Goal: Task Accomplishment & Management: Manage account settings

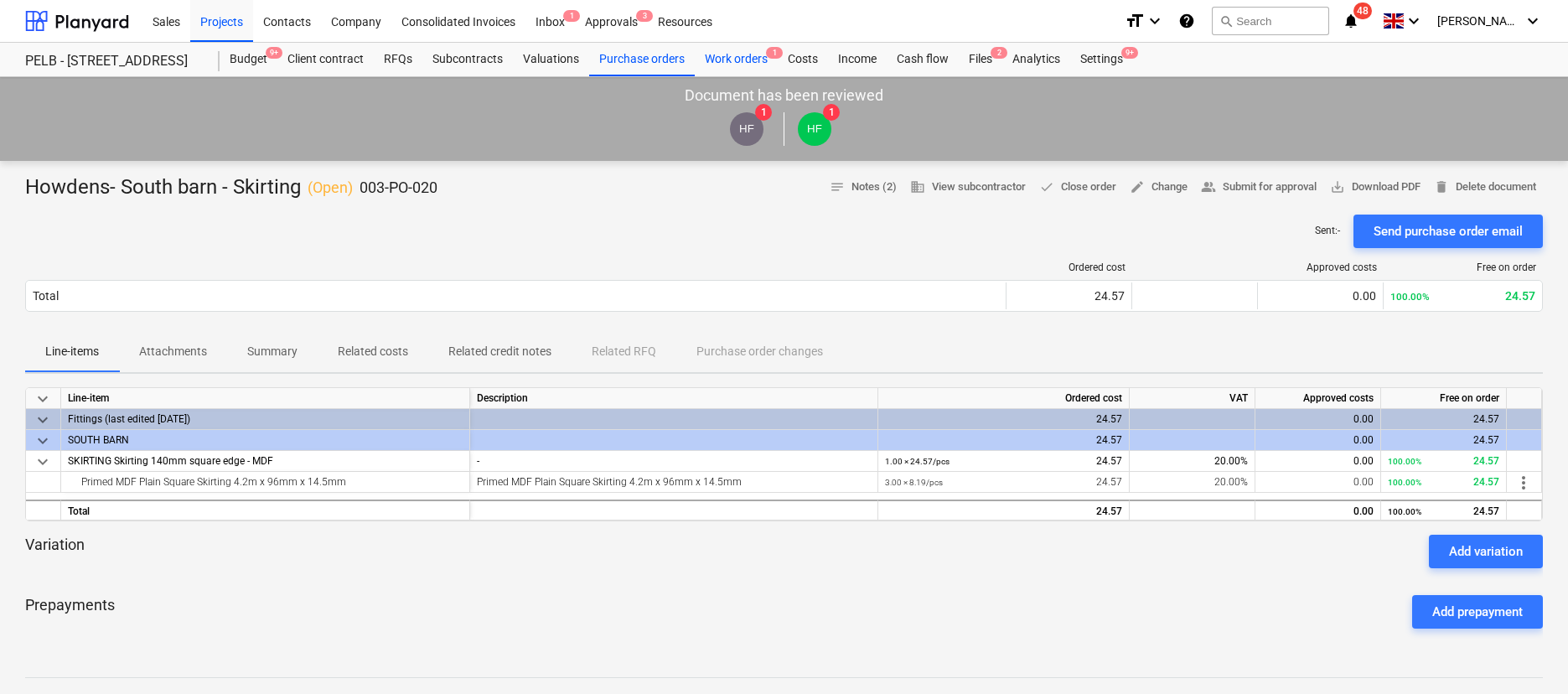
click at [706, 53] on div "Work orders 1" at bounding box center [736, 59] width 83 height 34
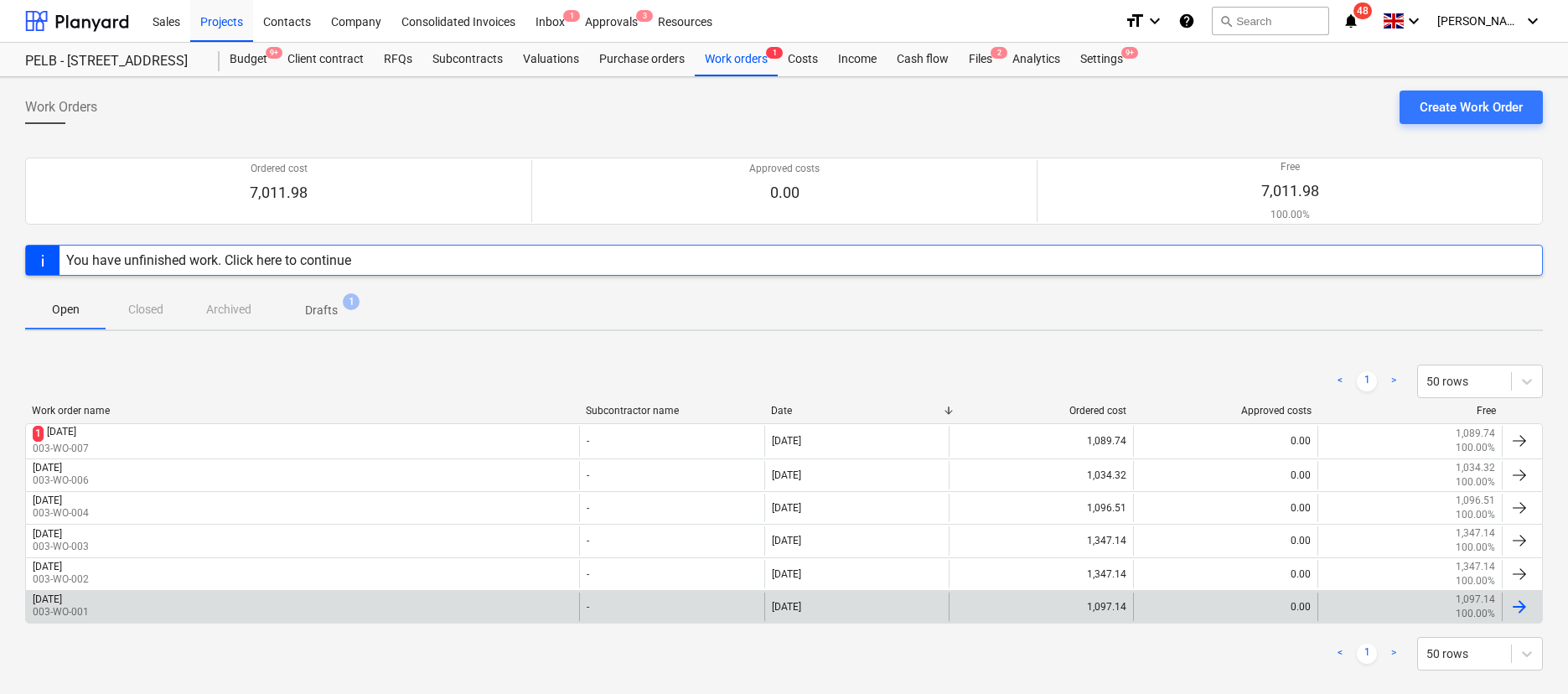
click at [62, 594] on div "[DATE]" at bounding box center [47, 599] width 29 height 12
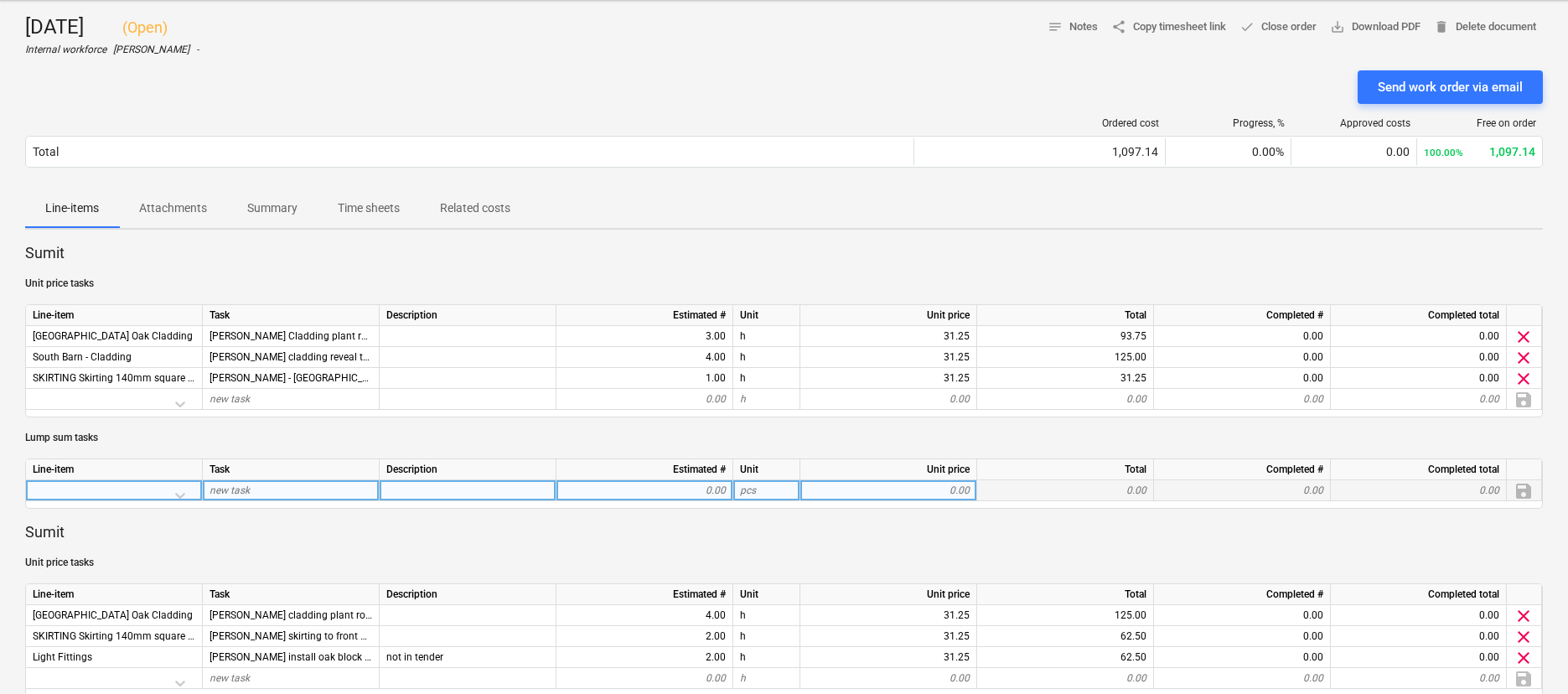
scroll to position [70, 0]
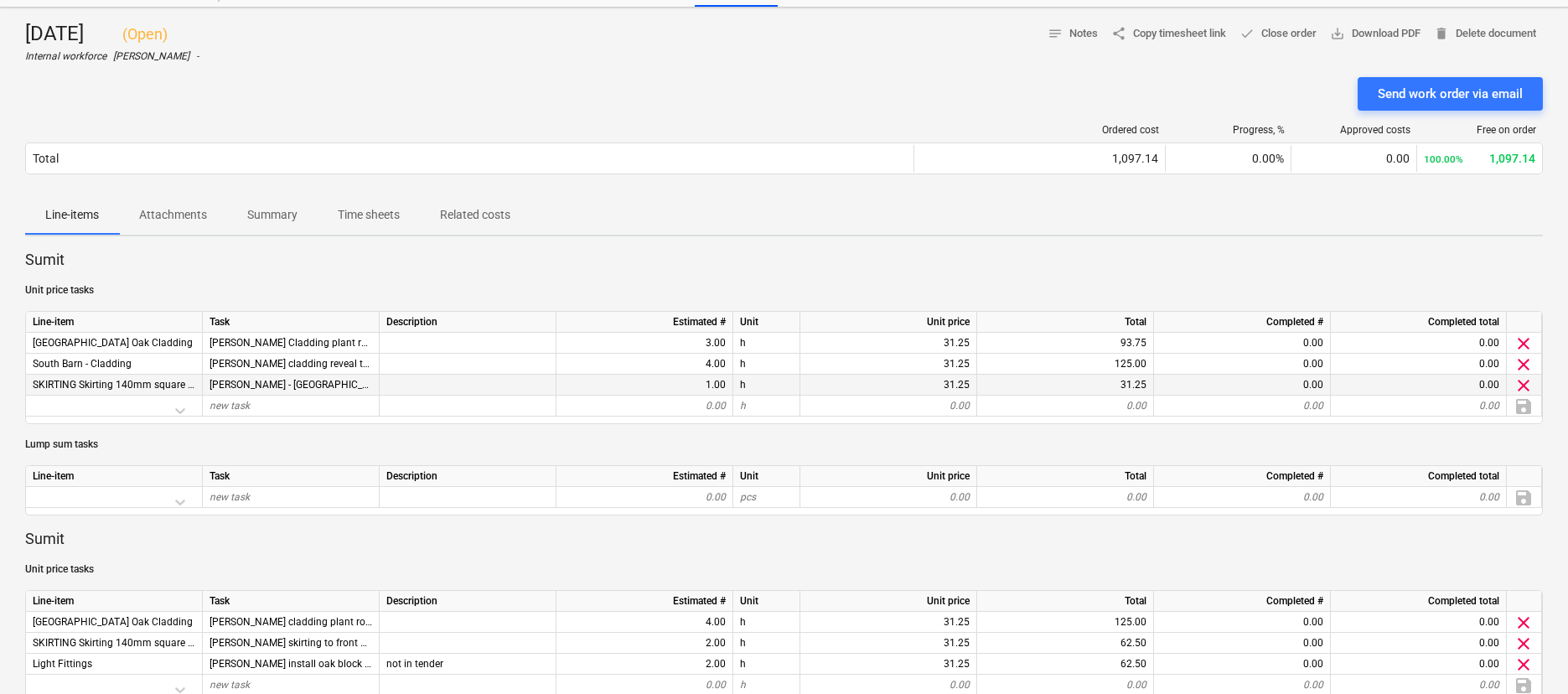
click at [156, 383] on span "SKIRTING Skirting 140mm square edge - MDF" at bounding box center [135, 384] width 206 height 12
click at [380, 207] on p "Time sheets" at bounding box center [369, 215] width 62 height 17
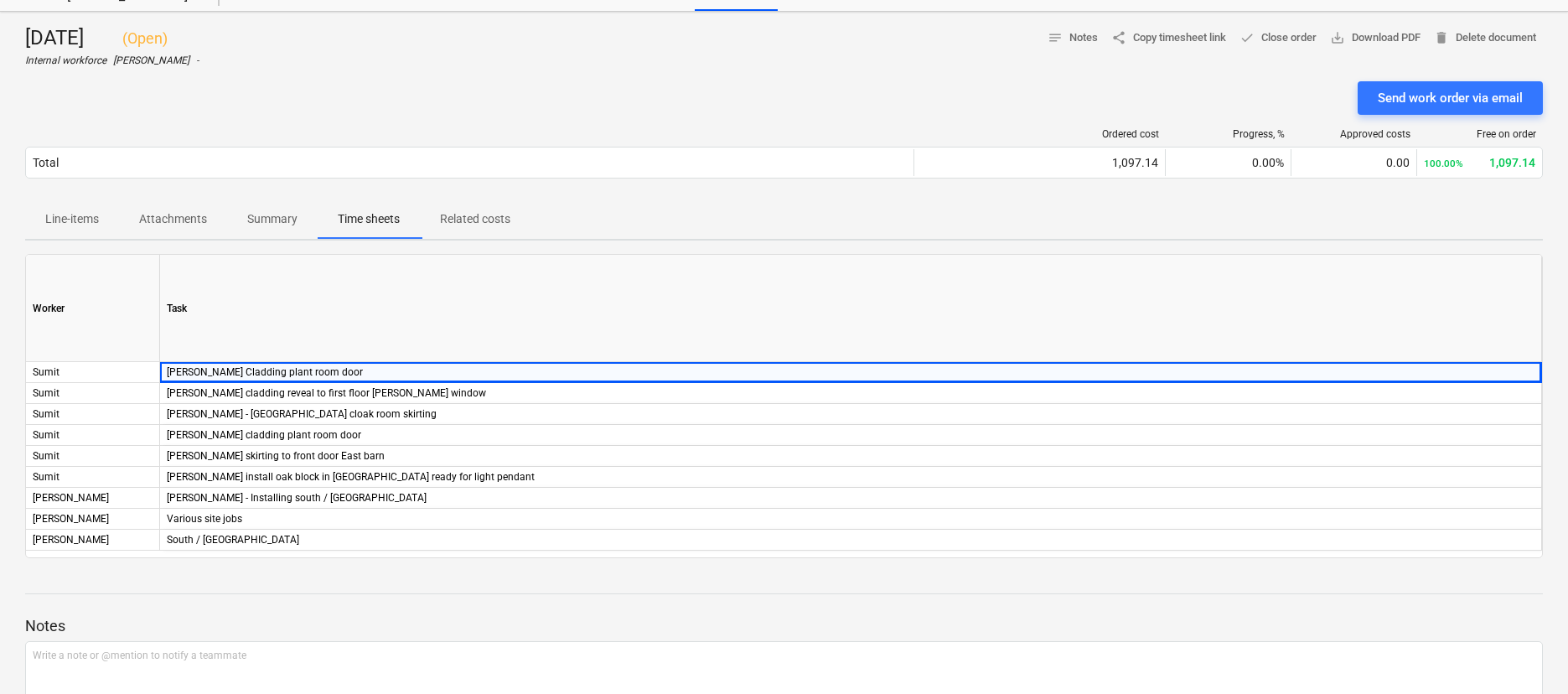
scroll to position [63, 0]
click at [1140, 38] on span "share Copy timesheet link" at bounding box center [1169, 39] width 115 height 19
click at [71, 212] on p "Line-items" at bounding box center [72, 220] width 53 height 17
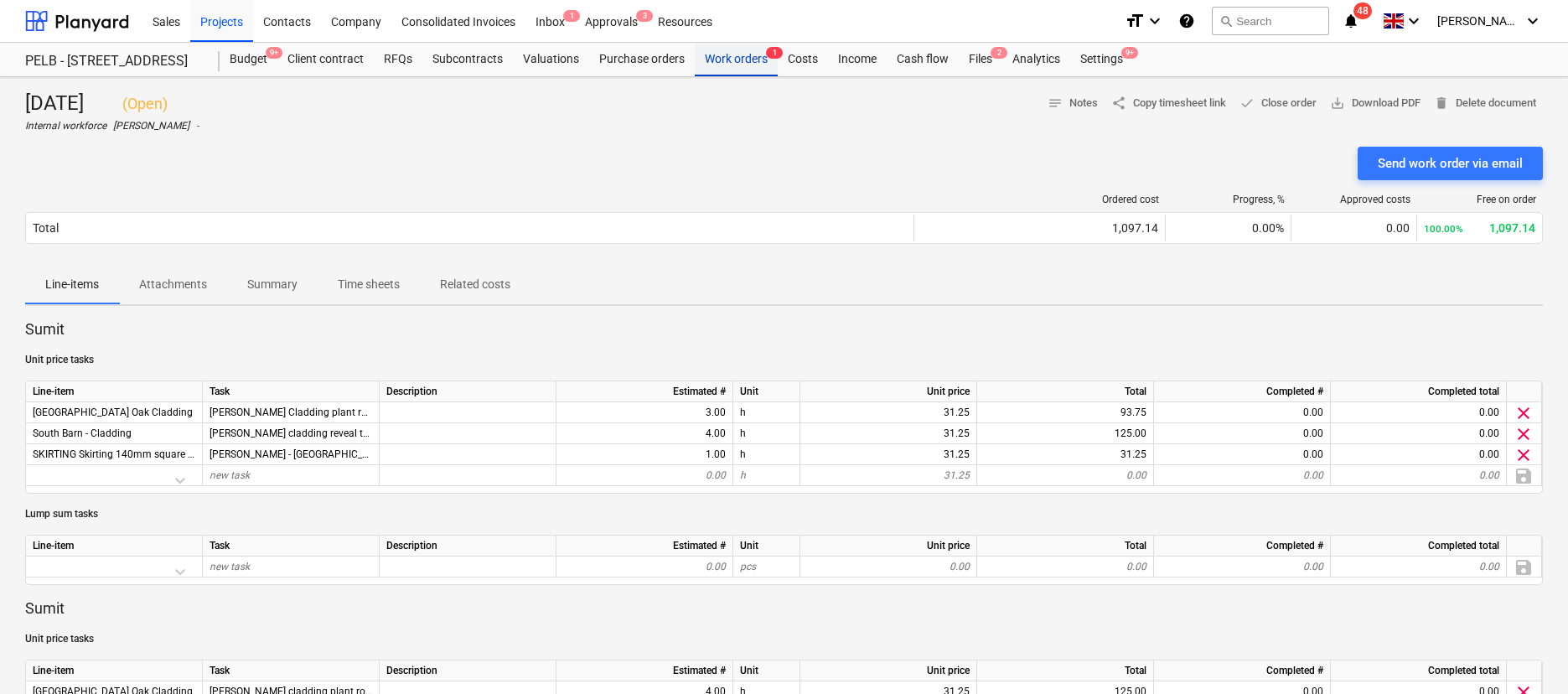
click at [710, 60] on div "Work orders 1" at bounding box center [736, 59] width 83 height 34
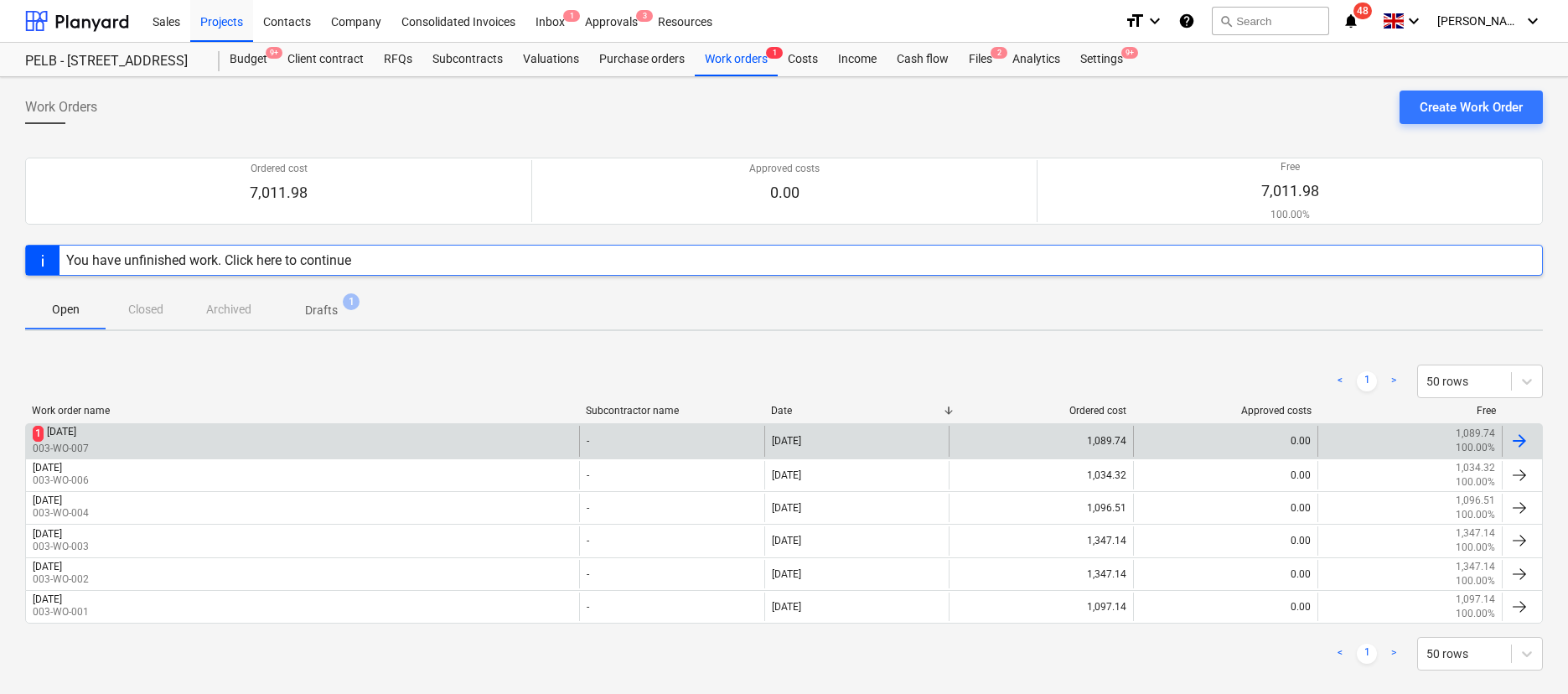
click at [76, 439] on div "[DATE]" at bounding box center [62, 434] width 29 height 16
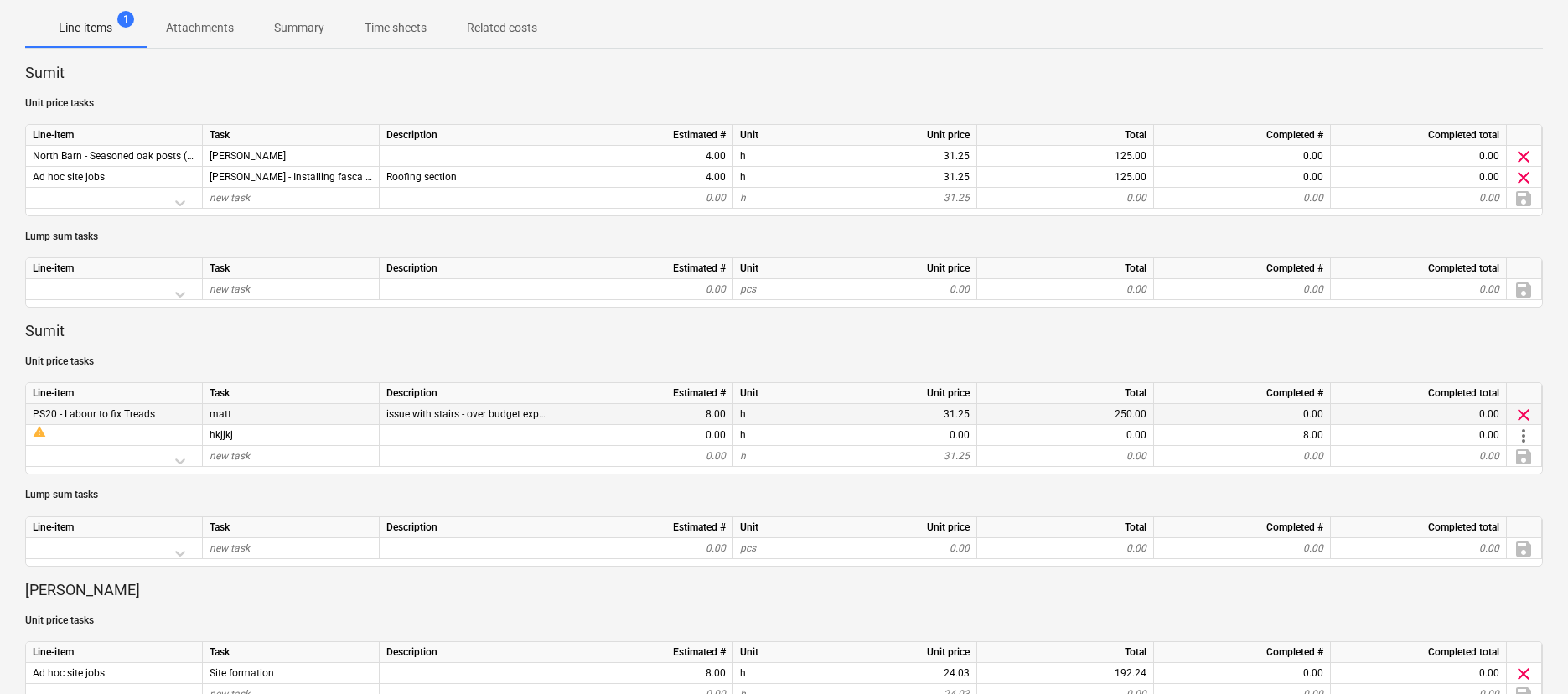
scroll to position [255, 0]
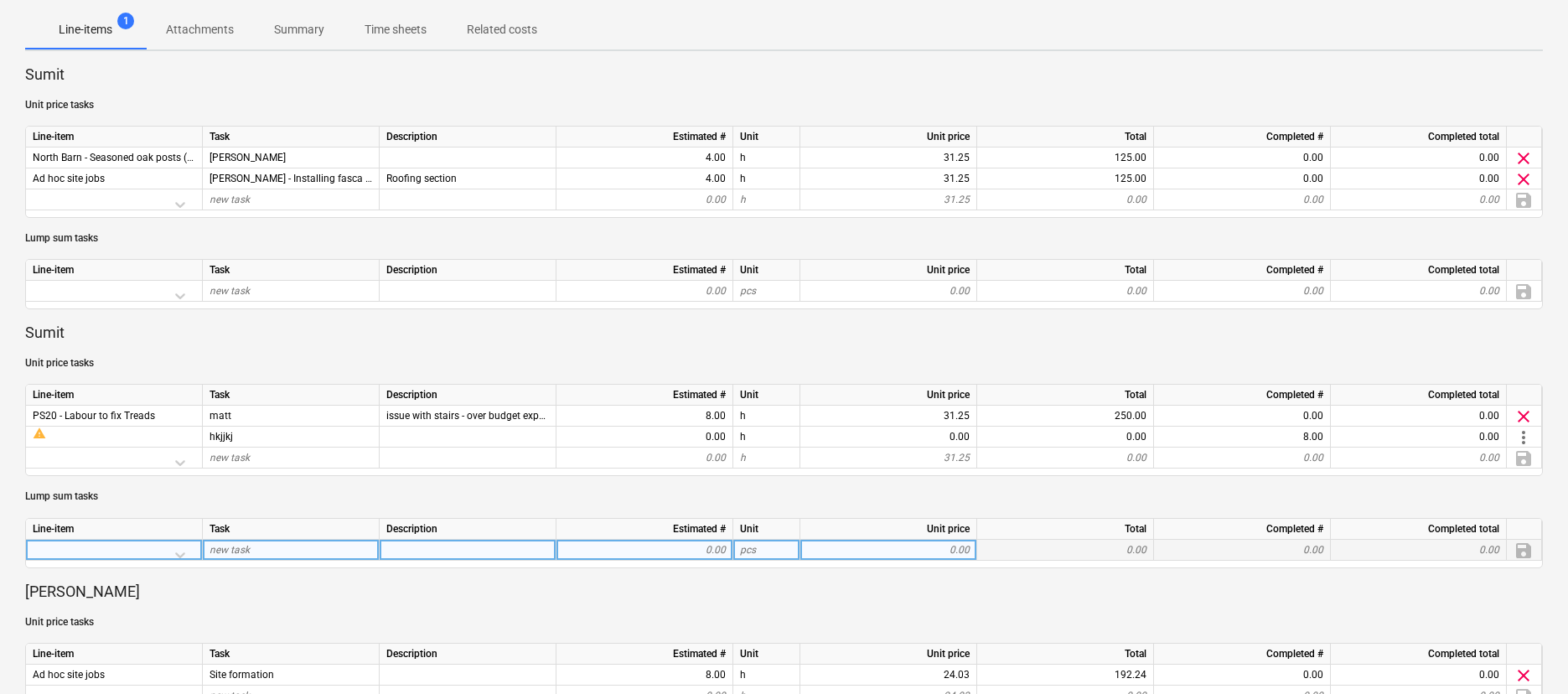
click at [261, 552] on div "new task" at bounding box center [291, 550] width 177 height 21
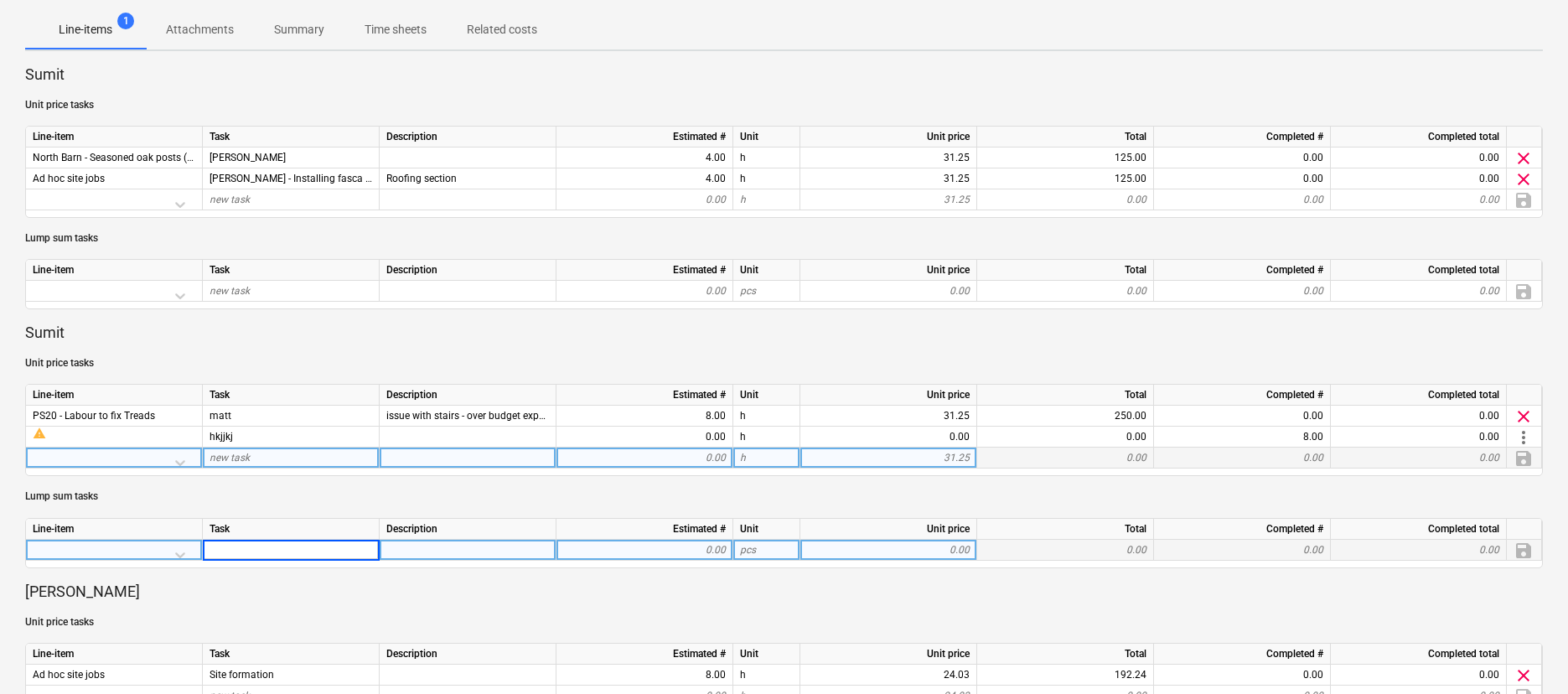
click at [177, 458] on div at bounding box center [113, 462] width 162 height 29
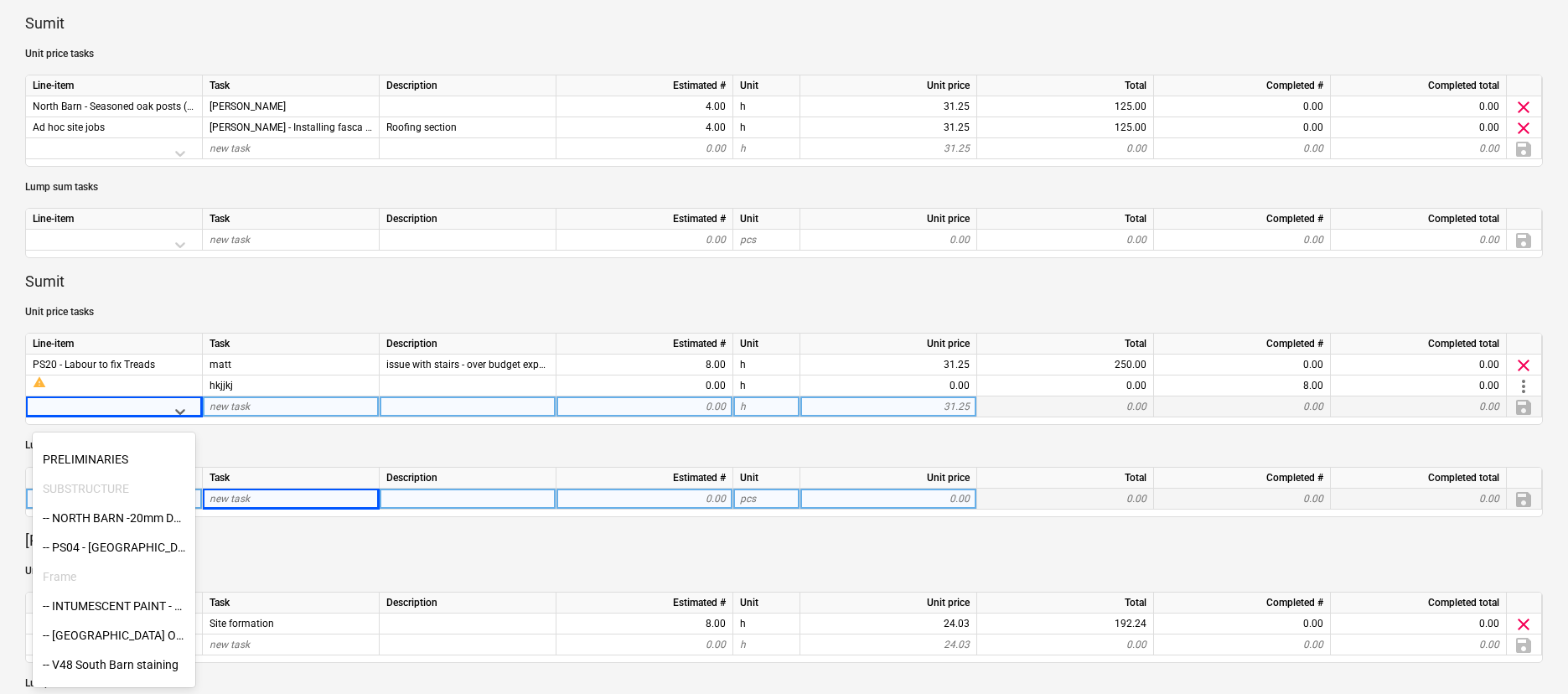
scroll to position [123, 0]
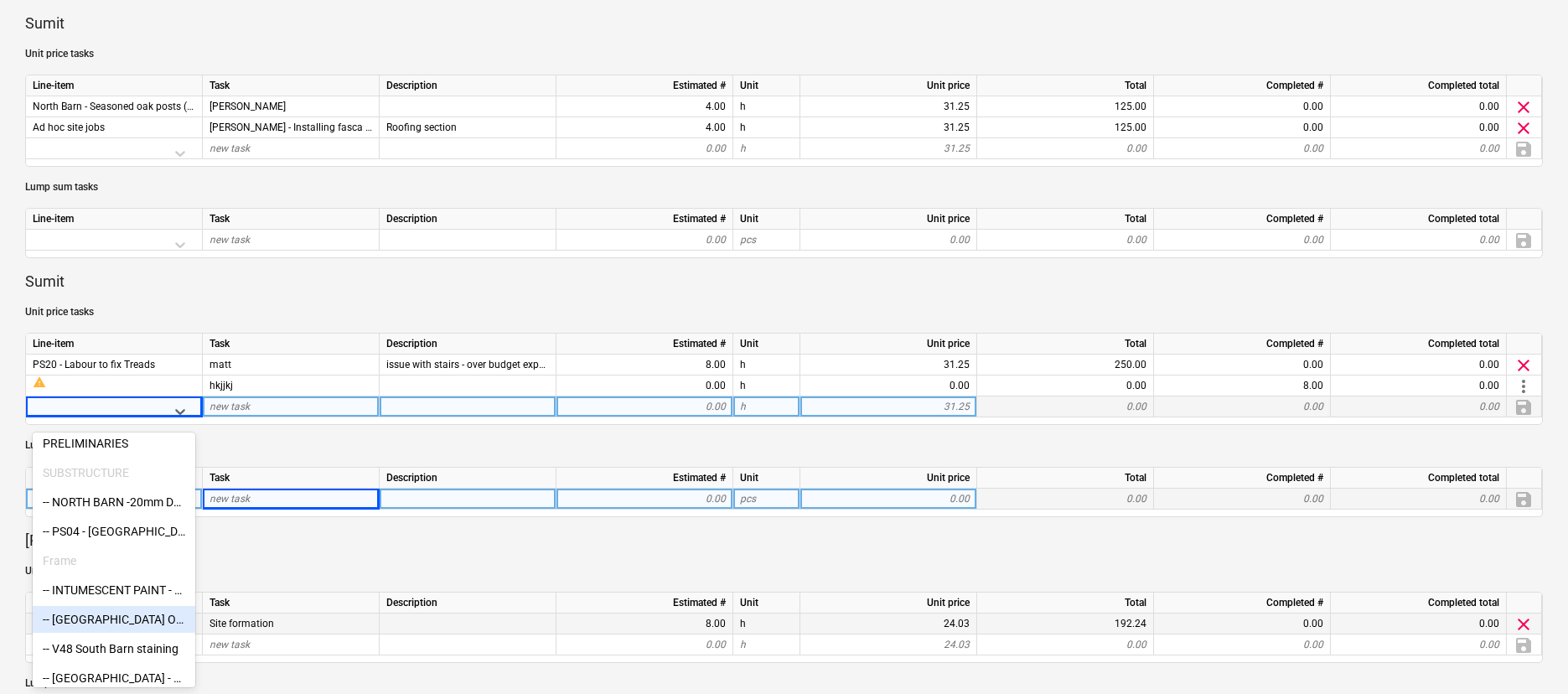
click at [91, 625] on div "-- North & East Barn Oak Cladding" at bounding box center [113, 620] width 162 height 27
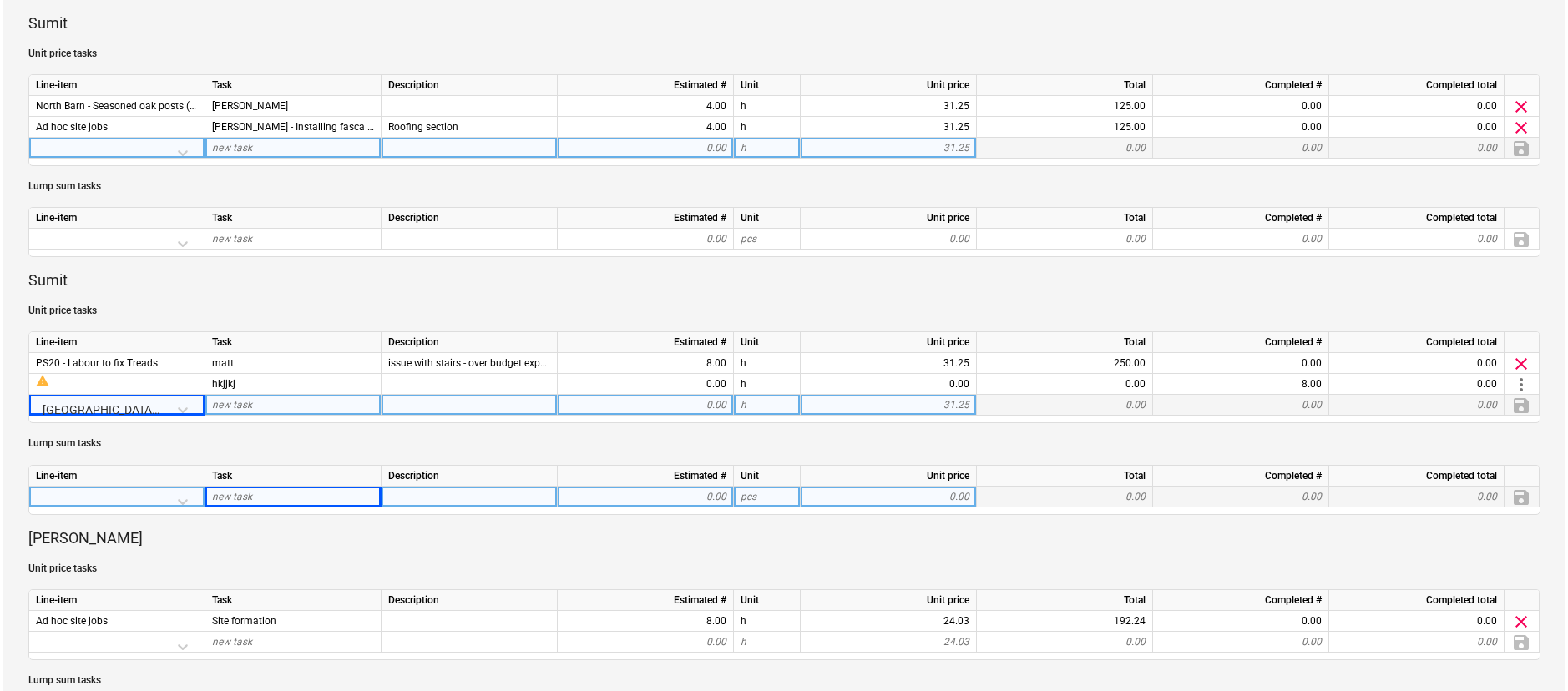
scroll to position [0, 0]
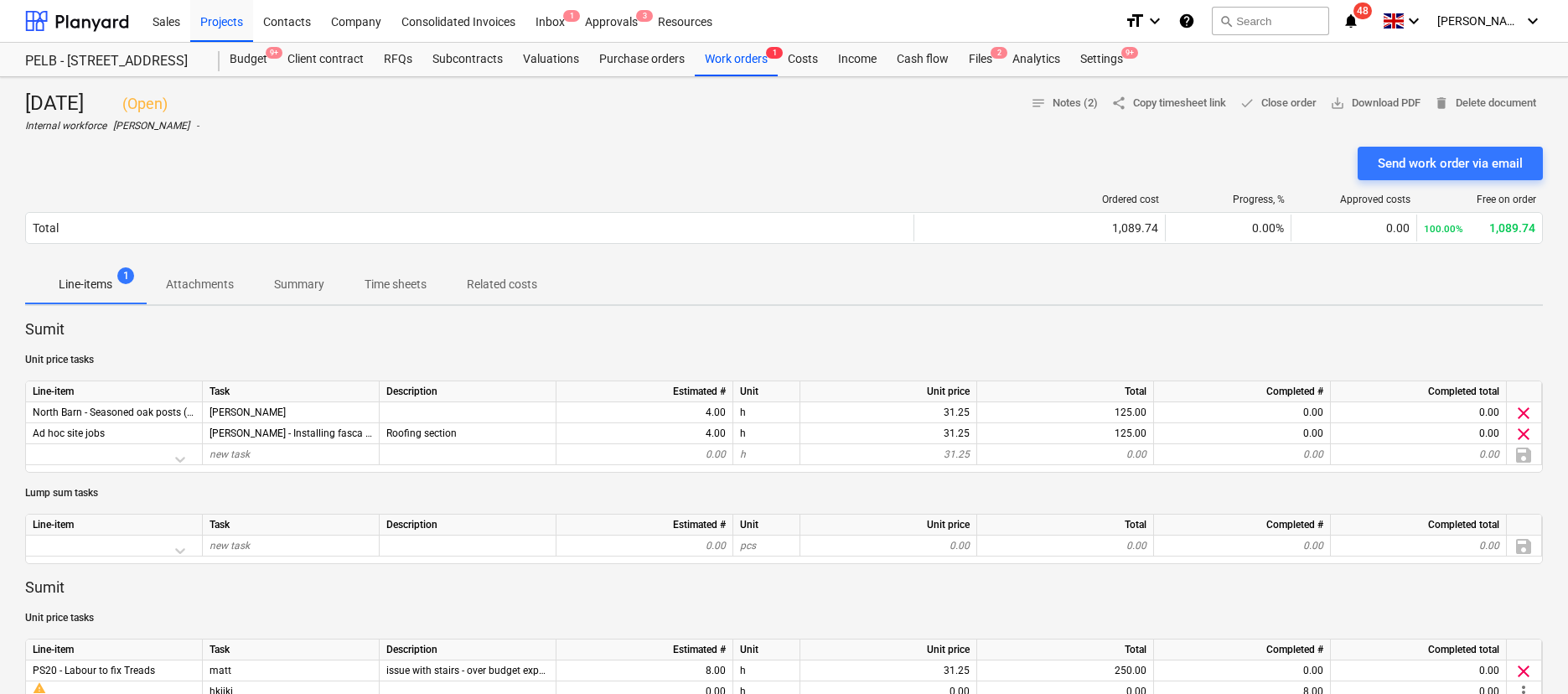
drag, startPoint x: 404, startPoint y: 291, endPoint x: 403, endPoint y: 281, distance: 10.0
click at [404, 291] on p "Time sheets" at bounding box center [395, 284] width 62 height 17
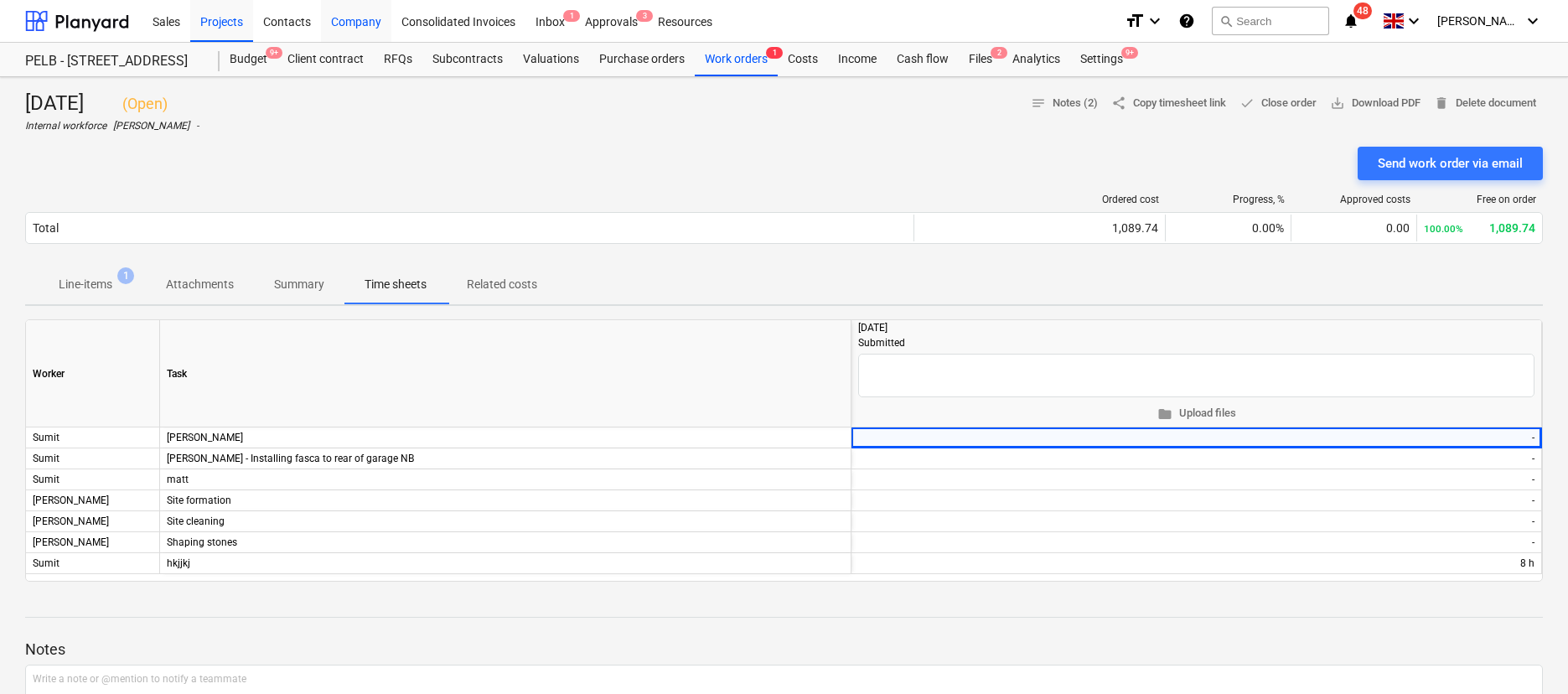
click at [363, 18] on div "Company" at bounding box center [356, 20] width 71 height 43
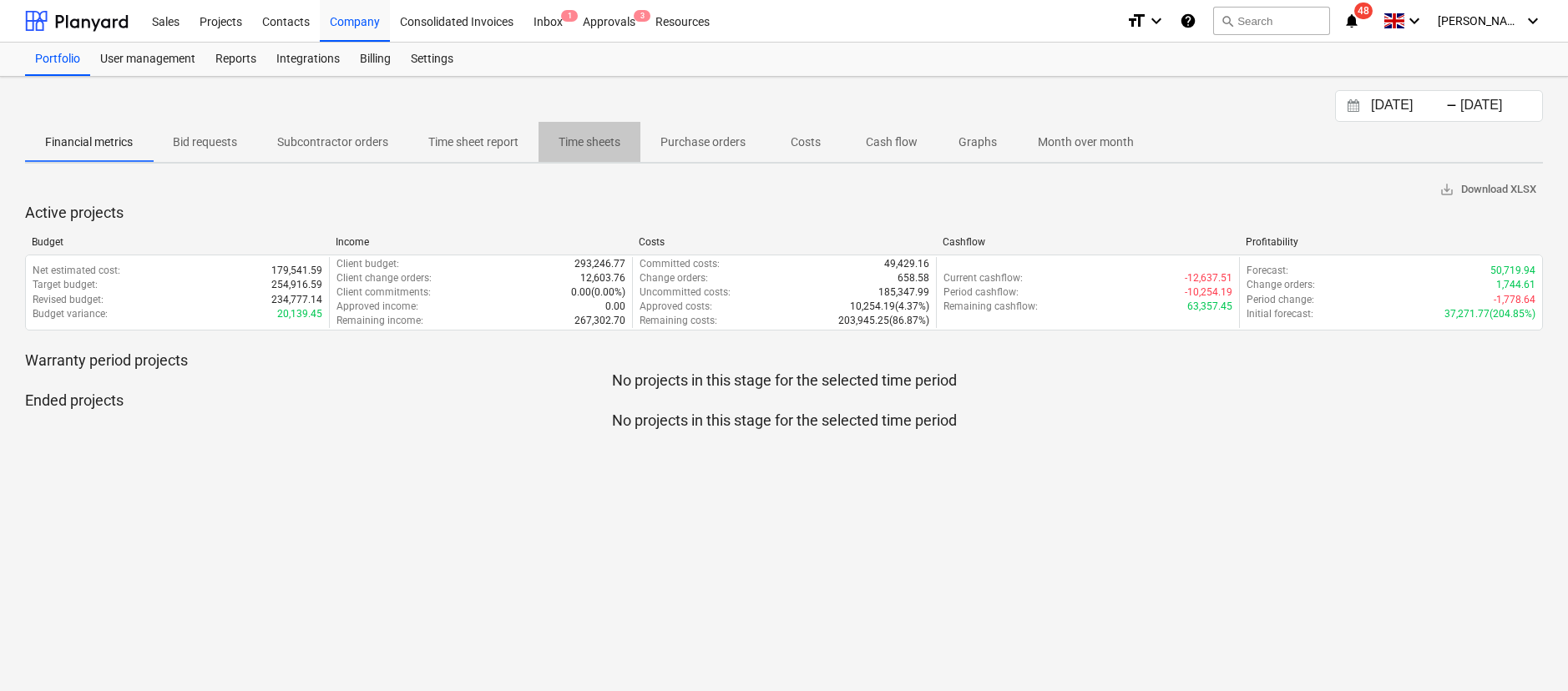
click at [608, 153] on span "Time sheets" at bounding box center [589, 142] width 102 height 28
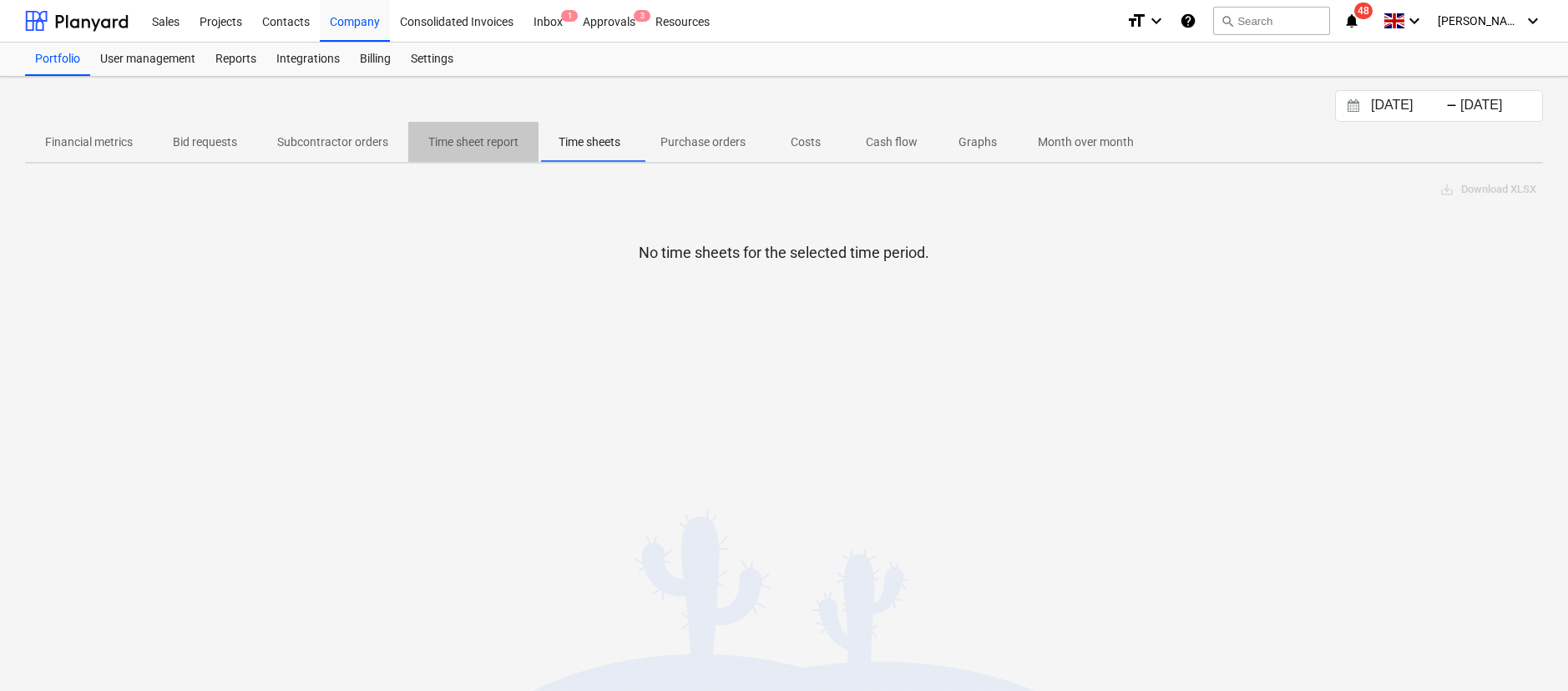
click at [510, 143] on p "Time sheet report" at bounding box center [474, 142] width 90 height 17
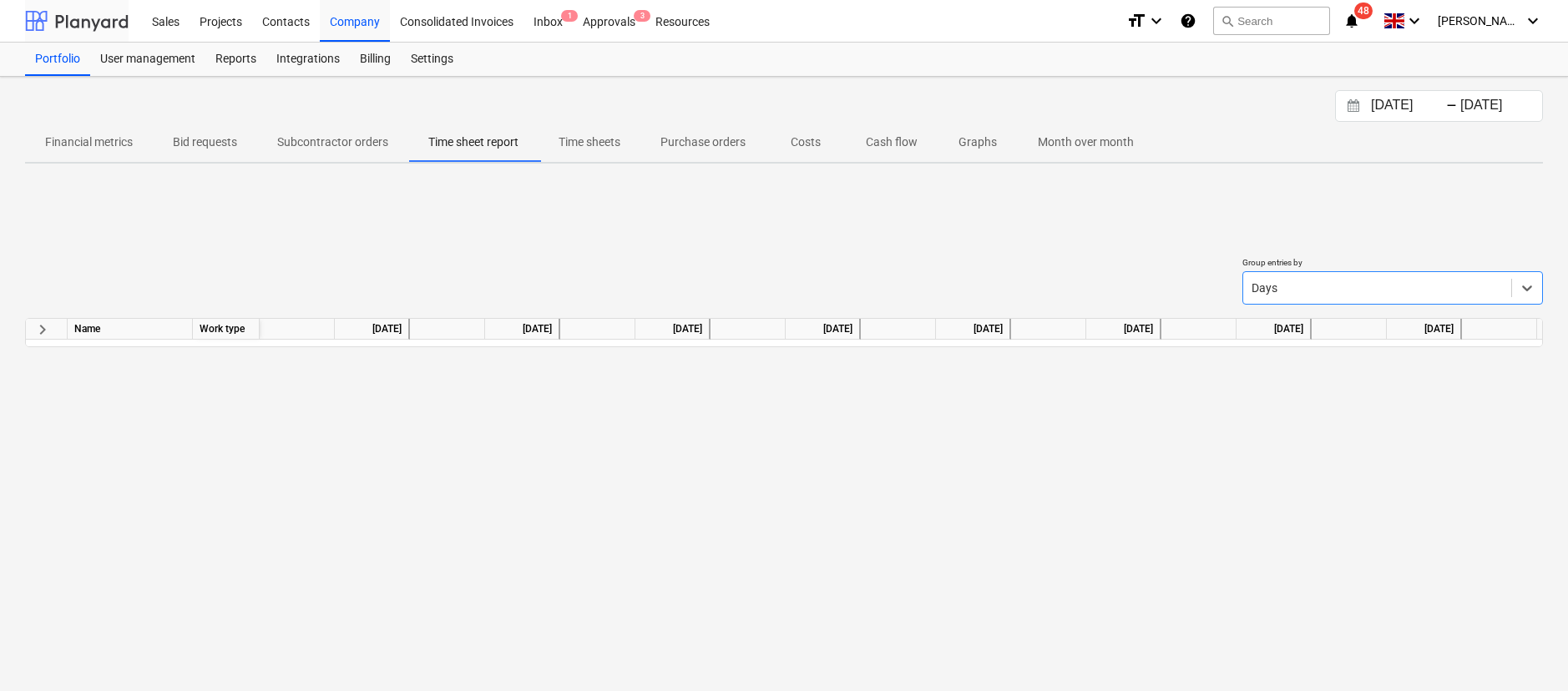
drag, startPoint x: 95, startPoint y: 24, endPoint x: 113, endPoint y: 23, distance: 18.0
click at [95, 24] on div at bounding box center [77, 21] width 104 height 41
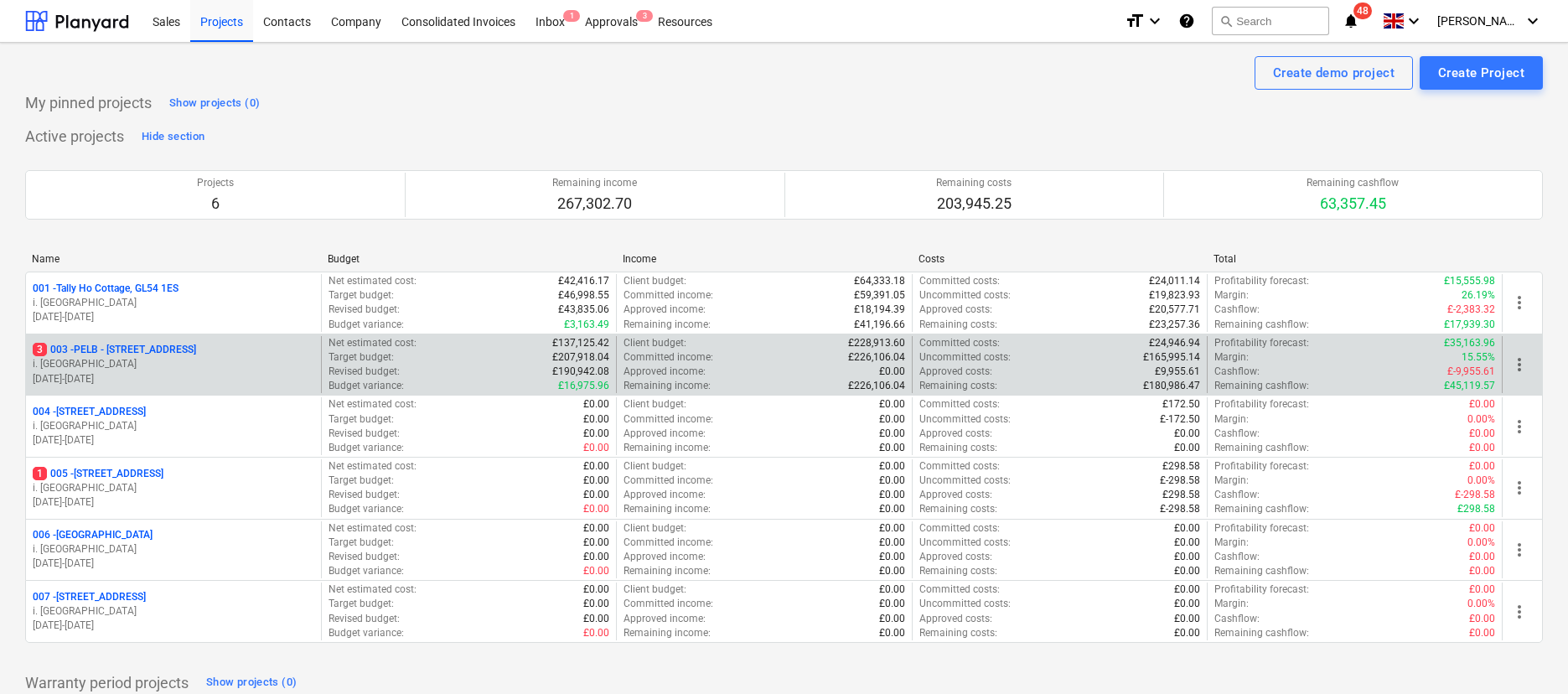
click at [147, 348] on p "3 003 - PELB - Castle lane, Moreton Valence, GL2 7NE" at bounding box center [114, 350] width 163 height 14
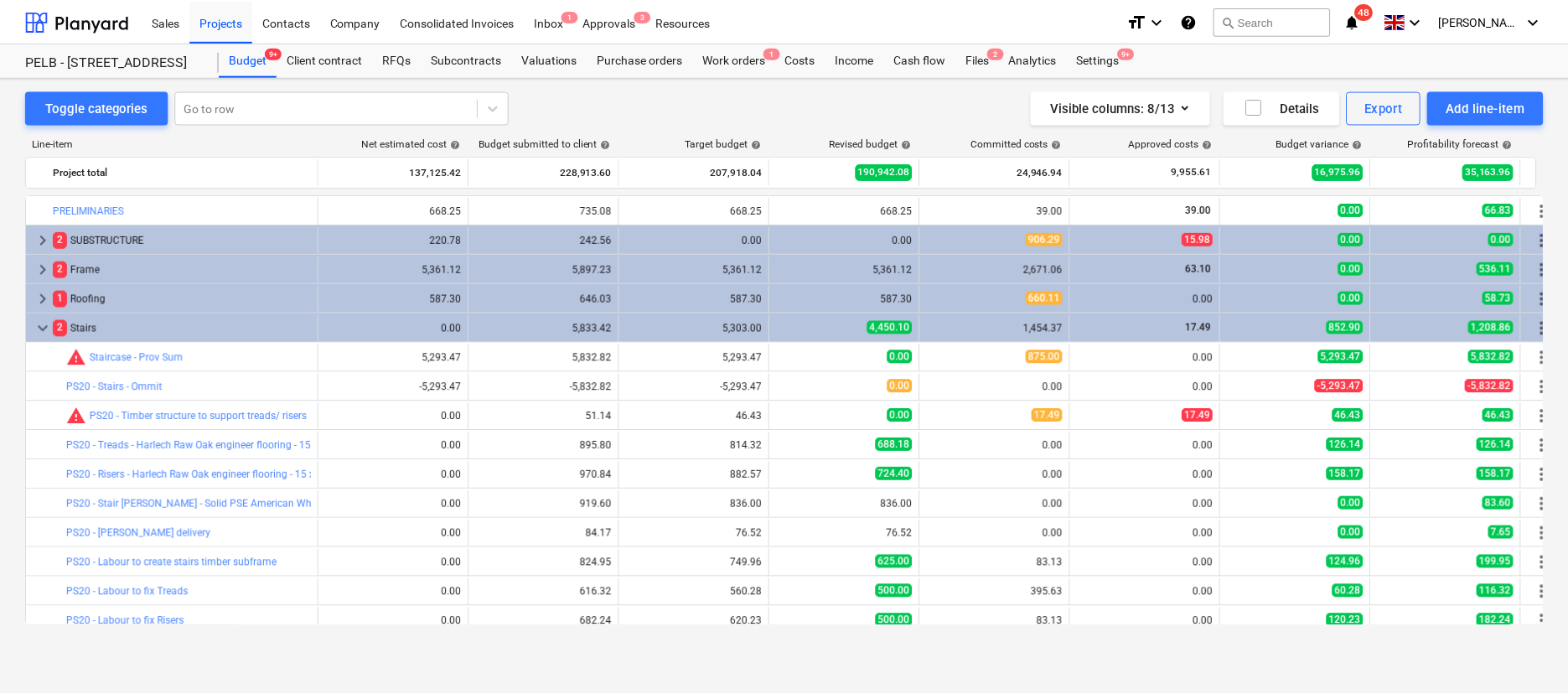
scroll to position [101, 0]
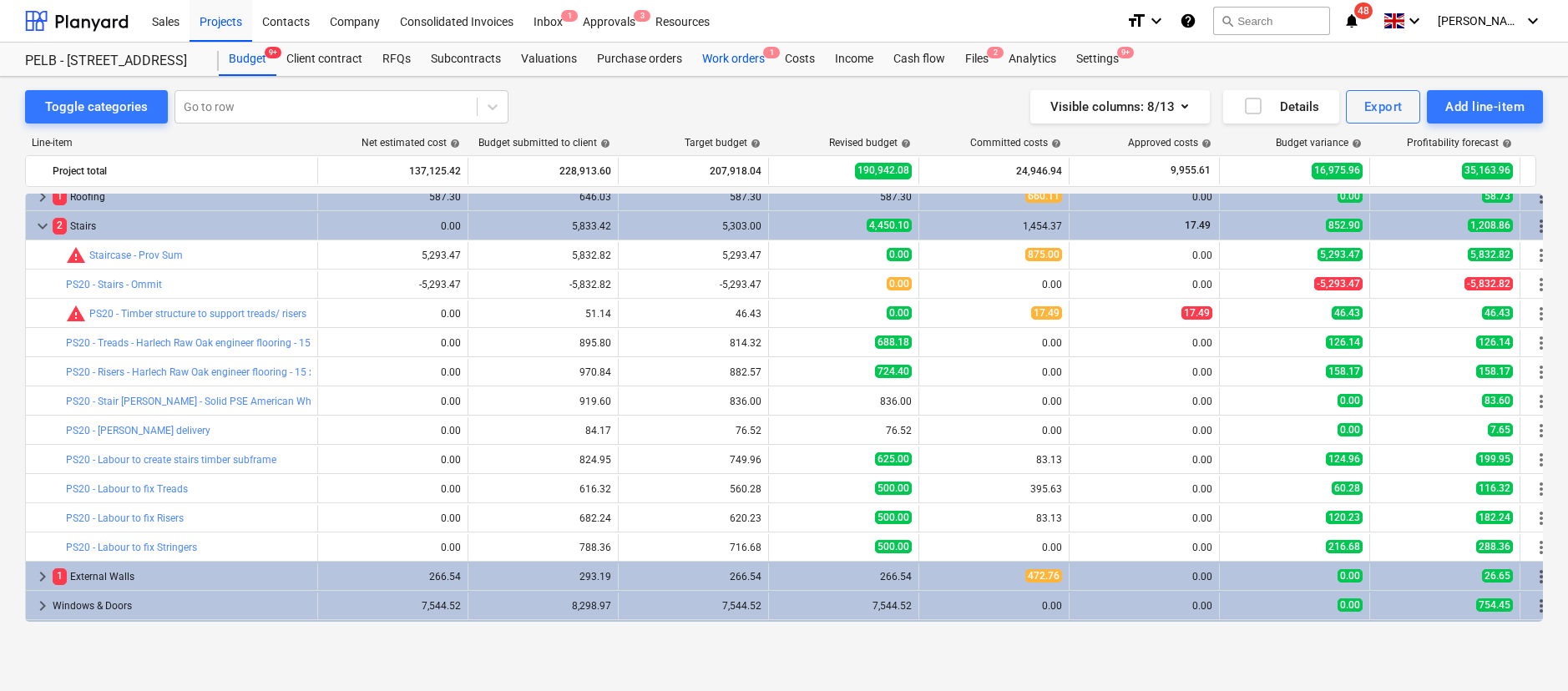
click at [740, 66] on div "Work orders 1" at bounding box center [734, 59] width 83 height 33
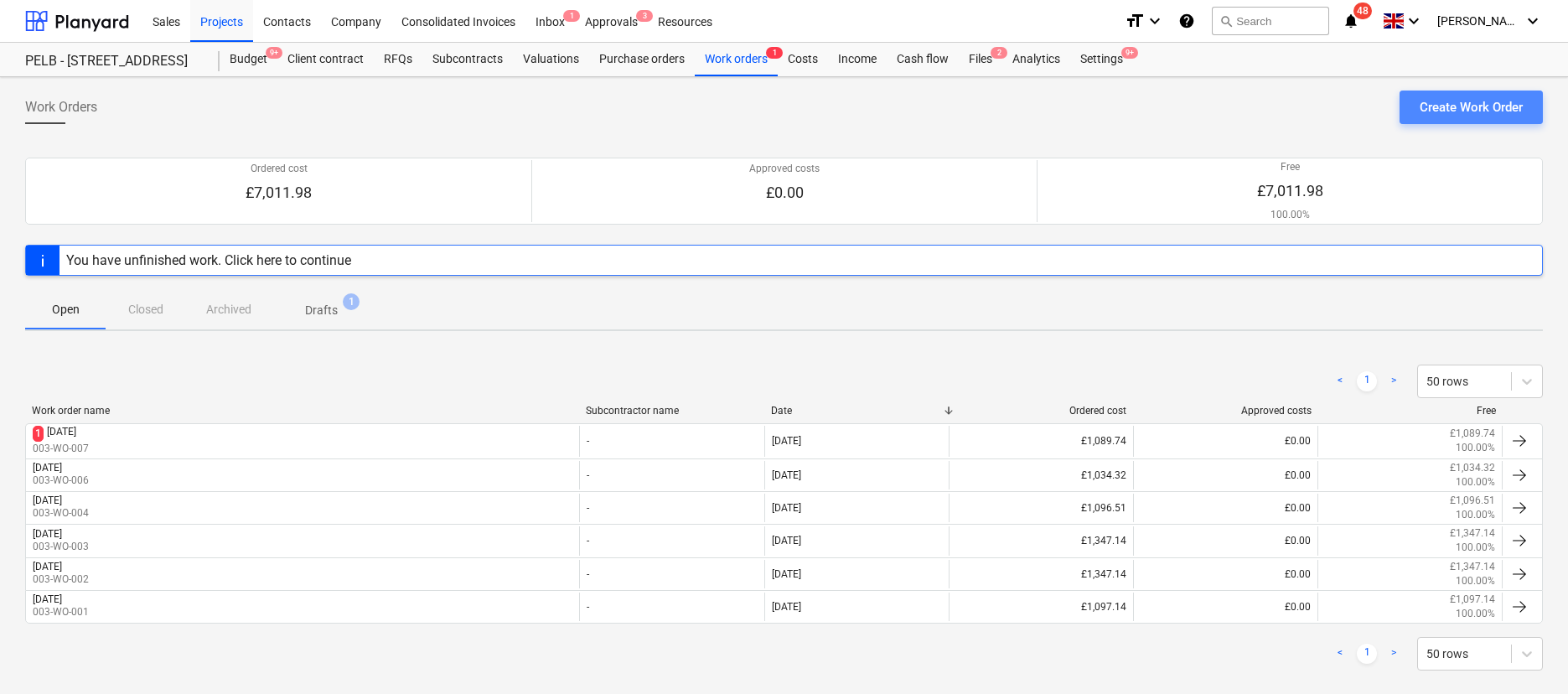
click at [1424, 117] on div "Create Work Order" at bounding box center [1471, 107] width 103 height 22
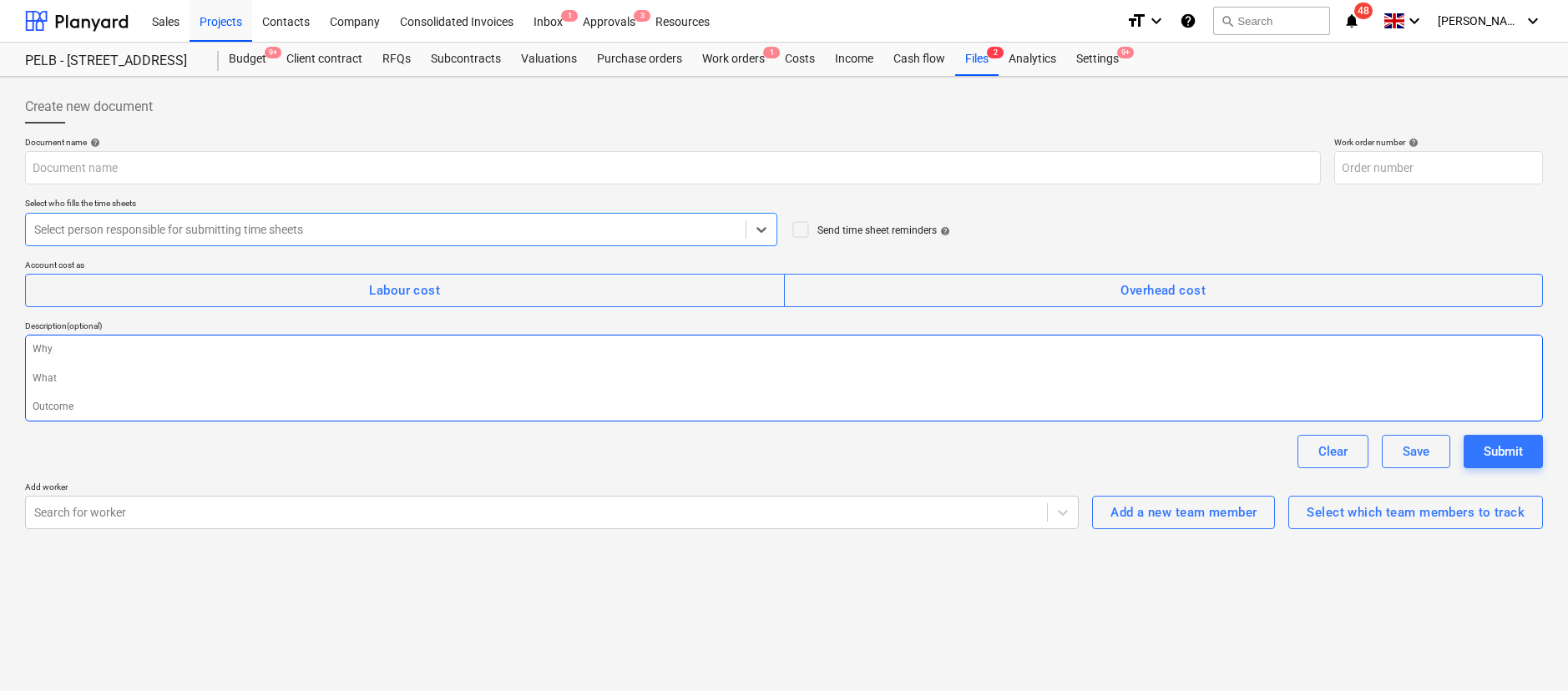
type textarea "x"
type input "003-WO-008"
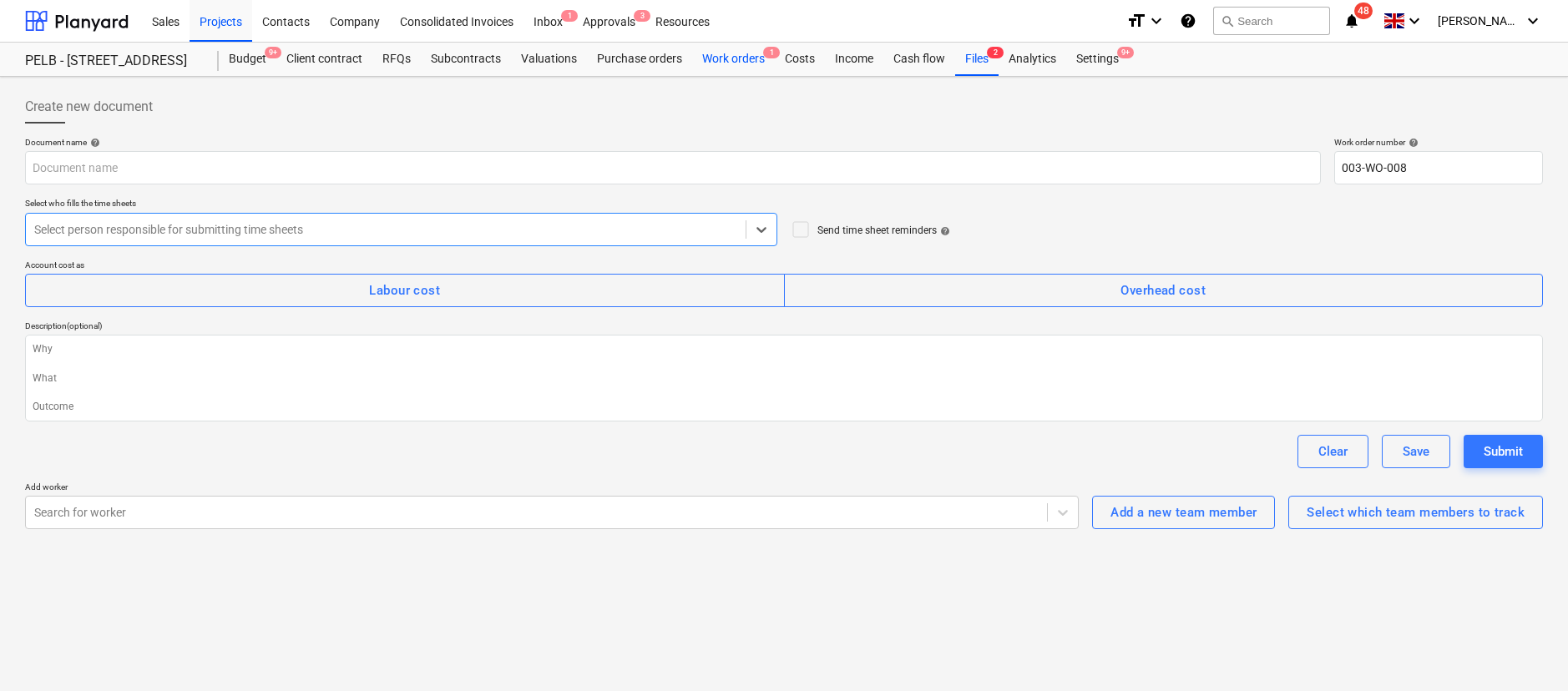
click at [718, 60] on div "Work orders 1" at bounding box center [734, 59] width 83 height 33
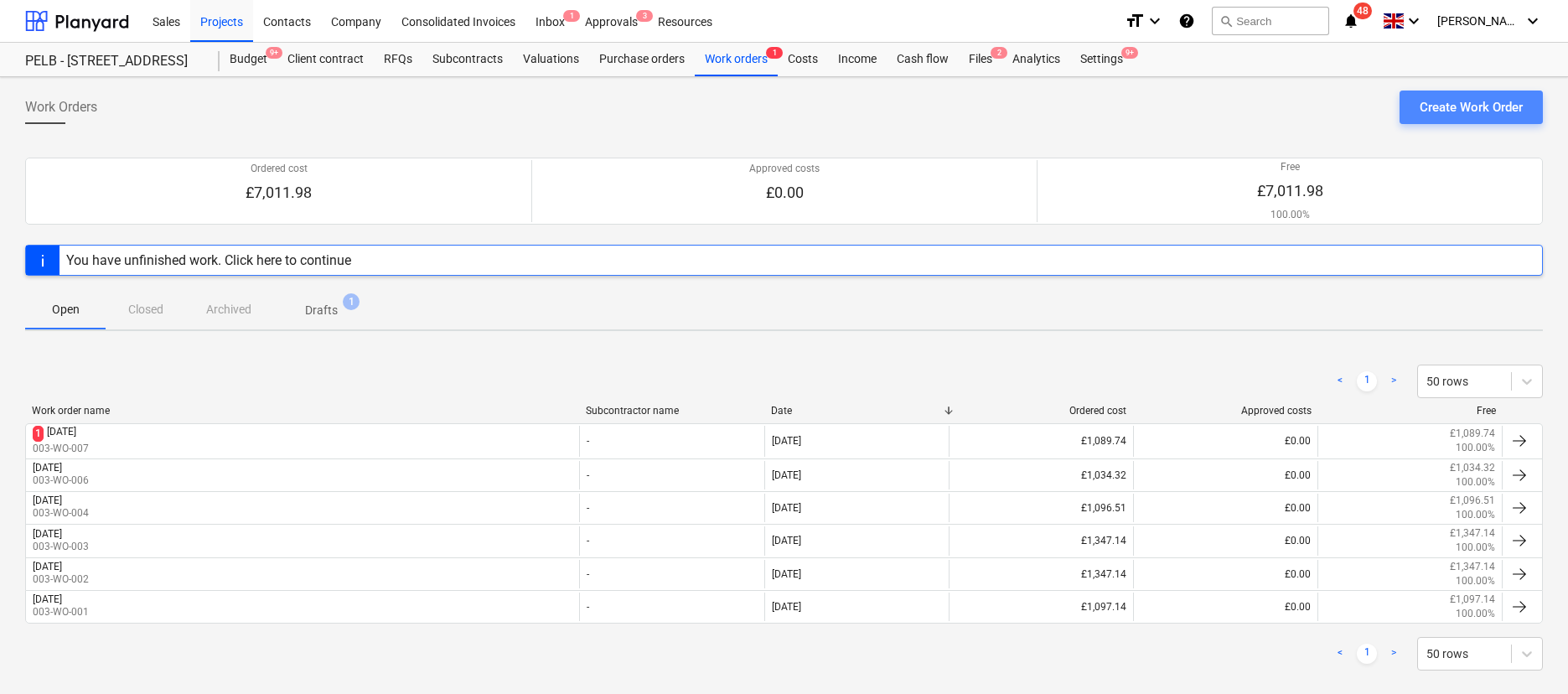
click at [1447, 108] on div "Create Work Order" at bounding box center [1471, 107] width 103 height 22
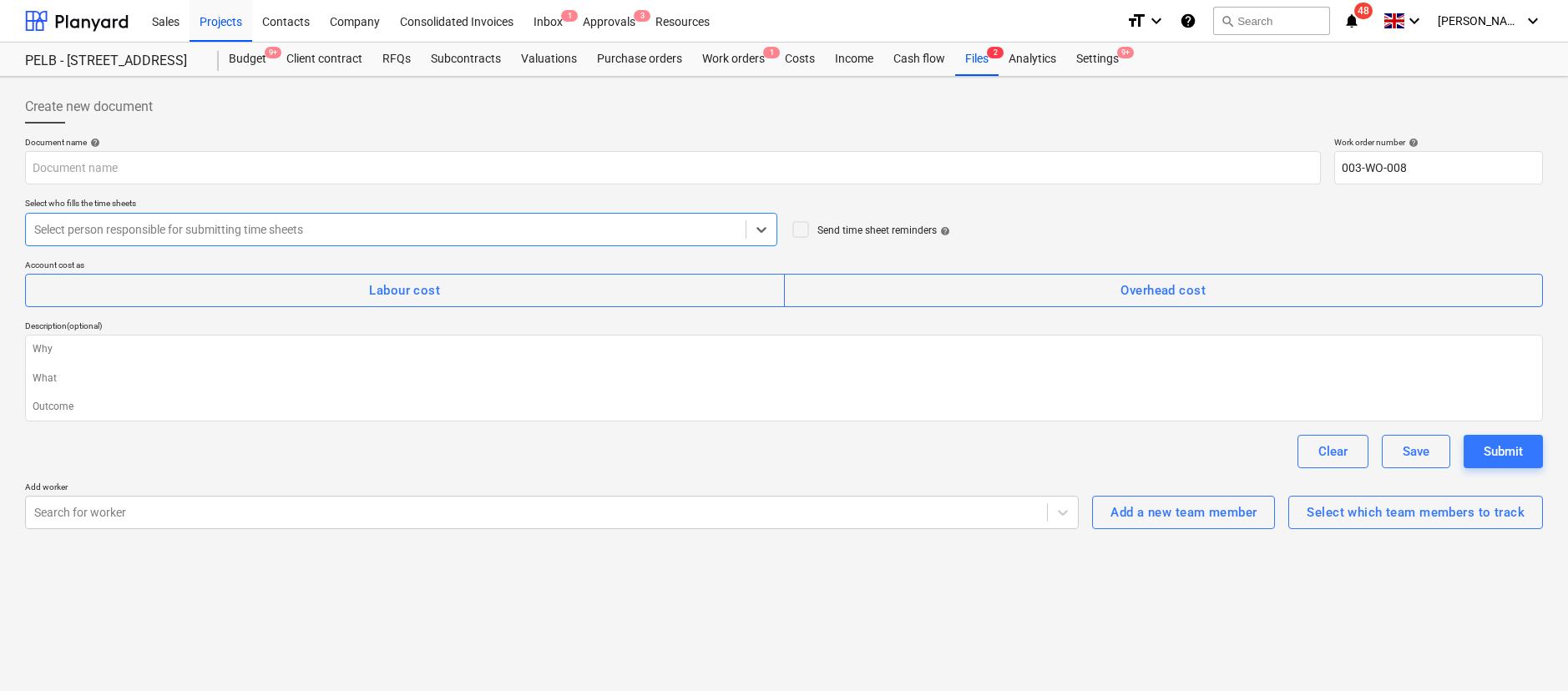
click at [801, 231] on icon at bounding box center [801, 229] width 20 height 20
click at [510, 232] on div at bounding box center [385, 229] width 703 height 16
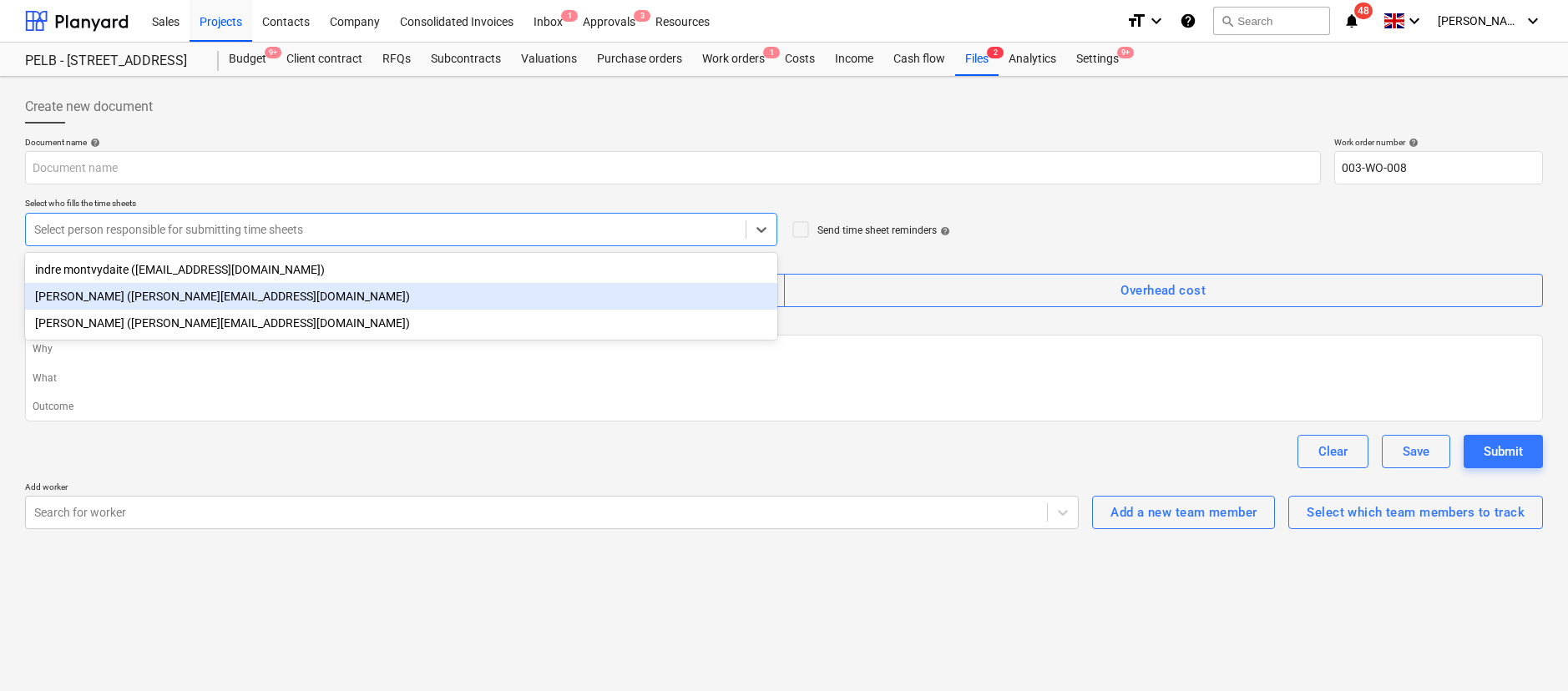
click at [257, 295] on div "Harry Ford (harry@matfordconstruction.co.uk)" at bounding box center [401, 297] width 752 height 27
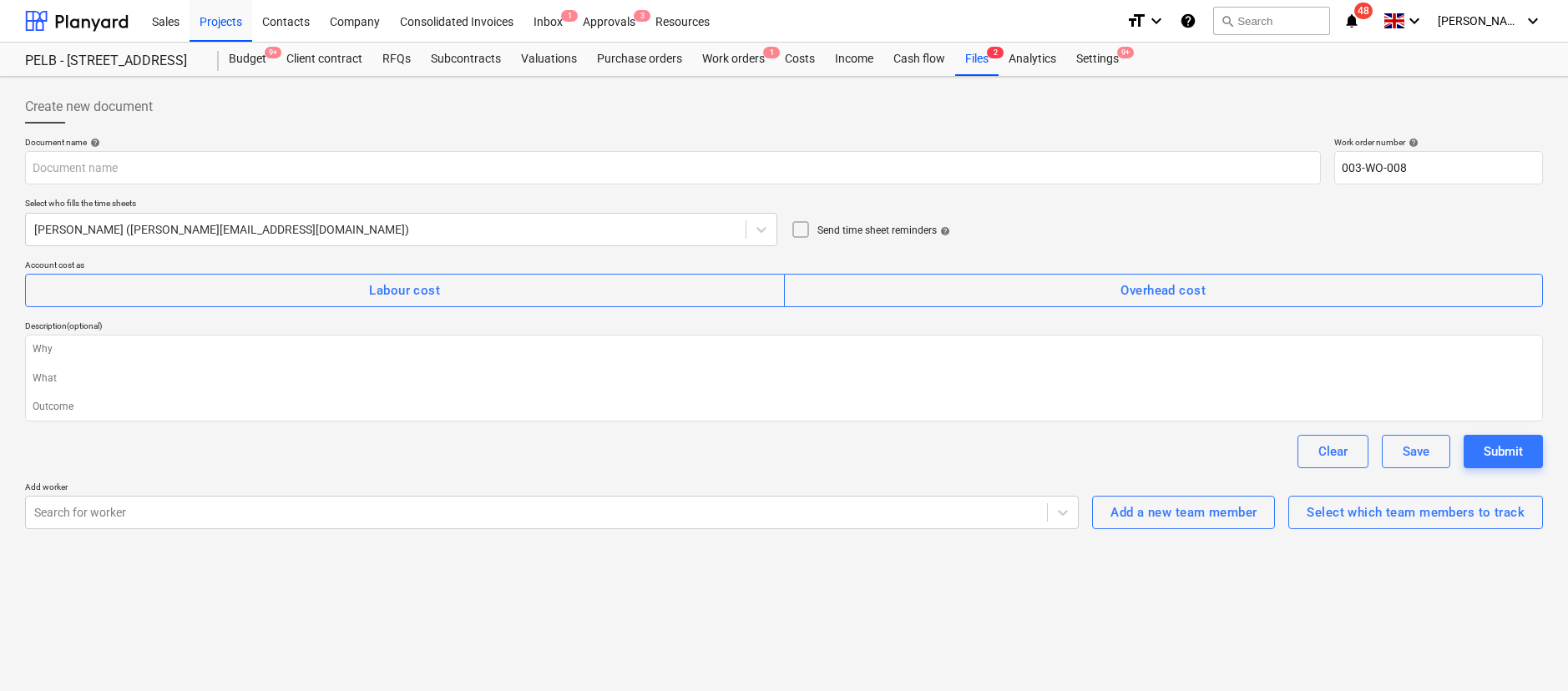
click at [802, 225] on icon at bounding box center [801, 229] width 20 height 20
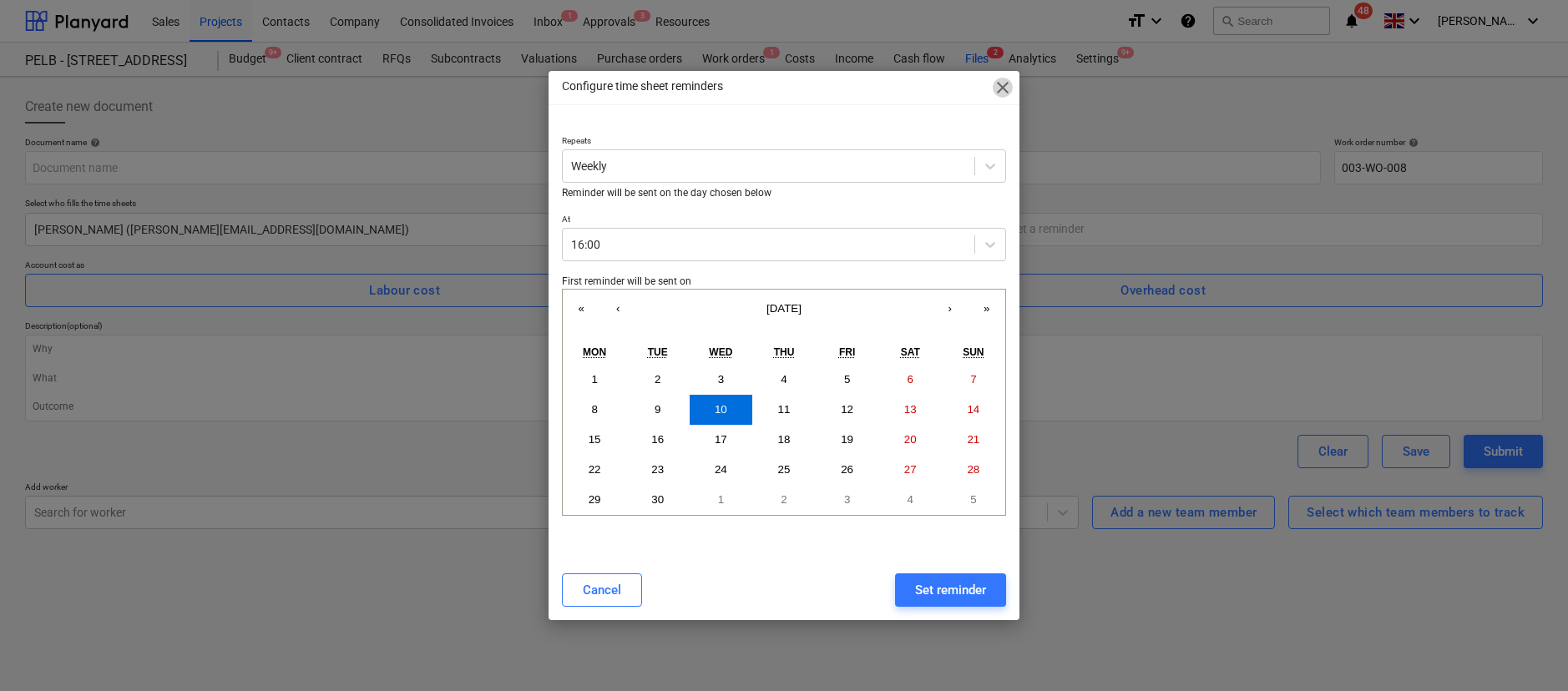
click at [1003, 89] on span "close" at bounding box center [1003, 88] width 20 height 20
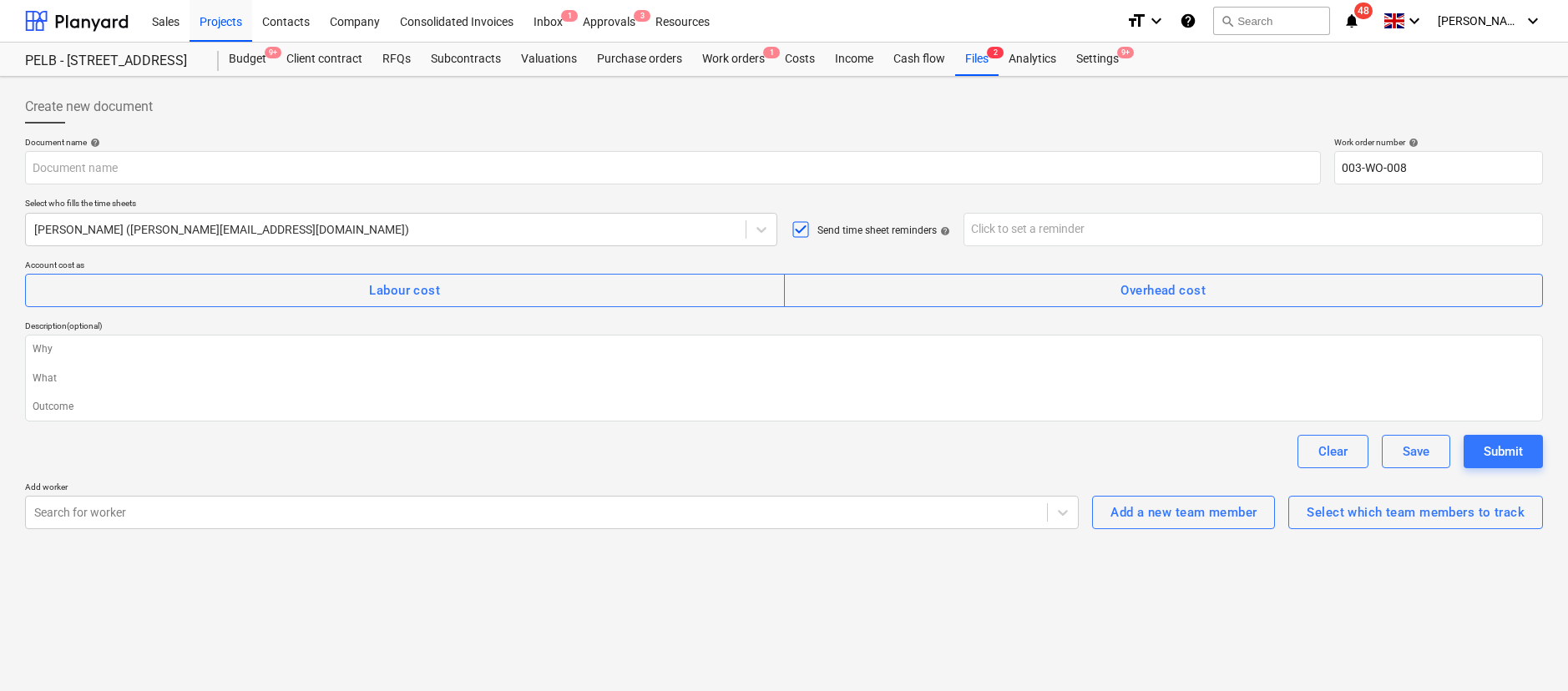
type textarea "x"
click at [737, 58] on div "Work orders 1" at bounding box center [734, 59] width 83 height 33
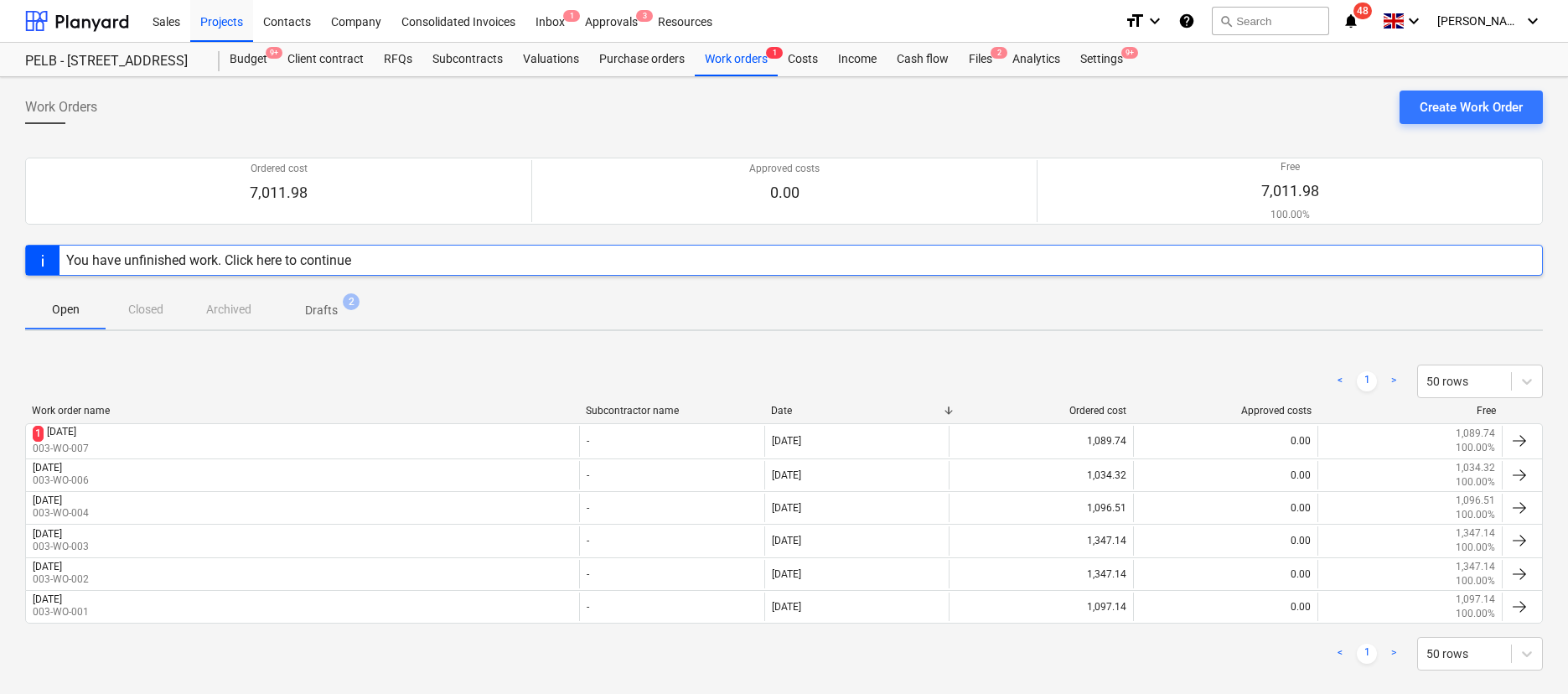
click at [348, 303] on span "2" at bounding box center [351, 302] width 16 height 16
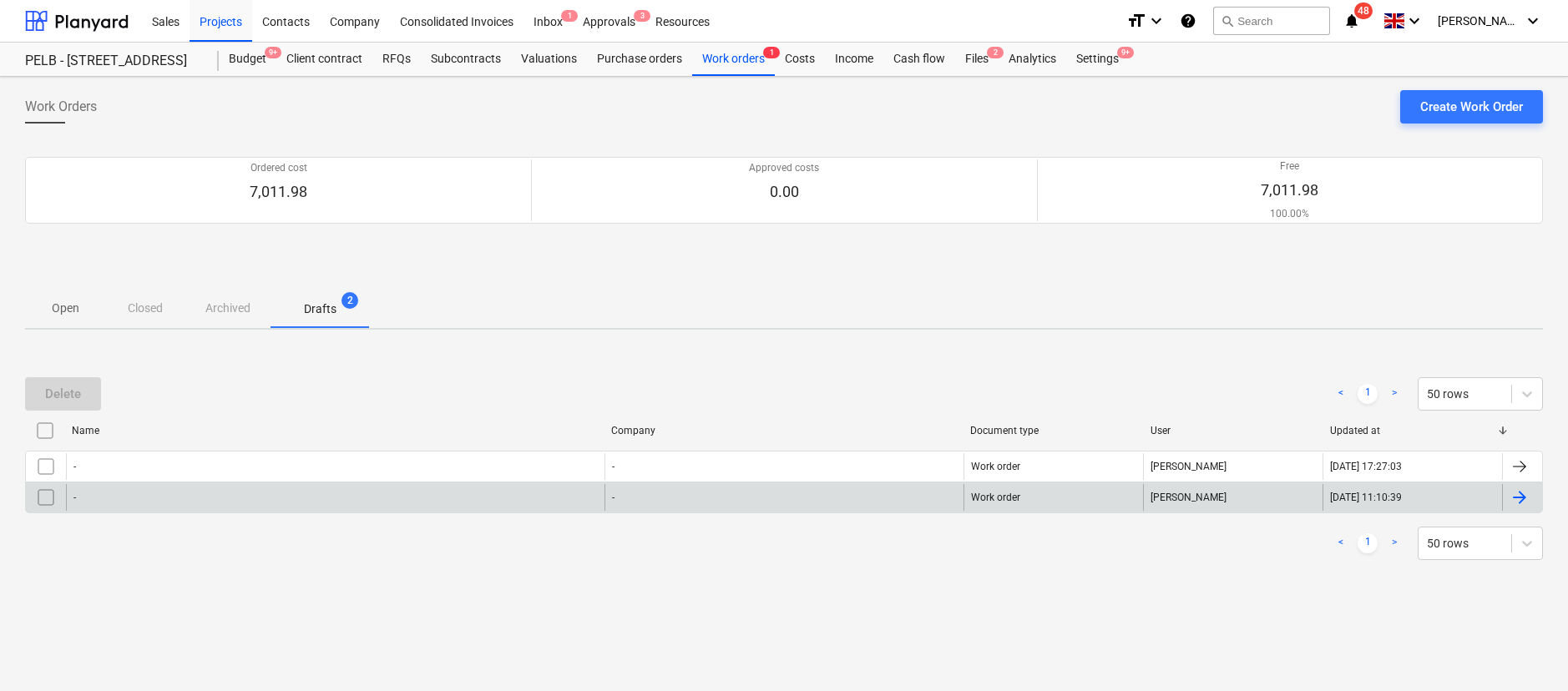
drag, startPoint x: 51, startPoint y: 465, endPoint x: 38, endPoint y: 481, distance: 20.6
click at [51, 465] on input "checkbox" at bounding box center [46, 466] width 27 height 27
click at [43, 492] on input "checkbox" at bounding box center [46, 497] width 27 height 27
click at [57, 394] on div "Delete" at bounding box center [63, 394] width 36 height 22
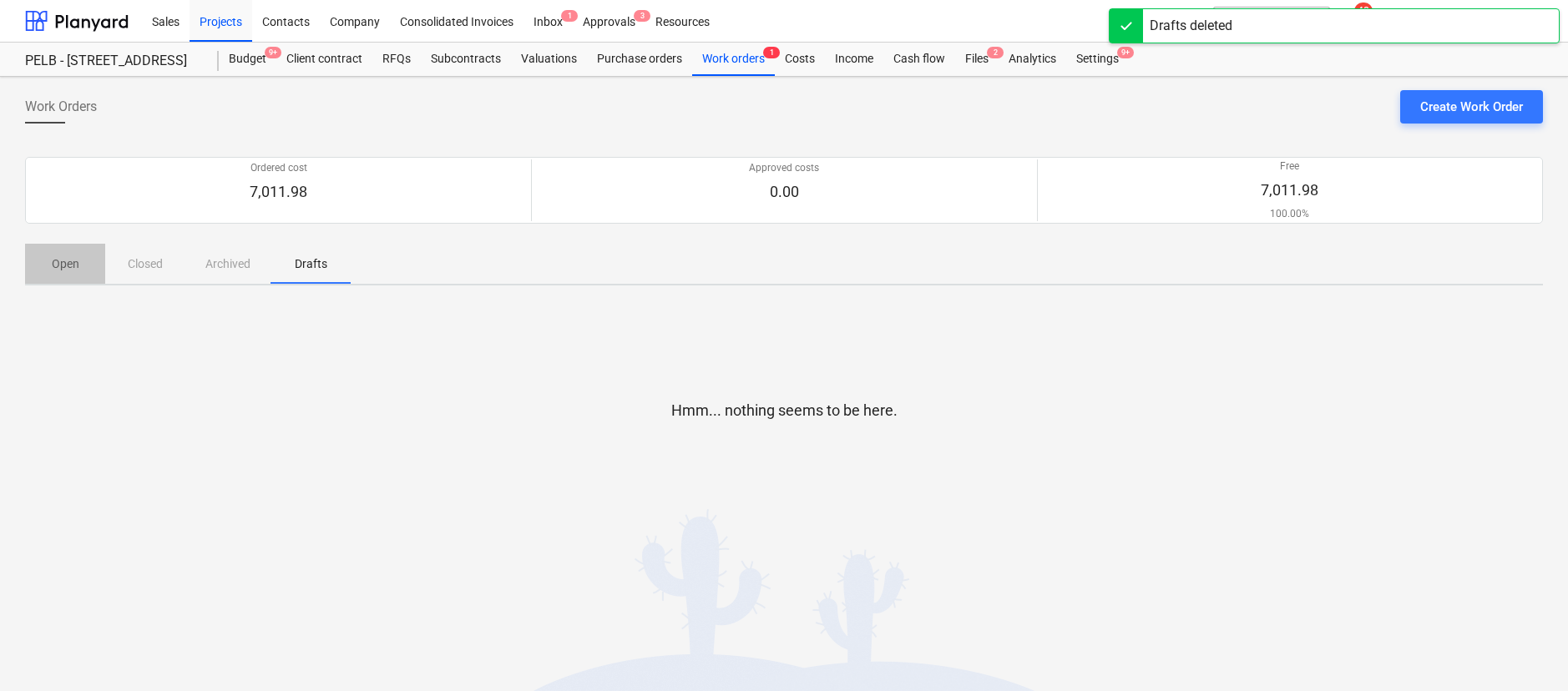
click at [65, 267] on p "Open" at bounding box center [65, 263] width 40 height 17
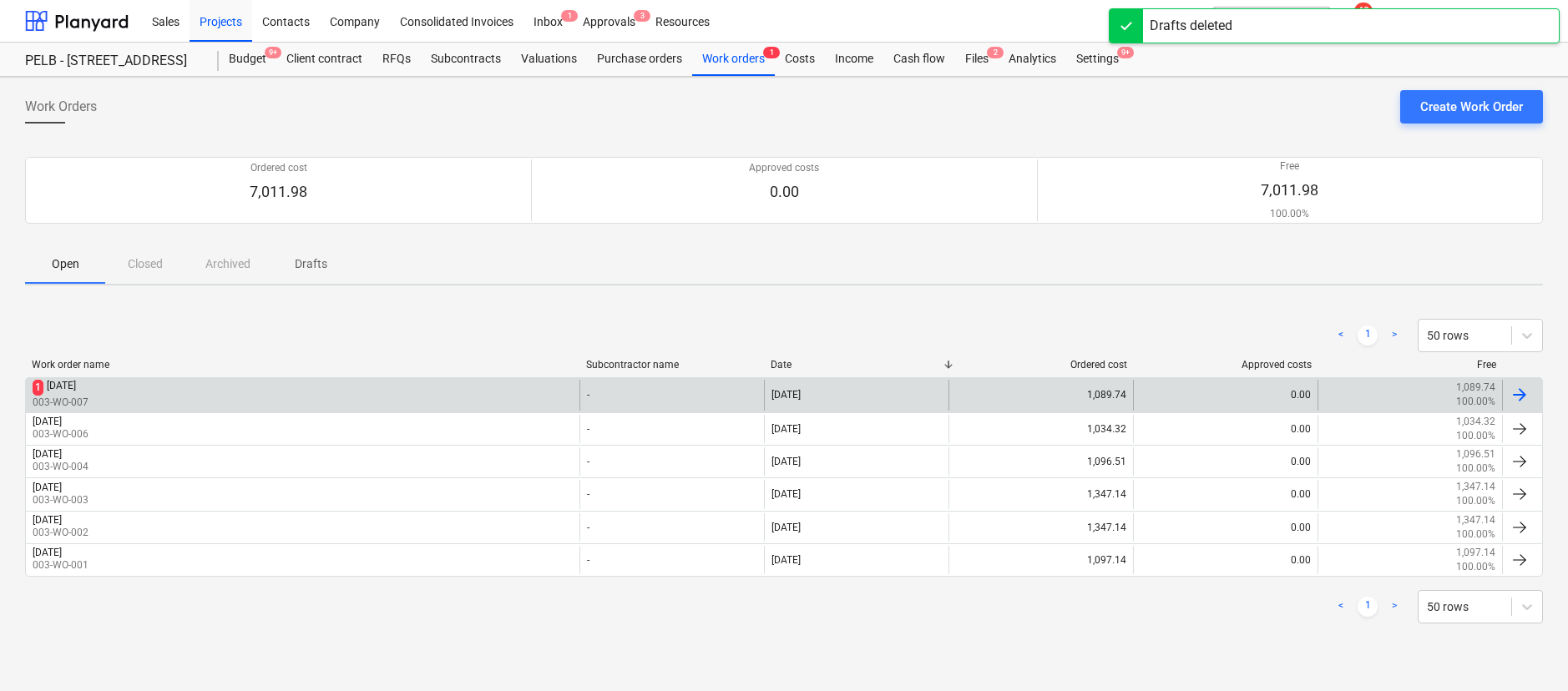
click at [86, 395] on p "003-WO-007" at bounding box center [60, 402] width 56 height 14
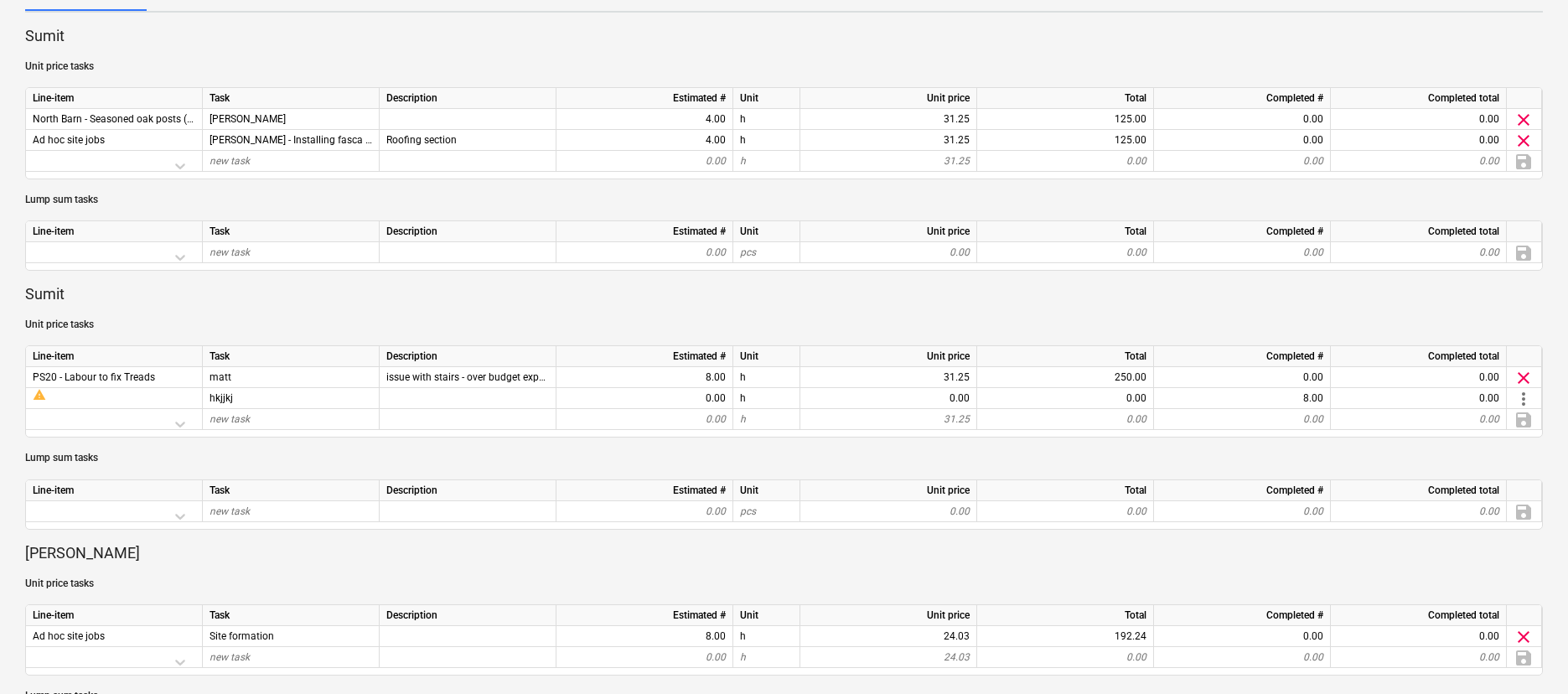
scroll to position [296, 0]
click at [121, 394] on div "warning" at bounding box center [113, 391] width 162 height 14
click at [265, 392] on div "hkjjkj" at bounding box center [291, 395] width 177 height 21
click at [1524, 397] on span "more_vert" at bounding box center [1524, 396] width 20 height 20
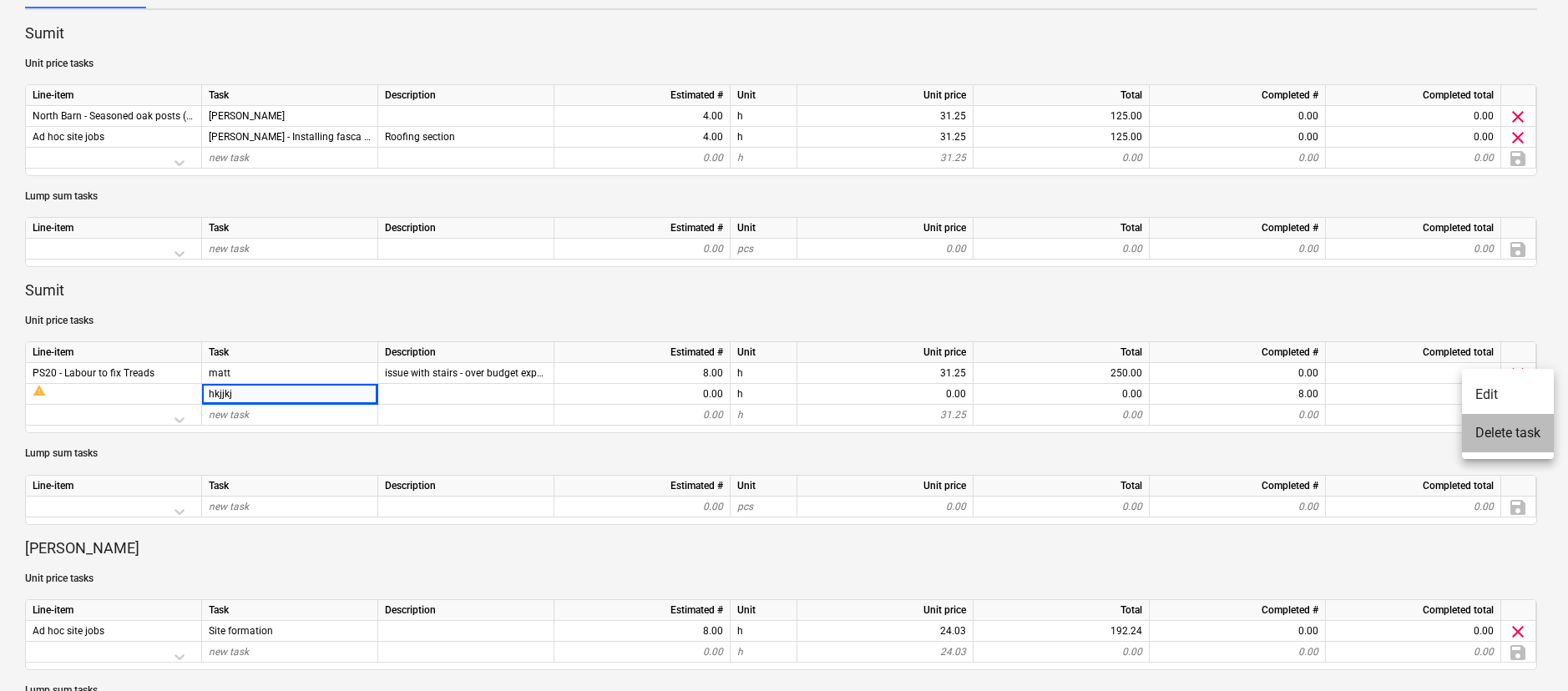
click at [1508, 429] on li "Delete task" at bounding box center [1508, 433] width 92 height 39
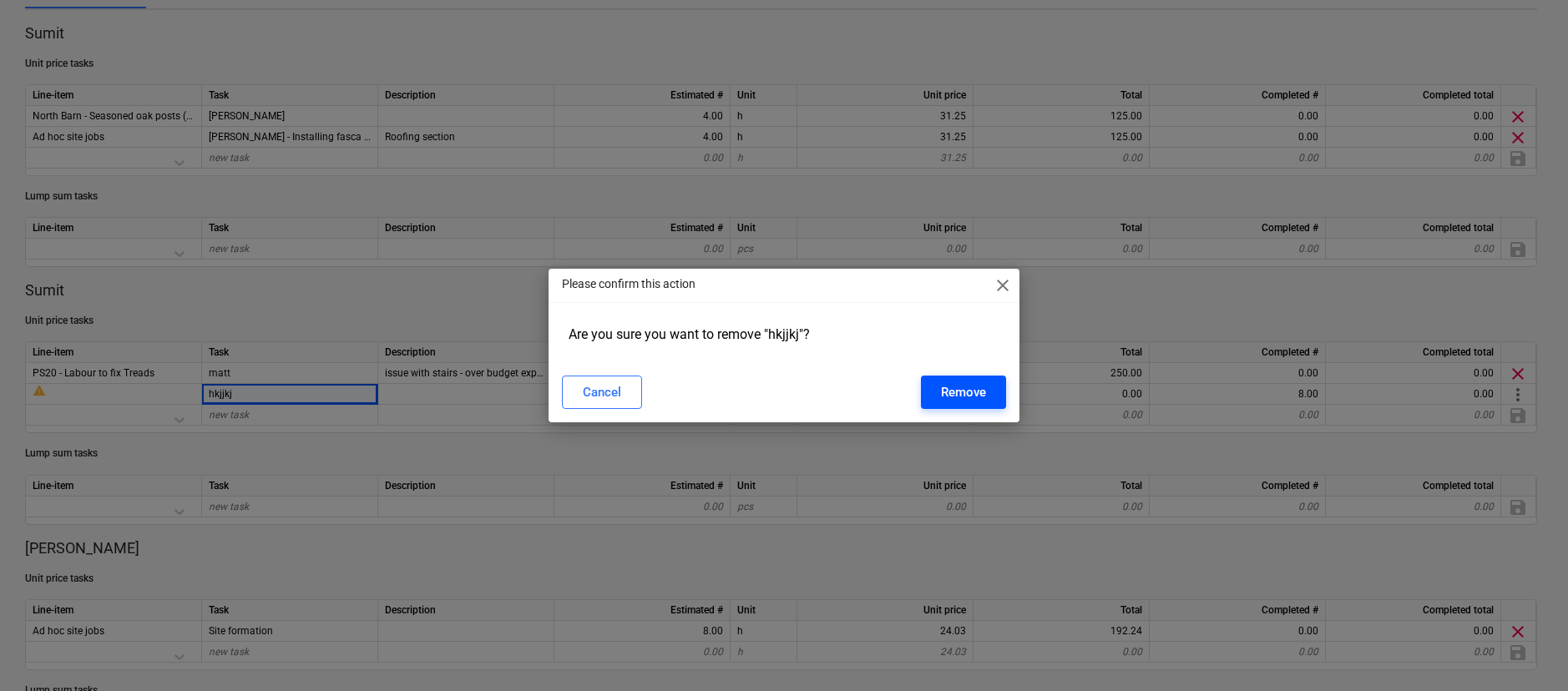
drag, startPoint x: 994, startPoint y: 383, endPoint x: 974, endPoint y: 383, distance: 20.0
click at [991, 384] on button "Remove" at bounding box center [963, 392] width 85 height 33
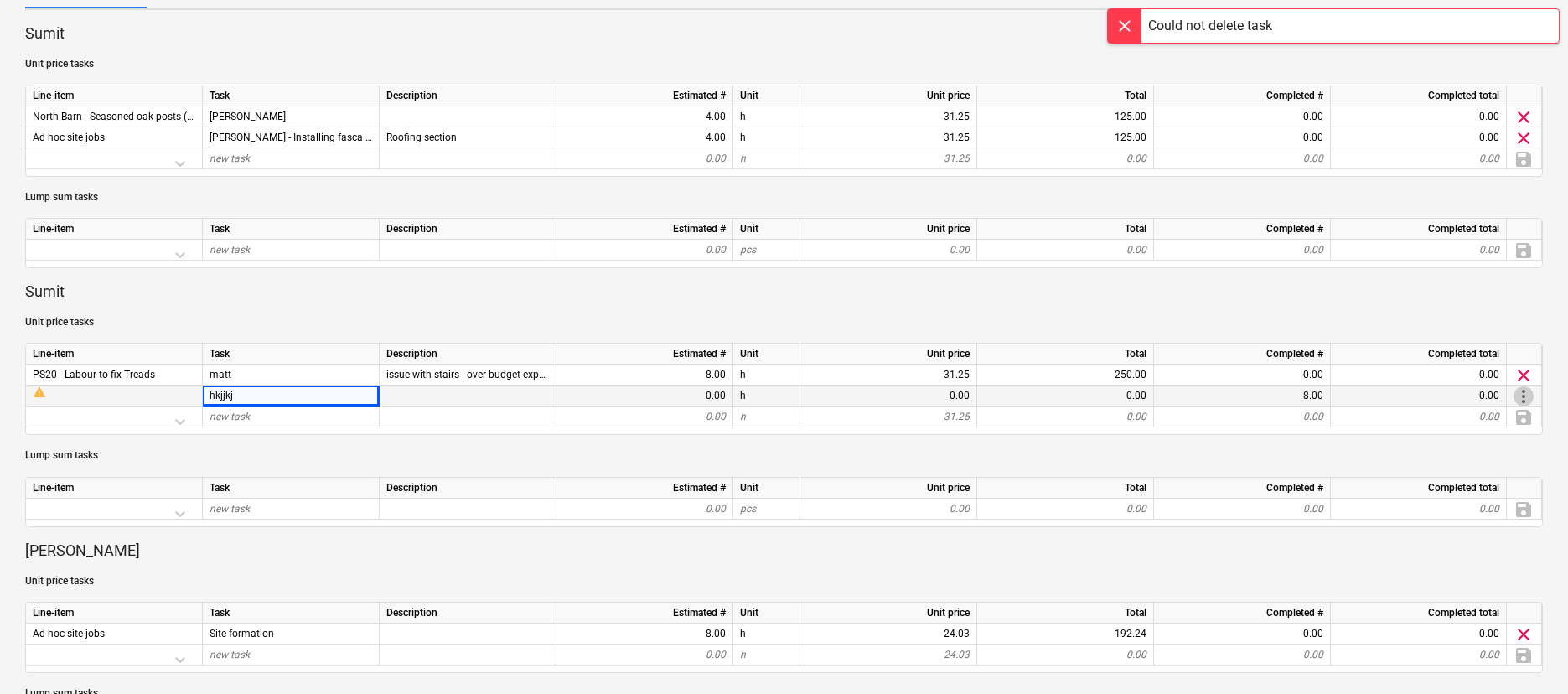
click at [1522, 397] on span "more_vert" at bounding box center [1524, 396] width 20 height 20
drag, startPoint x: 330, startPoint y: 388, endPoint x: 291, endPoint y: 397, distance: 40.0
click at [324, 390] on div at bounding box center [786, 347] width 1573 height 694
drag, startPoint x: 262, startPoint y: 397, endPoint x: 198, endPoint y: 393, distance: 64.1
click at [0, 0] on div "warning hkjjkj 0.00 h 0.00 0.00 8.00 0.00 more_vert" at bounding box center [0, 0] width 0 height 0
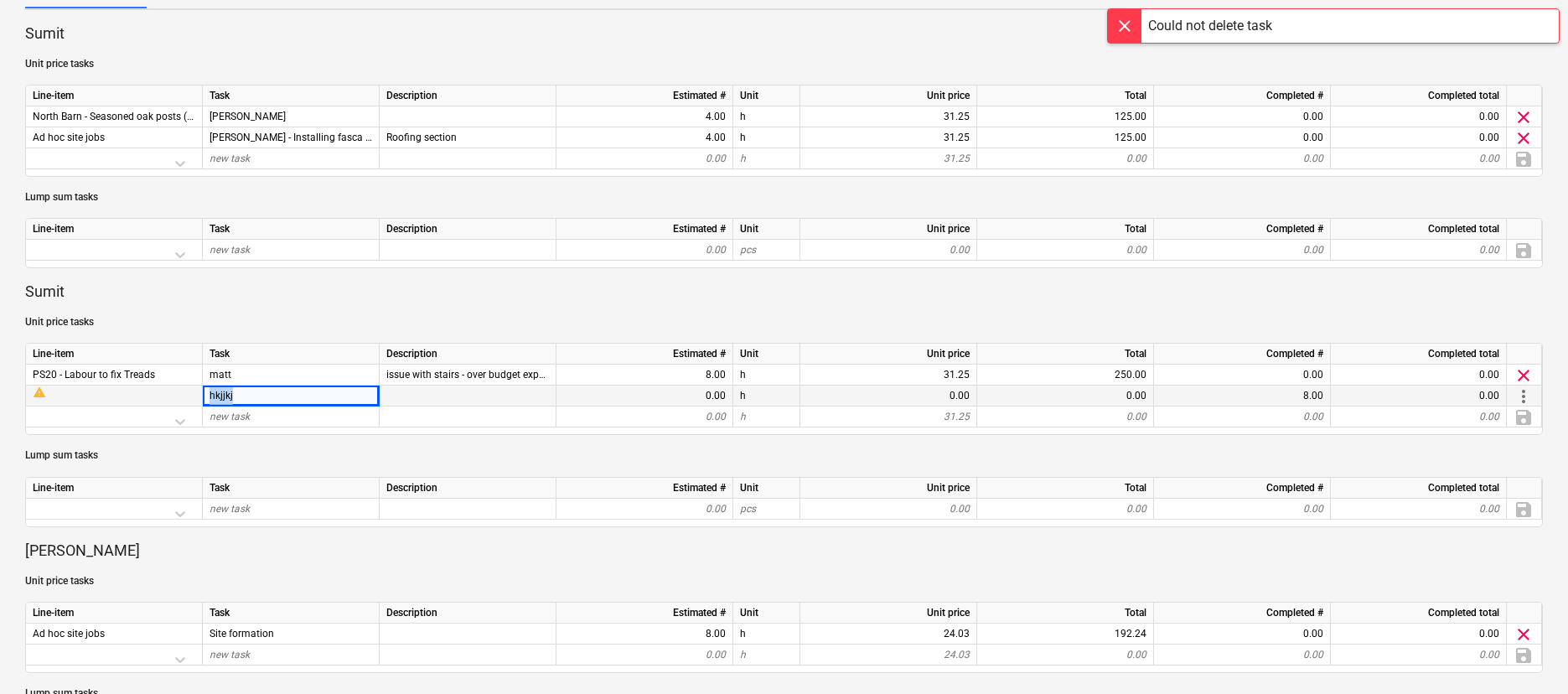
scroll to position [0, 0]
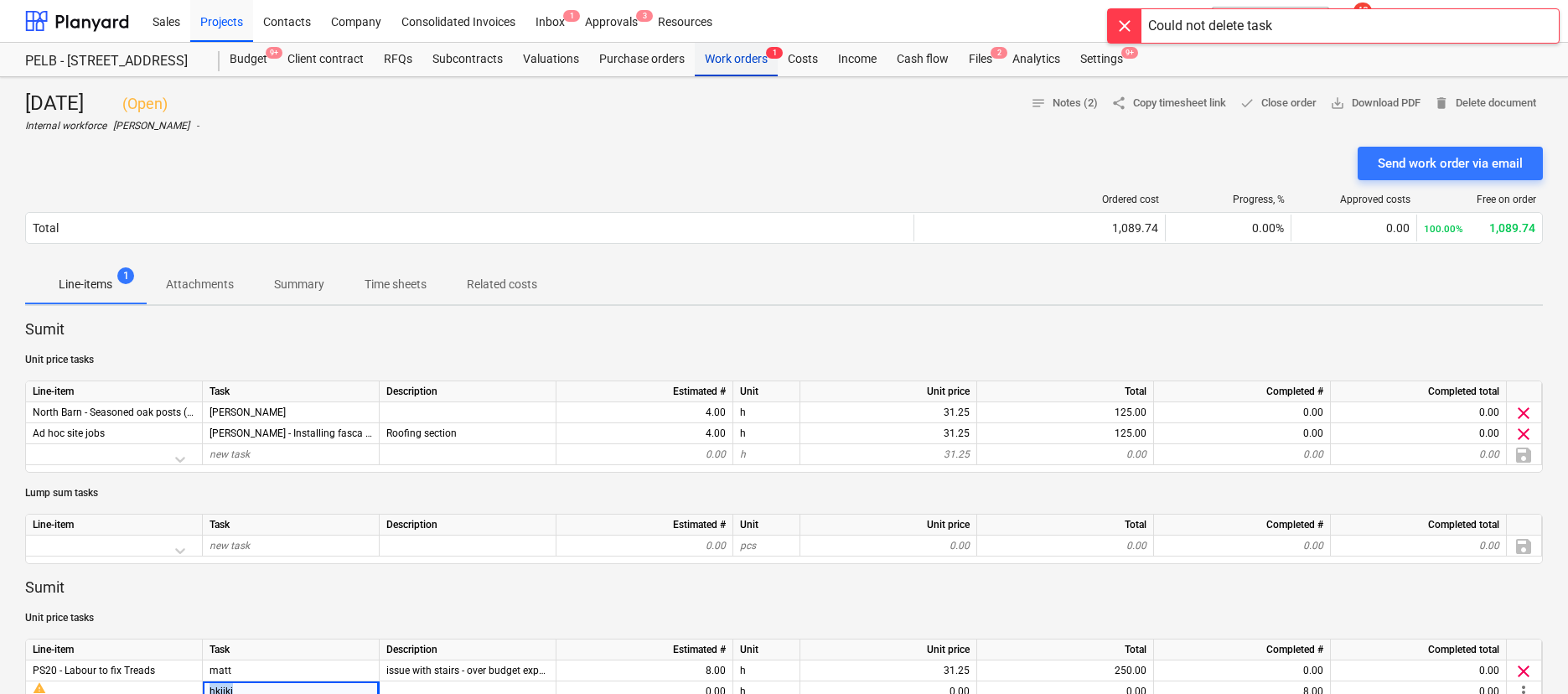
drag, startPoint x: 784, startPoint y: 55, endPoint x: 756, endPoint y: 55, distance: 28.0
click at [784, 55] on div "Costs" at bounding box center [802, 59] width 50 height 34
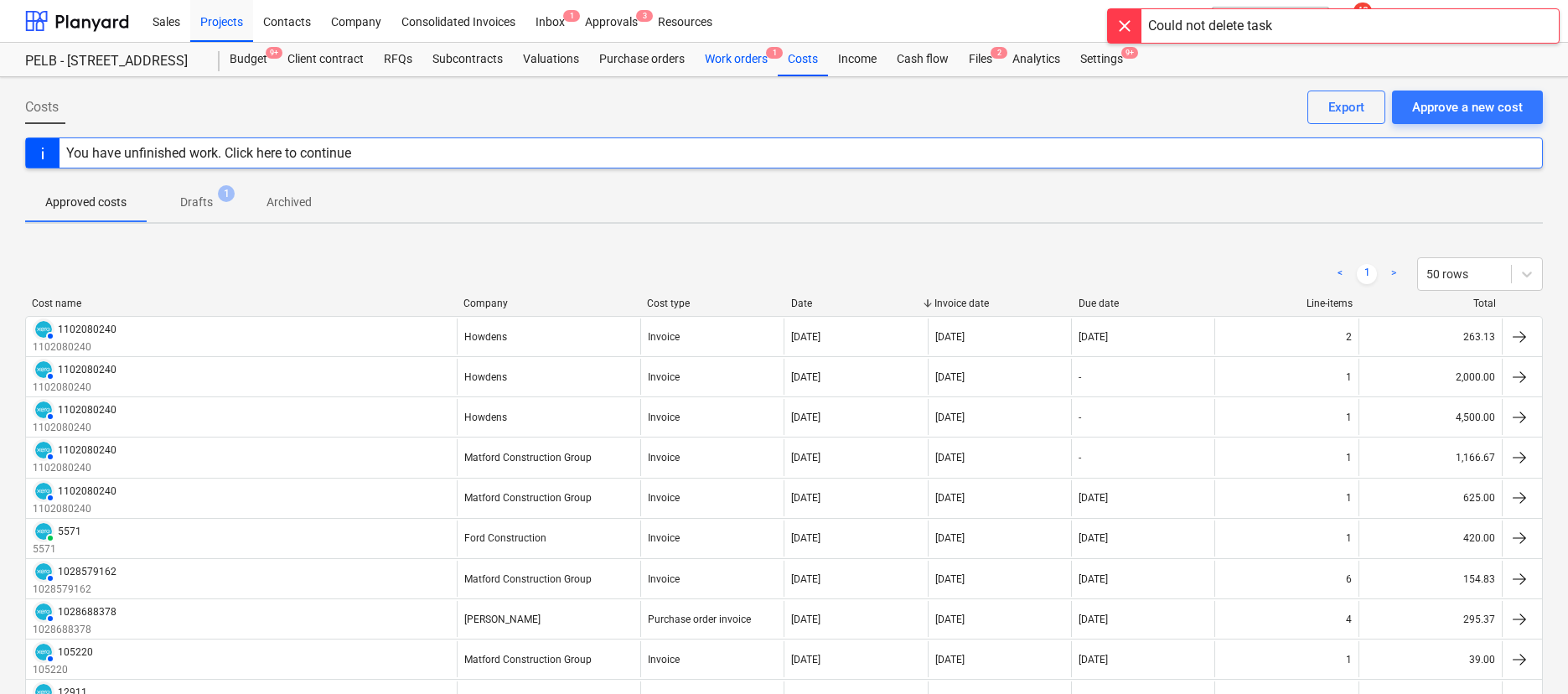
click at [730, 62] on div "Work orders 1" at bounding box center [736, 59] width 83 height 34
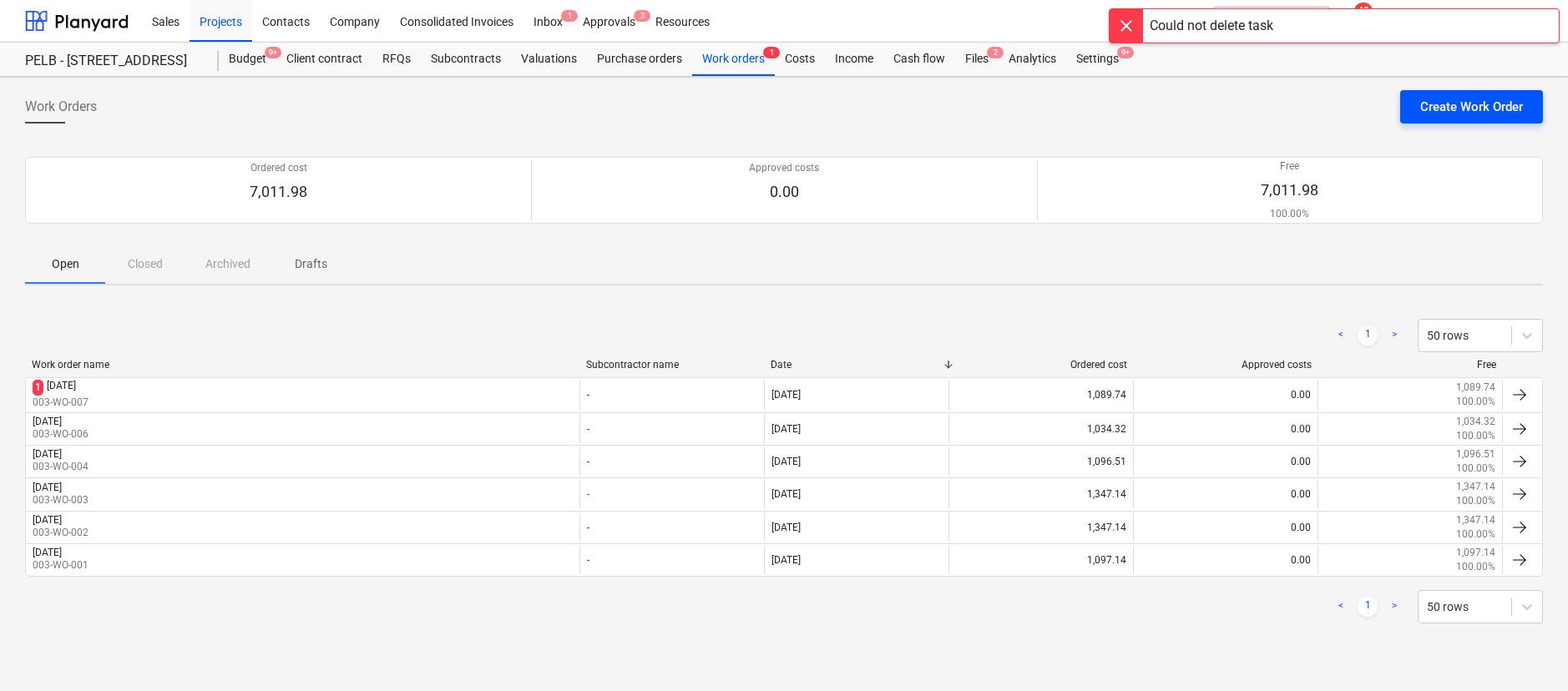
click at [1443, 111] on div "Create Work Order" at bounding box center [1471, 106] width 103 height 22
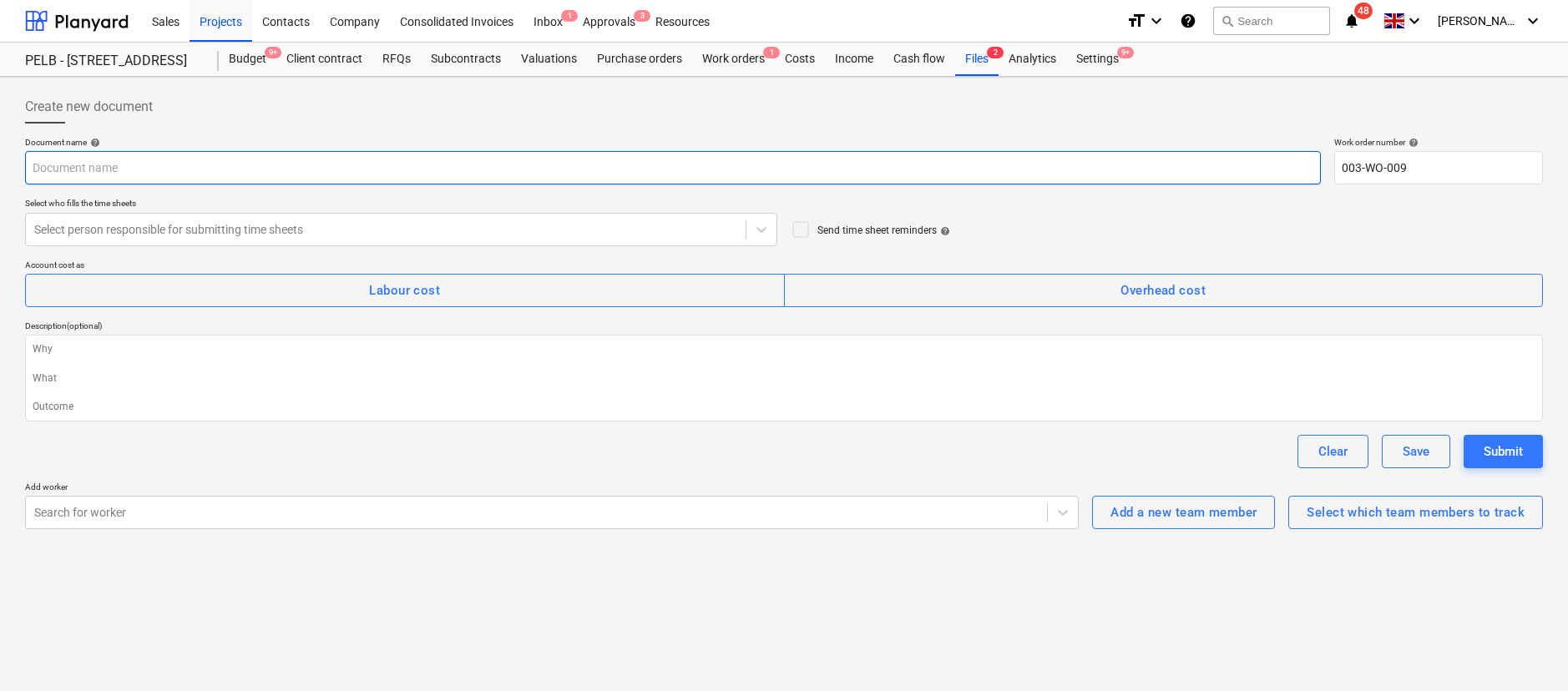
click at [168, 169] on input "text" at bounding box center [673, 167] width 1296 height 33
type input "Tuesday 9th Sept 2025"
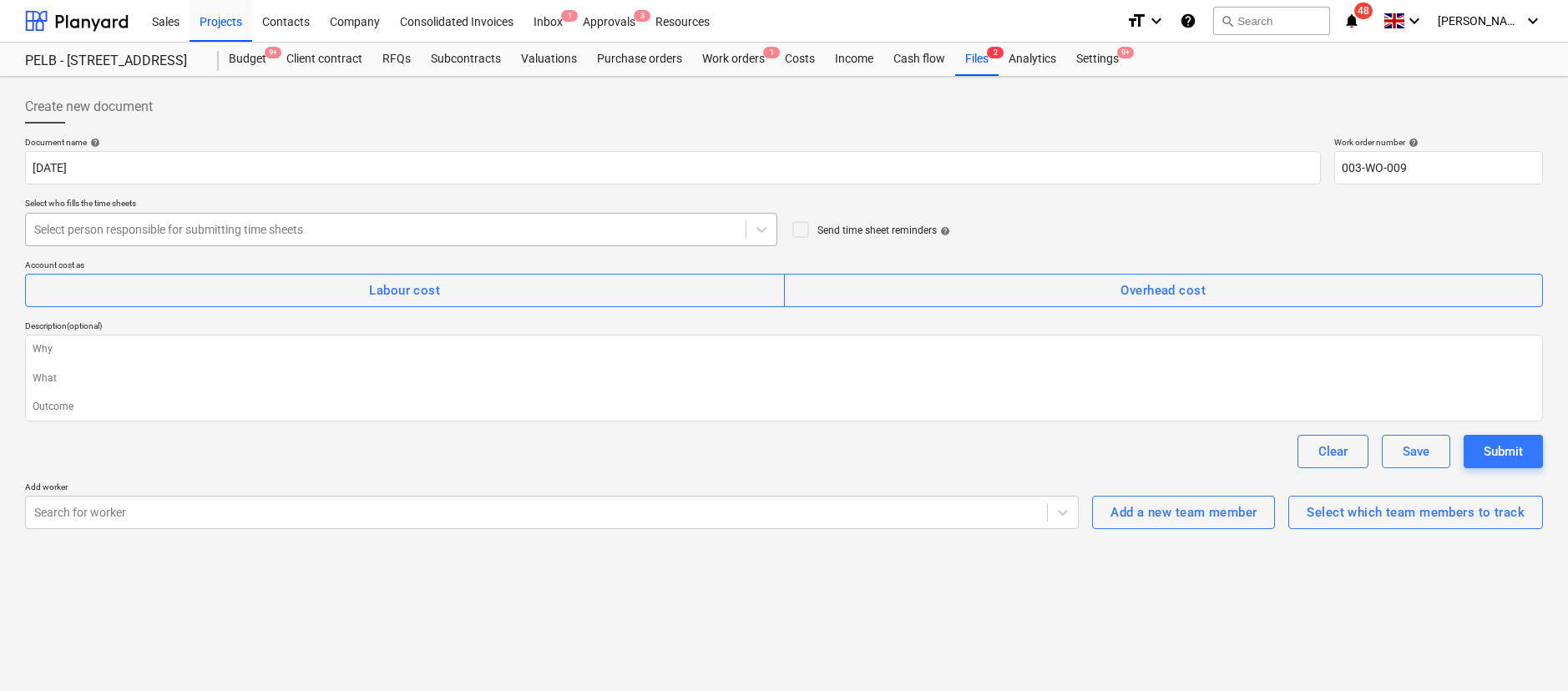
click at [181, 228] on div at bounding box center [385, 229] width 703 height 16
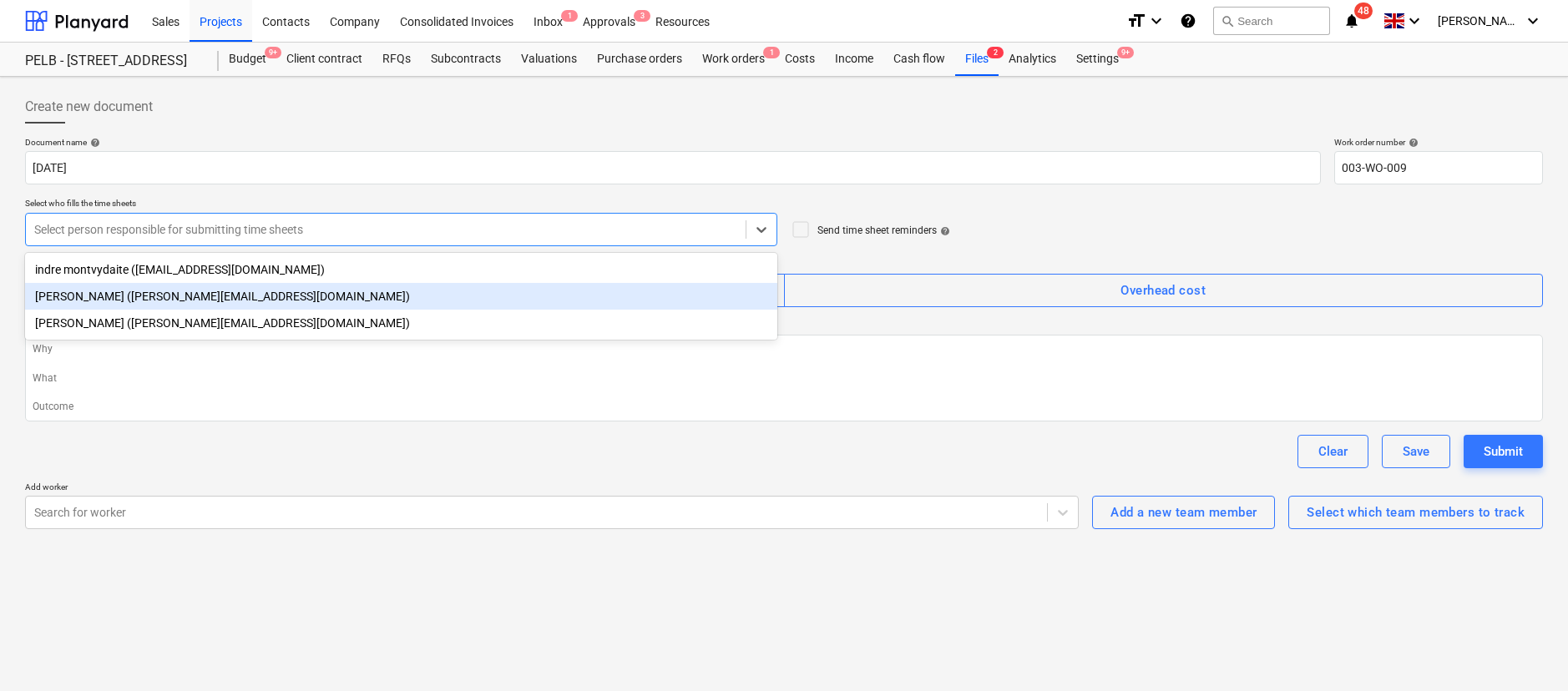
click at [159, 298] on div "Harry Ford (harry@matfordconstruction.co.uk)" at bounding box center [401, 297] width 752 height 27
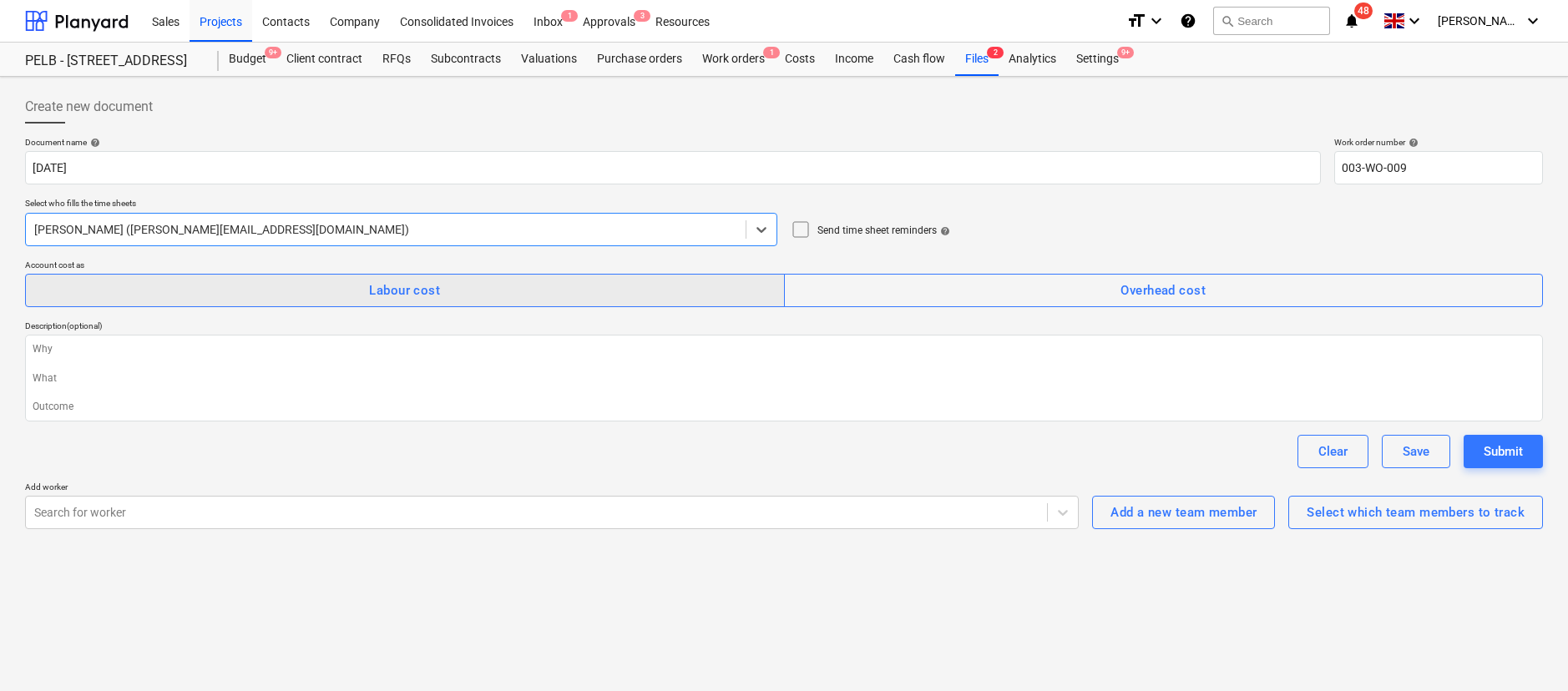
click at [428, 291] on div "Labour cost" at bounding box center [404, 290] width 71 height 22
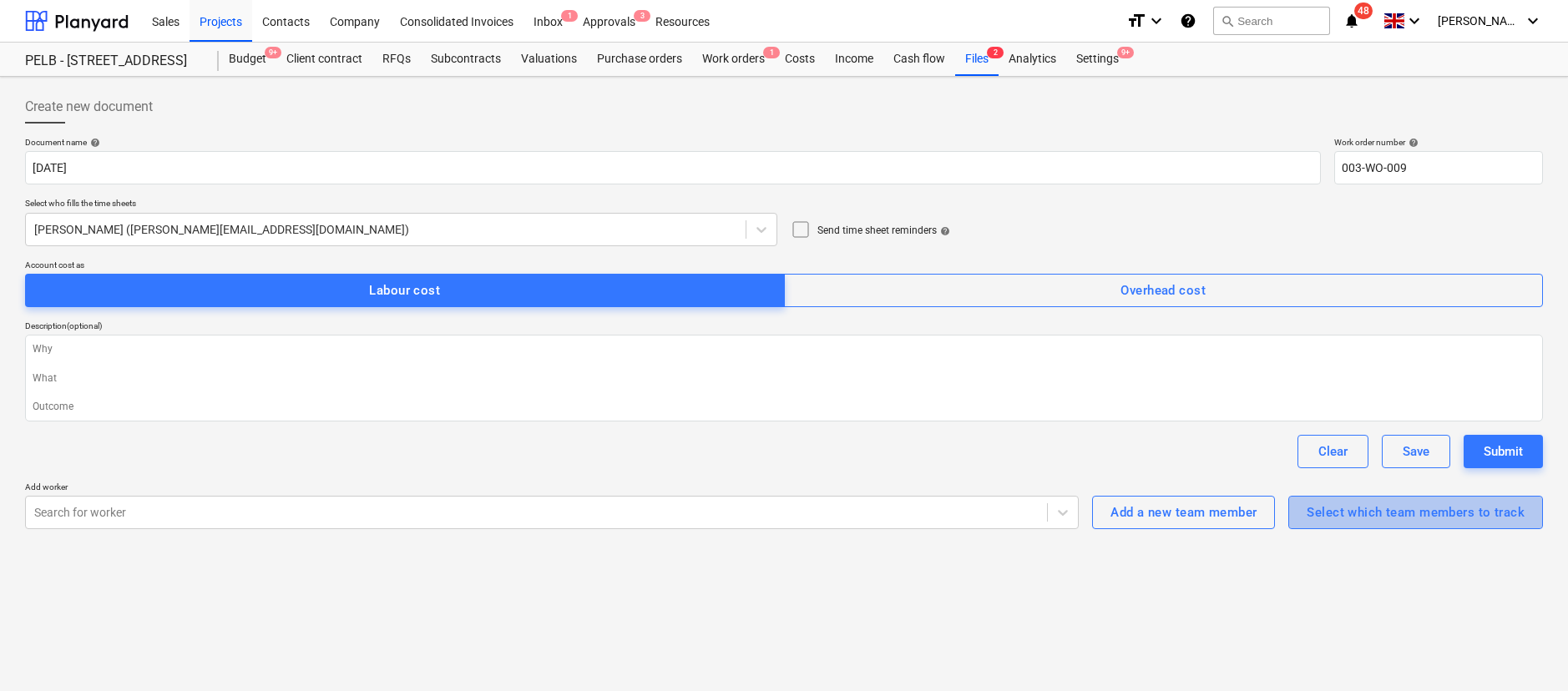
click at [1375, 509] on div "Select which team members to track" at bounding box center [1415, 512] width 218 height 22
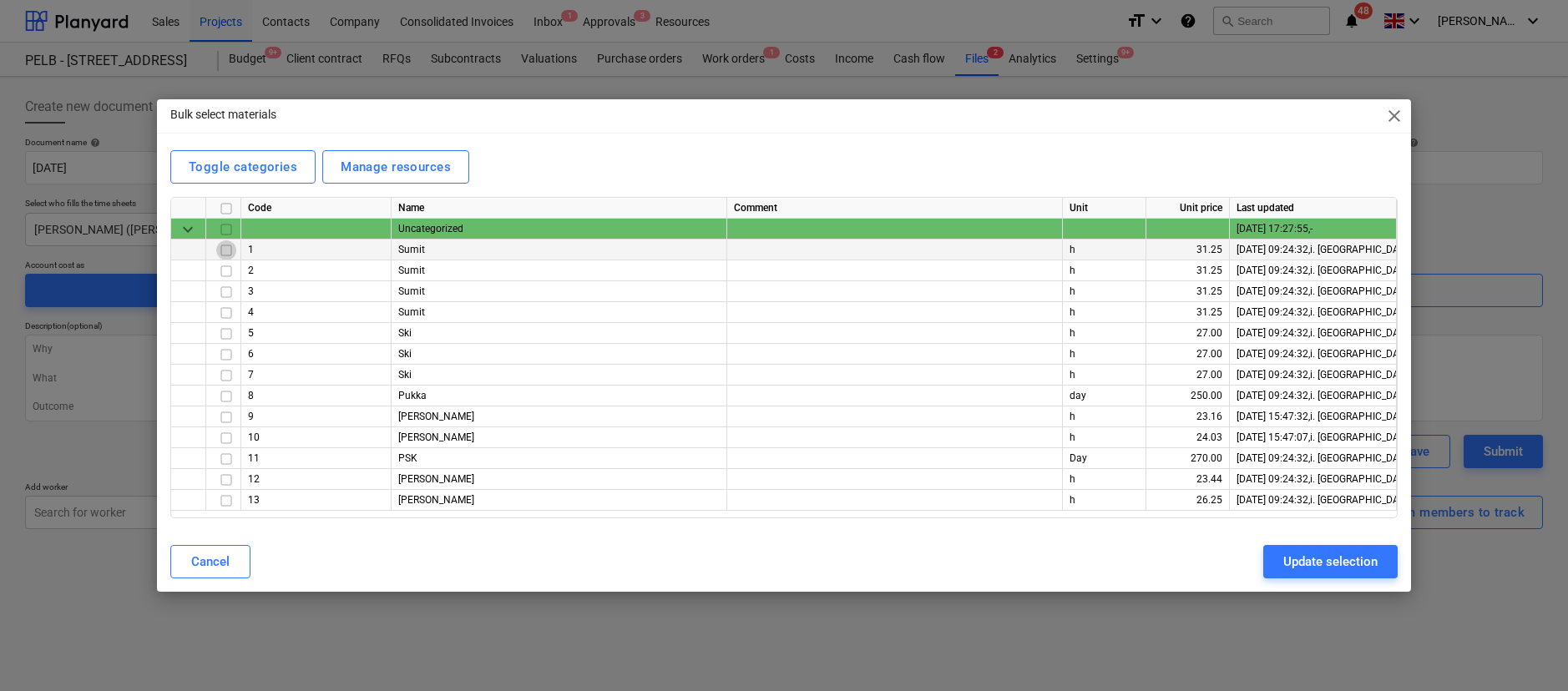
click at [227, 252] on input "checkbox" at bounding box center [227, 250] width 20 height 20
click at [230, 272] on input "checkbox" at bounding box center [227, 272] width 20 height 20
click at [224, 434] on input "checkbox" at bounding box center [227, 438] width 20 height 20
click at [224, 482] on input "checkbox" at bounding box center [227, 480] width 20 height 20
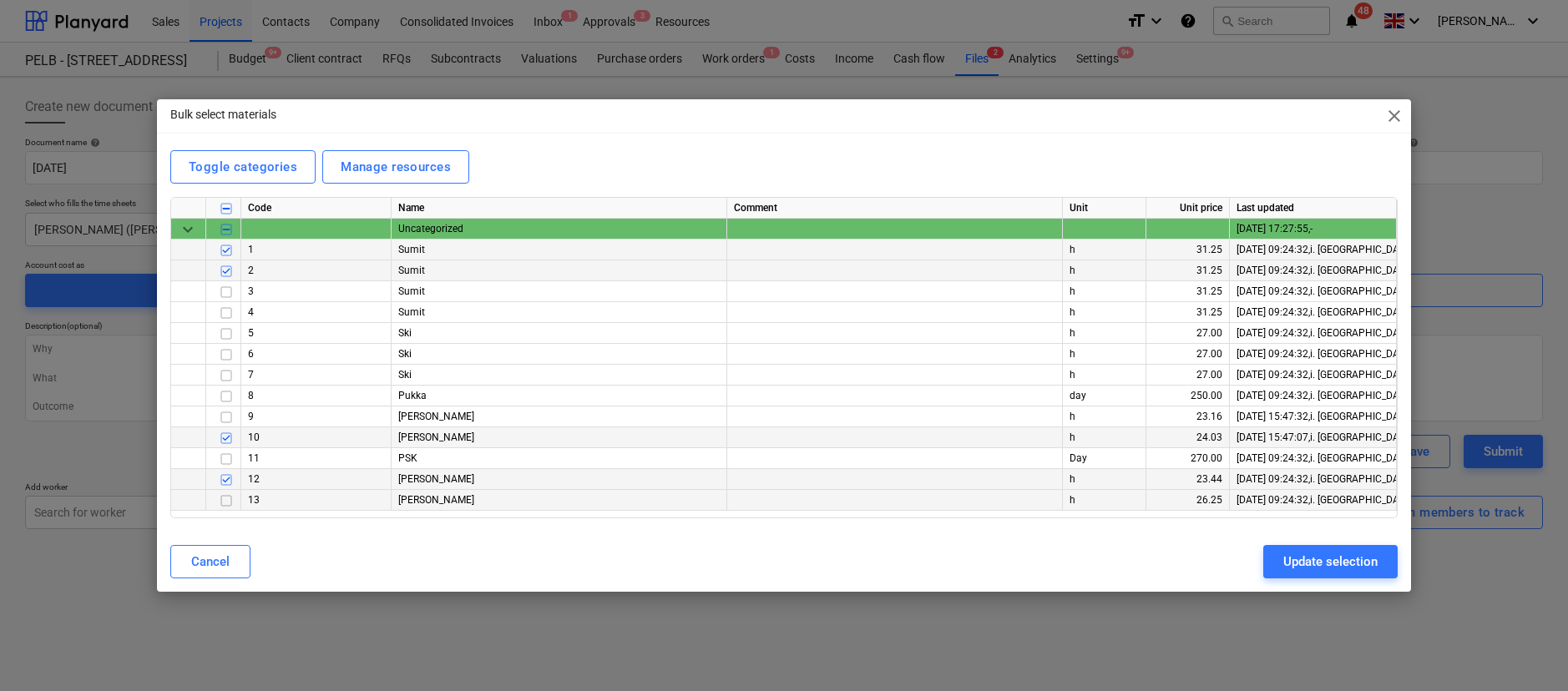
click at [228, 500] on input "checkbox" at bounding box center [227, 501] width 20 height 20
click at [1302, 554] on div "Update selection" at bounding box center [1331, 561] width 95 height 22
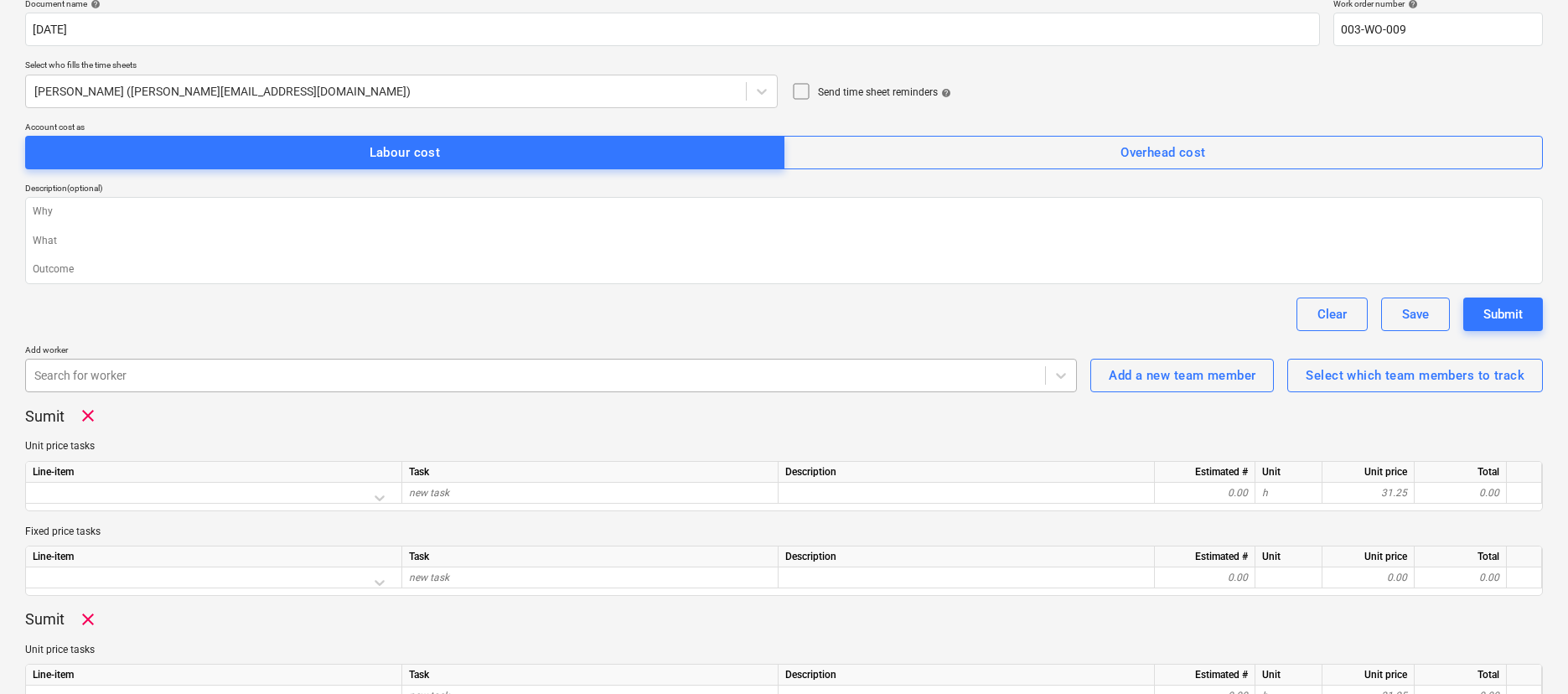
scroll to position [287, 0]
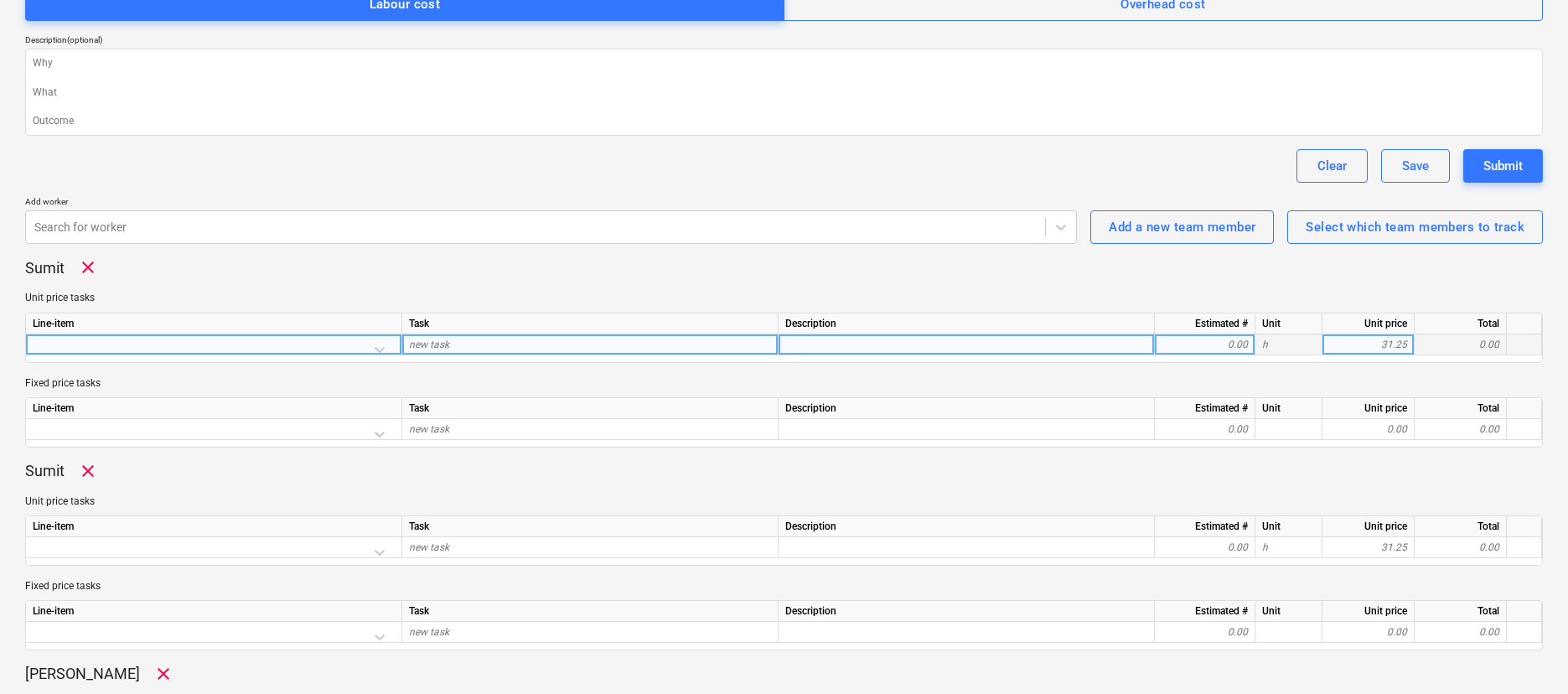
click at [378, 346] on div at bounding box center [214, 349] width 362 height 29
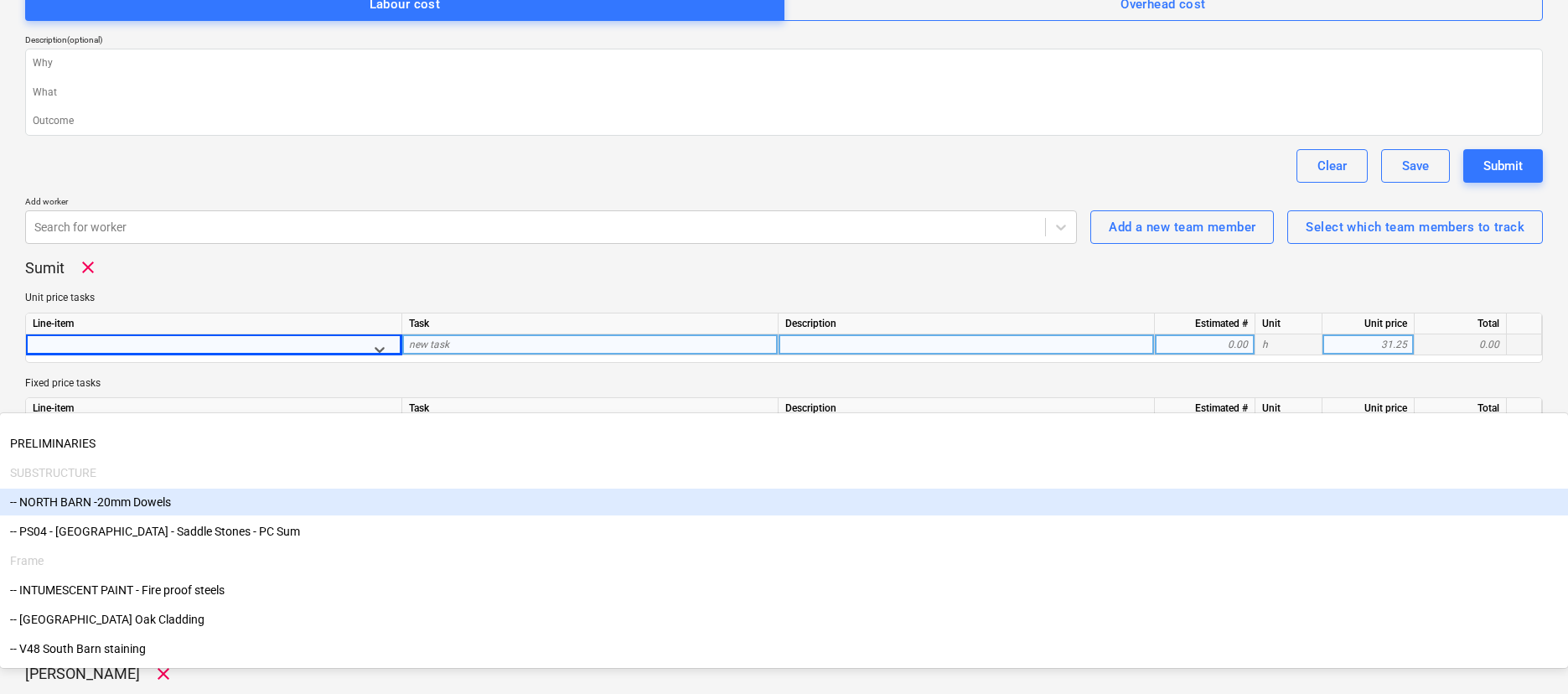
scroll to position [162, 0]
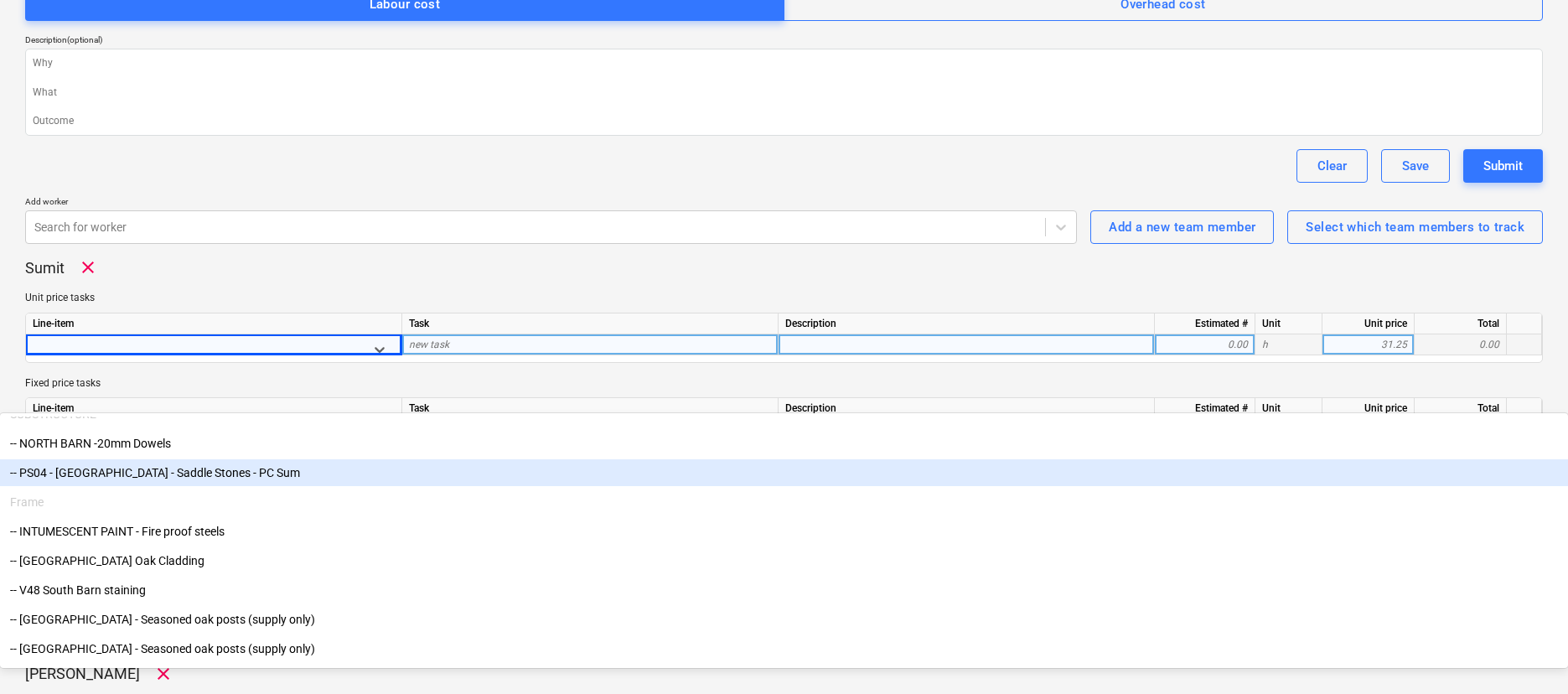
click at [197, 459] on div "-- PS04 - North Barn - Saddle Stones - PC Sum" at bounding box center [784, 473] width 1568 height 27
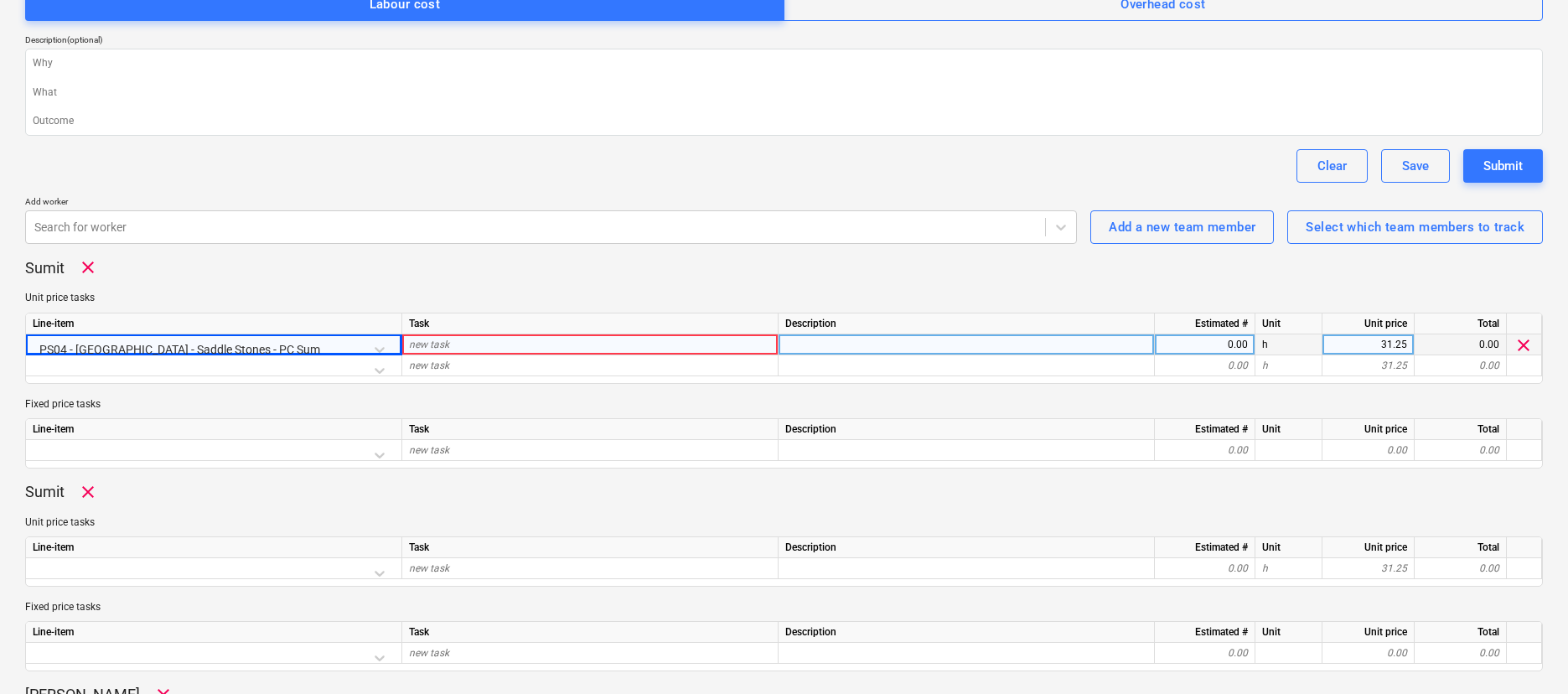
click at [486, 348] on div "new task" at bounding box center [590, 344] width 376 height 21
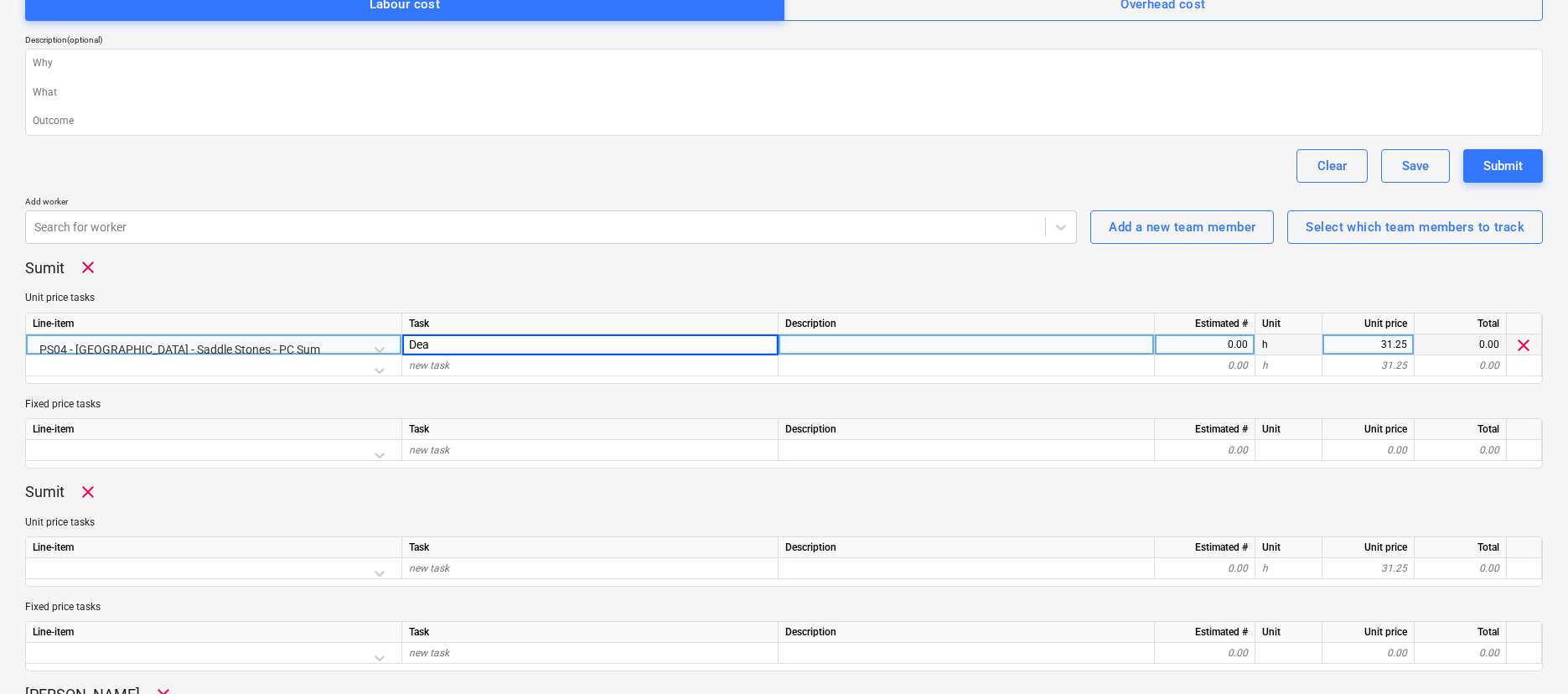
type input "[PERSON_NAME]"
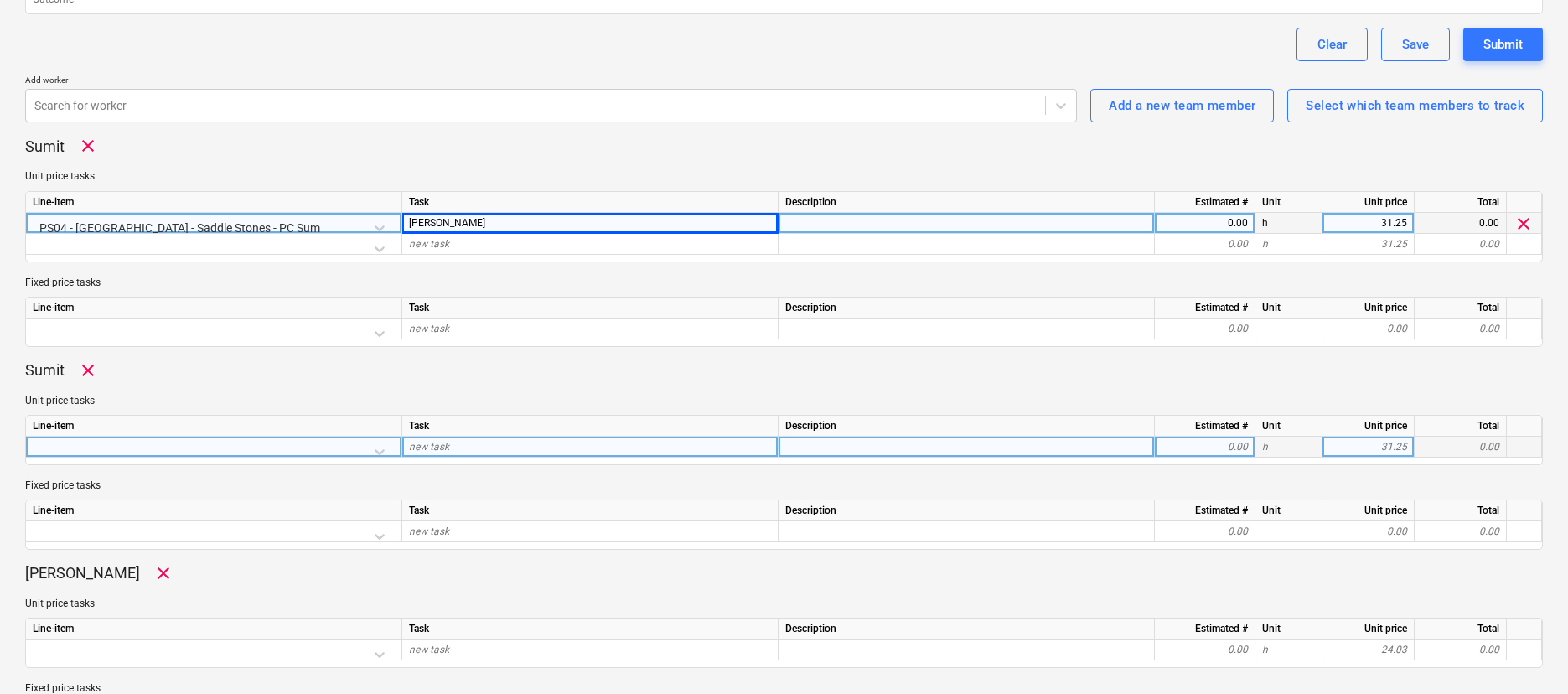
click at [198, 445] on div at bounding box center [214, 451] width 362 height 29
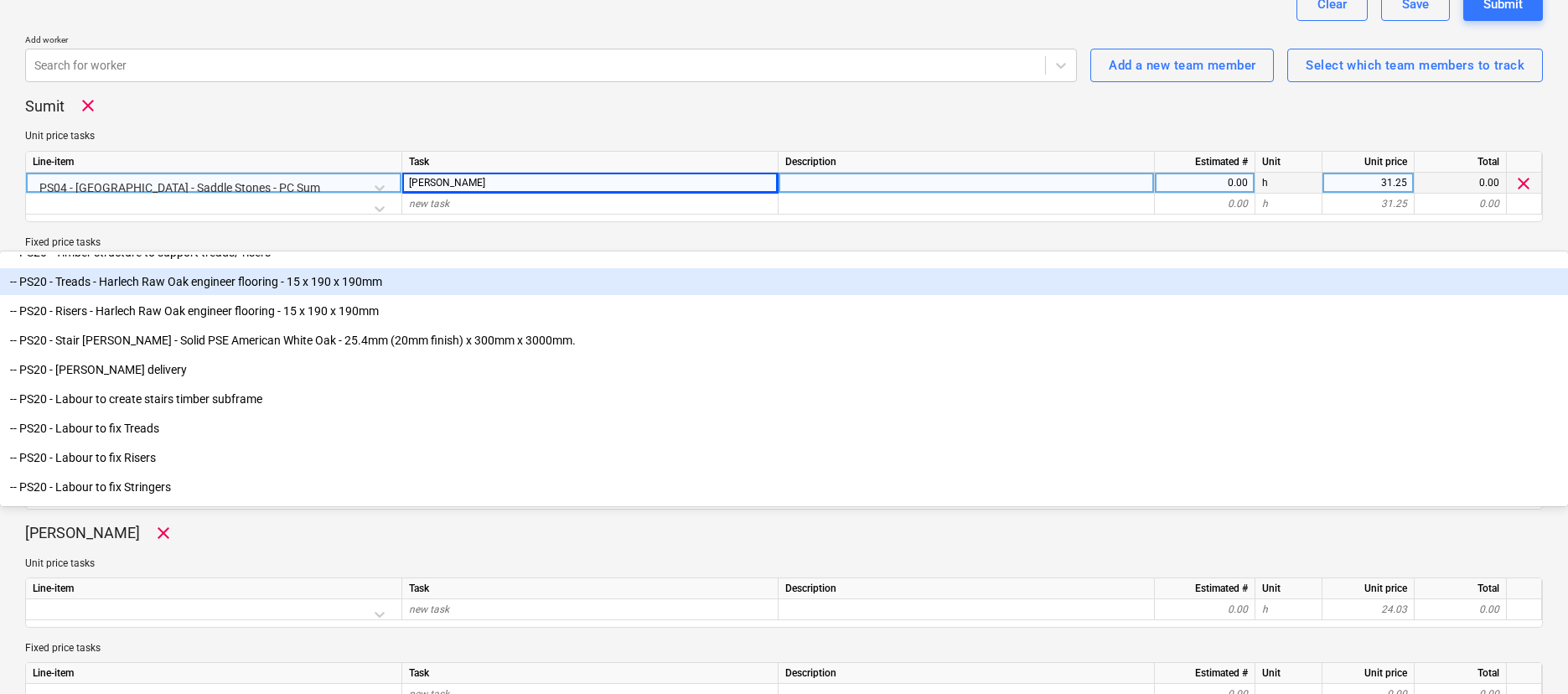
scroll to position [582, 0]
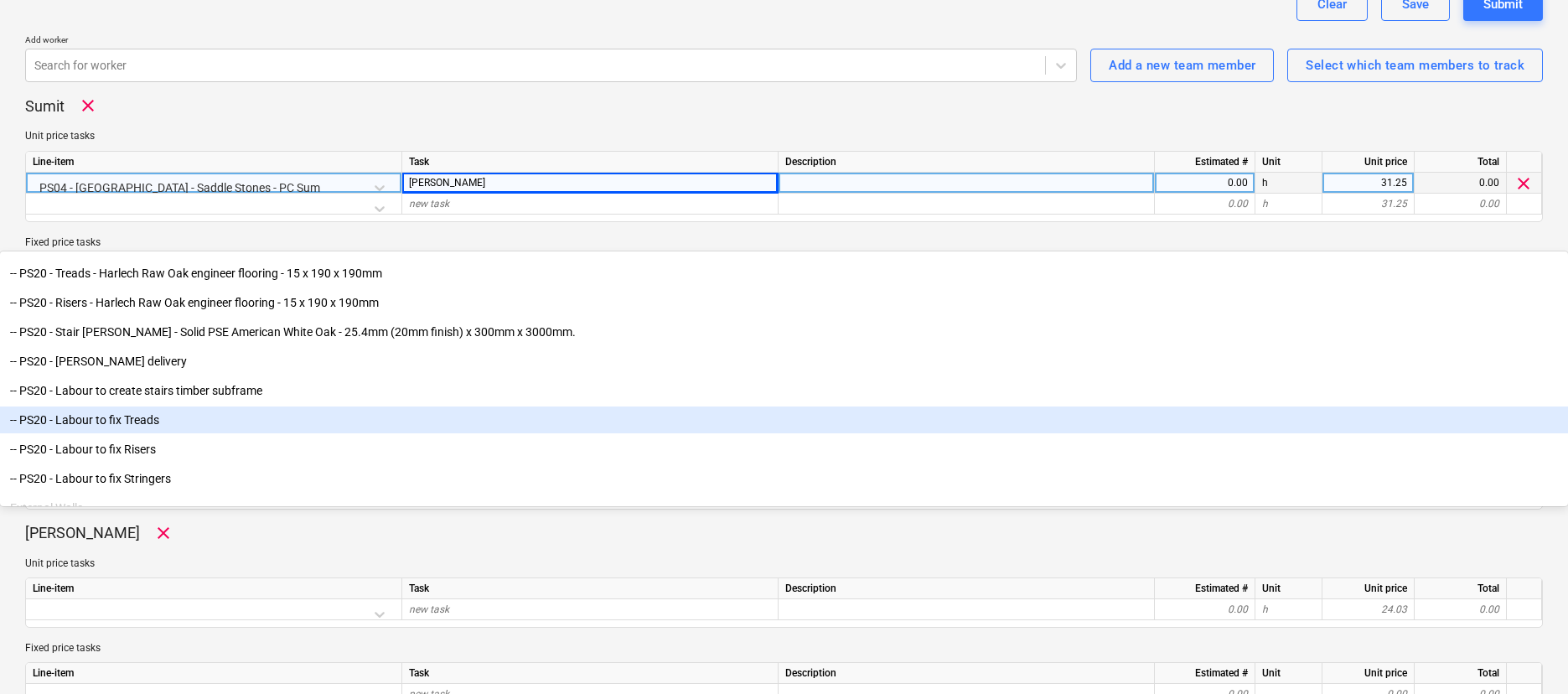
click at [144, 506] on div "-- Staircase - Prov Sum -- PS20 - Stairs - Ommit -- PS20 - Timber structure to …" at bounding box center [784, 380] width 1568 height 251
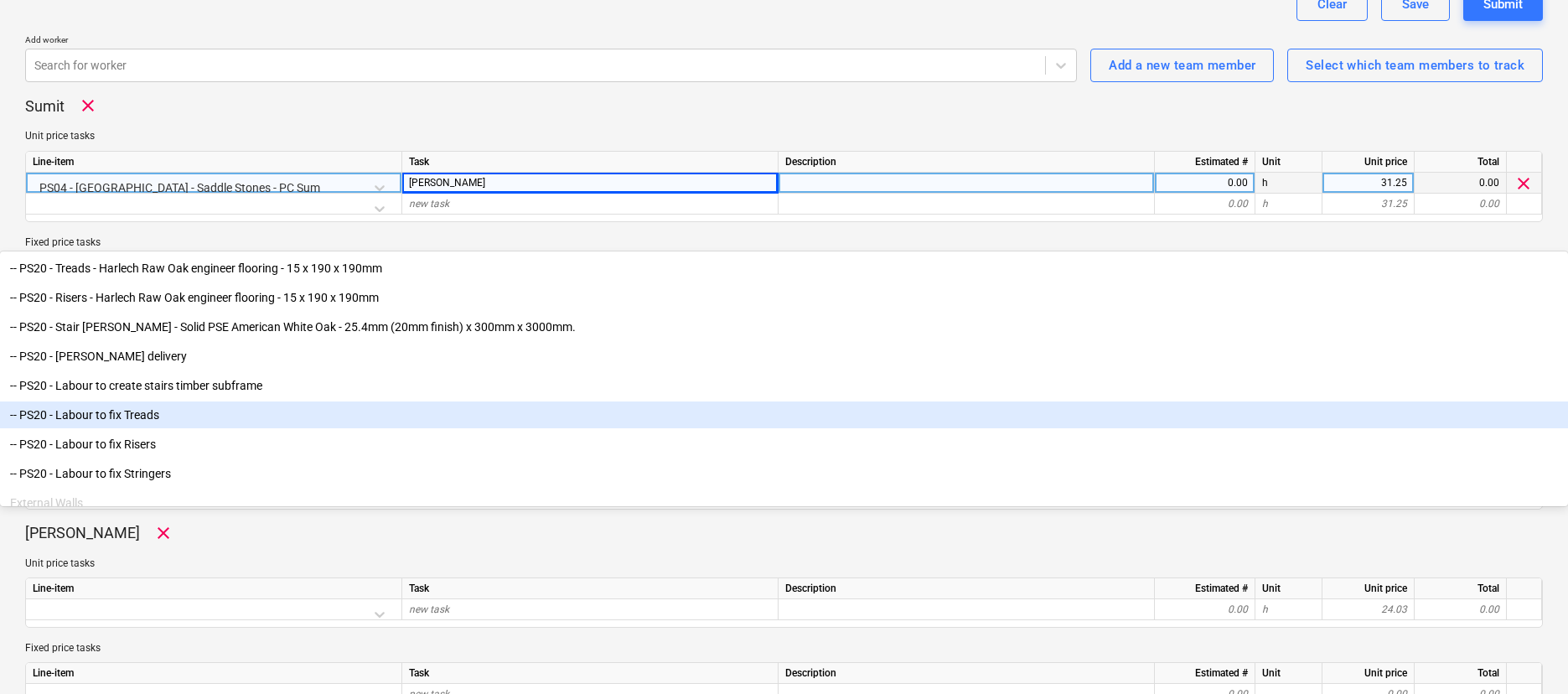
click at [135, 429] on div "-- PS20 - Labour to fix Treads" at bounding box center [784, 415] width 1568 height 27
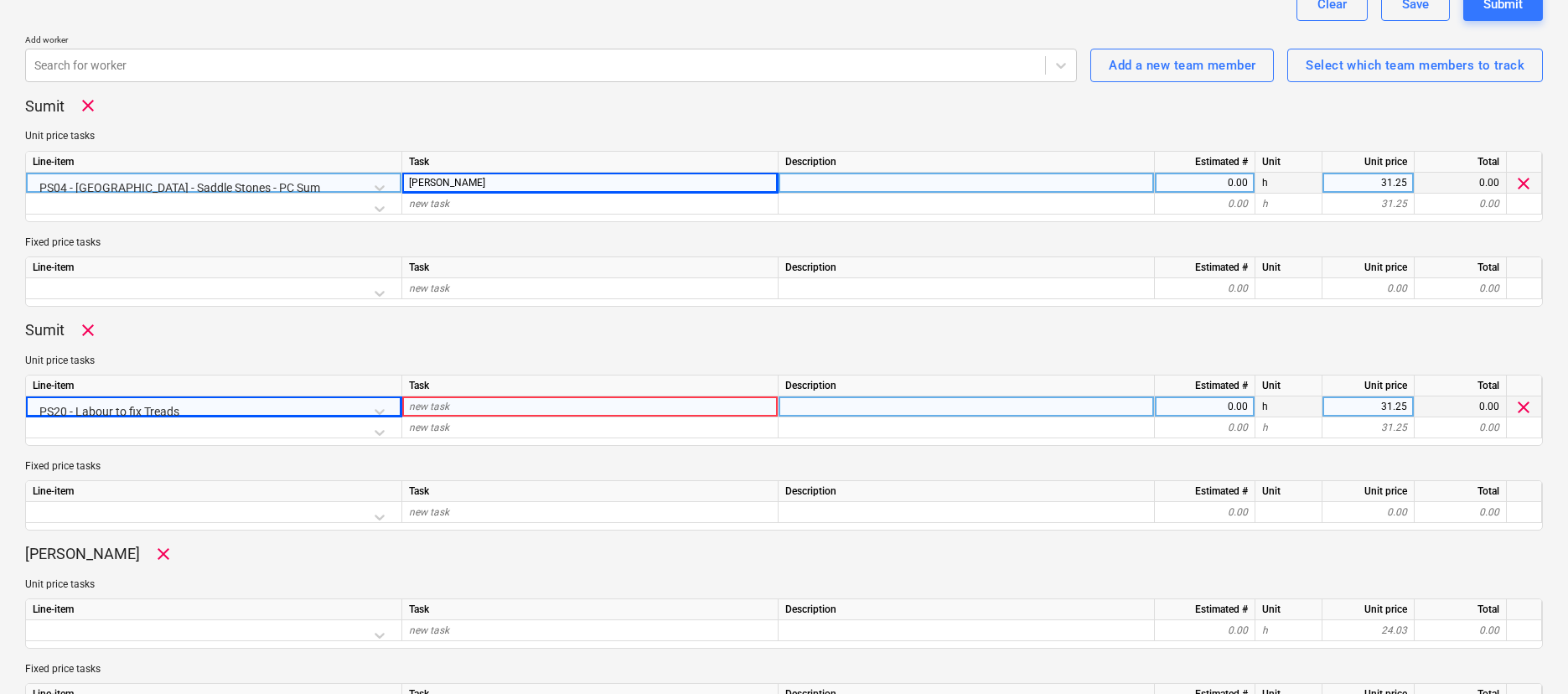
click at [462, 408] on div "new task" at bounding box center [590, 407] width 376 height 21
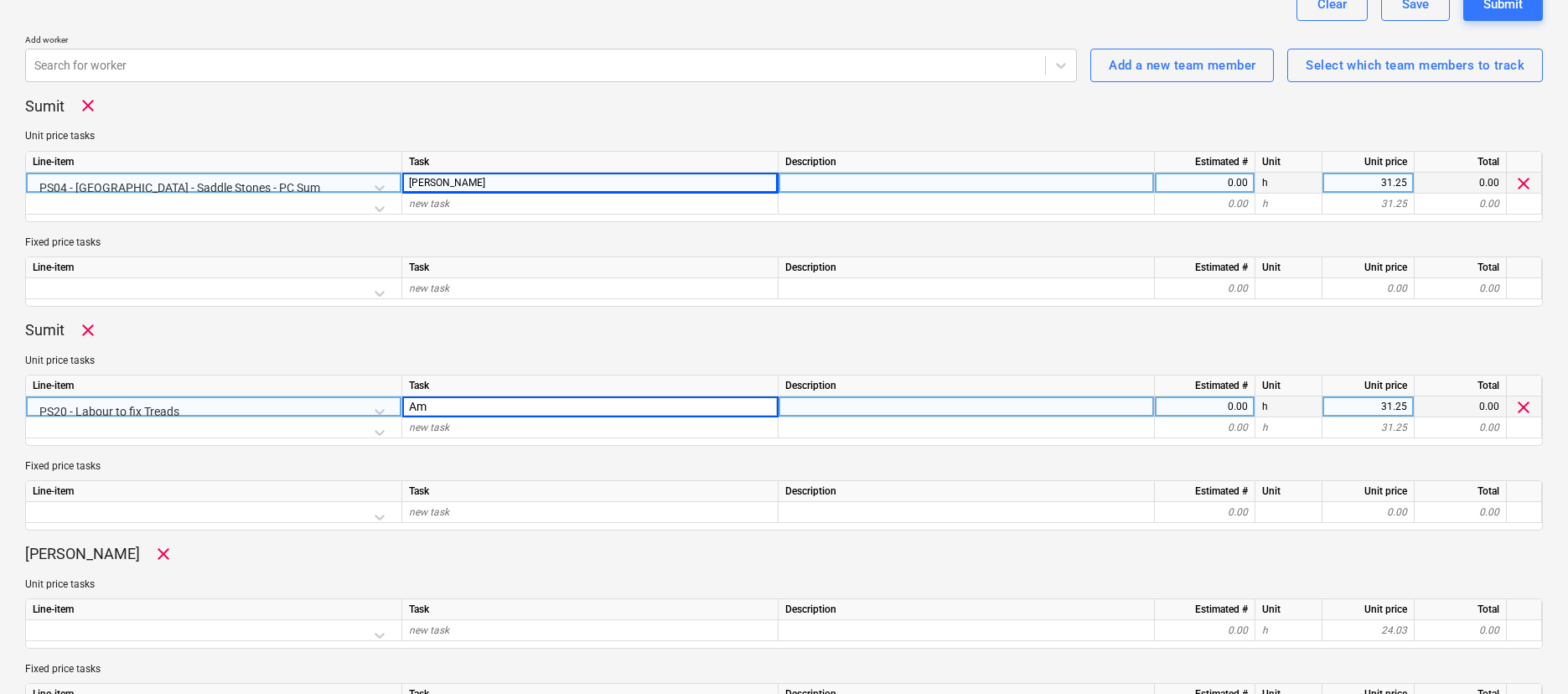
type input "A"
type input "Matt"
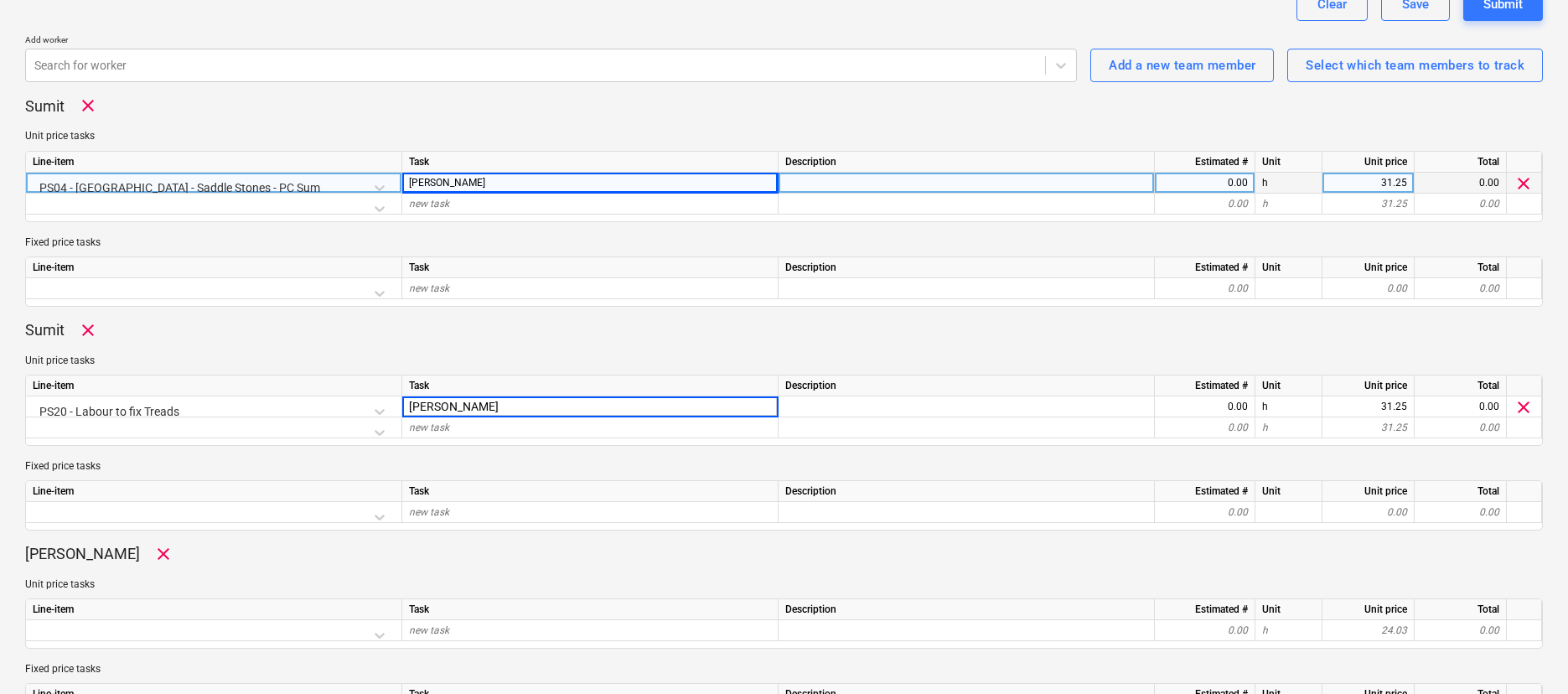
scroll to position [582, 0]
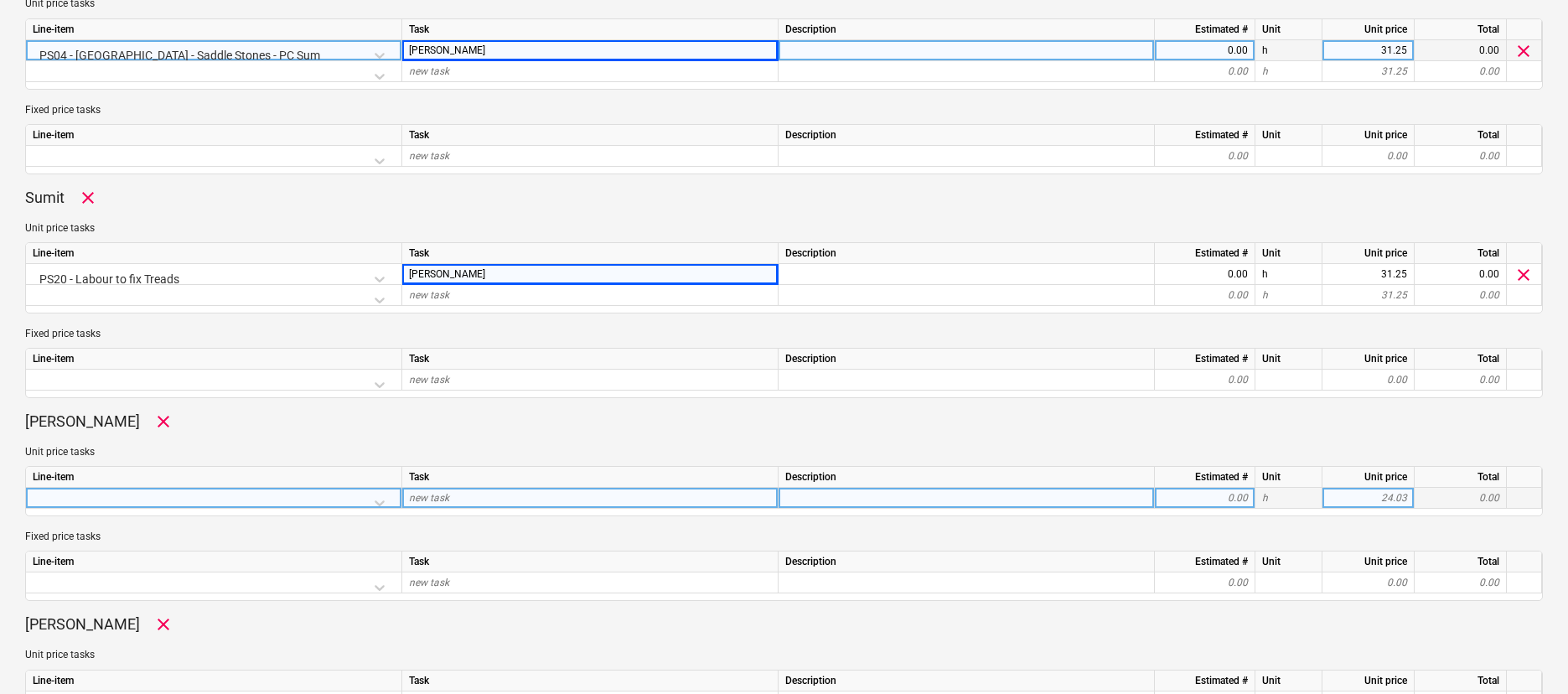
click at [366, 497] on div at bounding box center [214, 502] width 362 height 29
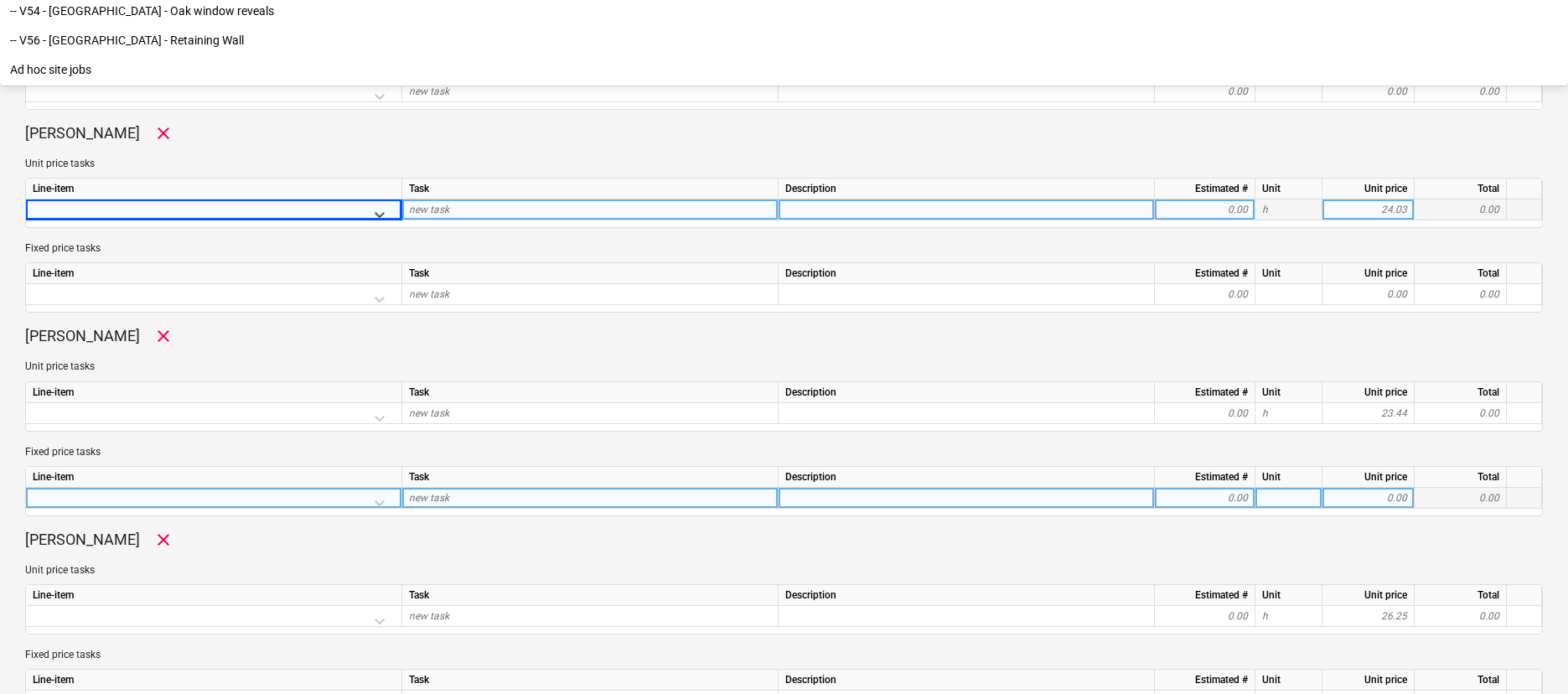
scroll to position [872, 0]
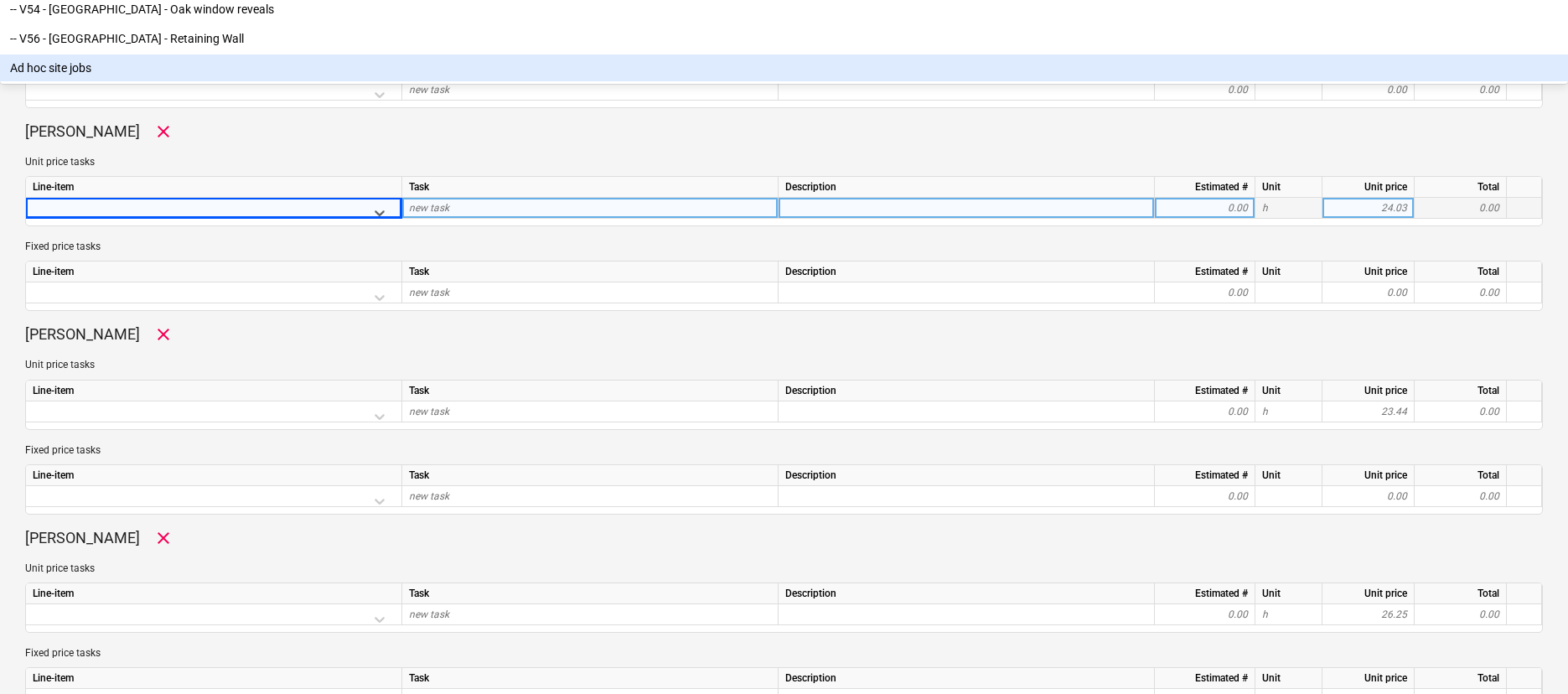
click at [111, 82] on div "Ad hoc site jobs" at bounding box center [784, 68] width 1568 height 27
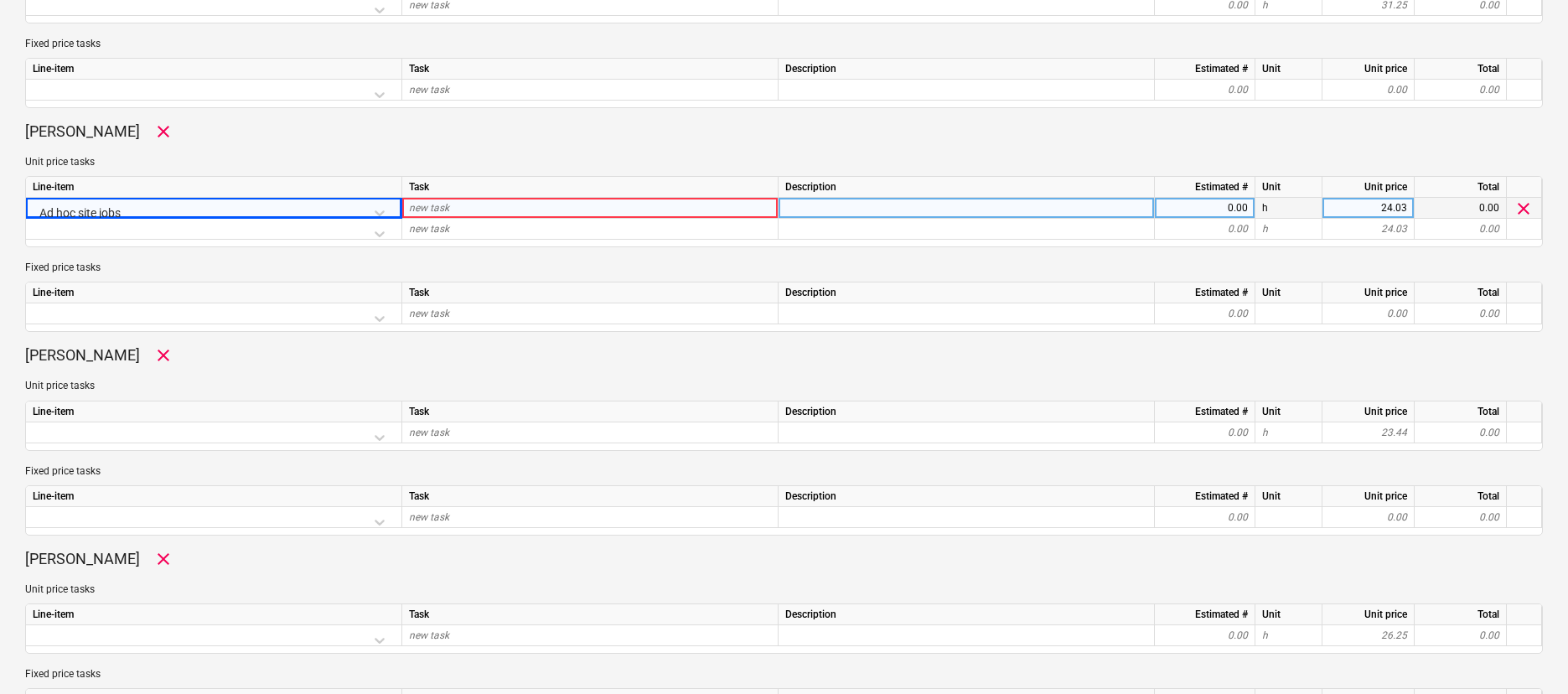
click at [471, 208] on div "new task" at bounding box center [590, 207] width 376 height 21
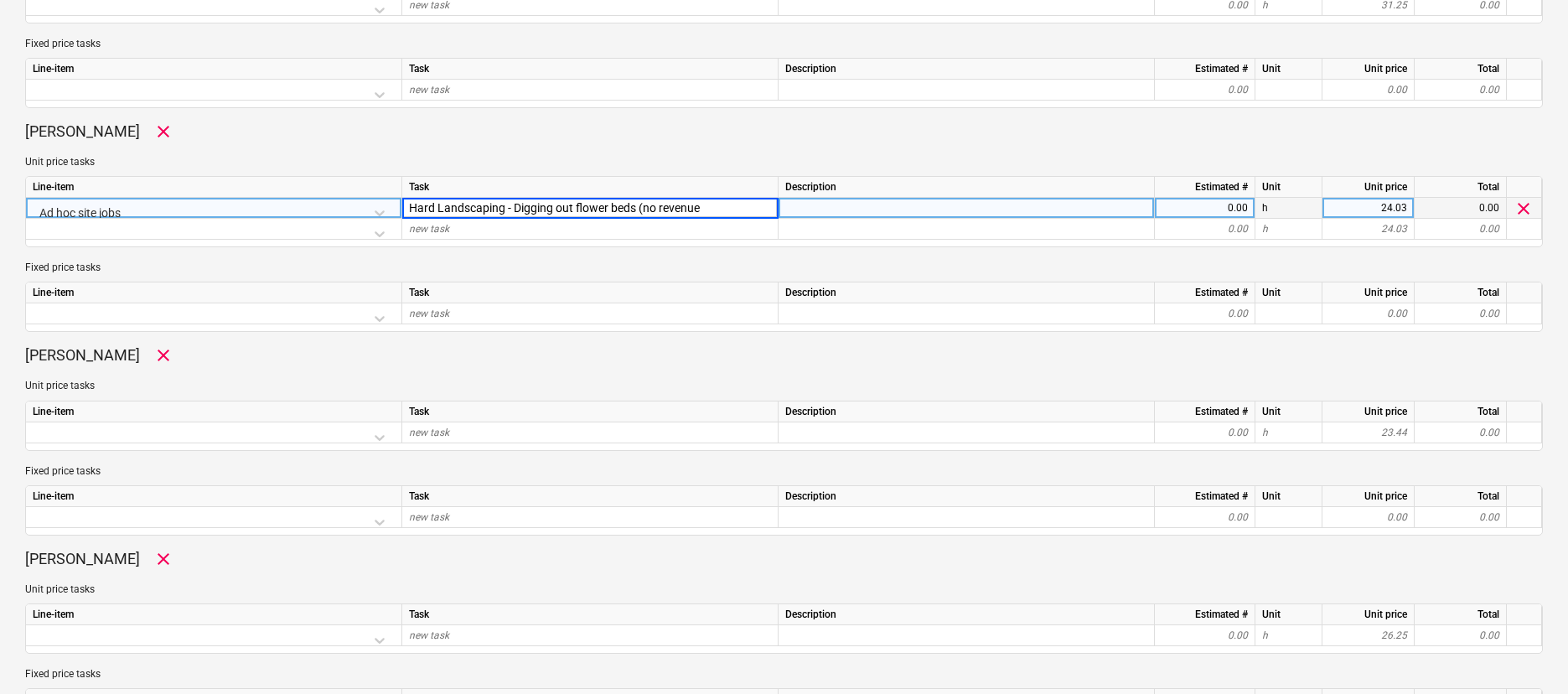
type input "Hard Landscaping - Digging out flower beds (no revenue)"
drag, startPoint x: 718, startPoint y: 207, endPoint x: 626, endPoint y: 206, distance: 92.0
click at [626, 206] on input "Hard Landscaping - Digging out flower beds (no revenue)" at bounding box center [590, 207] width 375 height 20
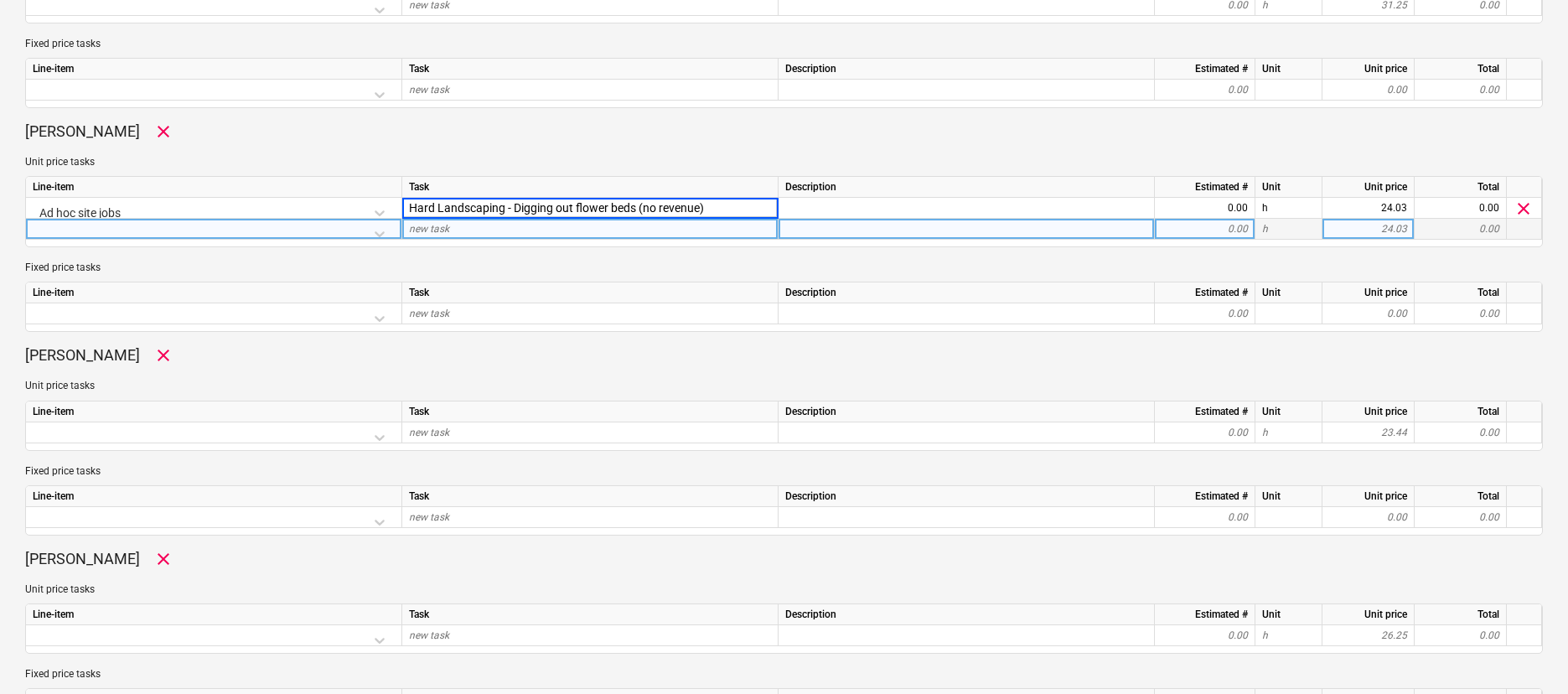
drag, startPoint x: 715, startPoint y: 207, endPoint x: 693, endPoint y: 229, distance: 31.1
click at [715, 207] on input "Hard Landscaping - Digging out flower beds (no revenue)" at bounding box center [590, 207] width 375 height 20
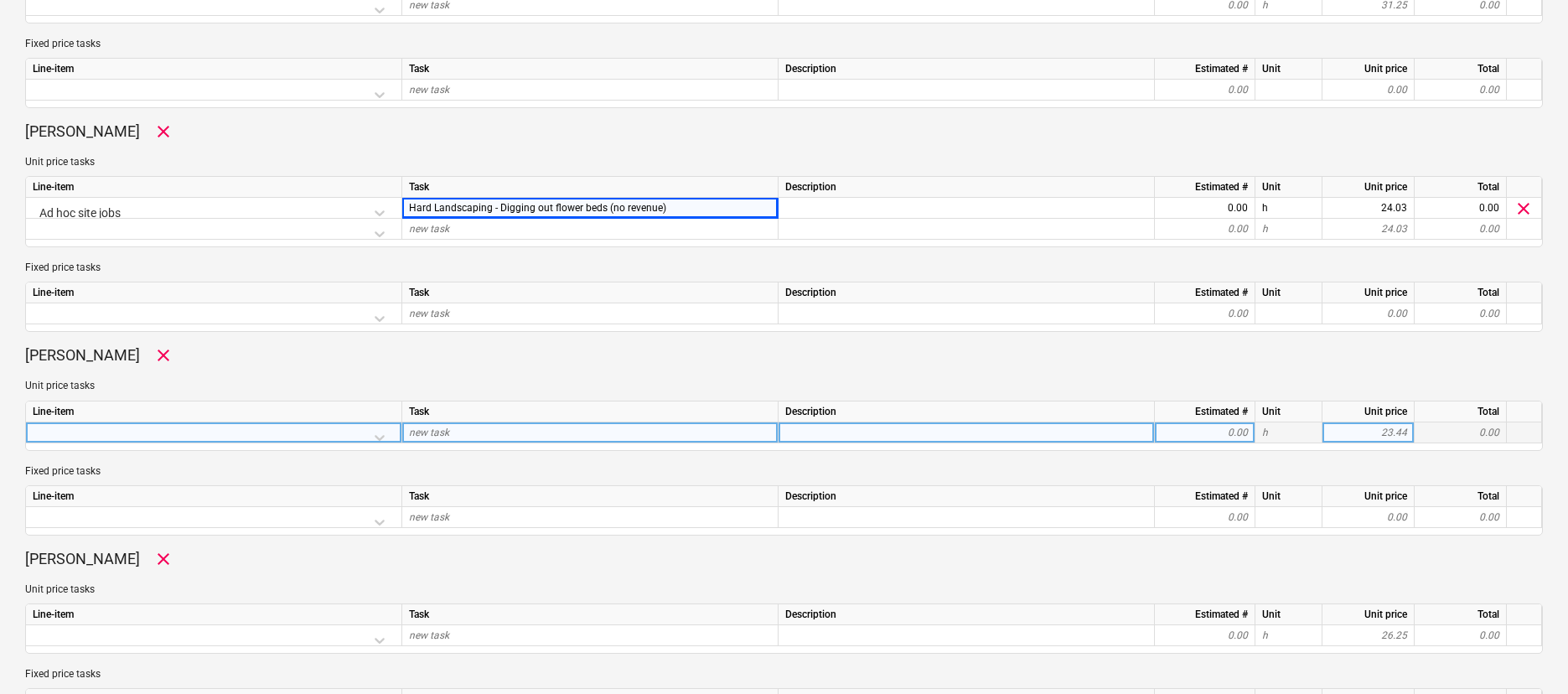
click at [383, 432] on div at bounding box center [214, 437] width 362 height 29
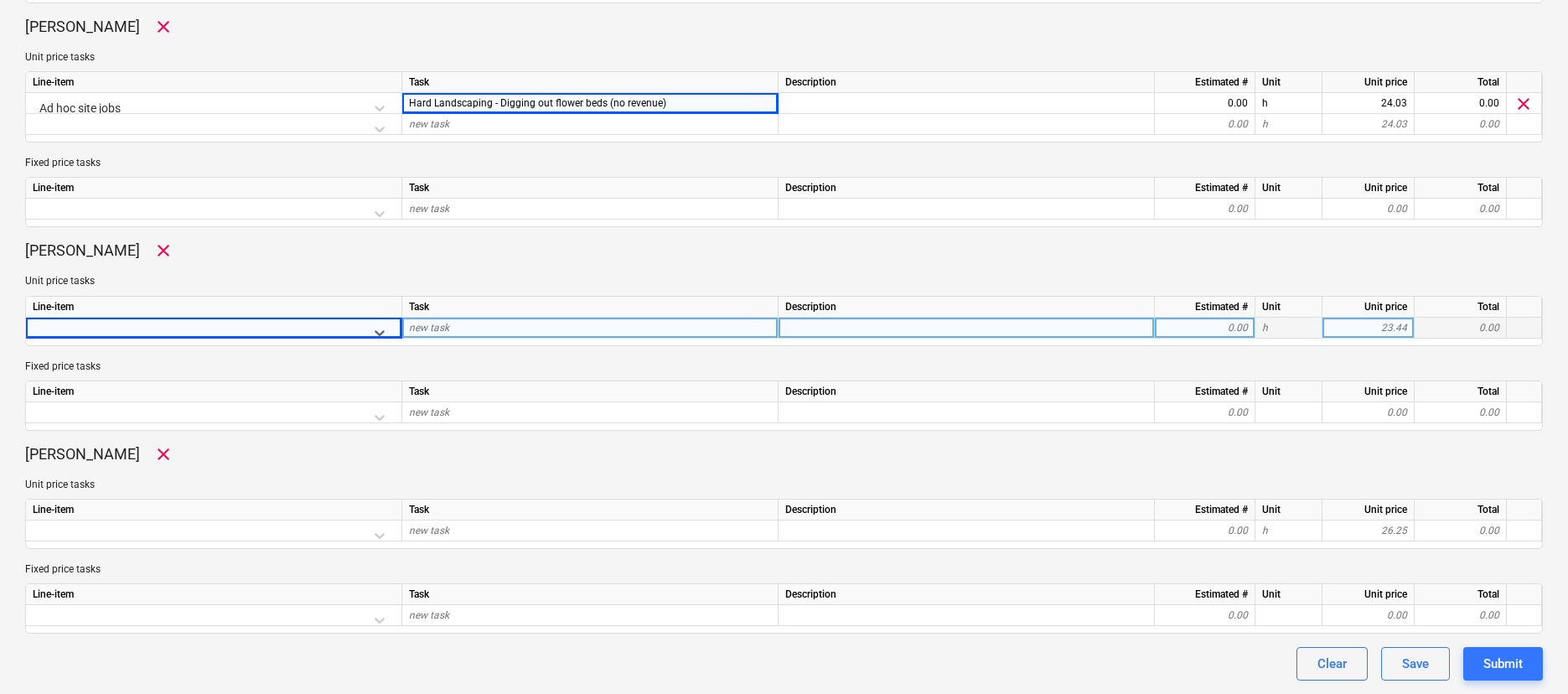
scroll to position [8285, 0]
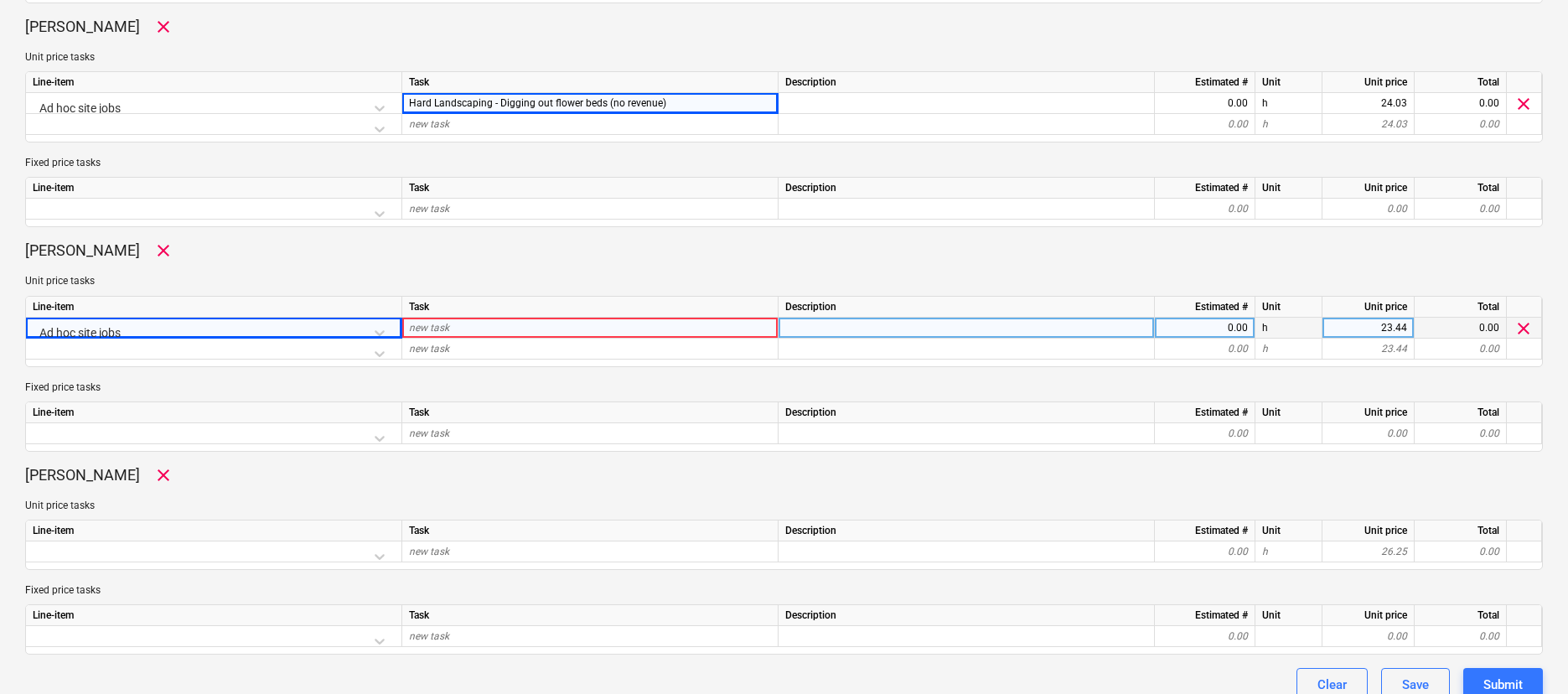
scroll to position [998, 0]
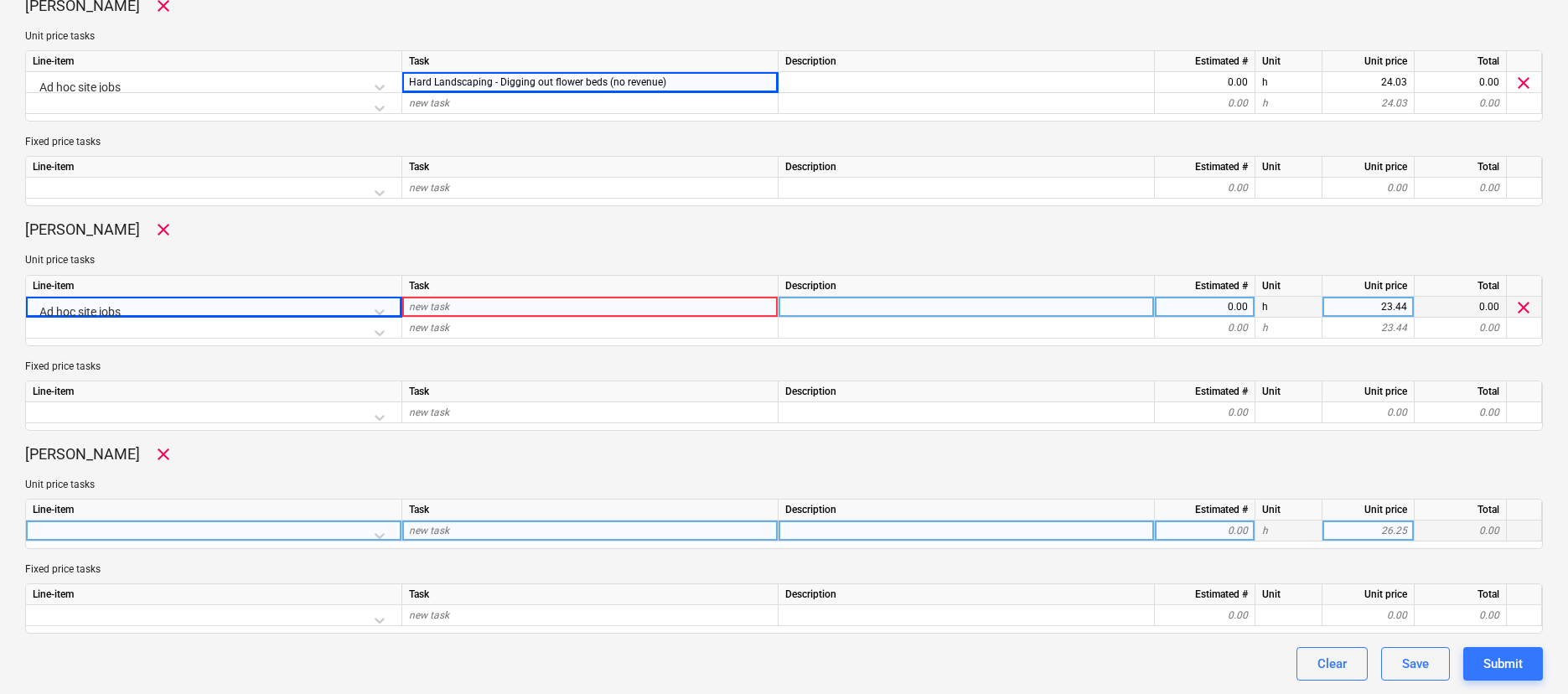
click at [379, 535] on div at bounding box center [214, 535] width 362 height 29
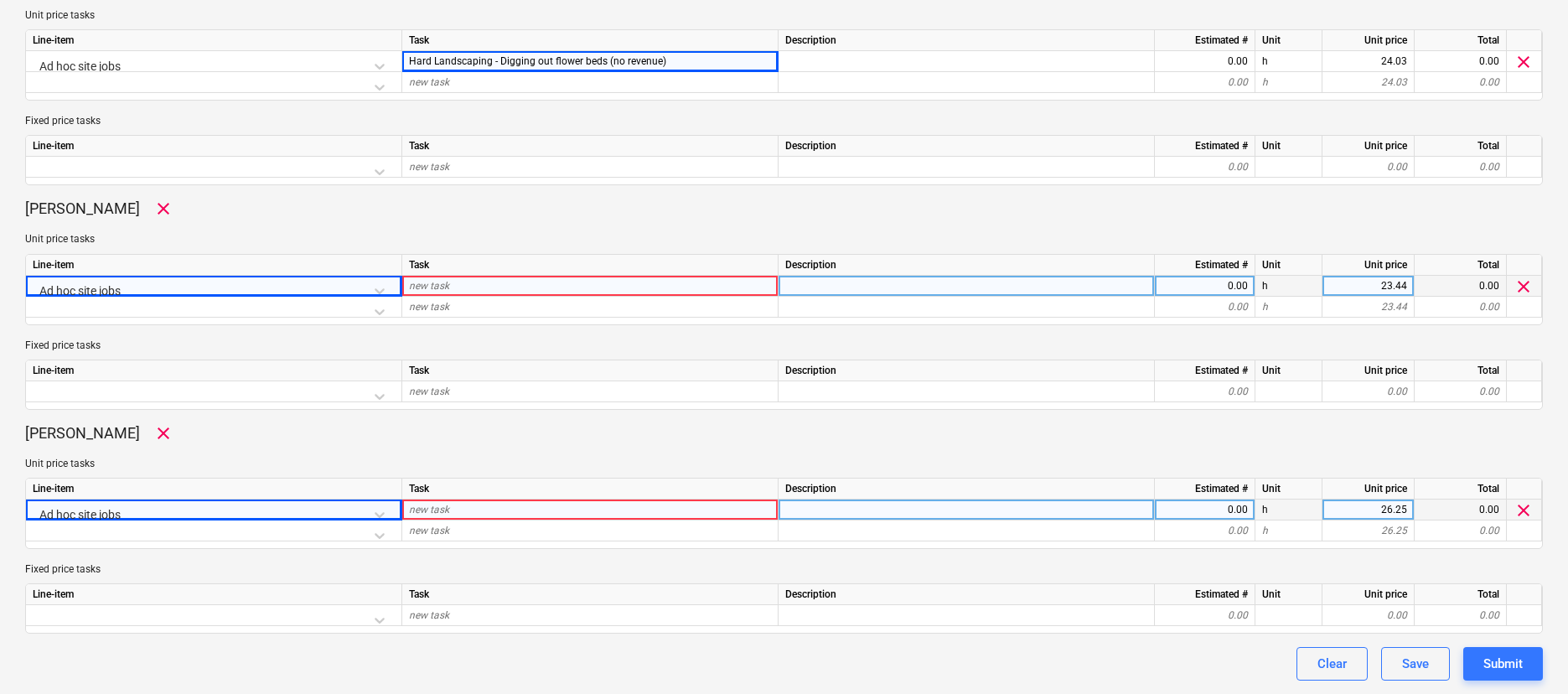
scroll to position [1018, 0]
click at [491, 508] on div "new task" at bounding box center [590, 509] width 376 height 21
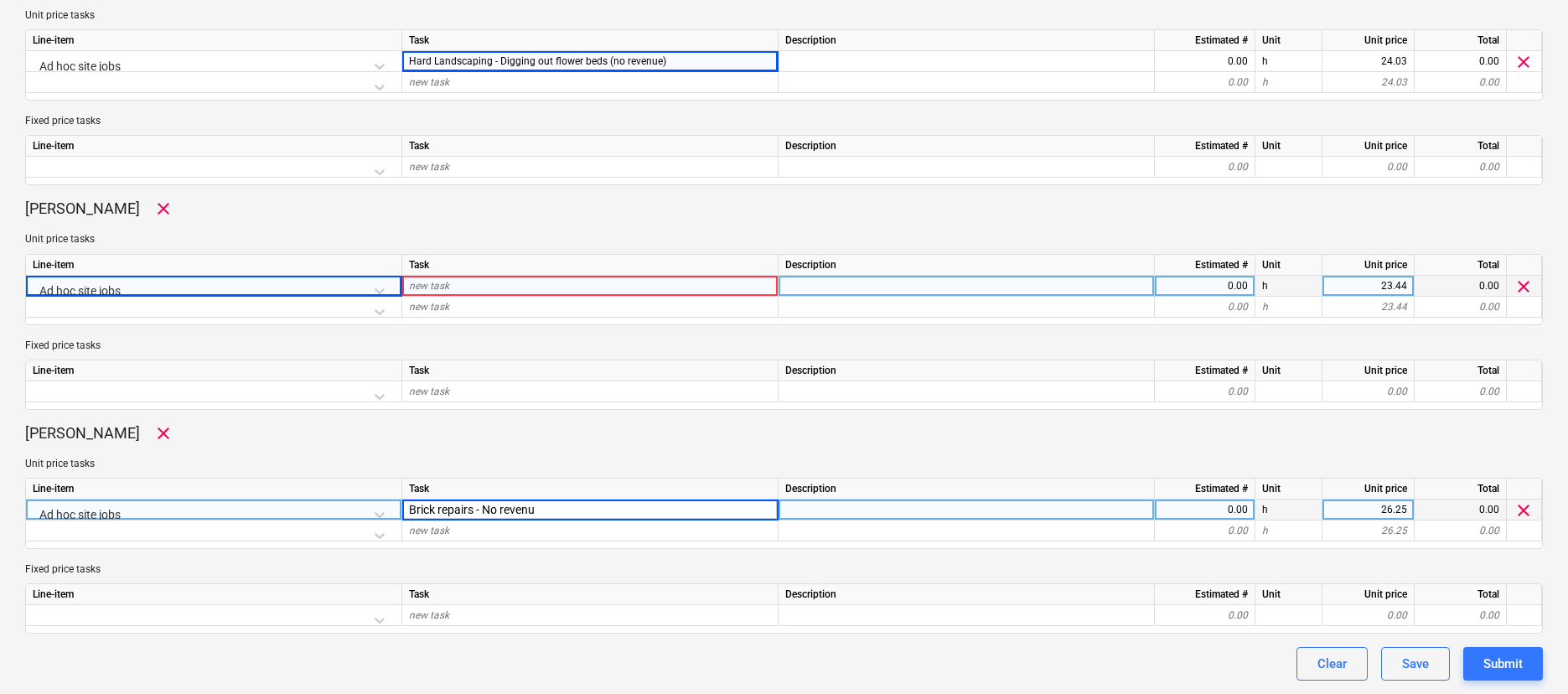
type input "Brick repairs - No revenue"
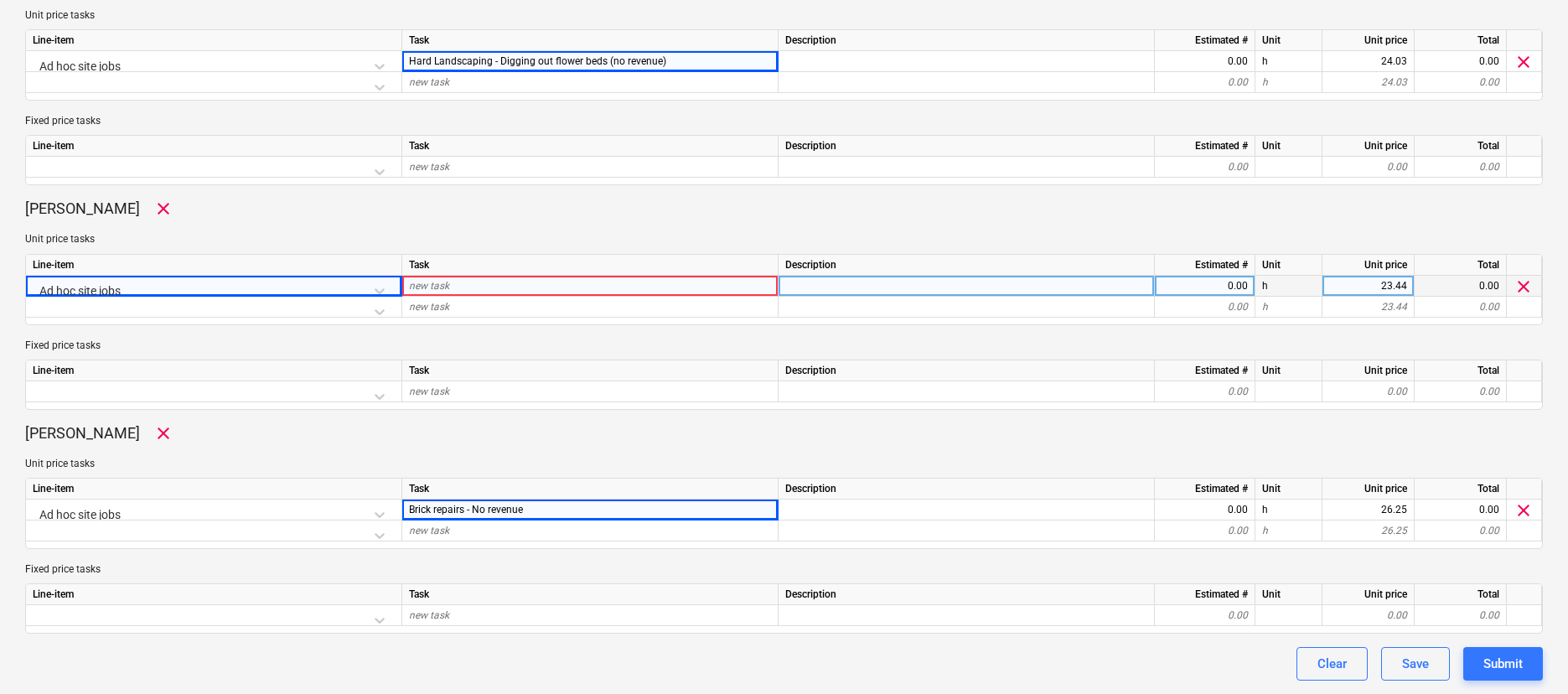
click at [510, 284] on div "new task" at bounding box center [590, 285] width 376 height 21
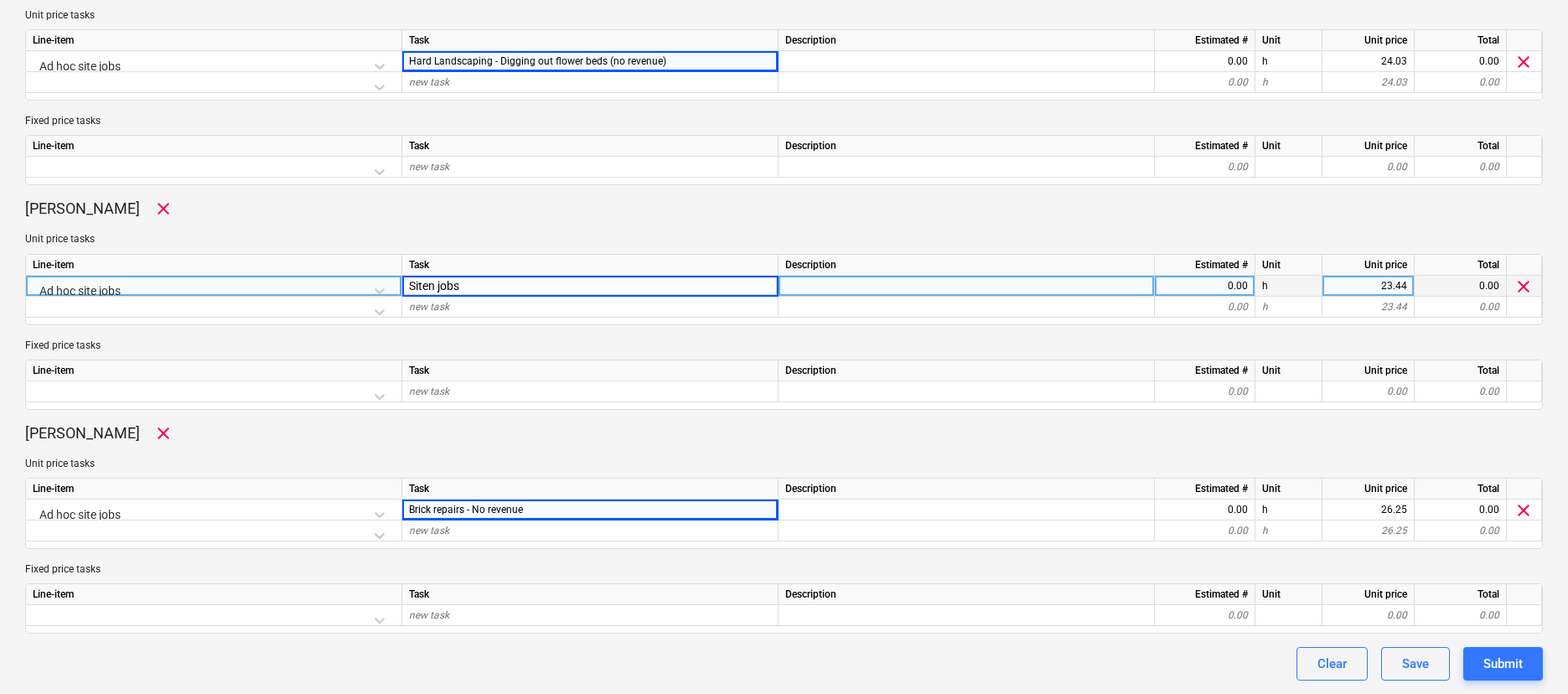
click at [437, 278] on input "Siten jobs" at bounding box center [590, 285] width 375 height 20
click at [435, 282] on input "Siten jobs" at bounding box center [590, 285] width 375 height 20
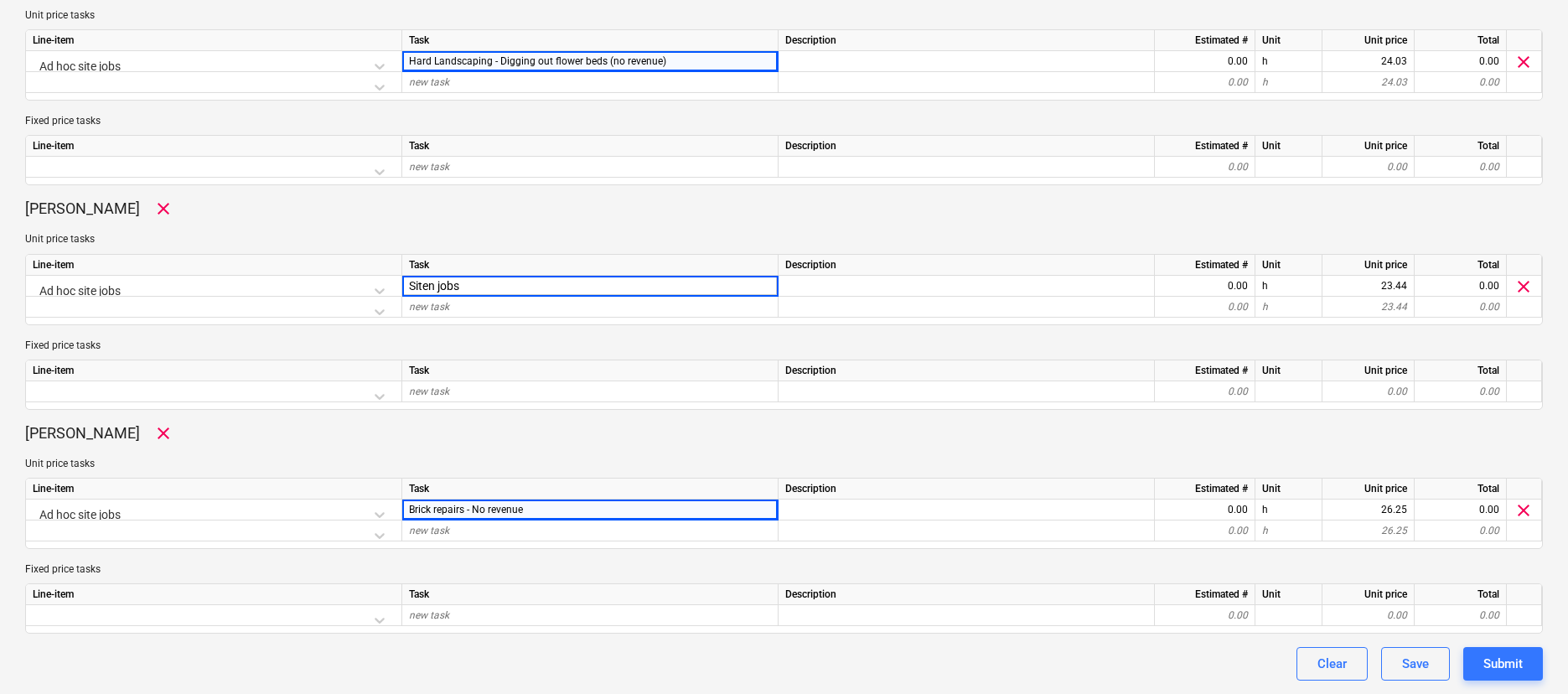
type input "Site jobs"
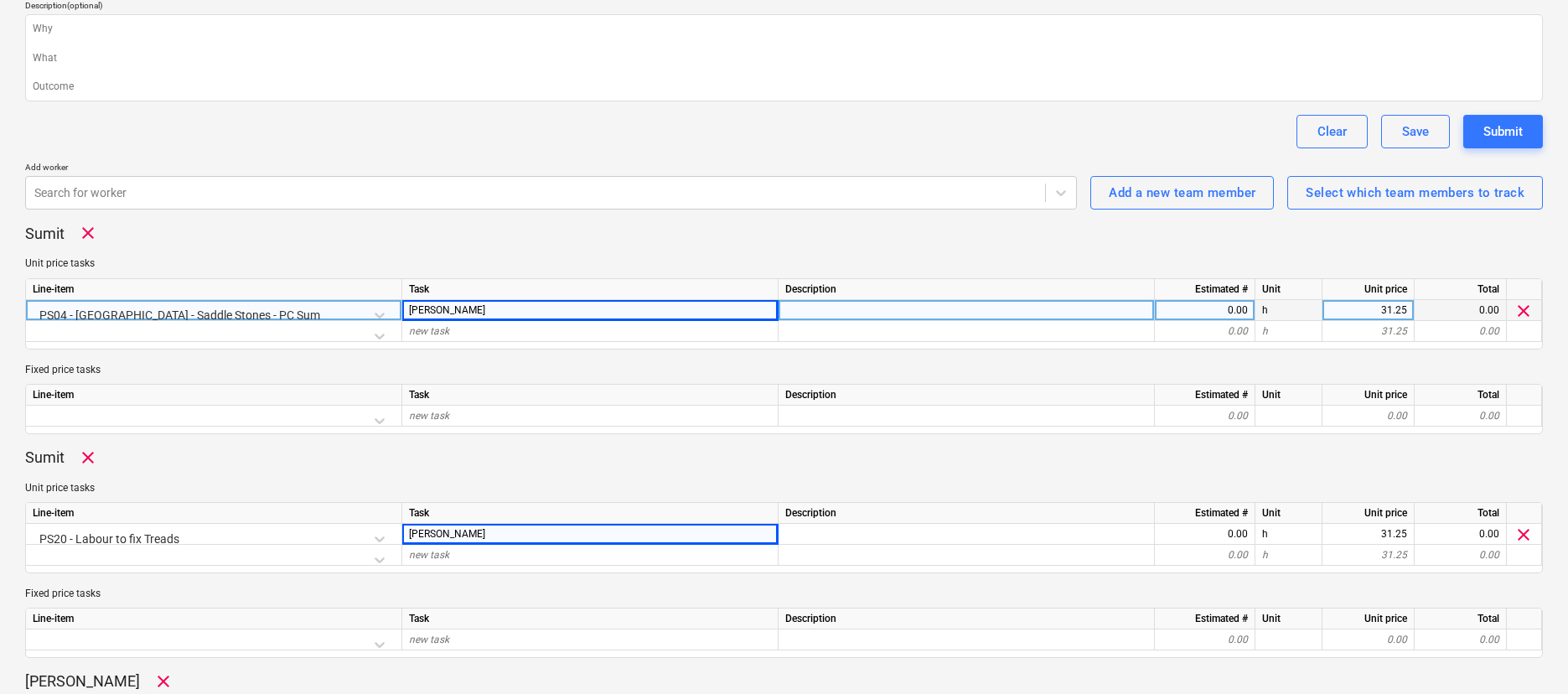
scroll to position [328, 0]
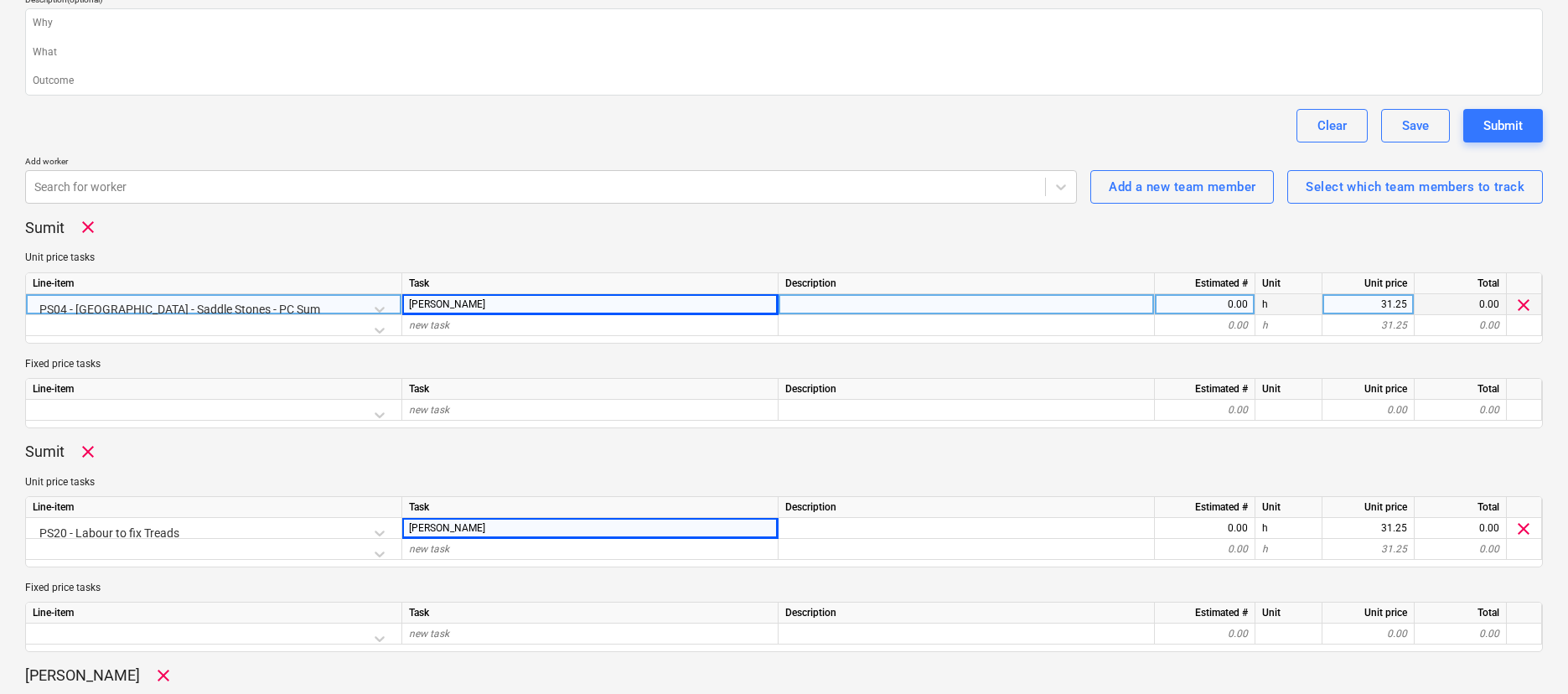
click at [1204, 305] on div "0.00" at bounding box center [1204, 304] width 86 height 21
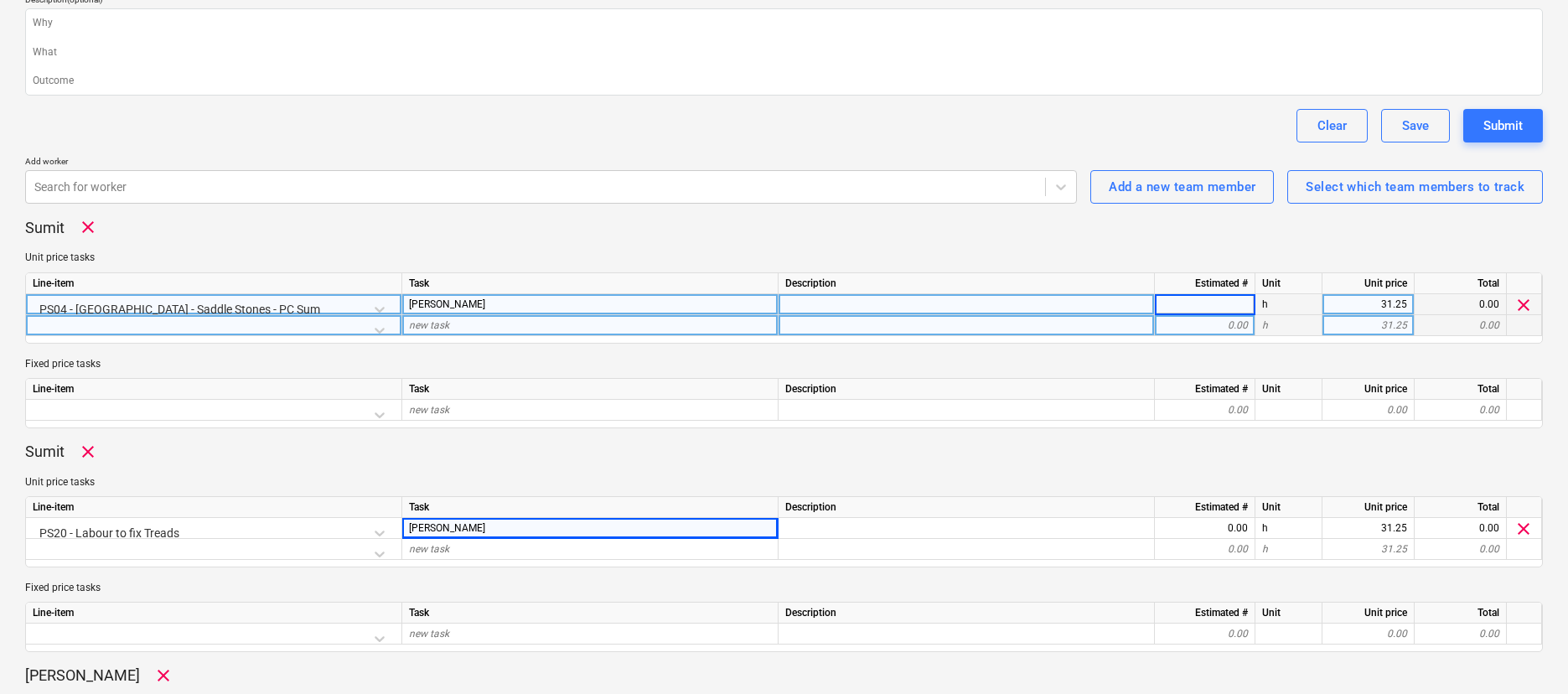
type input "8"
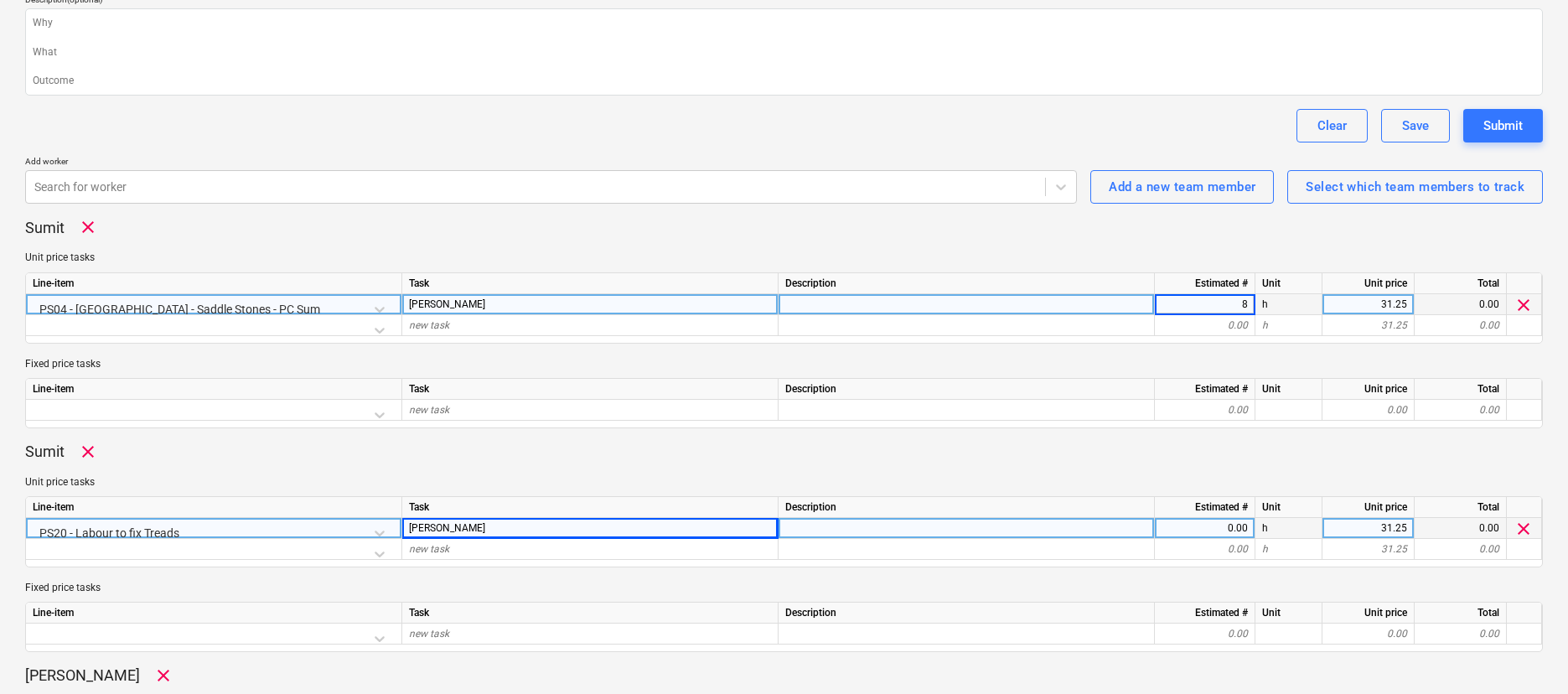
click at [1231, 525] on div "0.00" at bounding box center [1204, 528] width 86 height 21
type input "8"
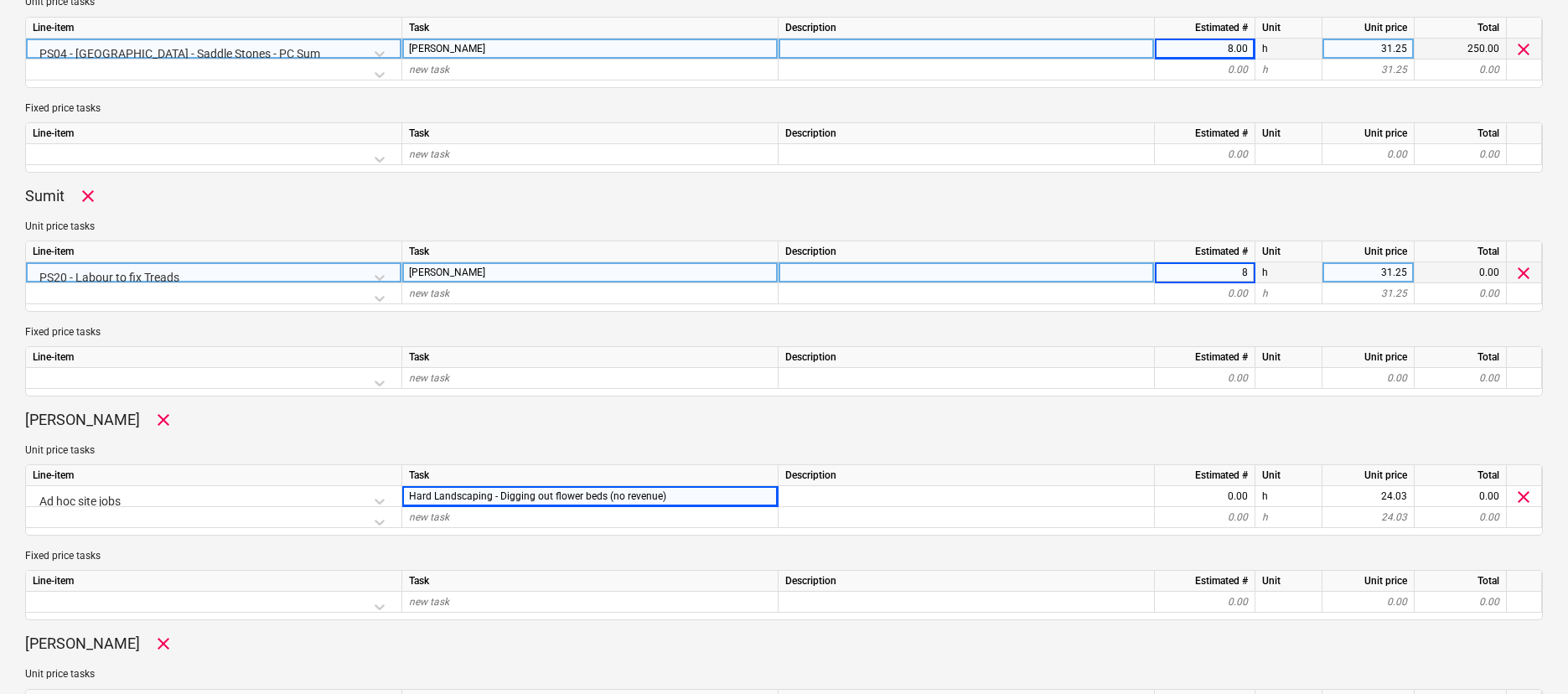
scroll to position [646, 0]
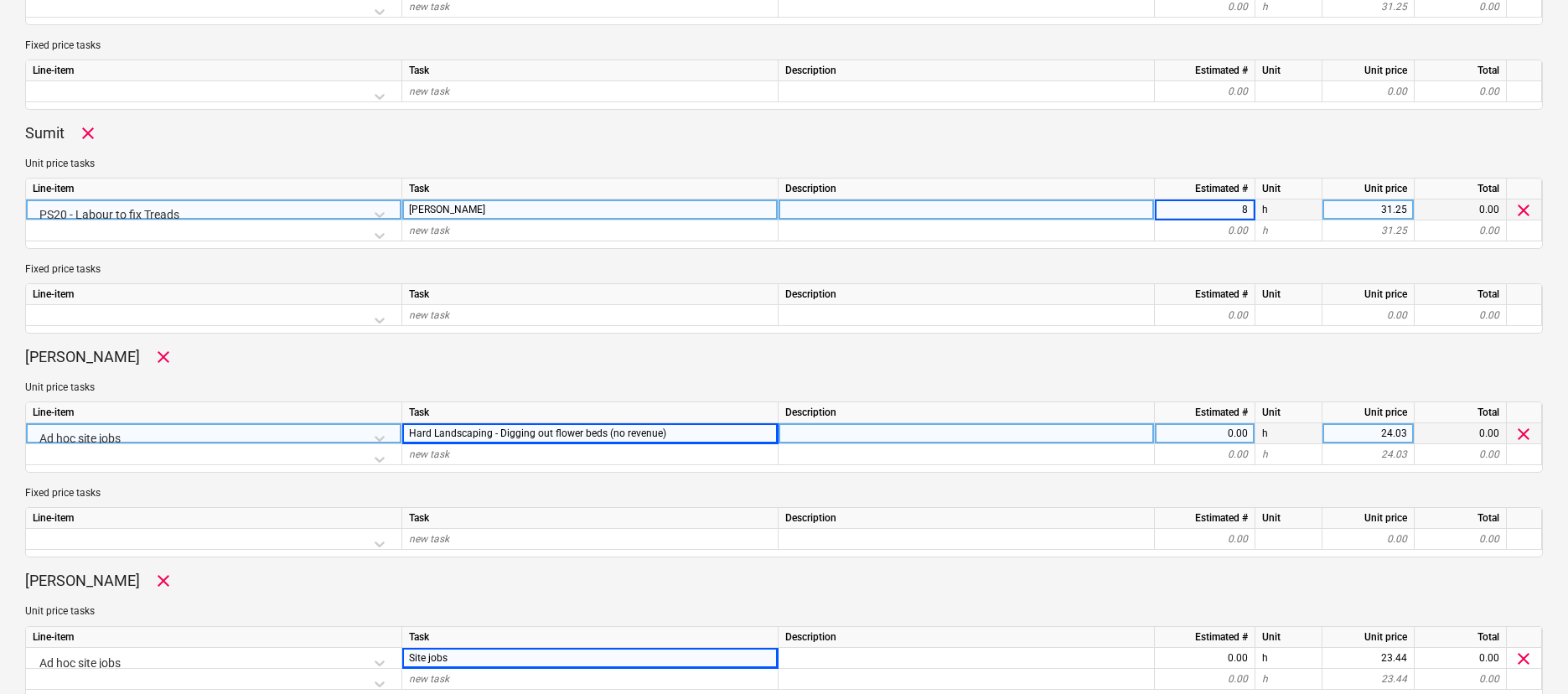
click at [1235, 429] on div "0.00" at bounding box center [1204, 433] width 86 height 21
type input "8"
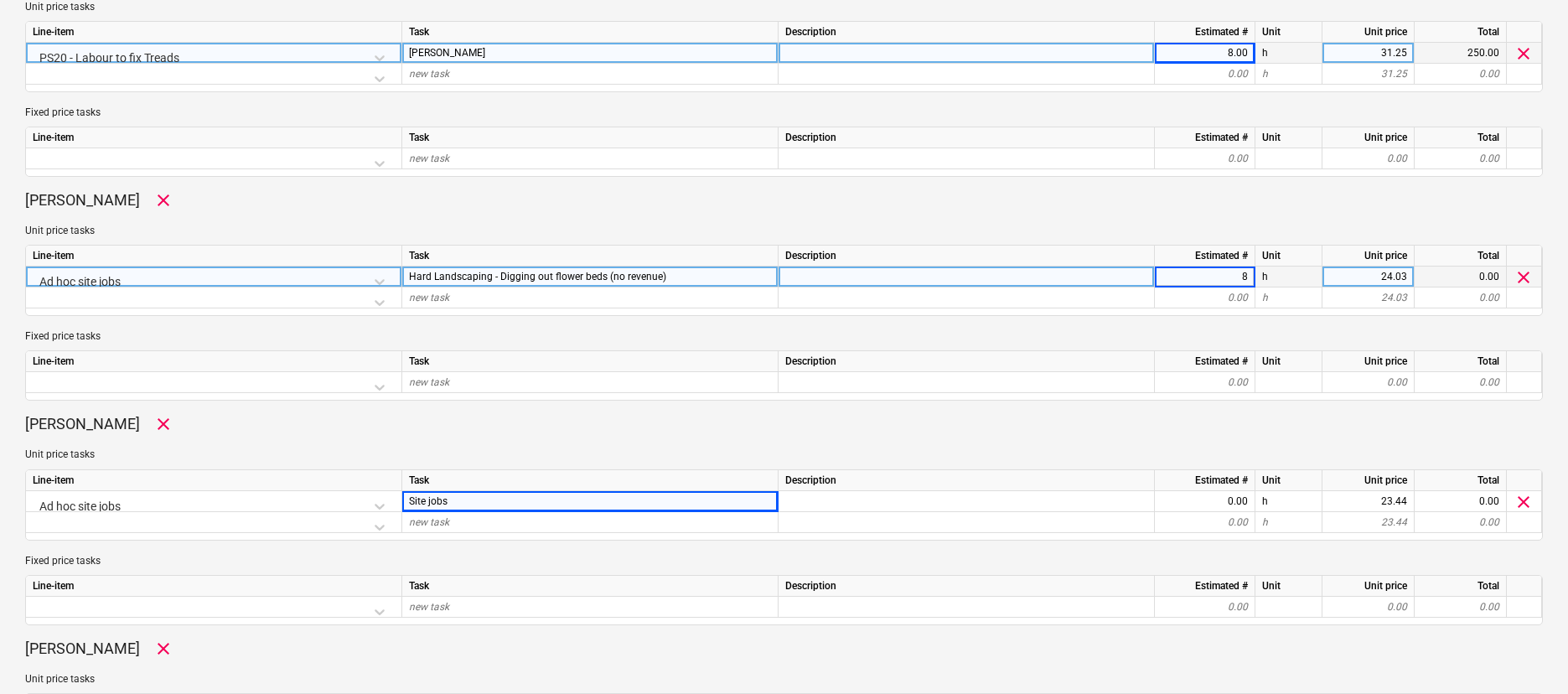
scroll to position [820, 0]
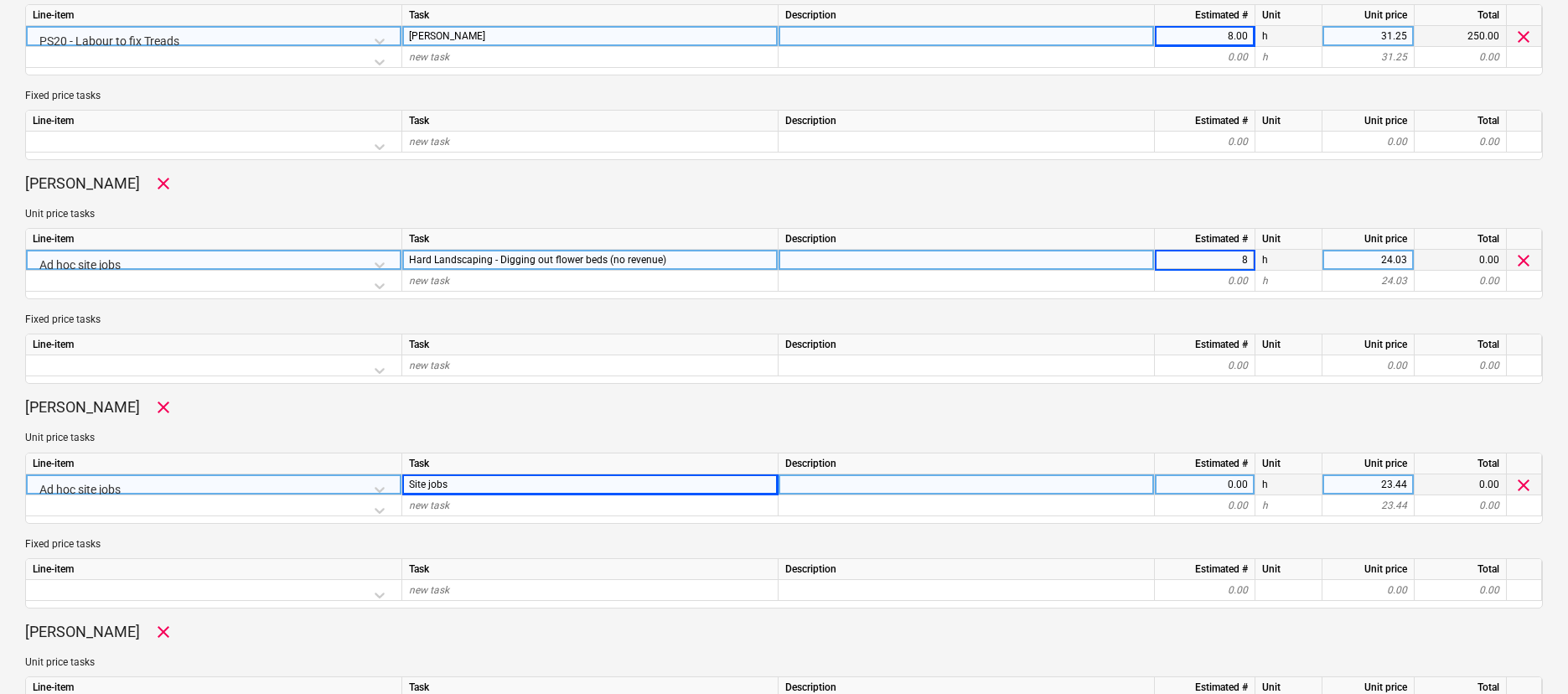
click at [1231, 486] on div "0.00" at bounding box center [1204, 485] width 86 height 21
type input "8"
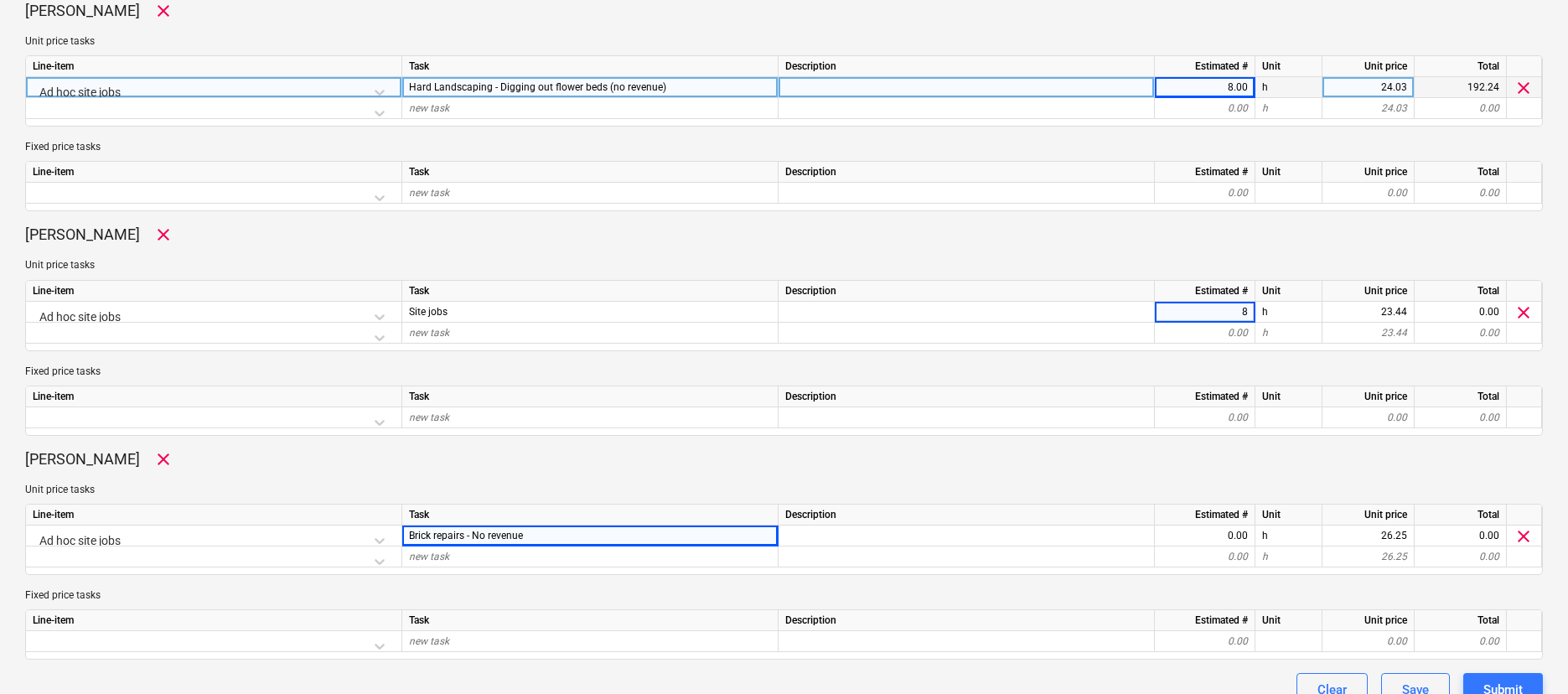
scroll to position [996, 0]
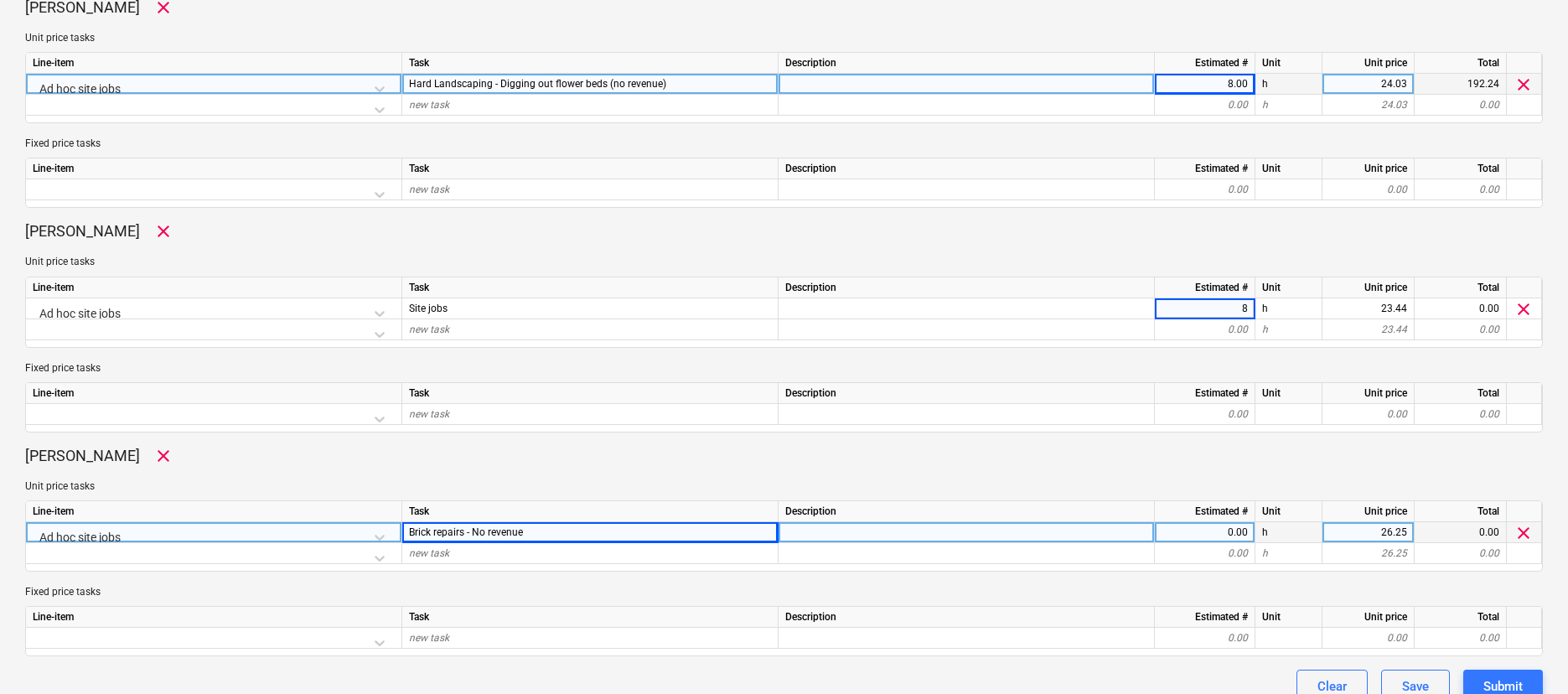
click at [1228, 537] on div "0.00" at bounding box center [1204, 532] width 86 height 21
type input "8"
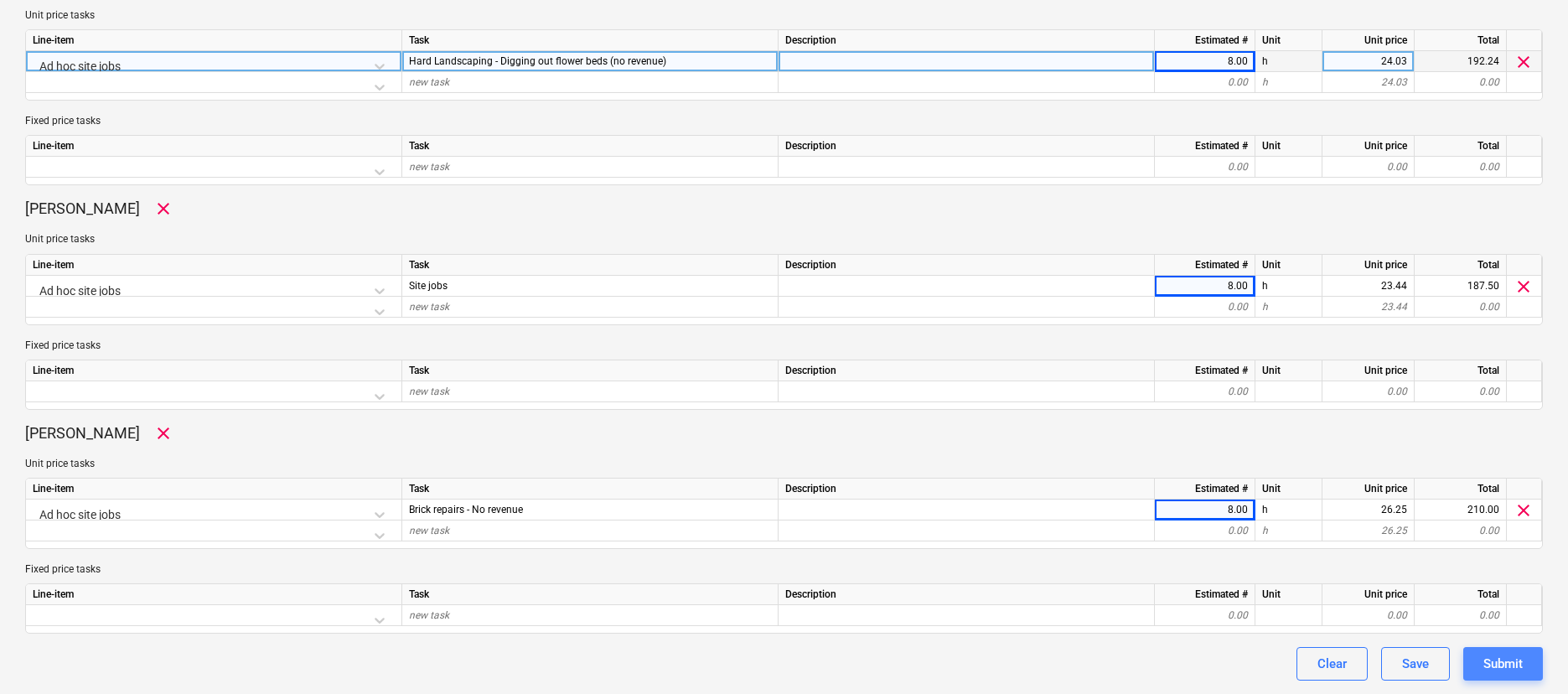
click at [1518, 670] on div "Submit" at bounding box center [1502, 664] width 39 height 22
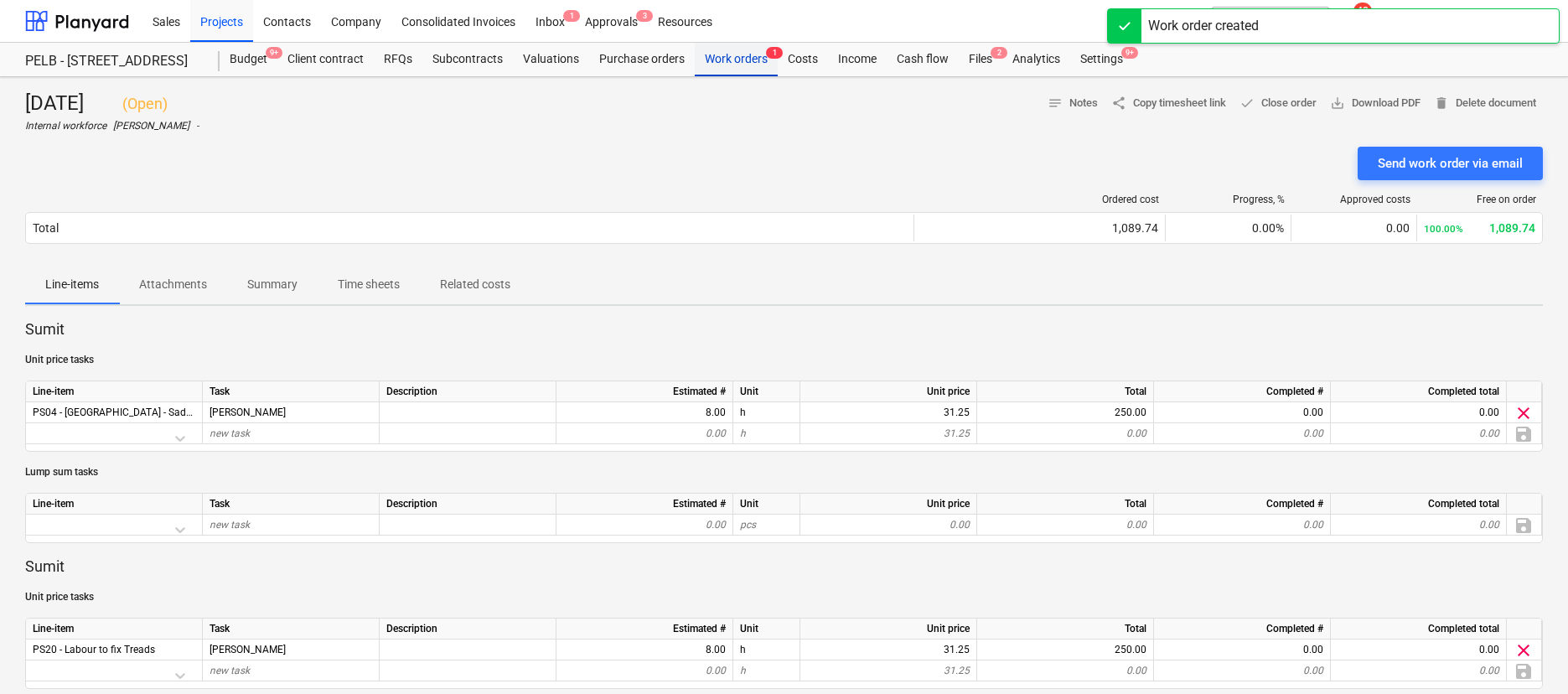
scroll to position [1, 0]
click at [746, 57] on div "Work orders 1" at bounding box center [736, 58] width 83 height 34
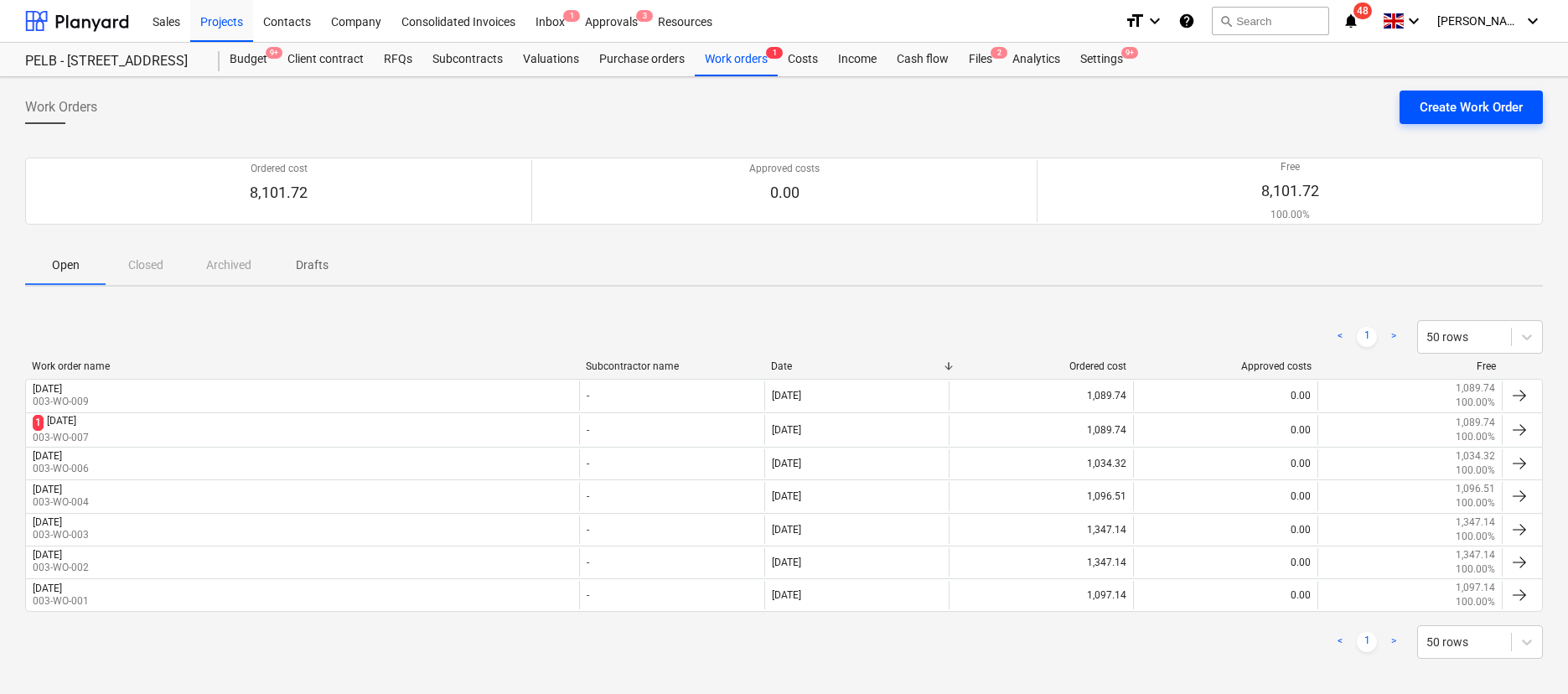
click at [1439, 117] on div "Create Work Order" at bounding box center [1471, 107] width 103 height 22
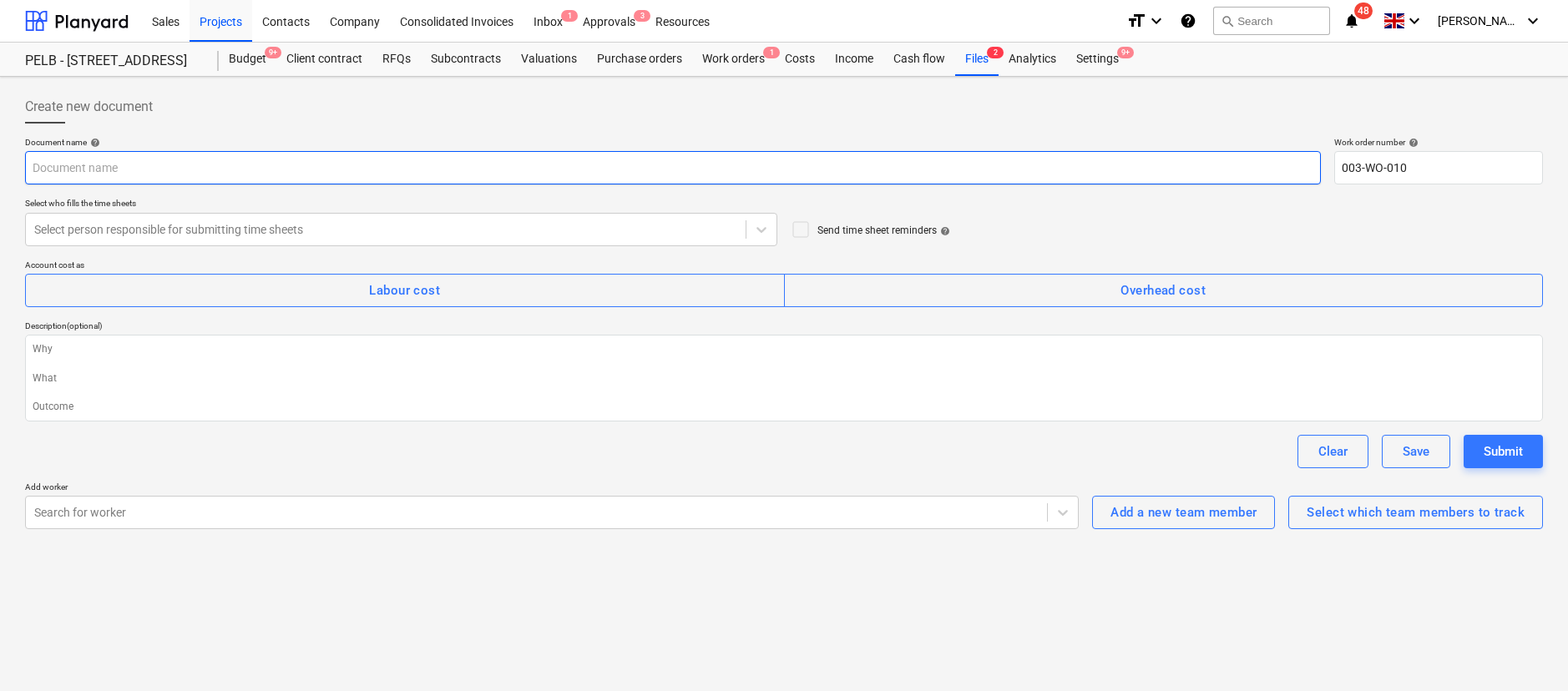
click at [156, 173] on input "text" at bounding box center [673, 167] width 1296 height 33
type input "Wednesday 10th 2025"
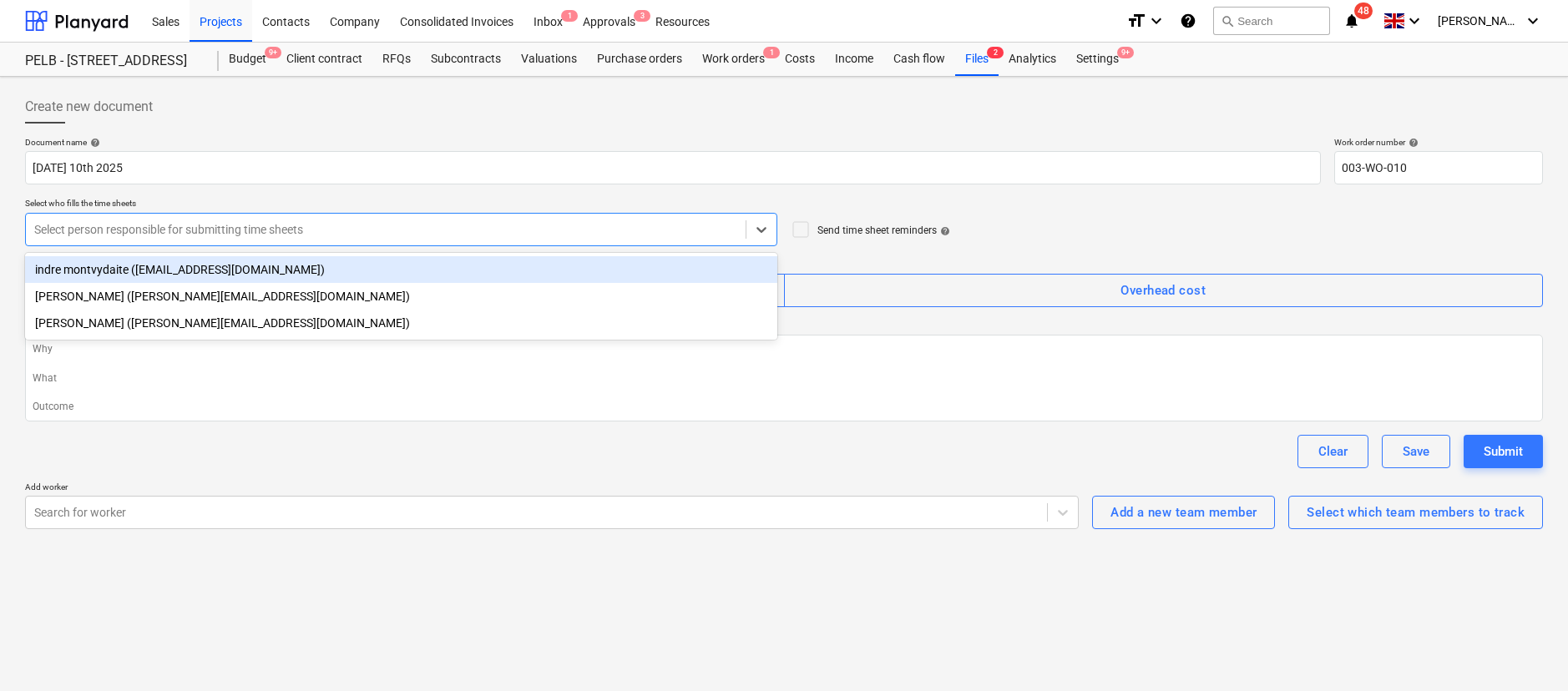
click at [217, 234] on div at bounding box center [385, 229] width 703 height 16
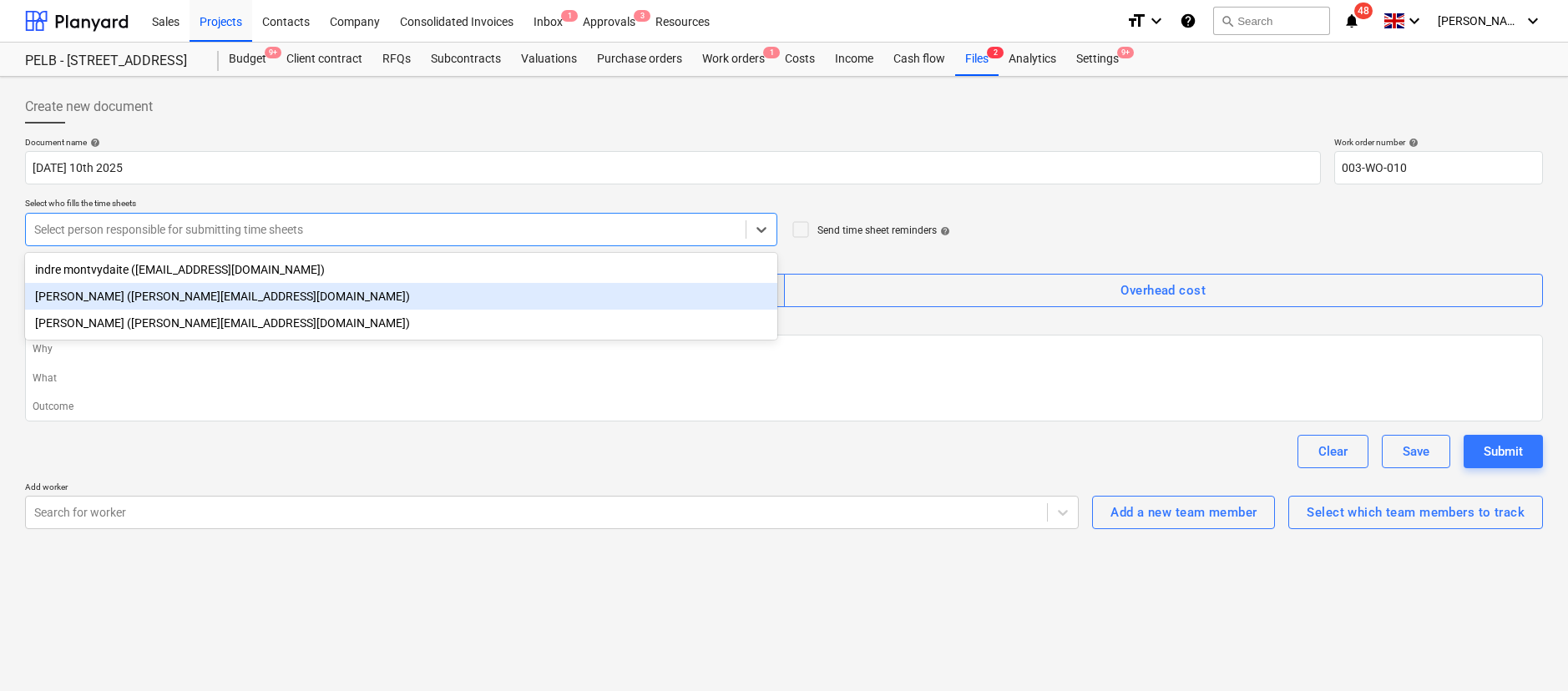
click at [191, 294] on div "Harry Ford (harry@matfordconstruction.co.uk)" at bounding box center [401, 297] width 752 height 27
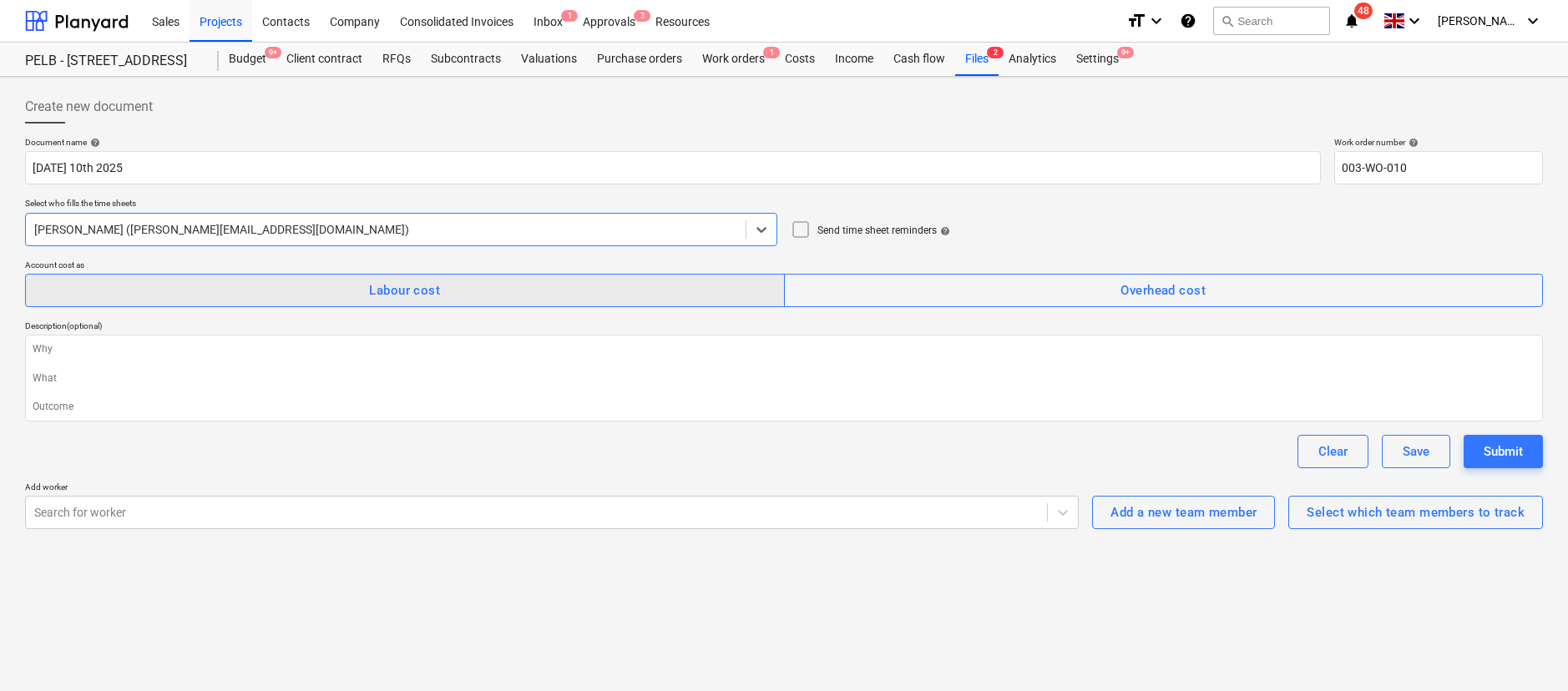
click at [456, 292] on span "Labour cost" at bounding box center [404, 290] width 723 height 22
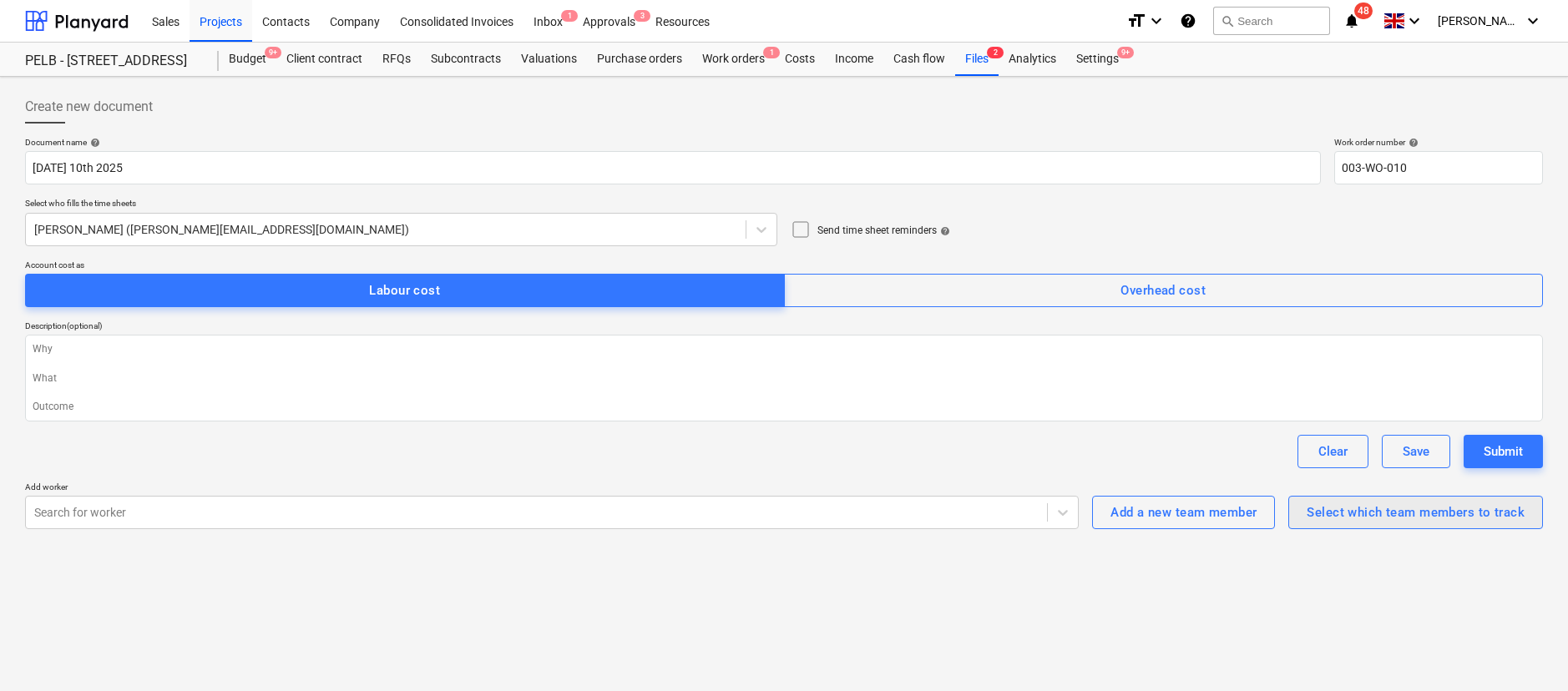
click at [1352, 513] on div "Select which team members to track" at bounding box center [1415, 512] width 218 height 22
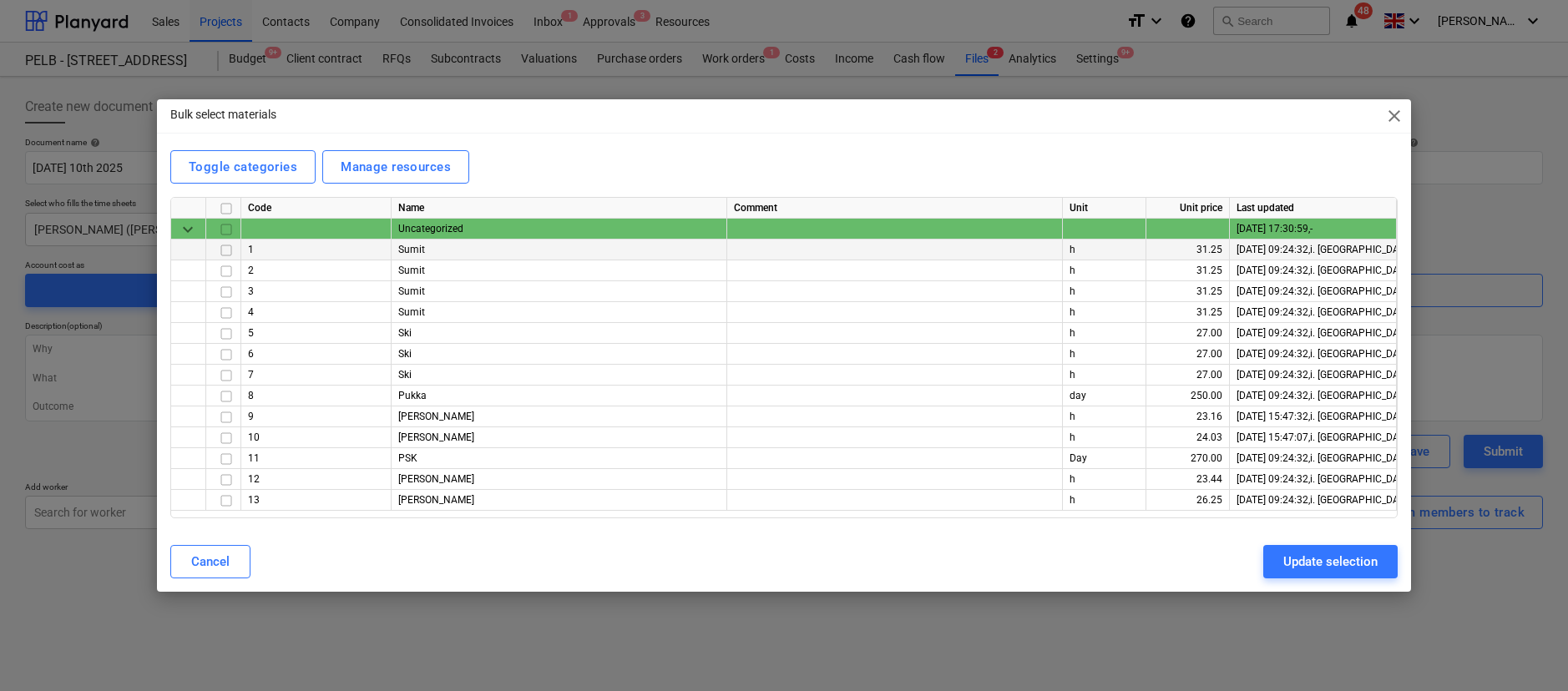
click at [224, 251] on input "checkbox" at bounding box center [227, 250] width 20 height 20
click at [217, 274] on input "checkbox" at bounding box center [227, 272] width 20 height 20
click at [228, 440] on input "checkbox" at bounding box center [227, 438] width 20 height 20
drag, startPoint x: 226, startPoint y: 483, endPoint x: 214, endPoint y: 516, distance: 35.1
click at [226, 483] on input "checkbox" at bounding box center [227, 480] width 20 height 20
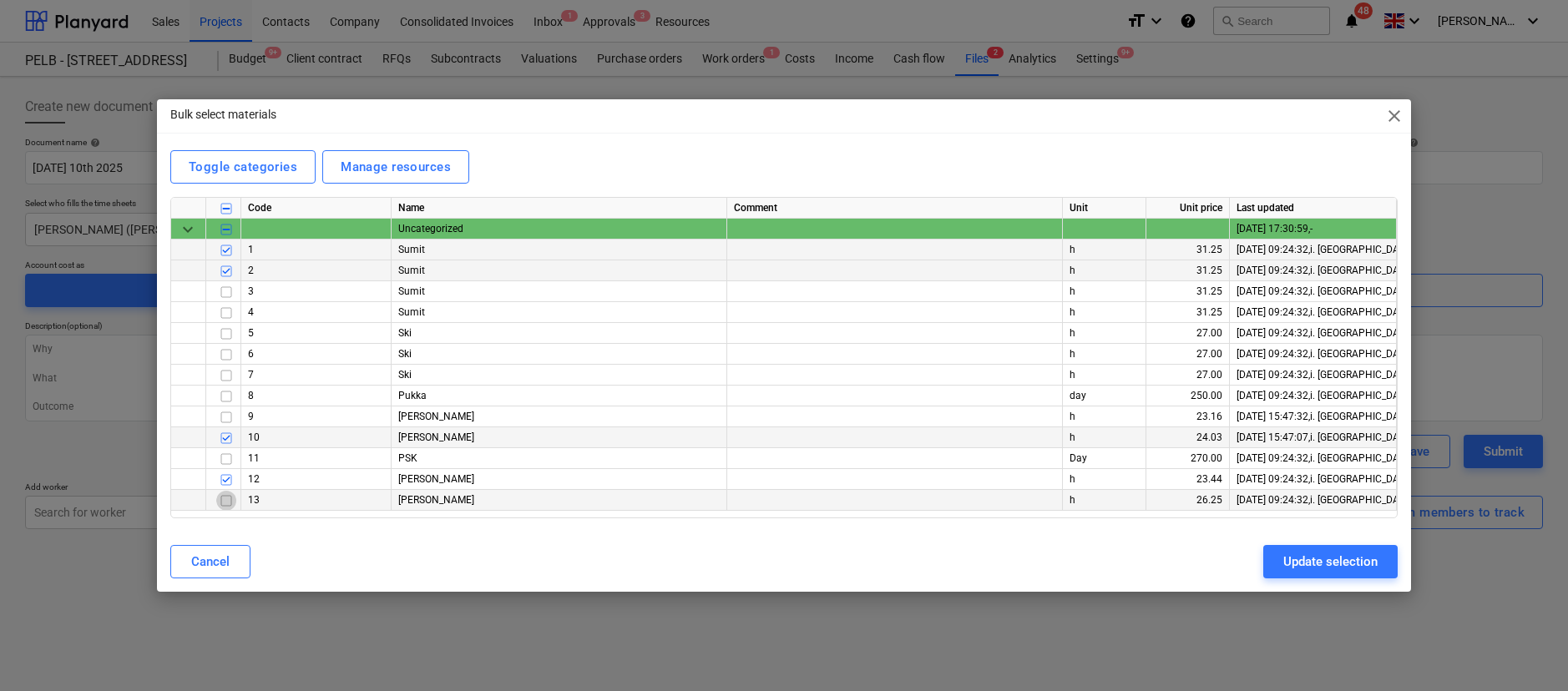
click at [227, 495] on input "checkbox" at bounding box center [227, 501] width 20 height 20
click at [1332, 574] on button "Update selection" at bounding box center [1331, 561] width 135 height 33
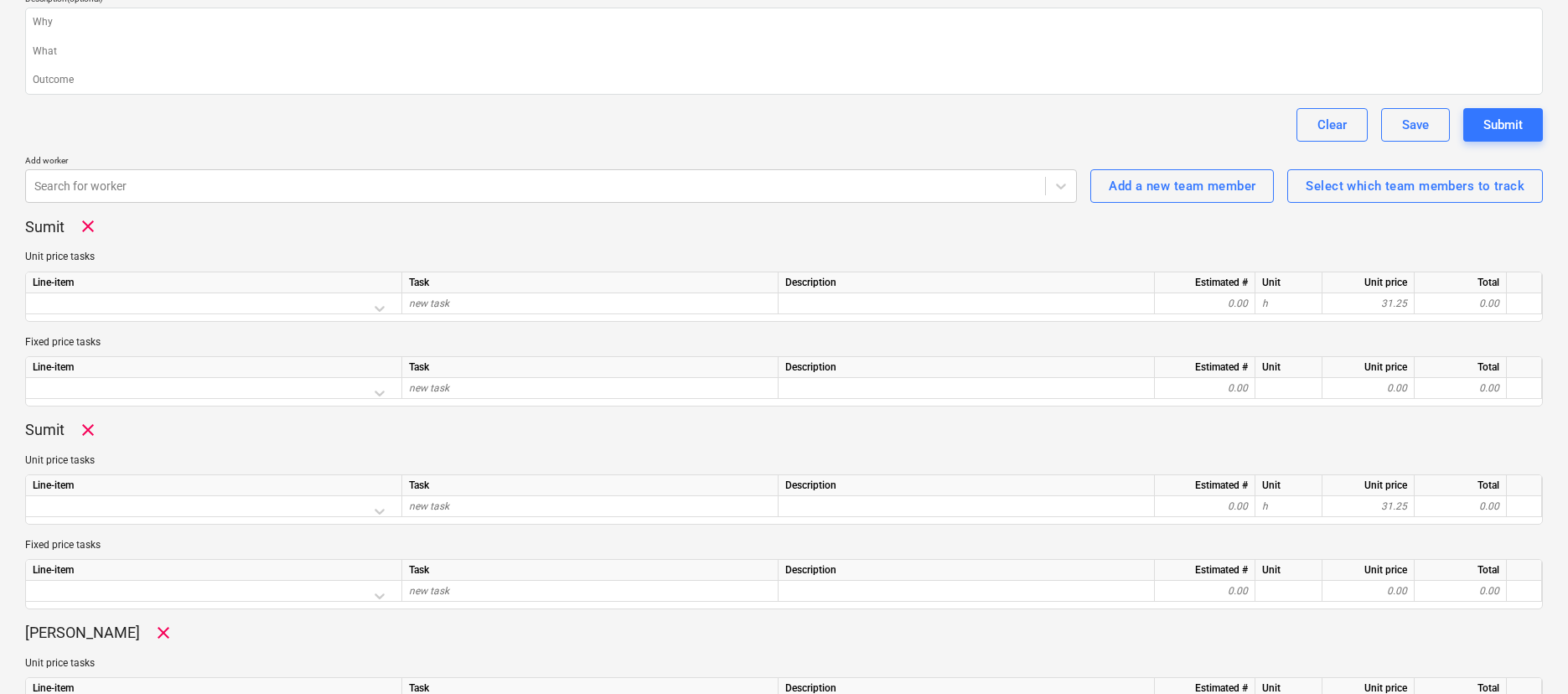
scroll to position [330, 0]
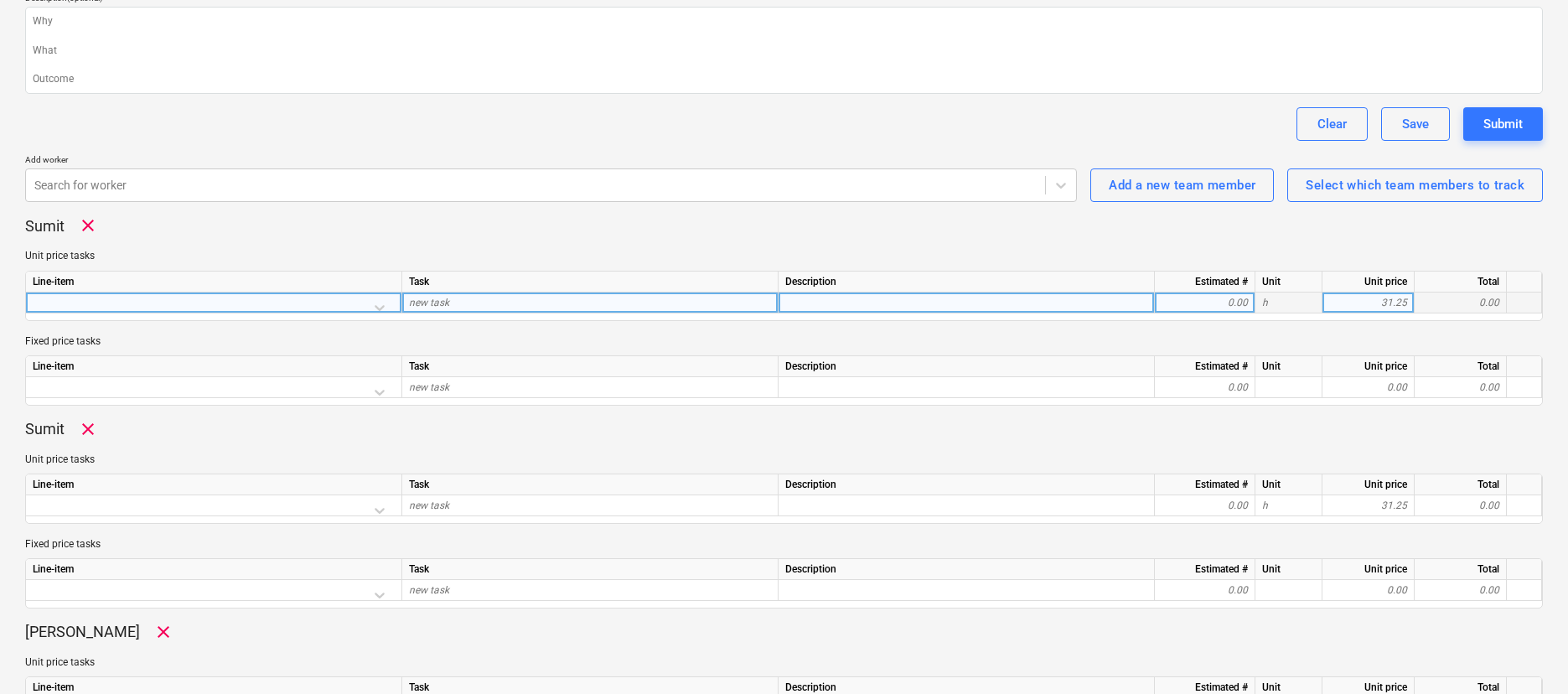
click at [168, 307] on div at bounding box center [214, 307] width 362 height 29
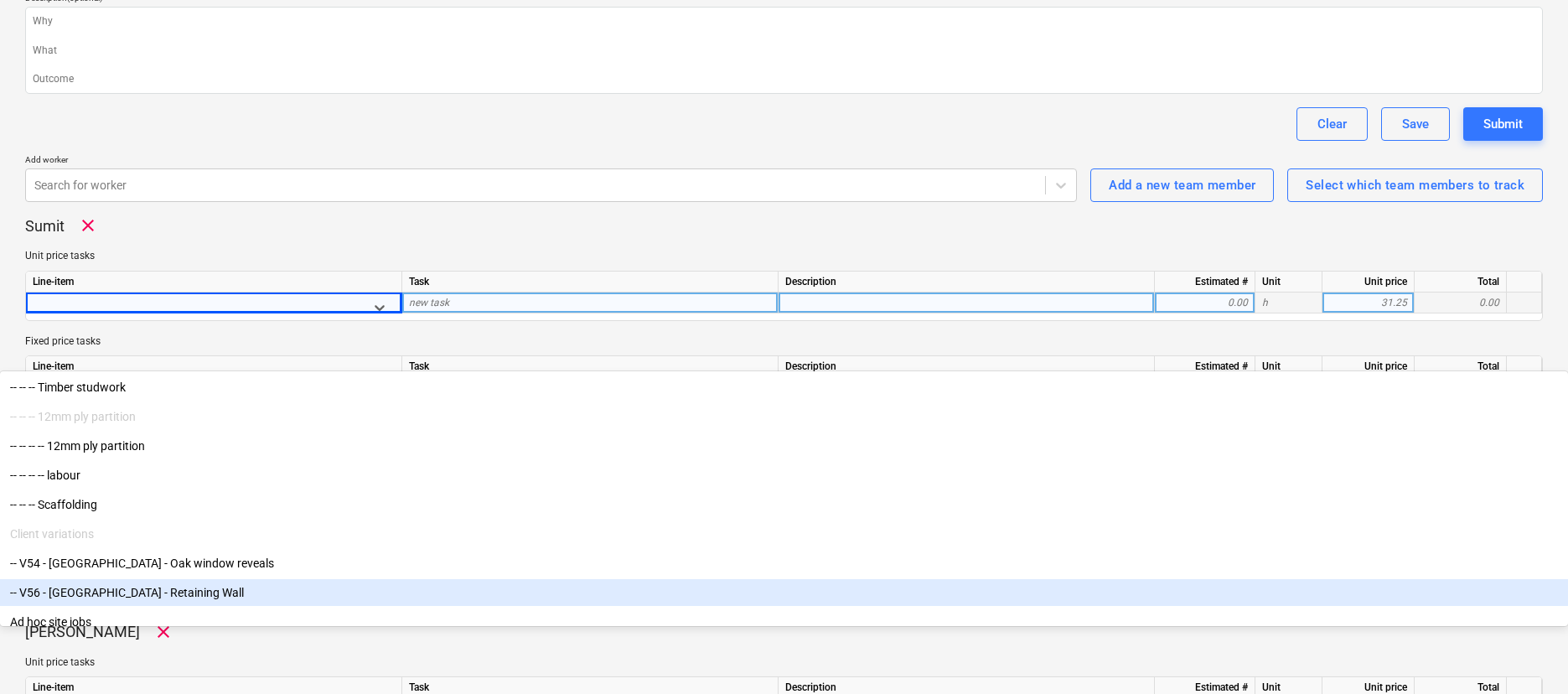
scroll to position [8263, 0]
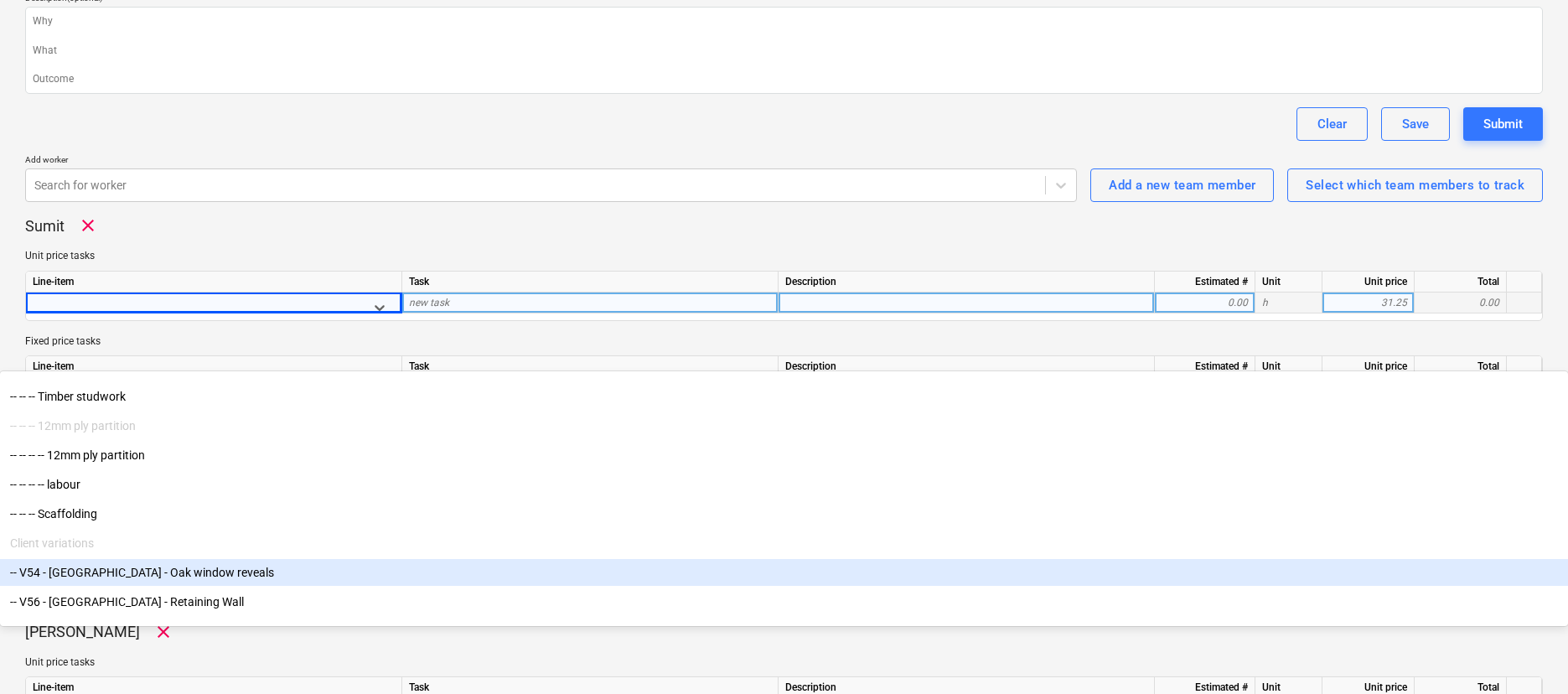
click at [182, 524] on div "-- -- -- Dreadnought tiles, including ridge, eave and tile & a halves. -- -- --…" at bounding box center [784, 499] width 1568 height 251
click at [188, 559] on div "-- V54 - North Barn - Oak window reveals" at bounding box center [784, 573] width 1568 height 27
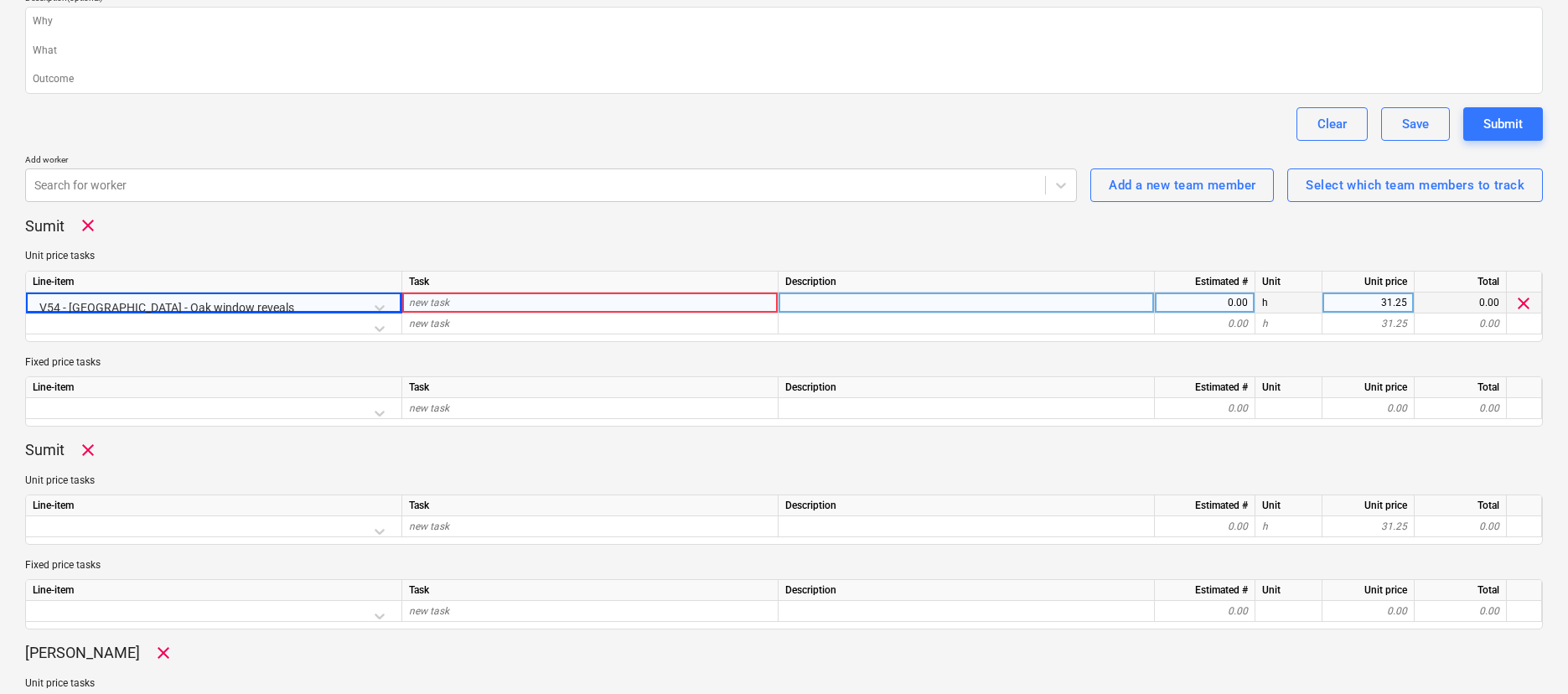
click at [458, 303] on div "new task" at bounding box center [590, 303] width 376 height 21
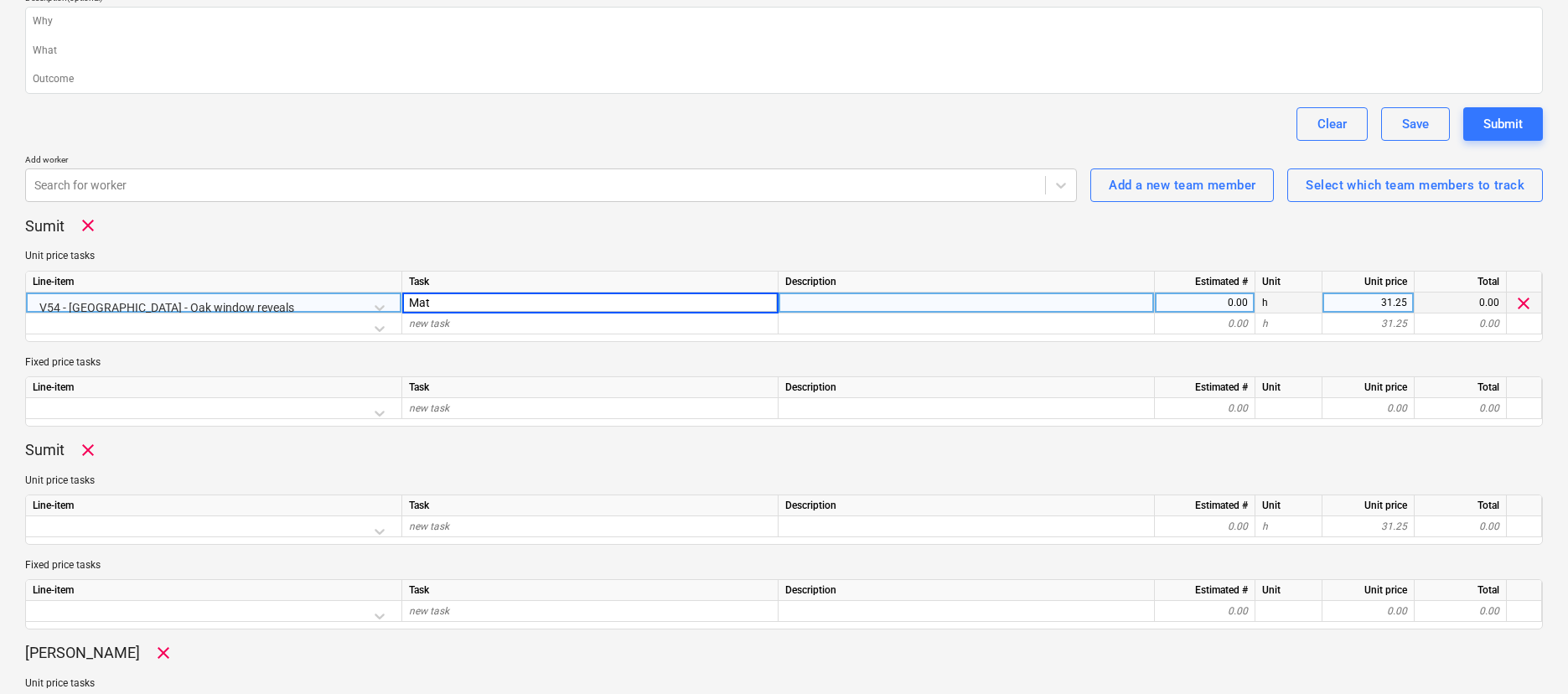
type input "Matt"
click at [1193, 304] on div "0.00" at bounding box center [1204, 303] width 86 height 21
type input "8"
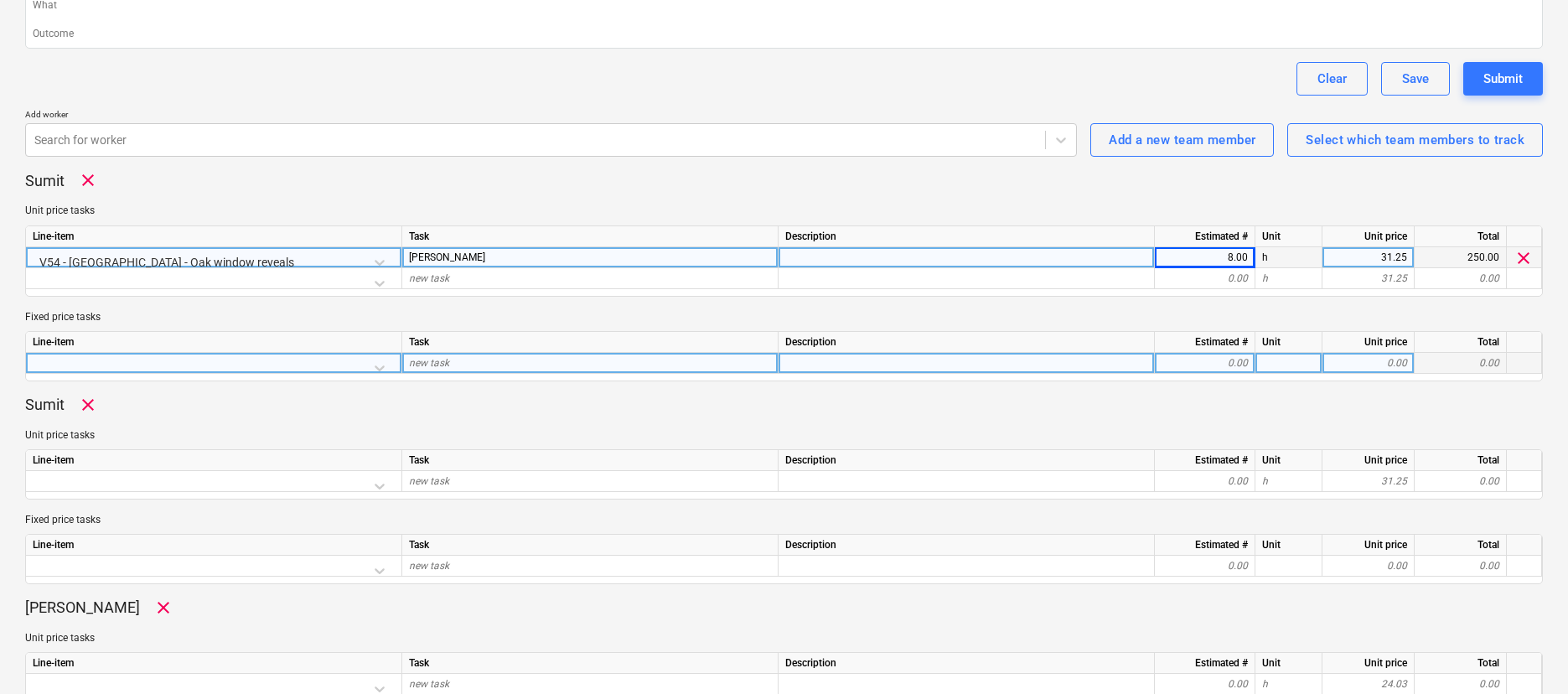
scroll to position [462, 0]
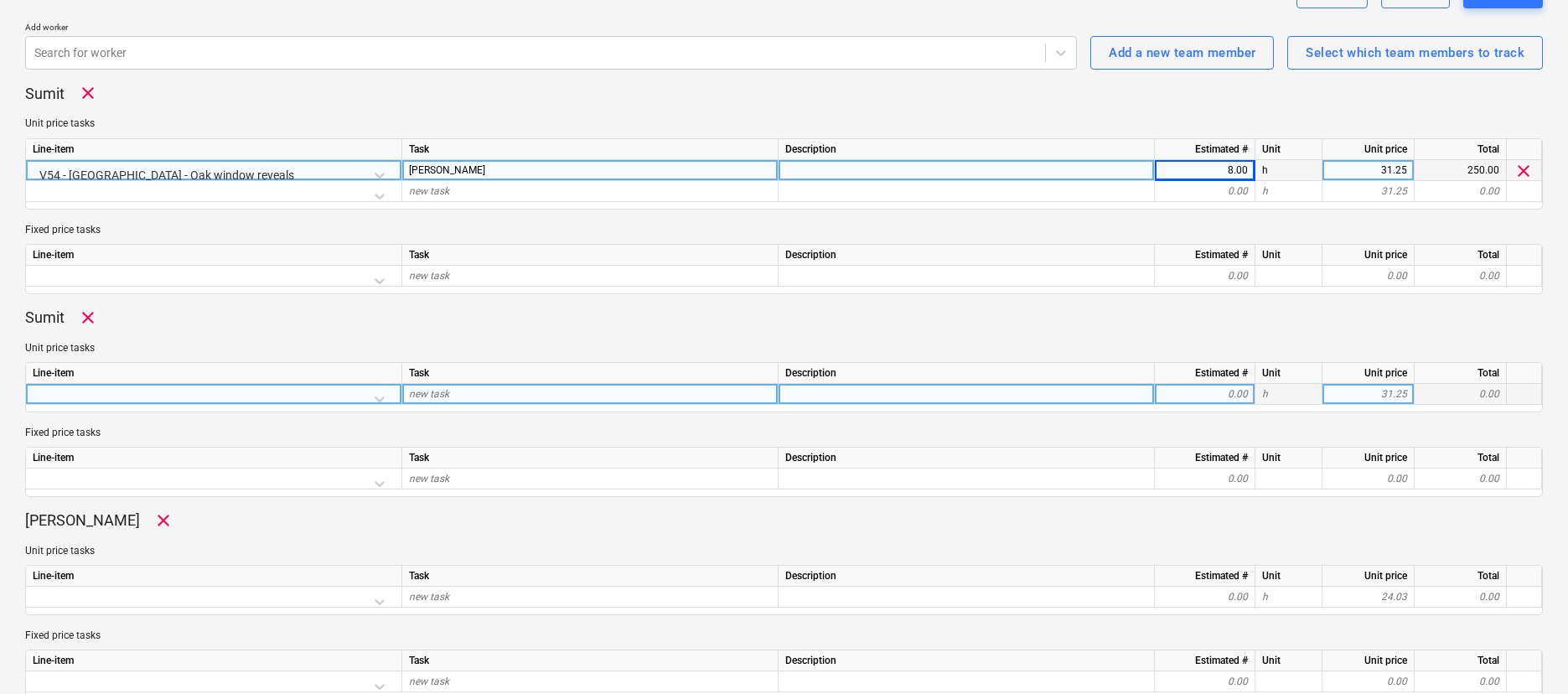
click at [173, 396] on div at bounding box center [214, 399] width 362 height 29
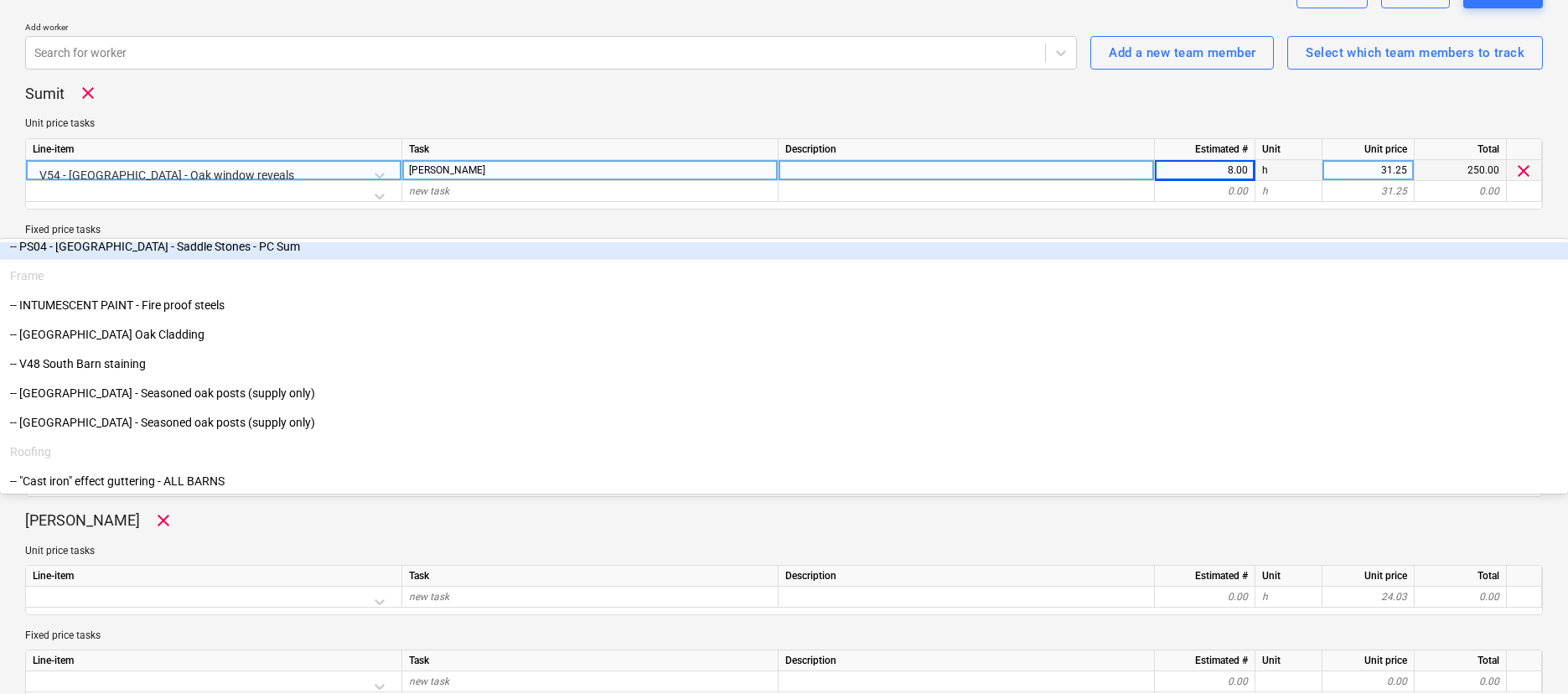
scroll to position [227, 0]
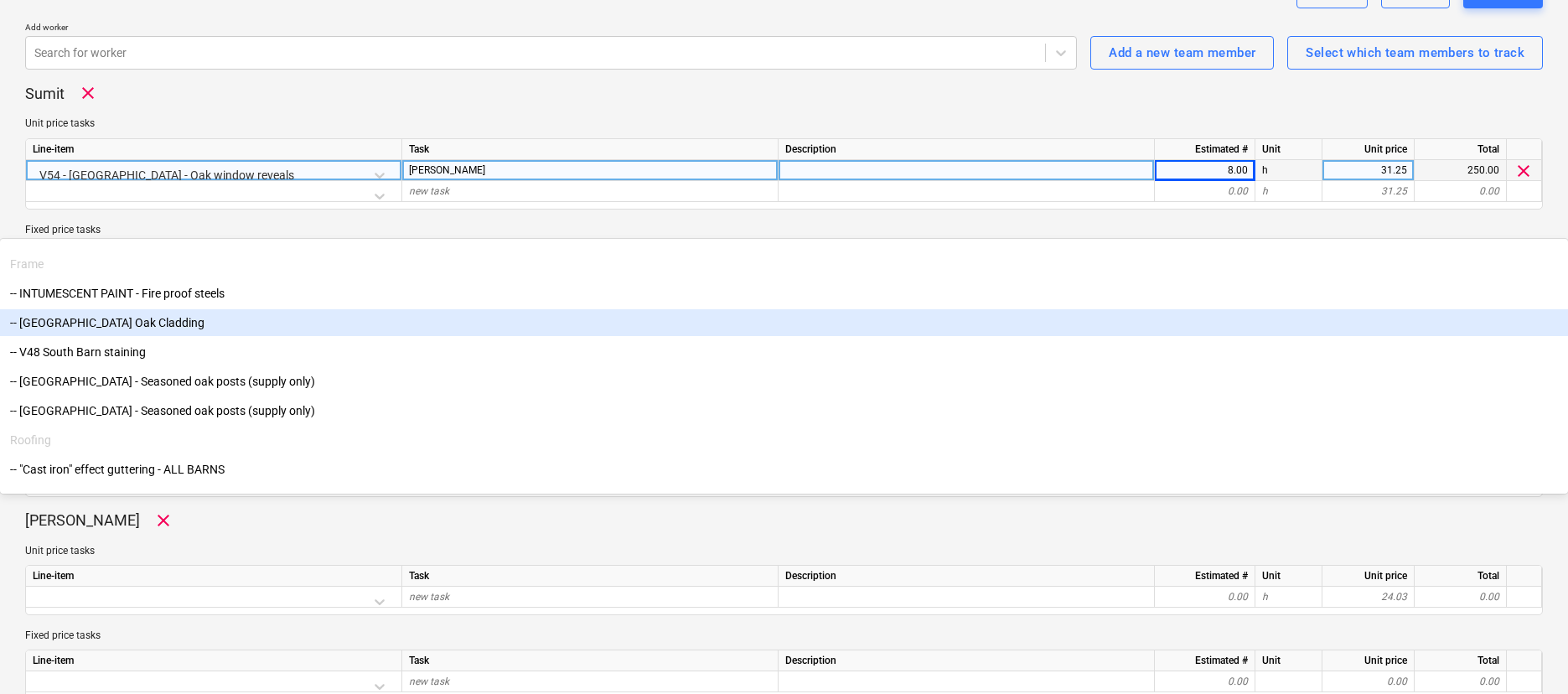
click at [165, 336] on div "-- North & East Barn Oak Cladding" at bounding box center [784, 323] width 1568 height 27
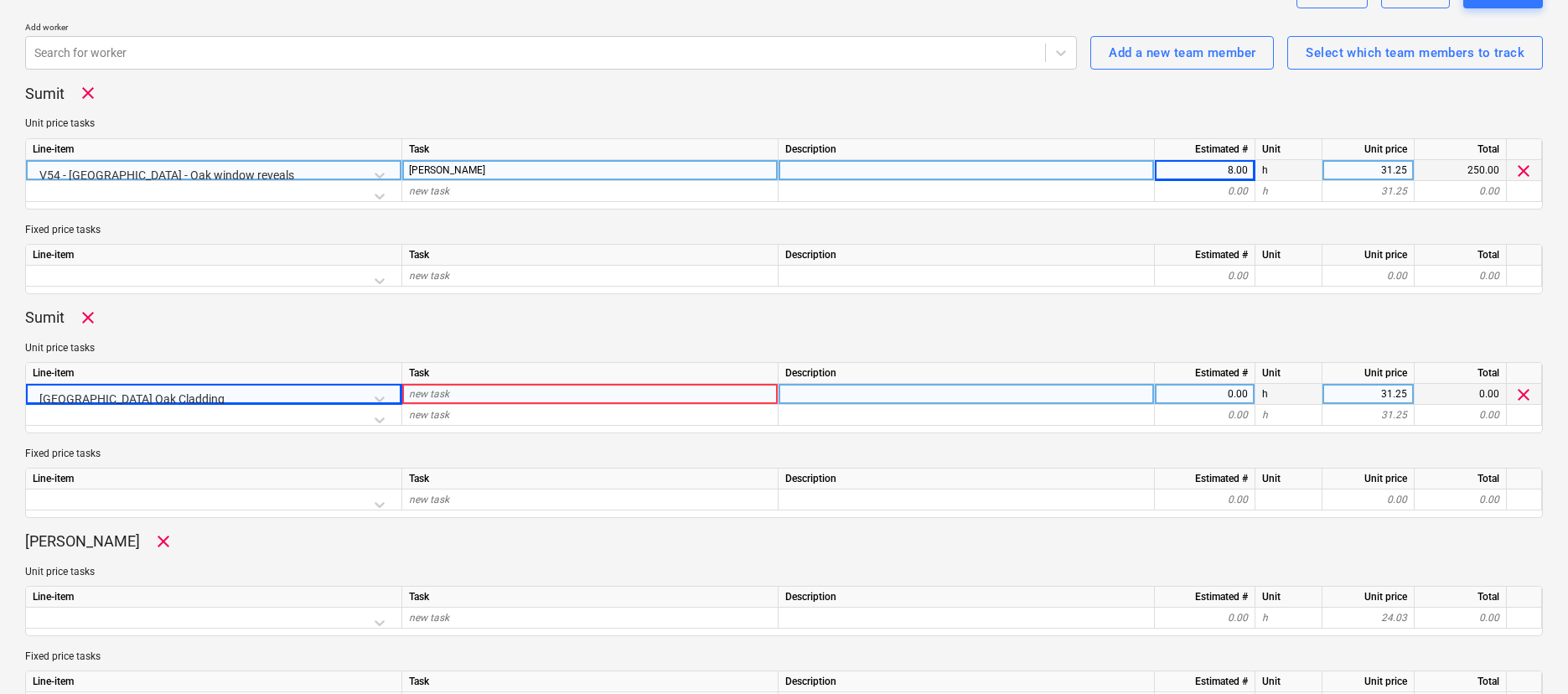
click at [110, 423] on div at bounding box center [214, 419] width 362 height 29
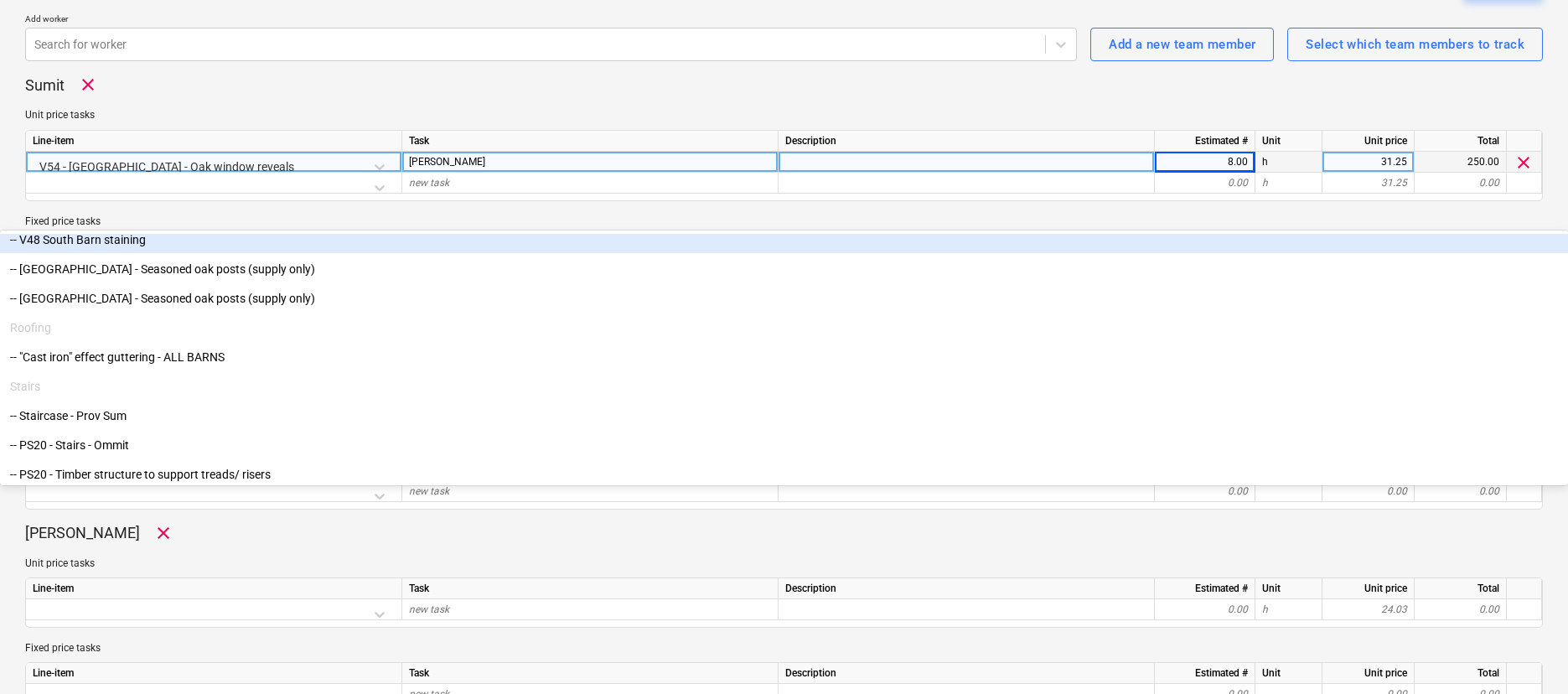
scroll to position [355, 0]
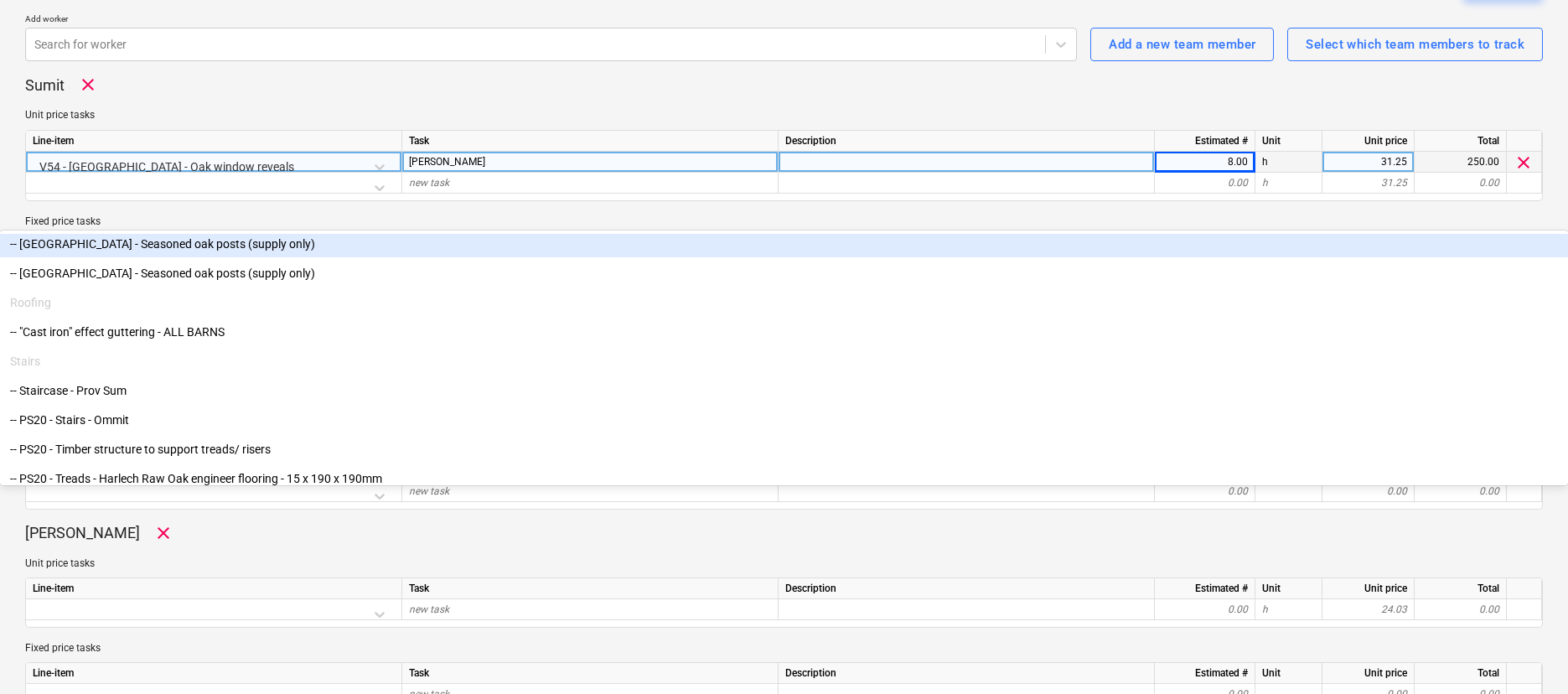
click at [161, 257] on div "-- North Barn - Seasoned oak posts (supply only)" at bounding box center [784, 244] width 1568 height 27
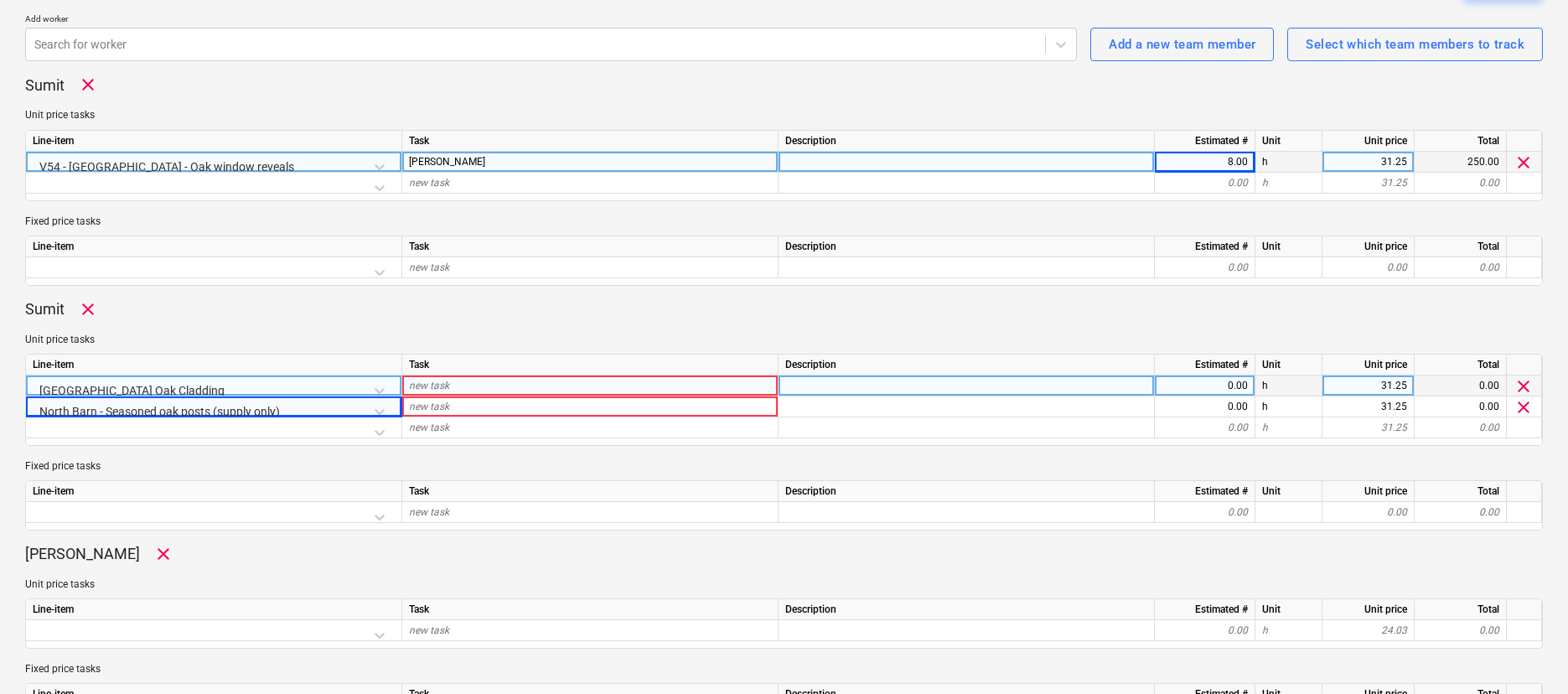
click at [514, 385] on div "new task" at bounding box center [590, 385] width 376 height 21
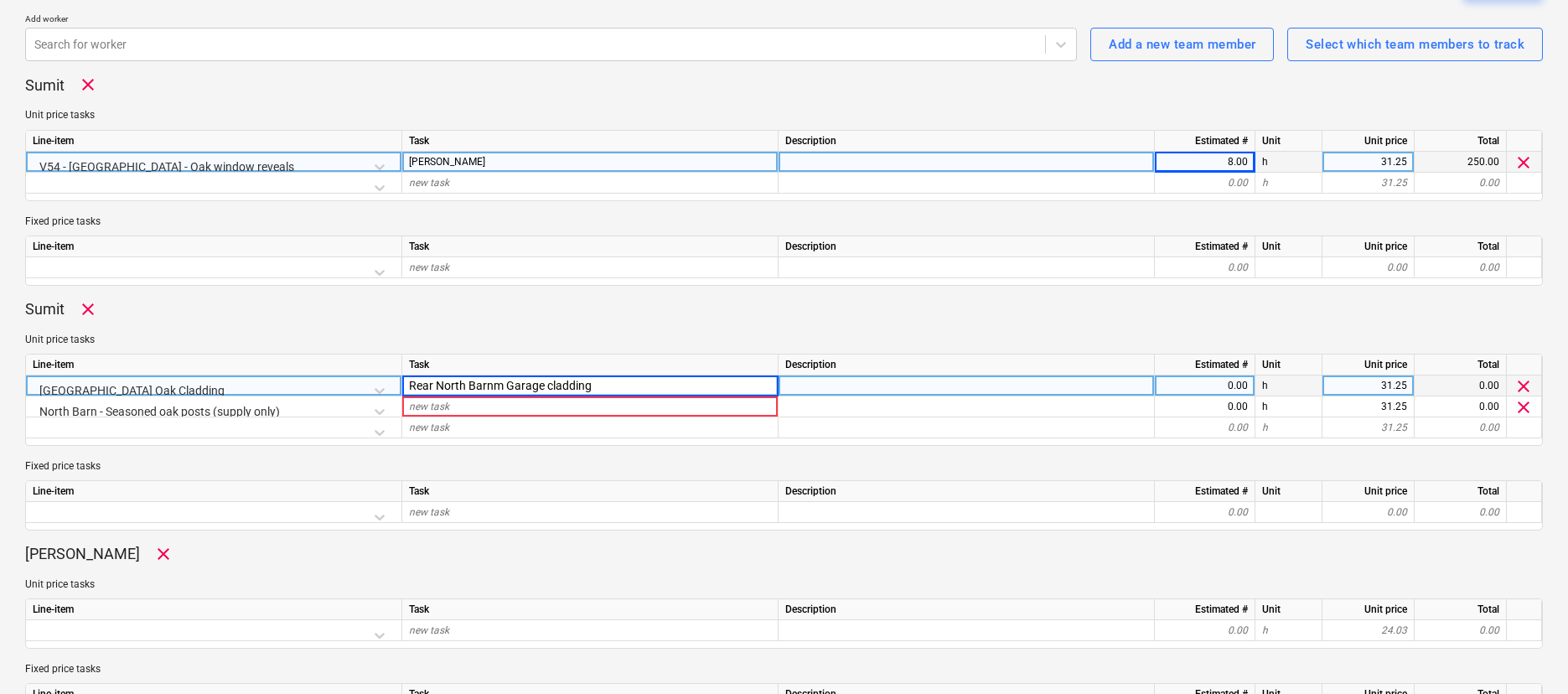
click at [504, 386] on input "Rear North Barnm Garage cladding" at bounding box center [590, 385] width 375 height 20
click at [537, 385] on input "Rear North Barn Garage cladding" at bounding box center [590, 385] width 375 height 20
type input "Rear North Barn Garage oak cladding"
click at [848, 384] on div at bounding box center [966, 387] width 376 height 21
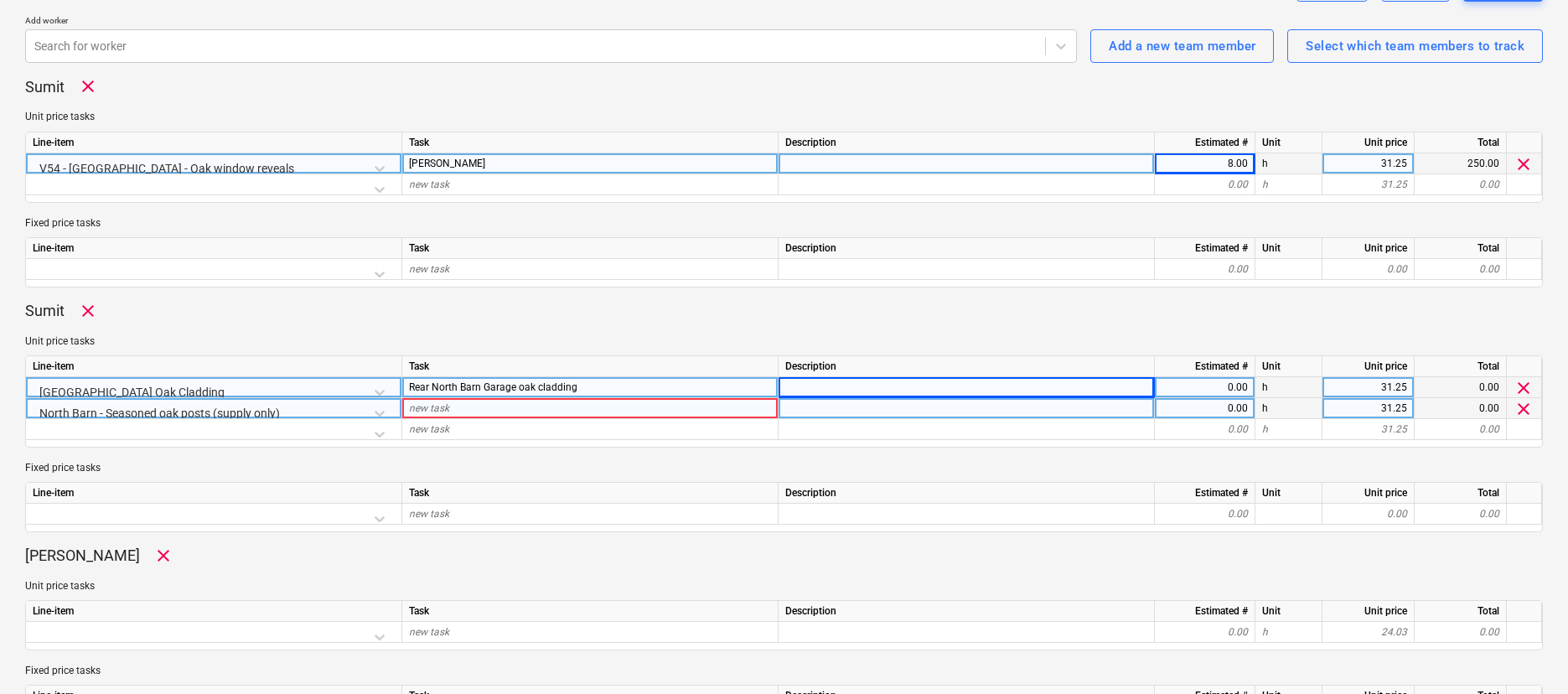
click at [500, 412] on div "new task" at bounding box center [590, 408] width 376 height 21
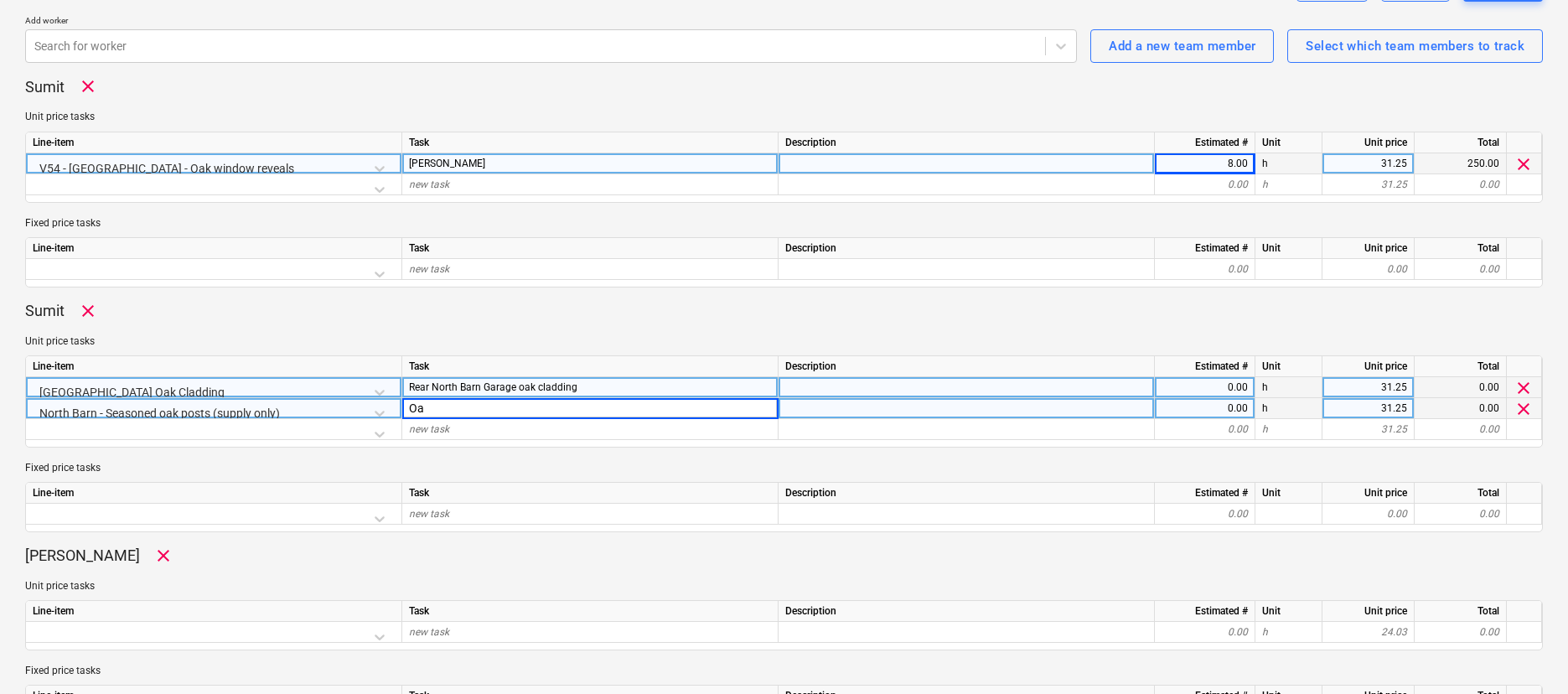
type input "O"
type input "[PERSON_NAME]"
click at [447, 393] on div "Rear North Barn Garage oak cladding" at bounding box center [590, 387] width 376 height 21
click at [408, 385] on input "Rear North Barn Garage oak cladding" at bounding box center [590, 387] width 375 height 20
type input "Dean- Rear North Barn Garage oak cladding"
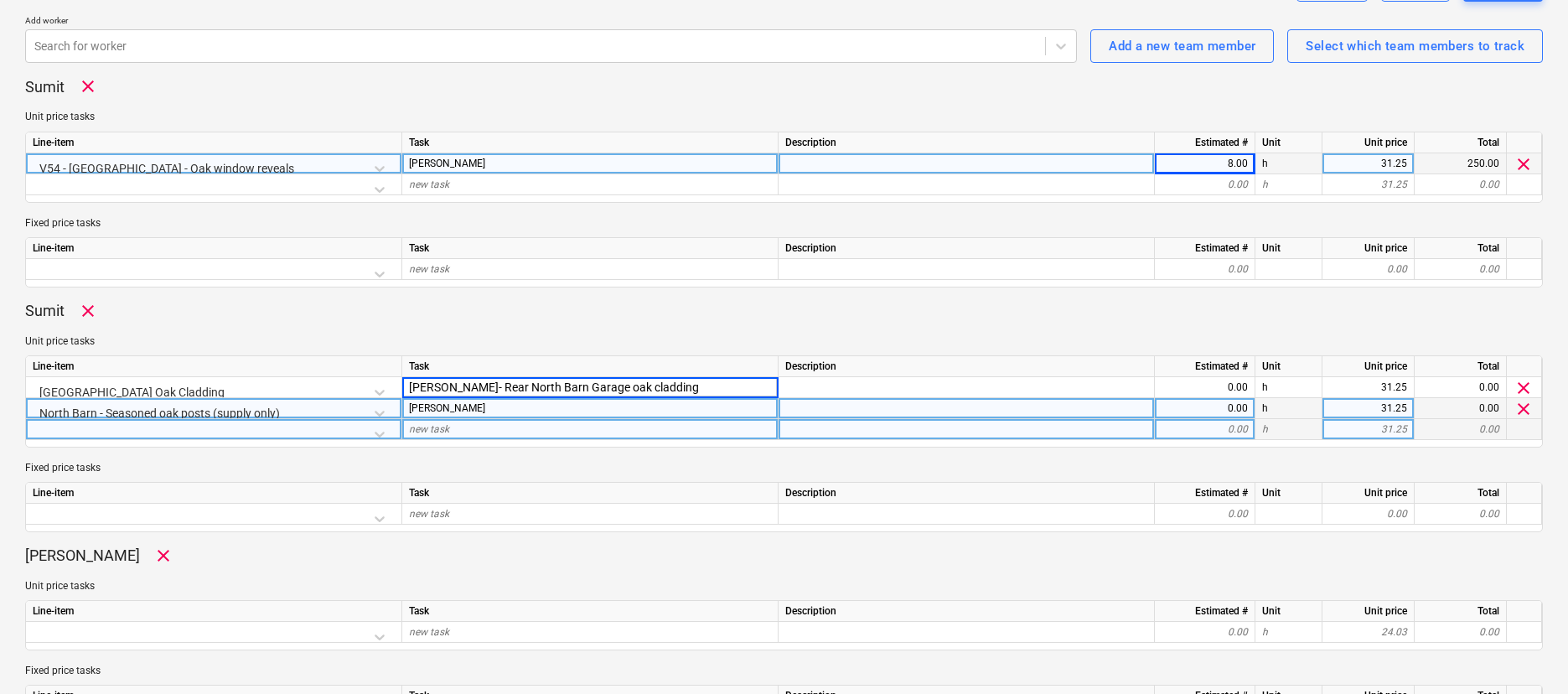
click at [475, 423] on div "new task" at bounding box center [590, 429] width 376 height 21
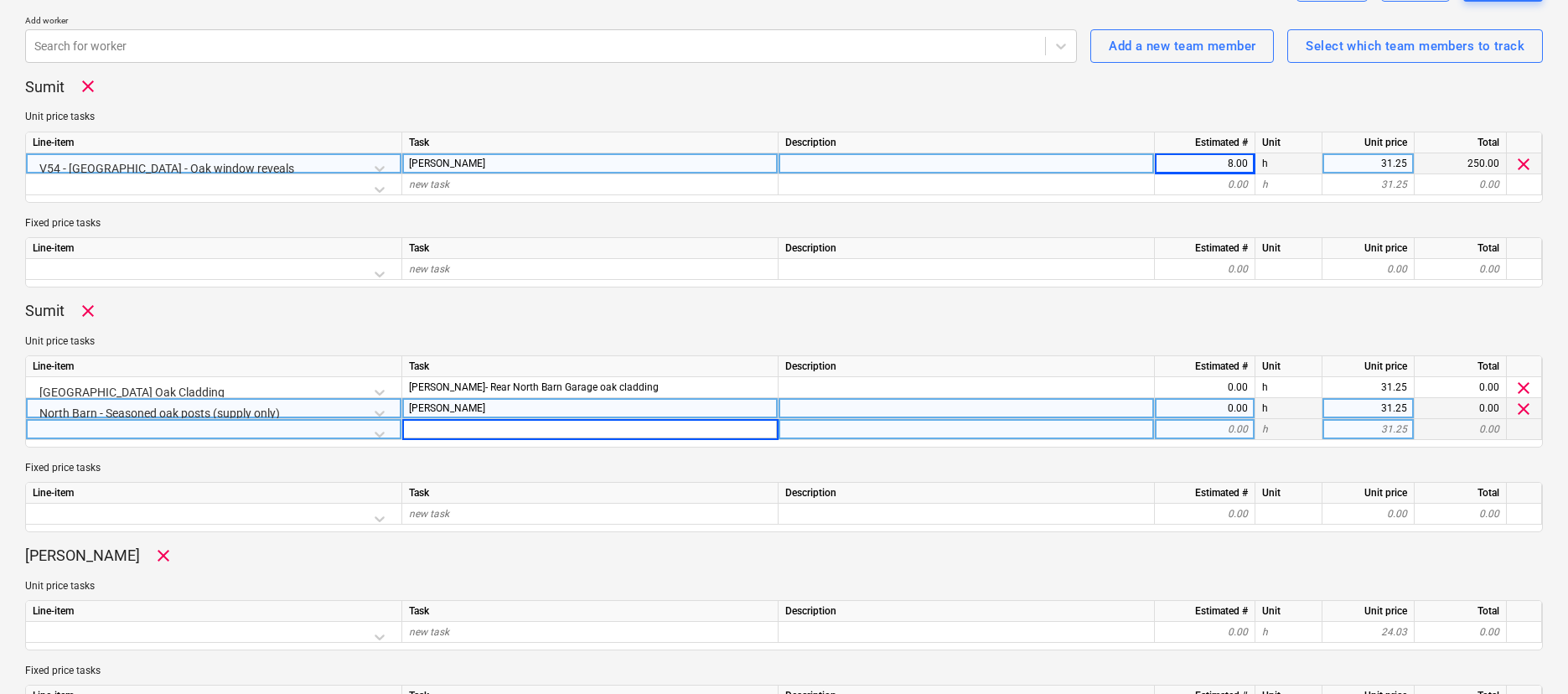
click at [479, 408] on div "[PERSON_NAME]" at bounding box center [590, 408] width 376 height 21
click at [479, 409] on input "[PERSON_NAME]" at bounding box center [590, 408] width 375 height 20
click at [478, 409] on input "[PERSON_NAME]" at bounding box center [590, 408] width 375 height 20
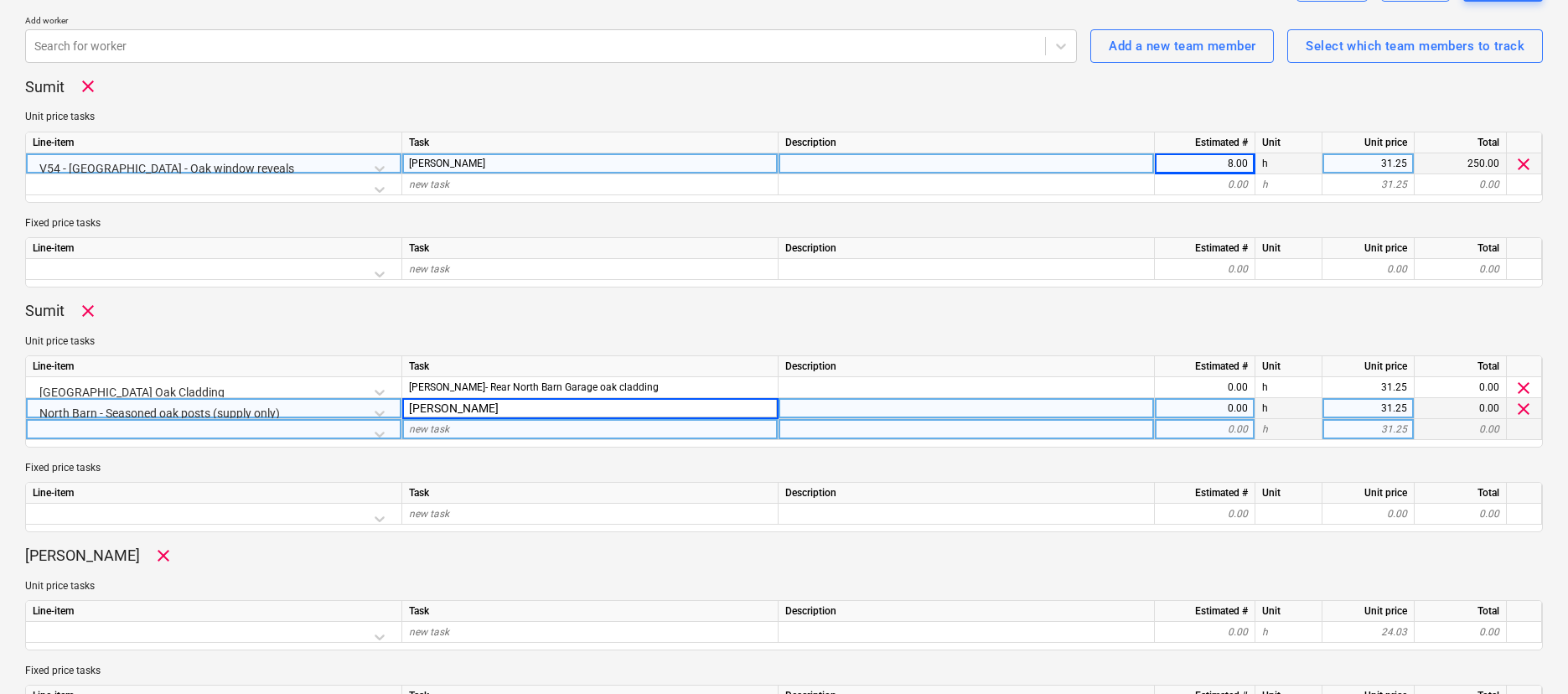
click at [478, 409] on input "[PERSON_NAME]" at bounding box center [590, 408] width 375 height 20
drag, startPoint x: 468, startPoint y: 412, endPoint x: 458, endPoint y: 411, distance: 10.0
click at [466, 412] on input "[PERSON_NAME]" at bounding box center [590, 408] width 375 height 20
click at [468, 167] on div "Matt" at bounding box center [590, 163] width 376 height 21
click at [468, 167] on input "Matt" at bounding box center [590, 163] width 375 height 20
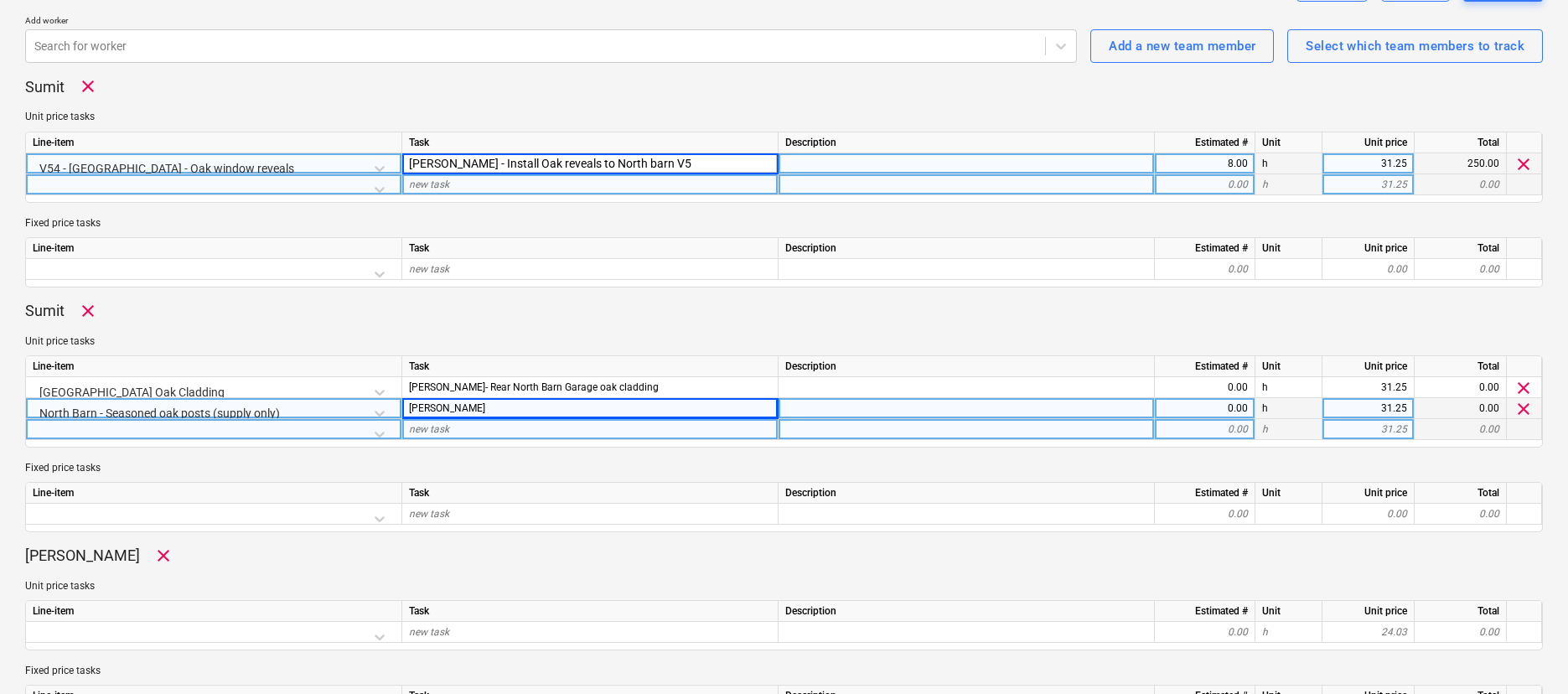
type input "Matt - Install Oak reveals to North barn V54"
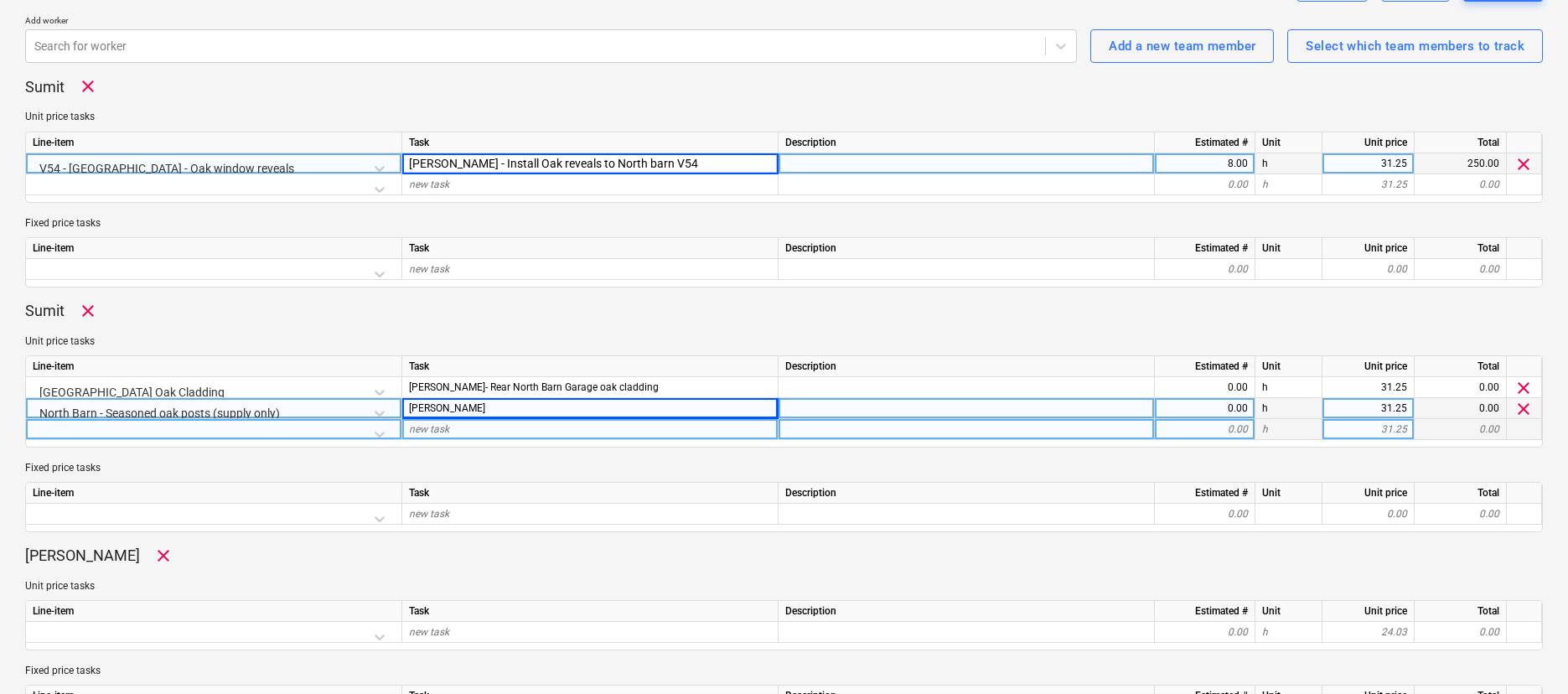
click at [518, 410] on div "[PERSON_NAME]" at bounding box center [590, 408] width 376 height 21
click at [518, 410] on input "[PERSON_NAME]" at bounding box center [590, 408] width 375 height 20
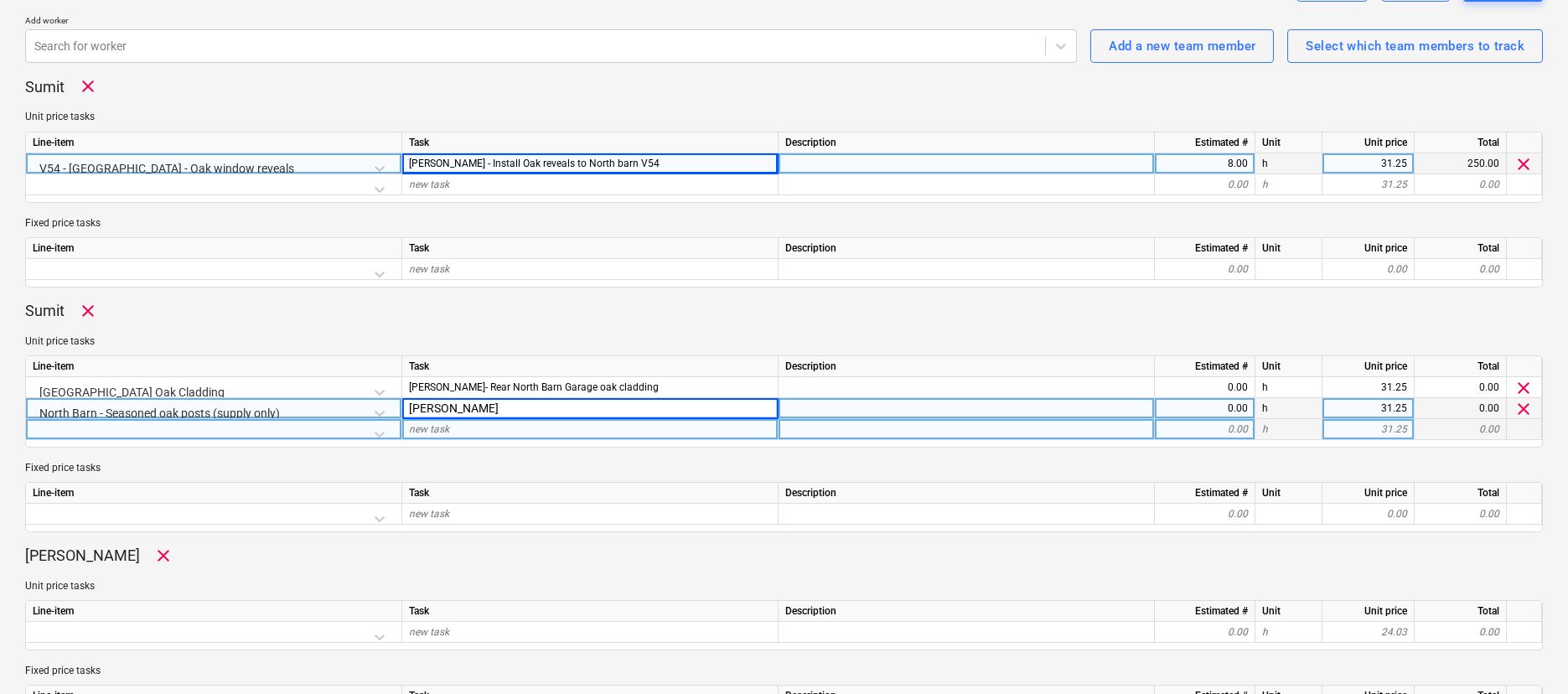
click at [518, 410] on input "[PERSON_NAME]" at bounding box center [590, 408] width 375 height 20
drag, startPoint x: 494, startPoint y: 414, endPoint x: 482, endPoint y: 415, distance: 12.0
click at [494, 414] on input "[PERSON_NAME]" at bounding box center [590, 408] width 375 height 20
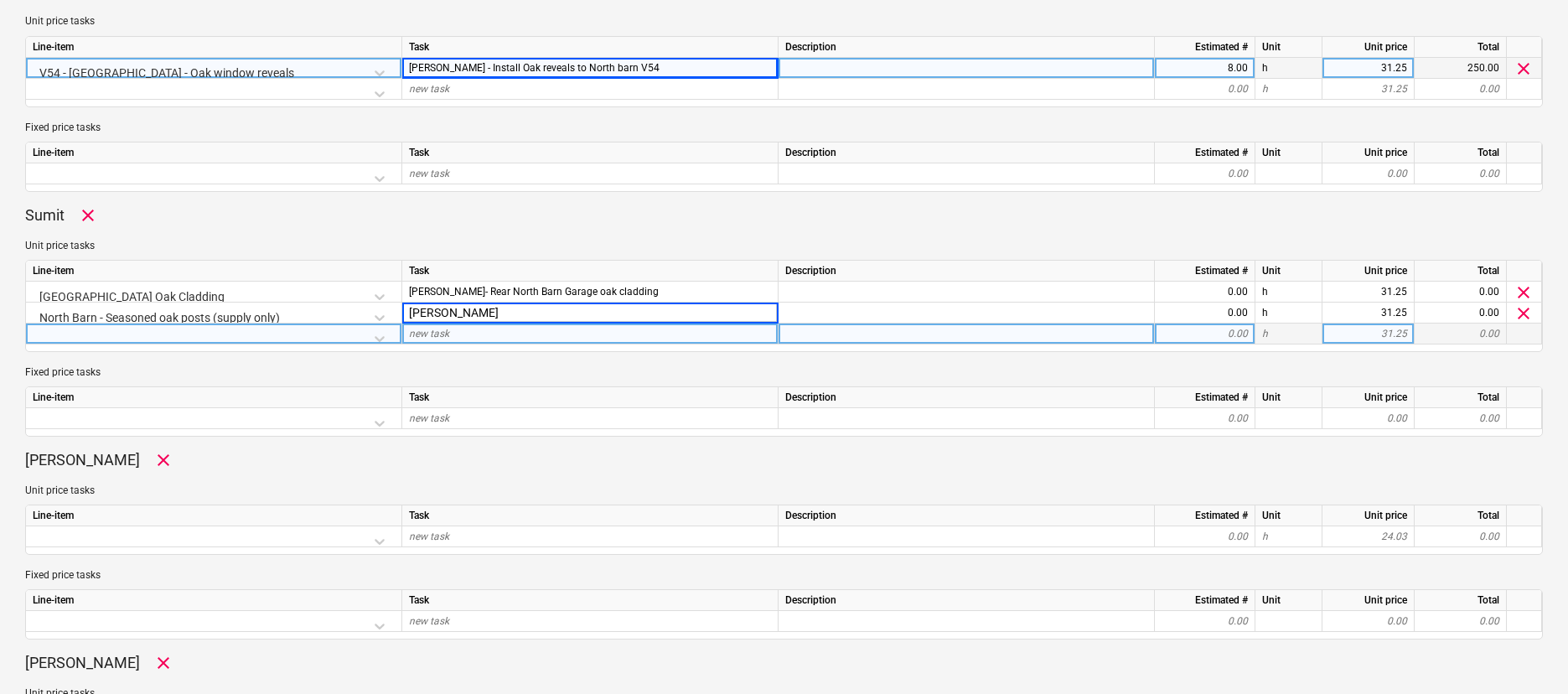
scroll to position [575, 0]
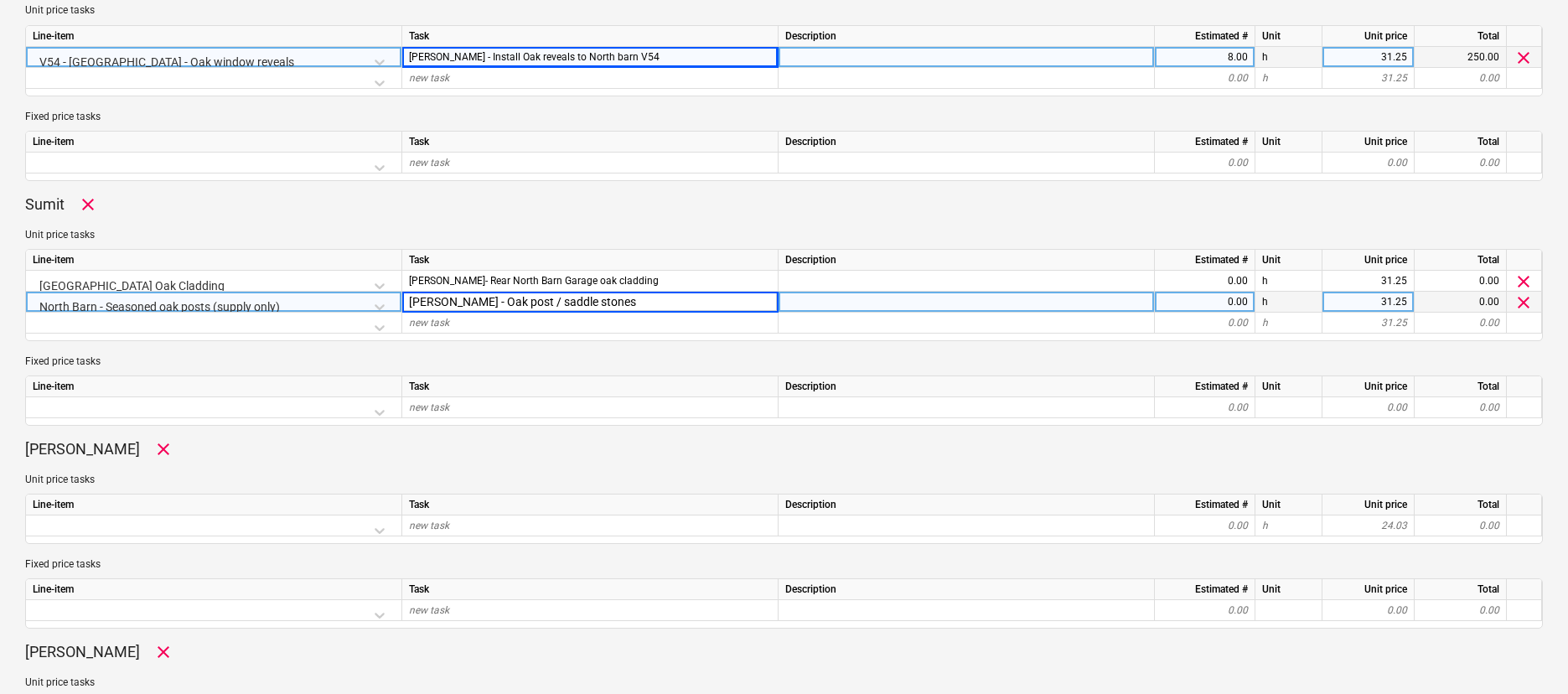
type input "Dean - Oak post / saddle stones"
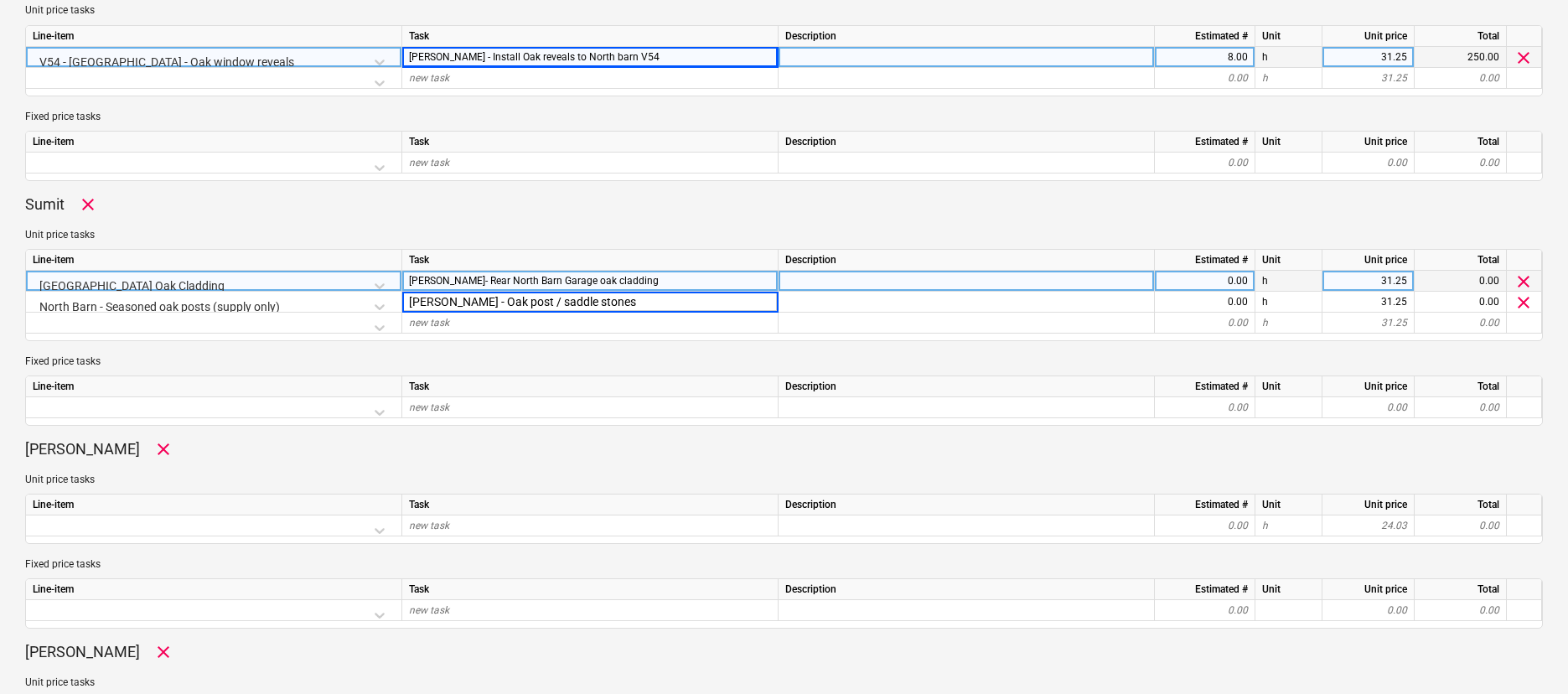
click at [1207, 281] on div "0.00" at bounding box center [1204, 281] width 86 height 21
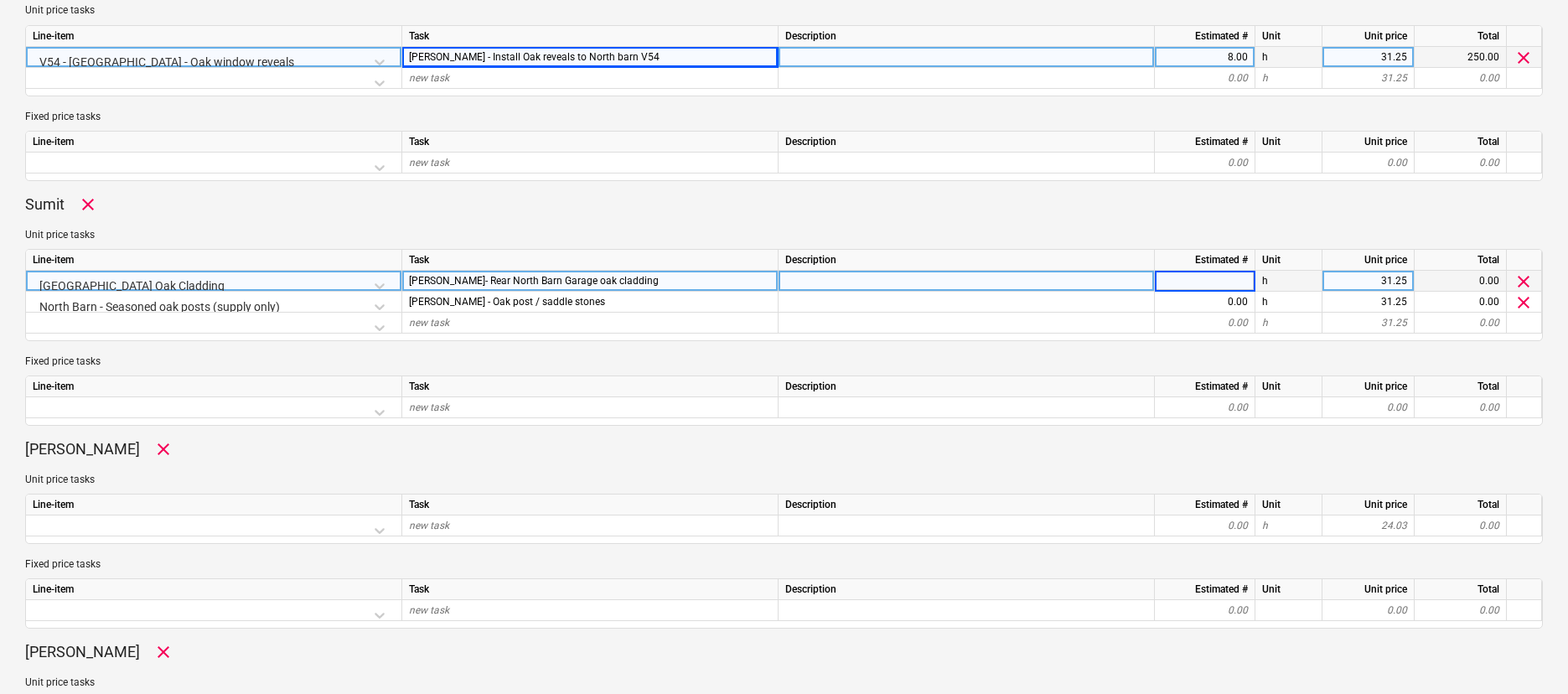
type input "4"
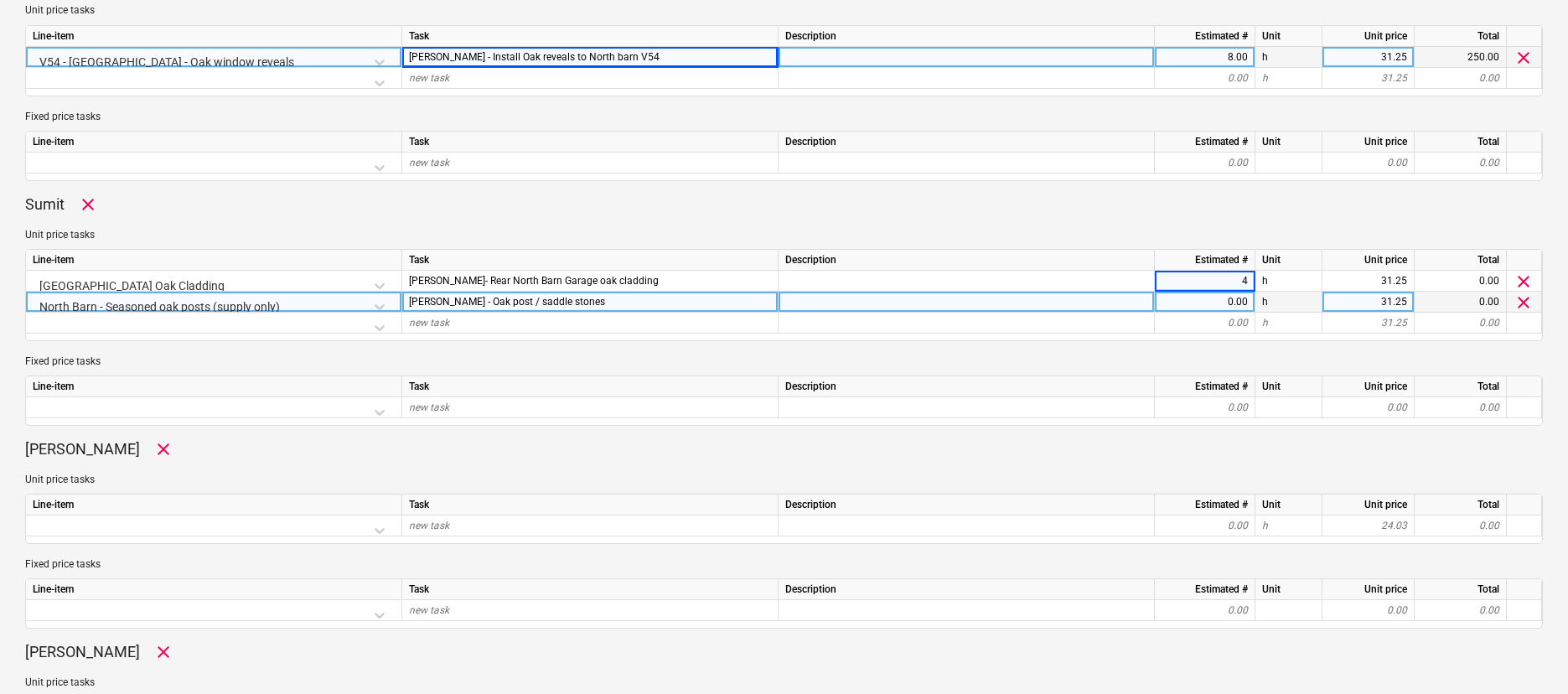
click at [1215, 304] on div "0.00" at bounding box center [1204, 302] width 86 height 21
type input "4"
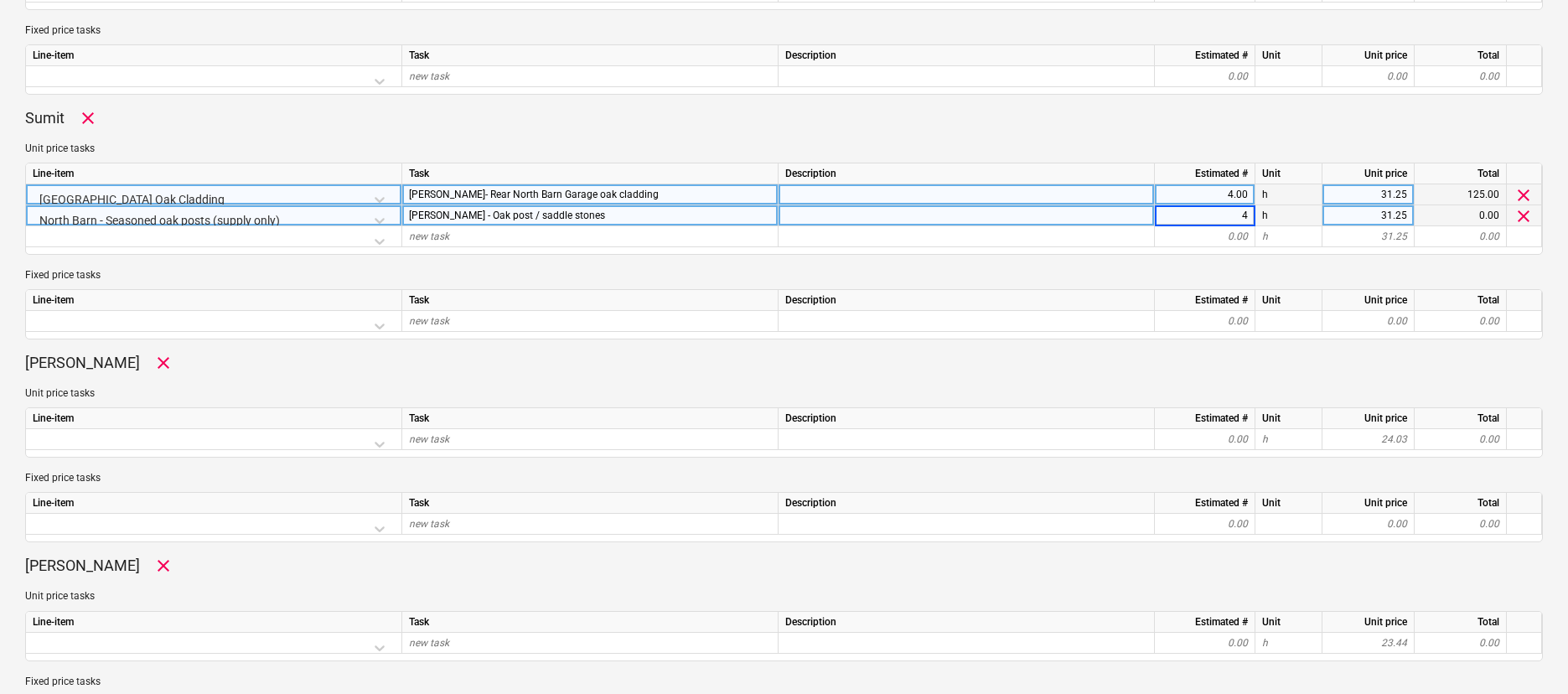
scroll to position [684, 0]
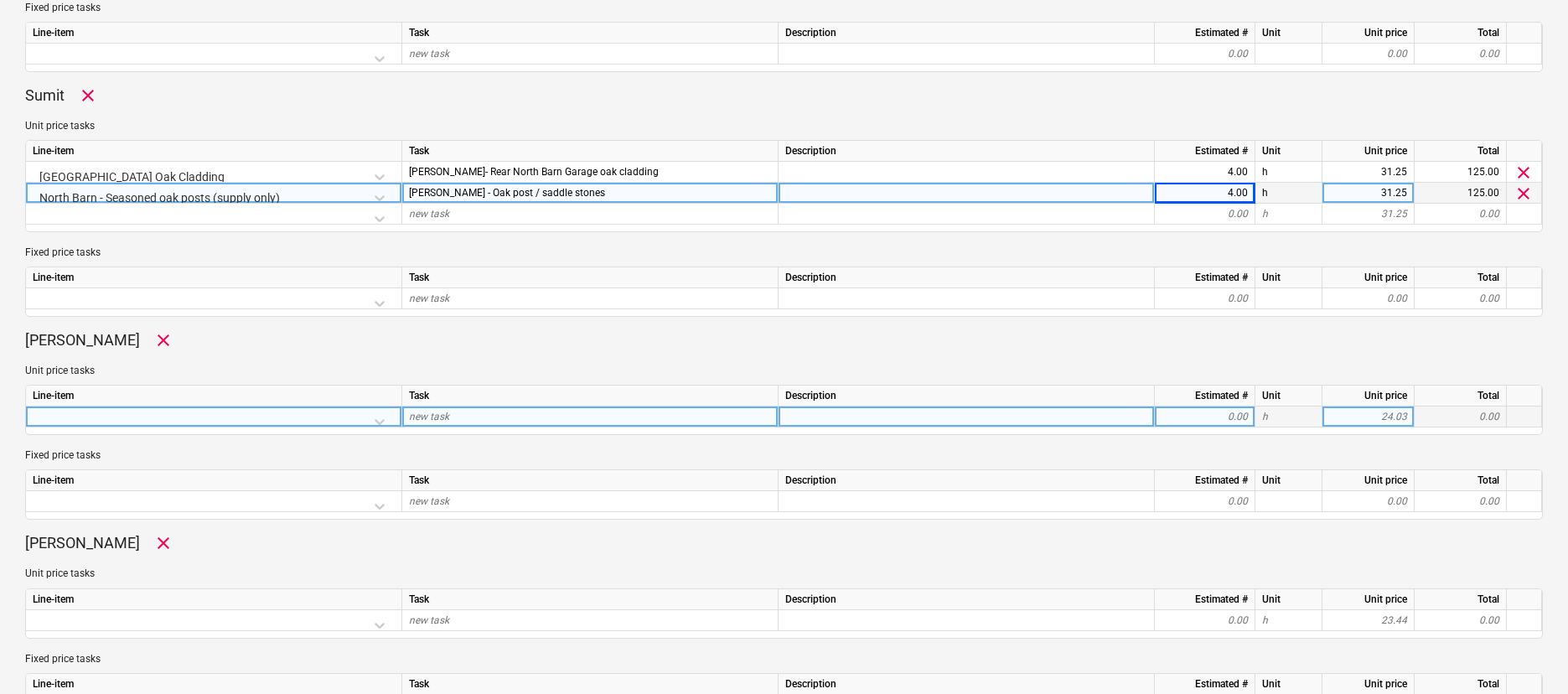
click at [378, 417] on div at bounding box center [214, 421] width 362 height 29
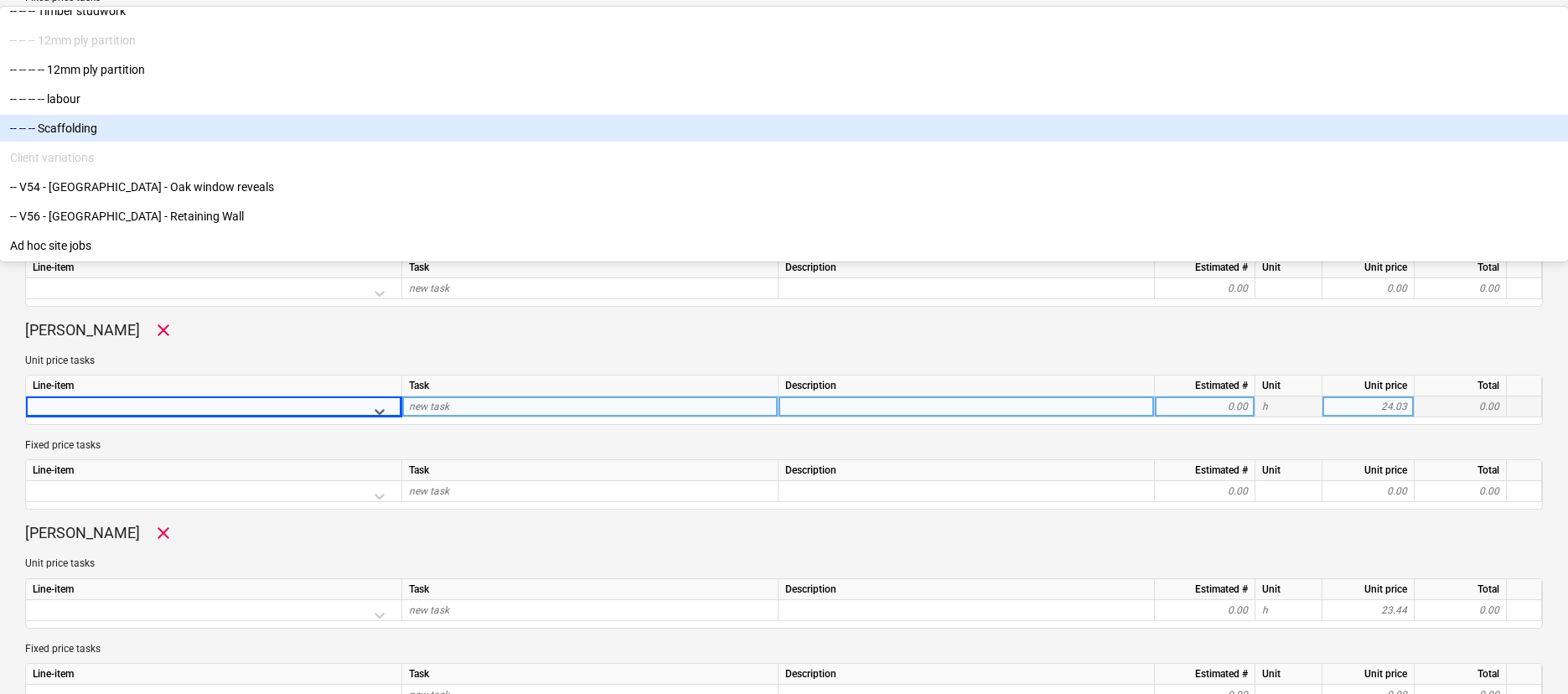
scroll to position [977, 0]
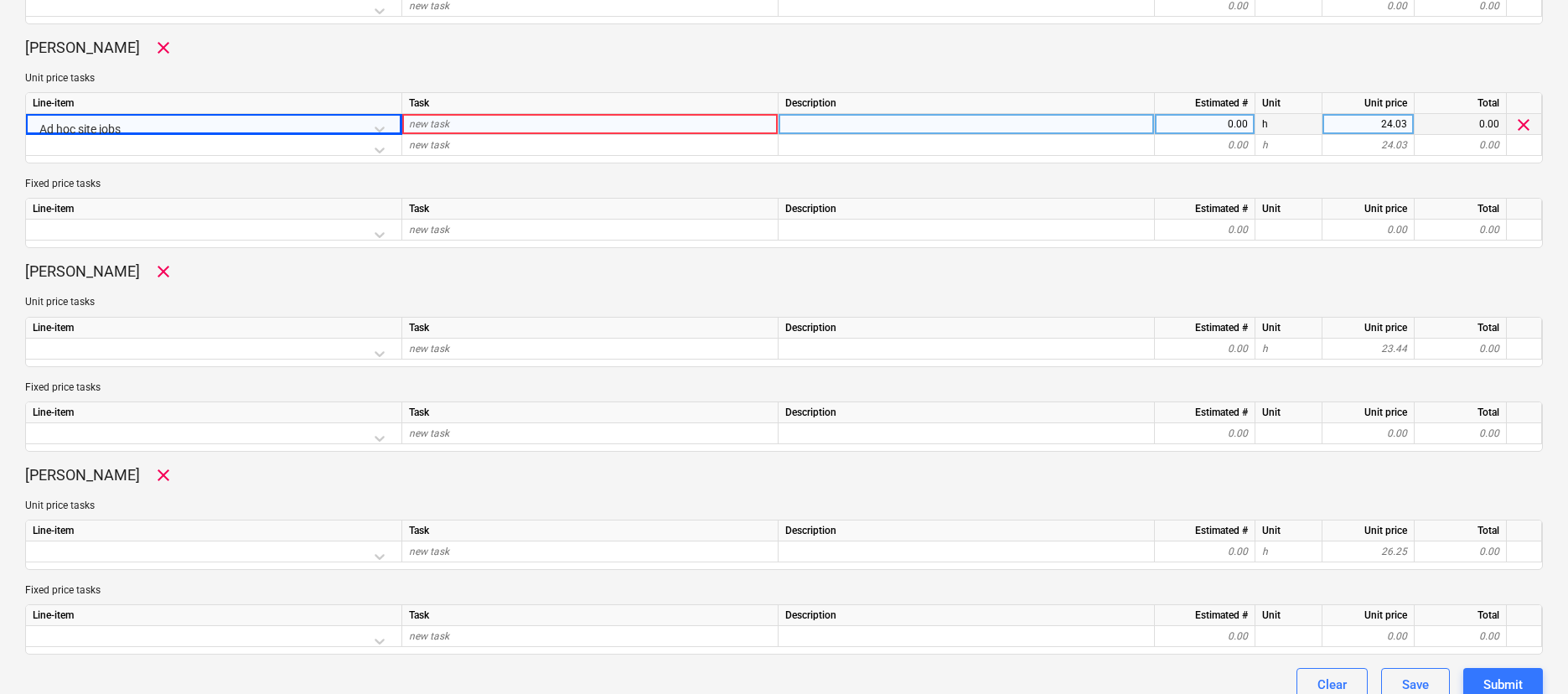
click at [519, 129] on div "new task" at bounding box center [590, 124] width 376 height 21
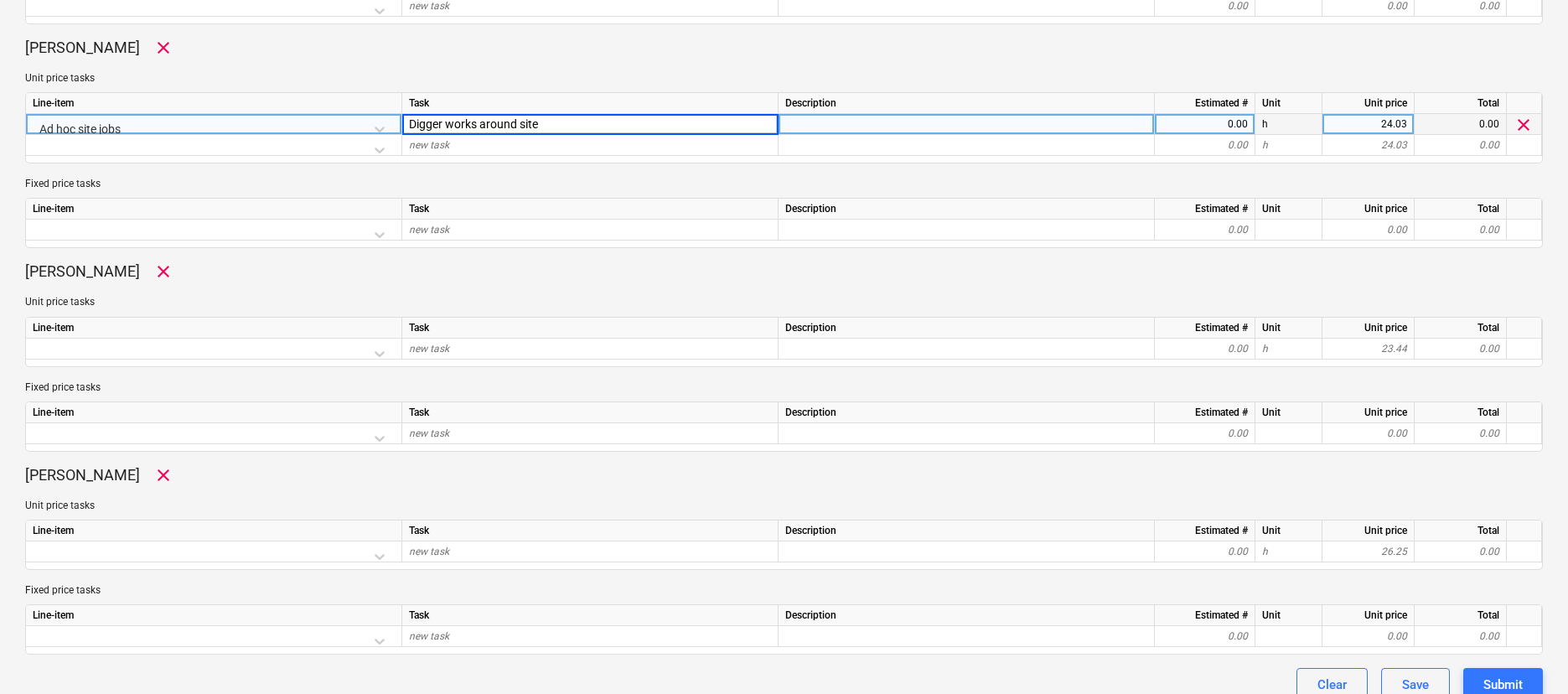
type input "Digger works around site"
click at [1218, 124] on div "0.00" at bounding box center [1204, 124] width 86 height 21
type input "8"
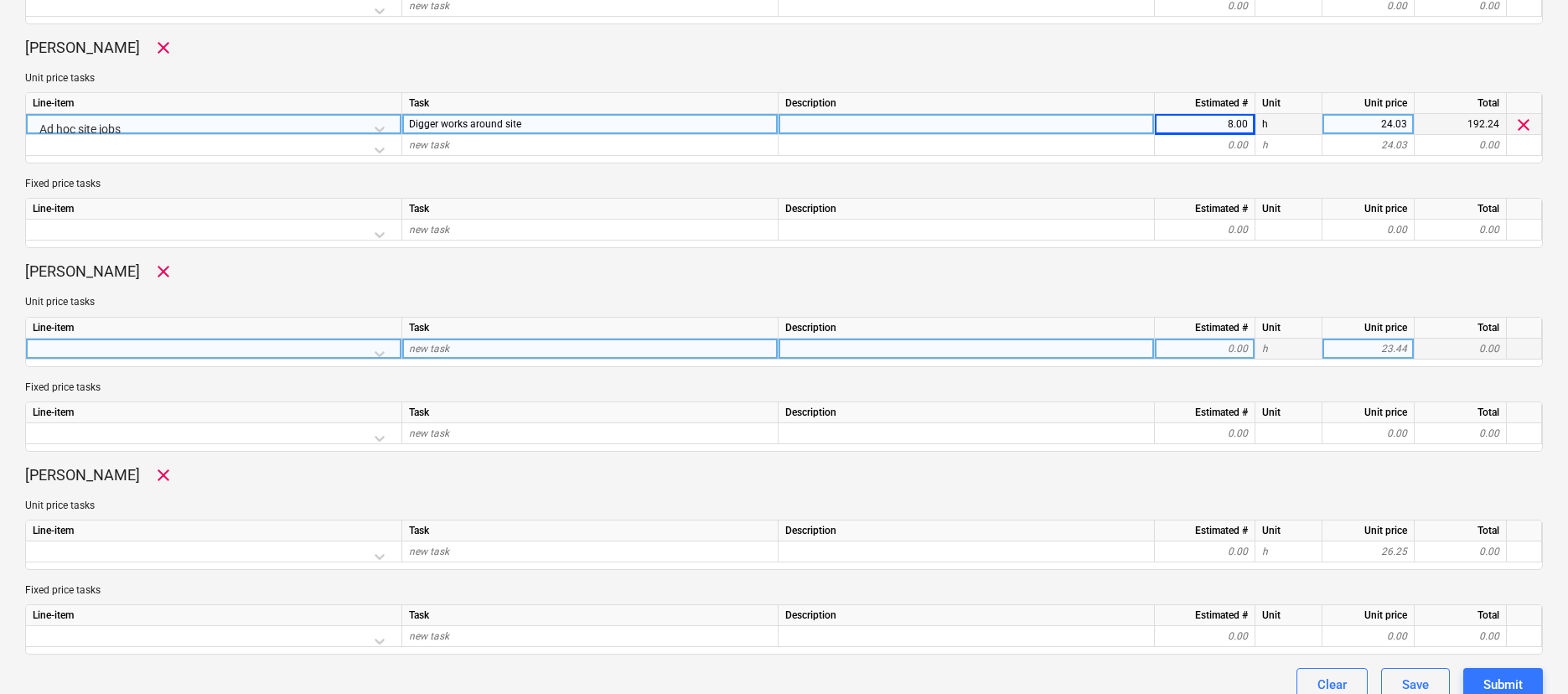
click at [387, 353] on div at bounding box center [214, 353] width 362 height 29
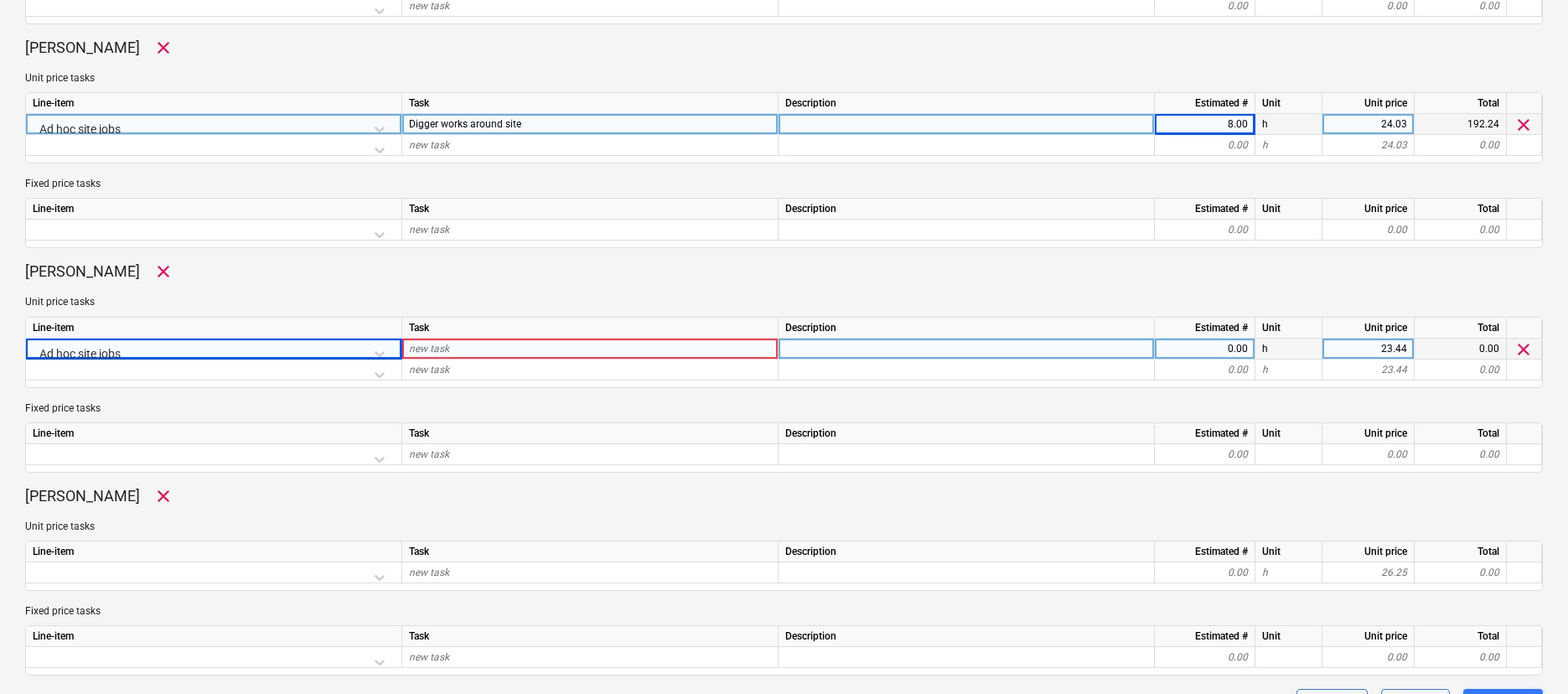
click at [496, 341] on div "new task" at bounding box center [590, 349] width 376 height 21
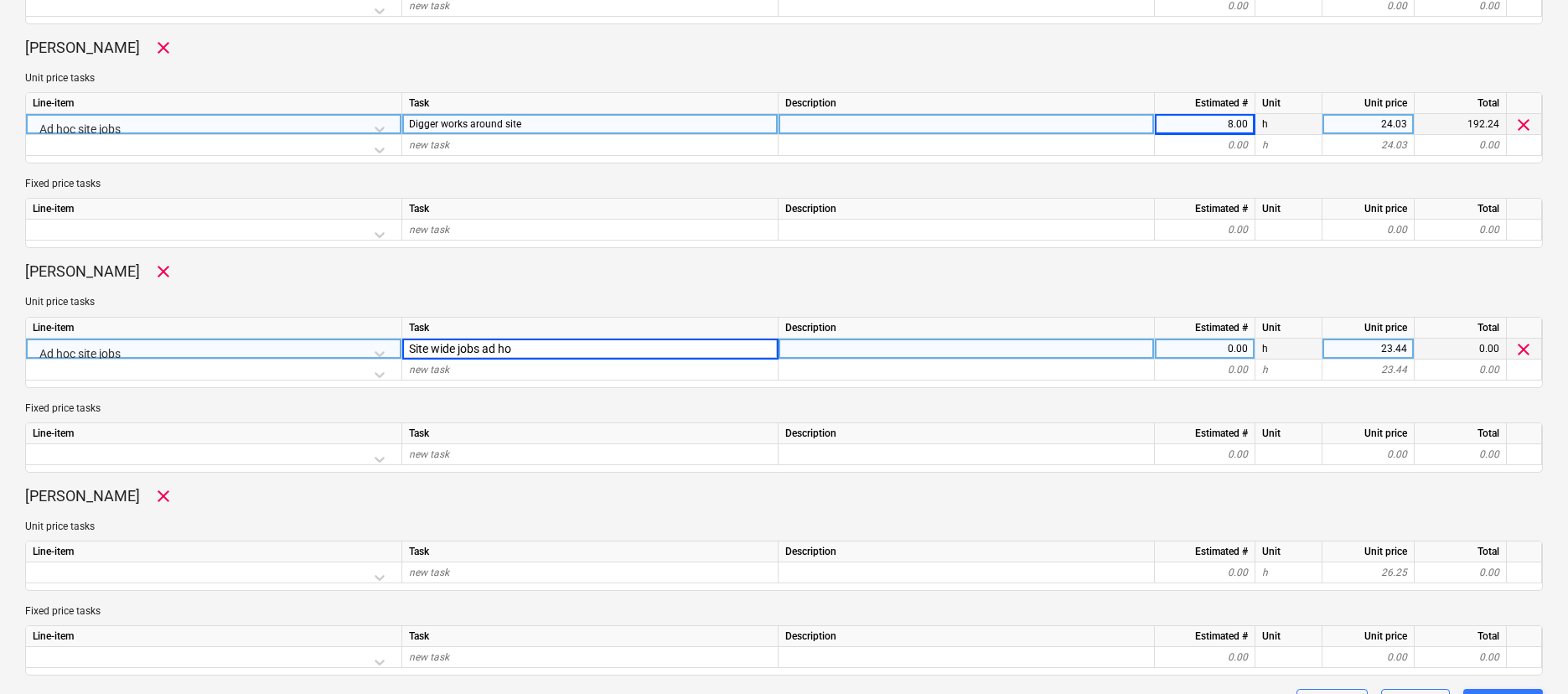
type input "Site wide jobs ad hoc"
click at [1210, 352] on div "0.00" at bounding box center [1204, 349] width 86 height 21
type input "8"
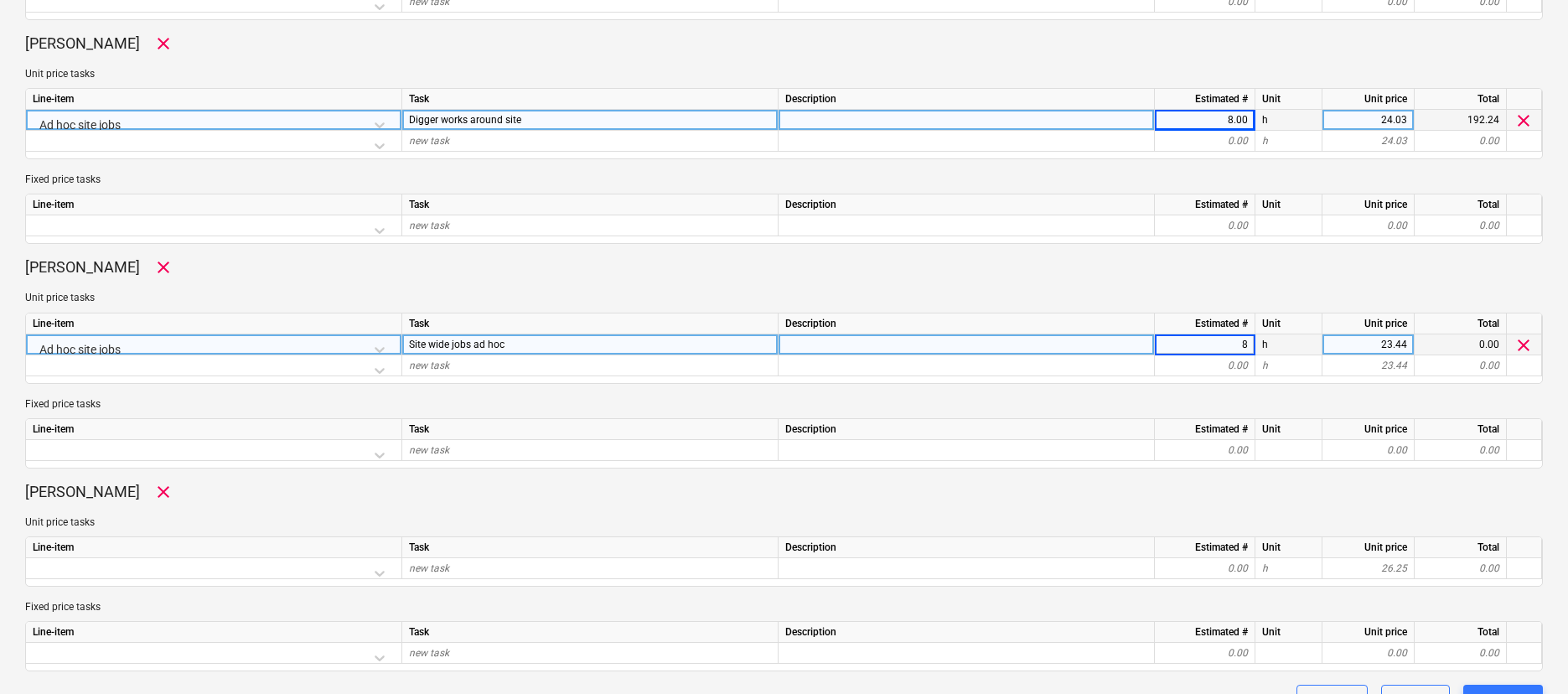
scroll to position [1018, 0]
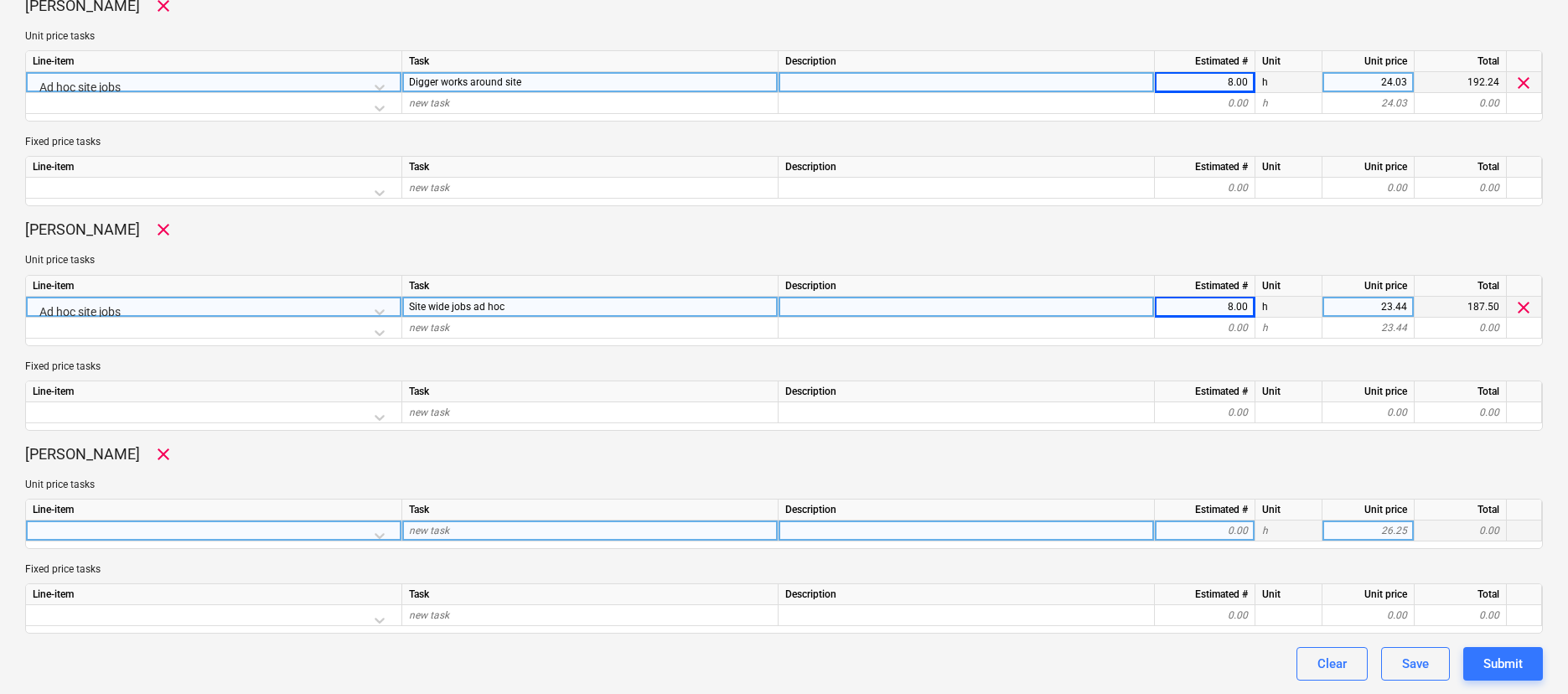
click at [382, 533] on div at bounding box center [214, 535] width 362 height 29
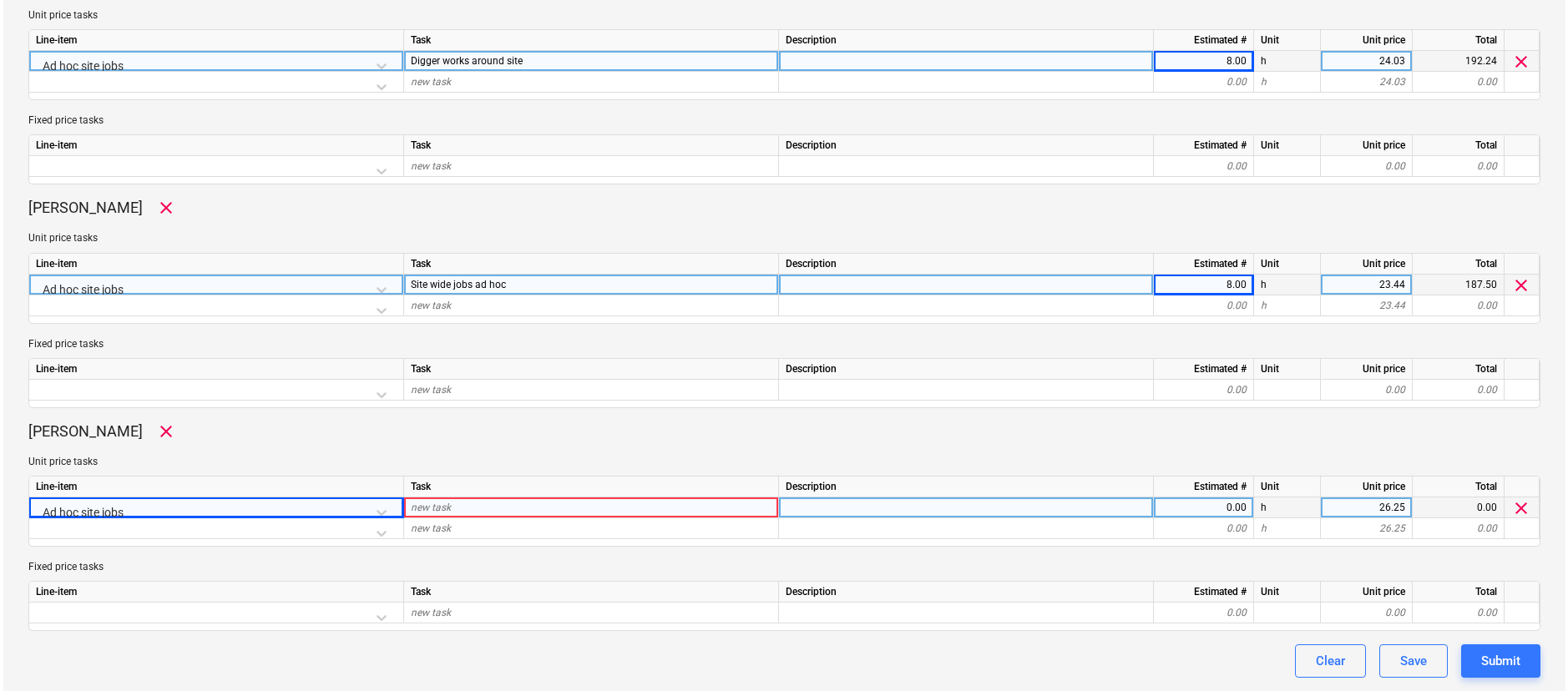
scroll to position [1035, 0]
click at [470, 506] on div "new task" at bounding box center [588, 507] width 375 height 21
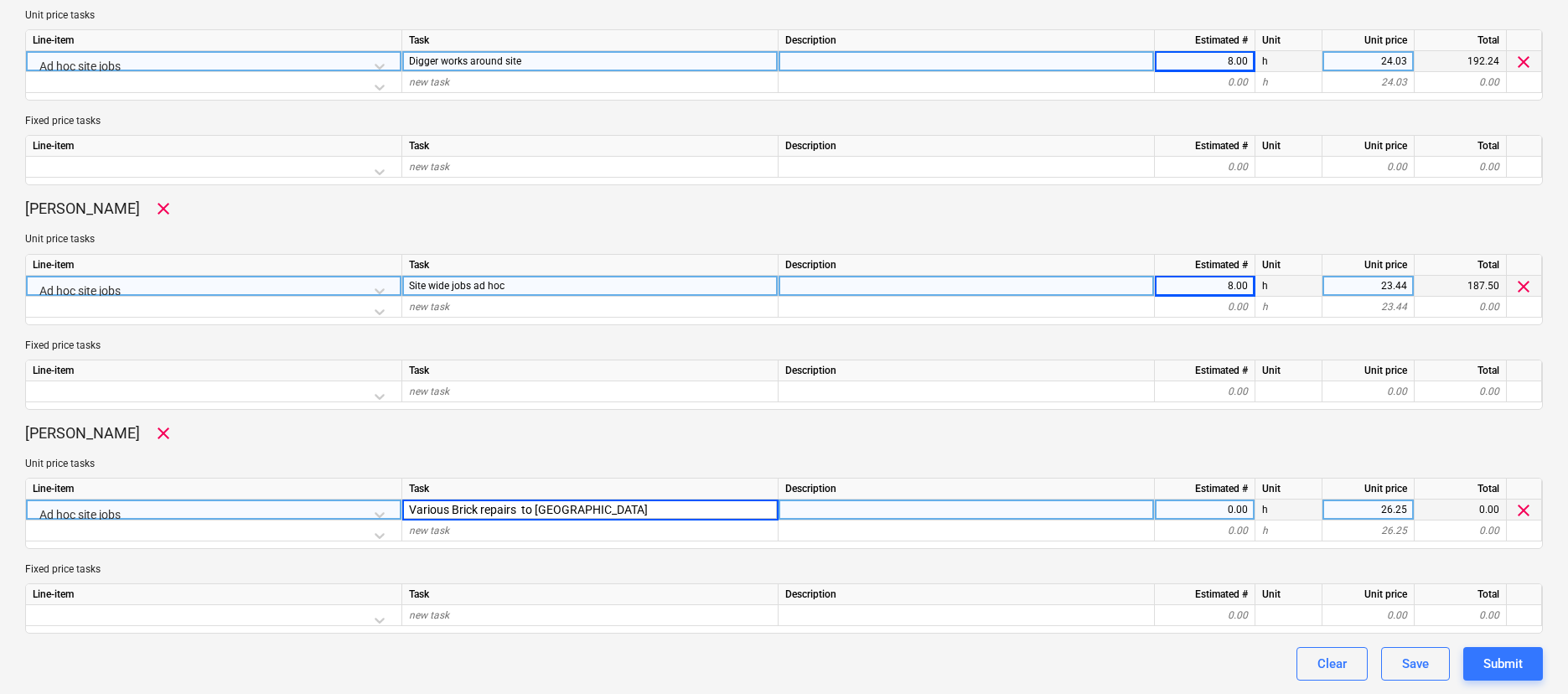
type input "Various Brick repairs to North barn"
click at [1188, 519] on div "0.00" at bounding box center [1204, 509] width 86 height 21
type input "8"
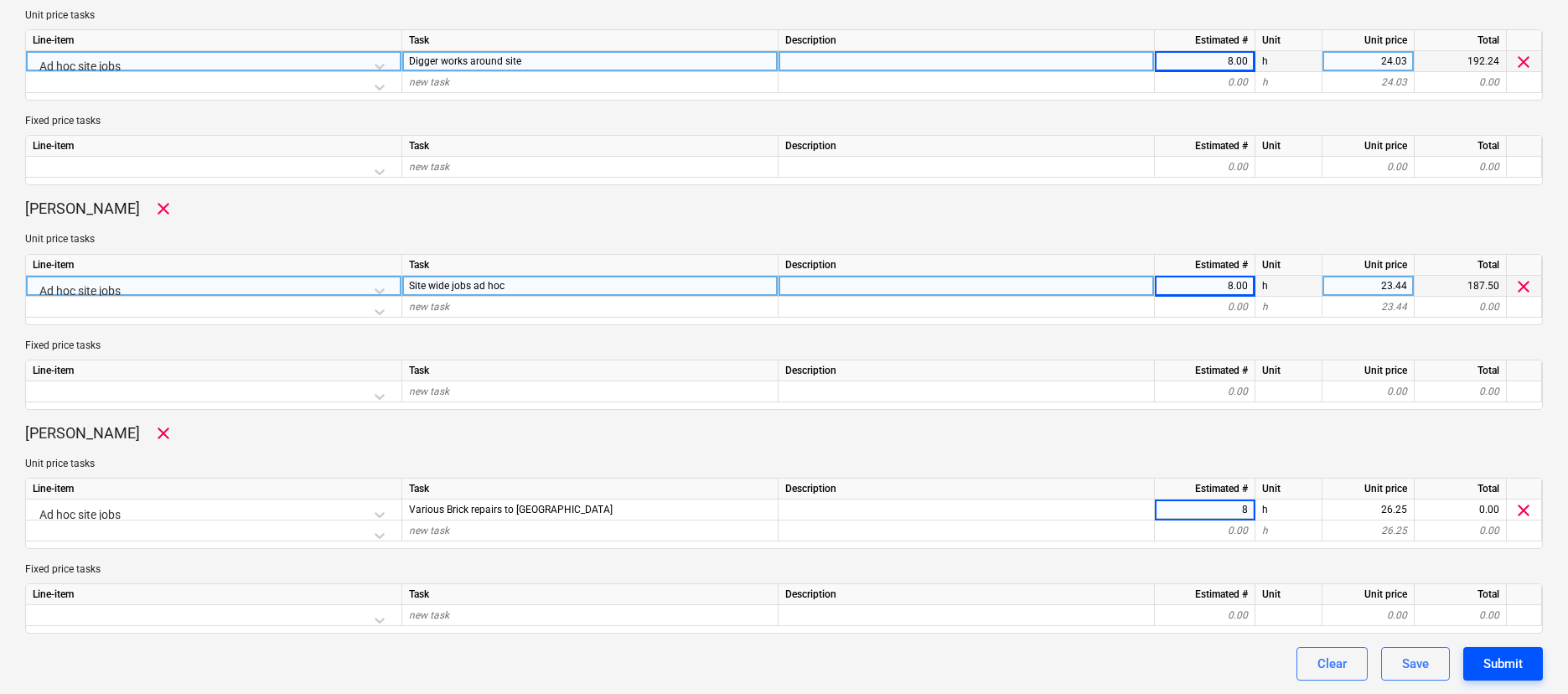
click at [1476, 657] on button "Submit" at bounding box center [1503, 663] width 80 height 34
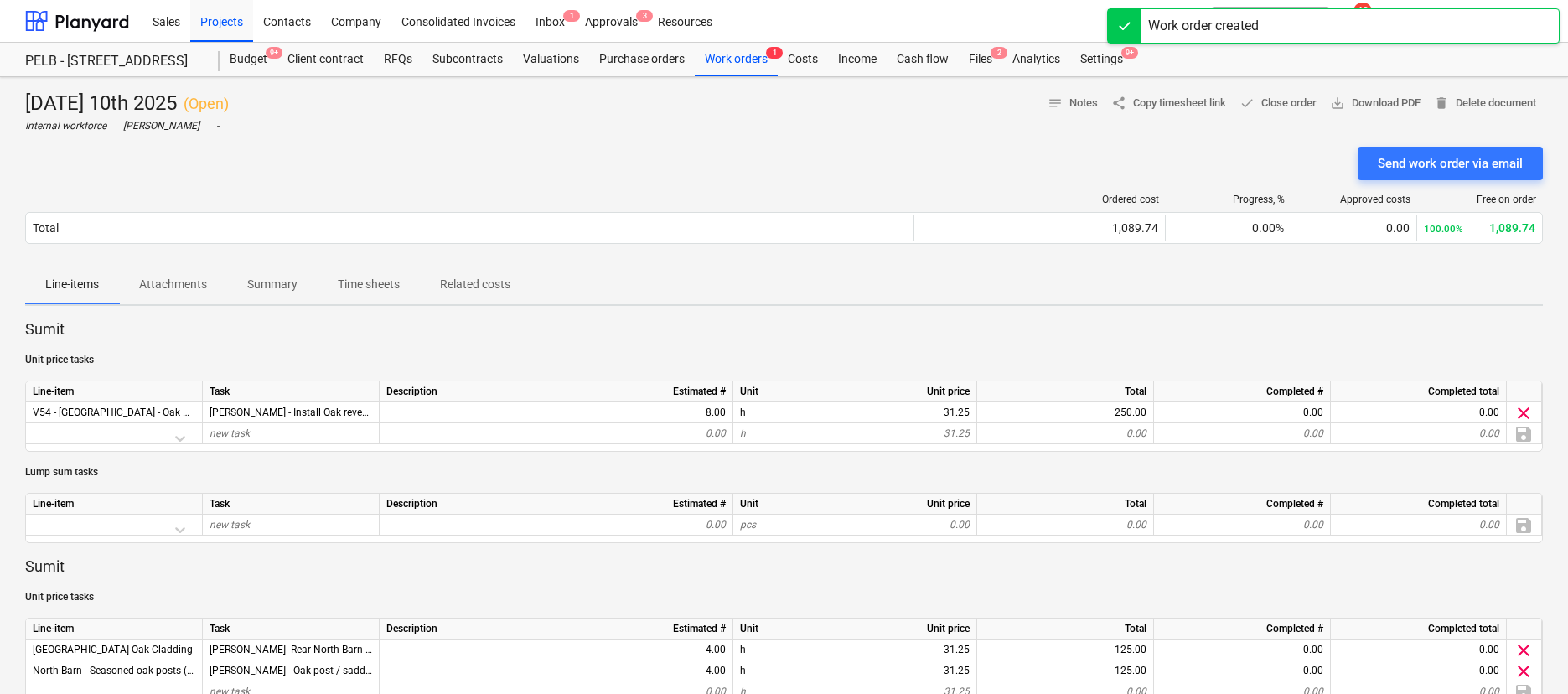
click at [367, 284] on p "Time sheets" at bounding box center [369, 284] width 62 height 17
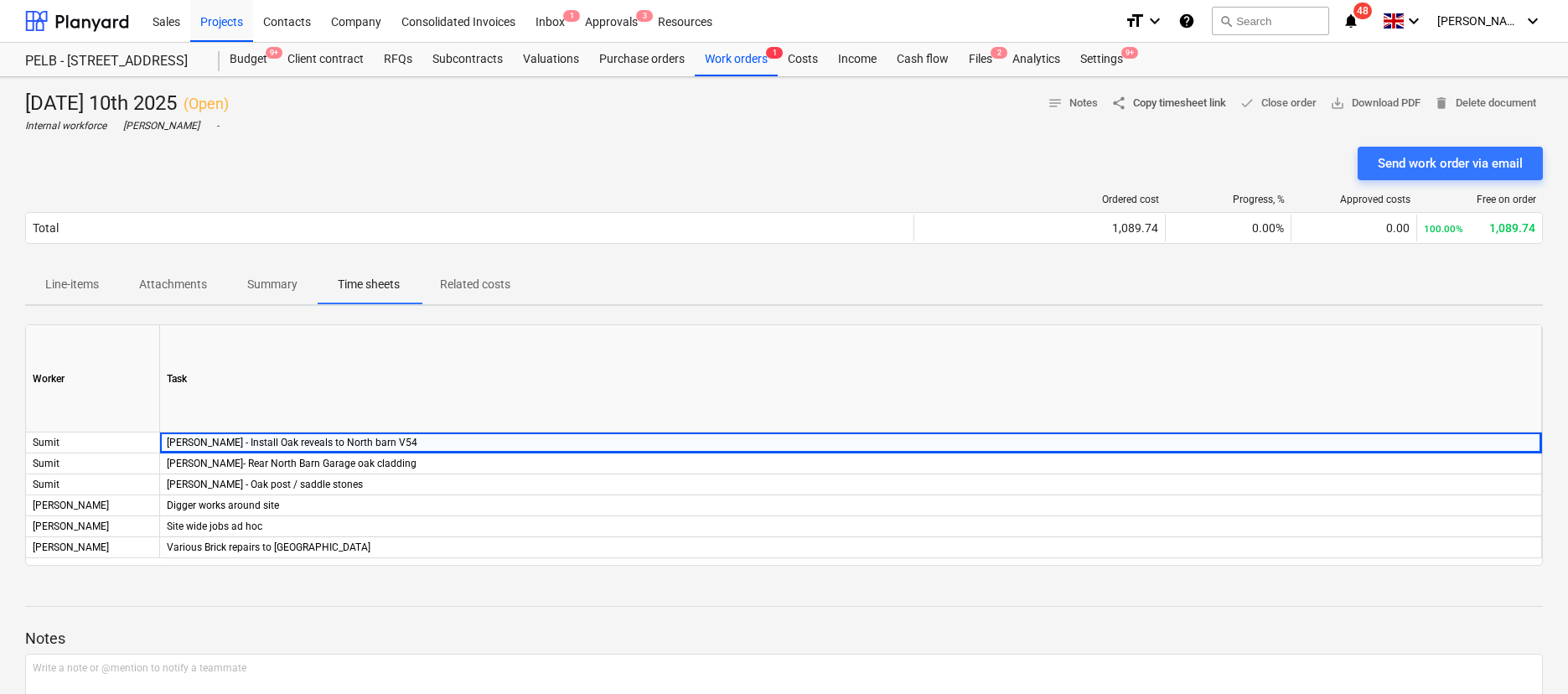
click at [1167, 107] on span "share Copy timesheet link" at bounding box center [1169, 103] width 115 height 19
drag, startPoint x: 323, startPoint y: 31, endPoint x: 332, endPoint y: 29, distance: 9.2
click at [323, 31] on div "Company" at bounding box center [356, 20] width 71 height 43
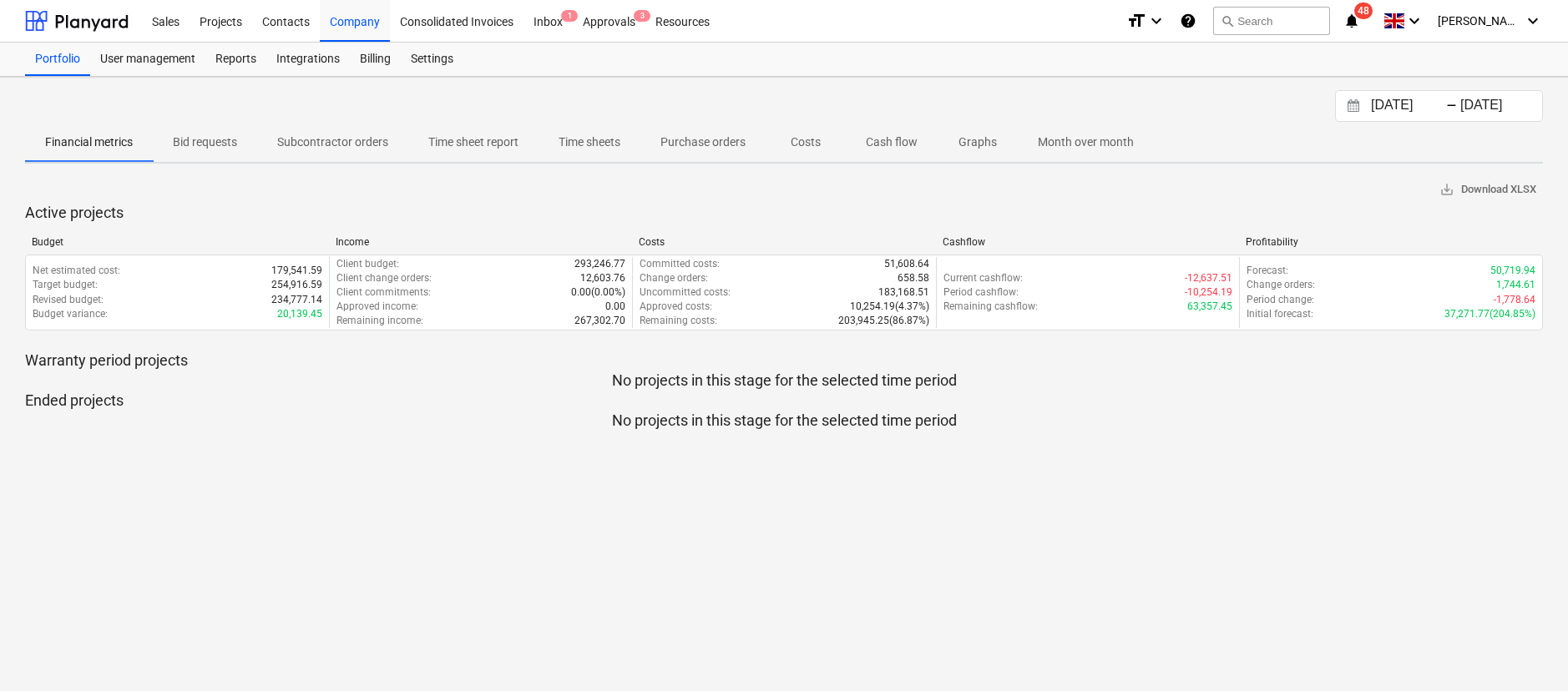
click at [479, 139] on p "Time sheet report" at bounding box center [474, 142] width 90 height 17
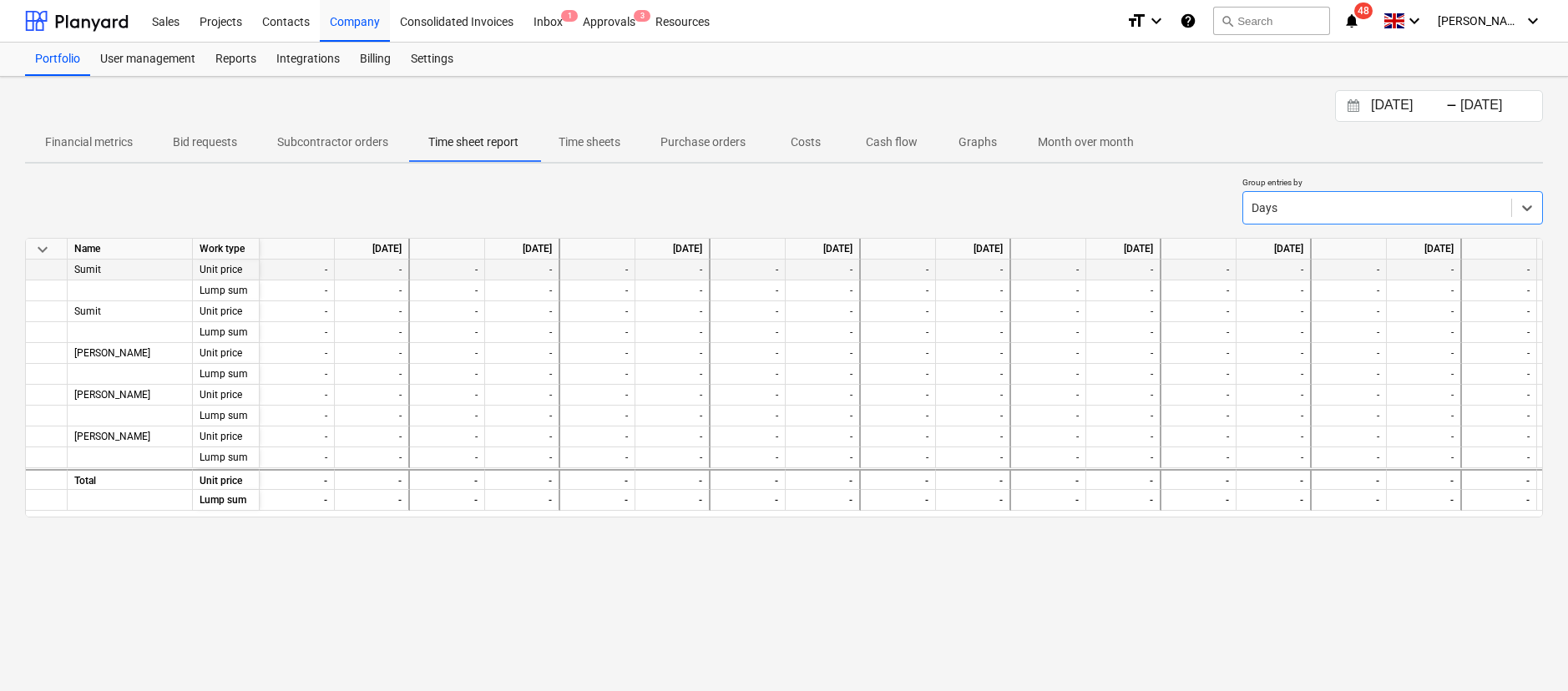
click at [383, 274] on div "-" at bounding box center [372, 270] width 75 height 21
click at [562, 139] on p "Time sheets" at bounding box center [589, 142] width 61 height 17
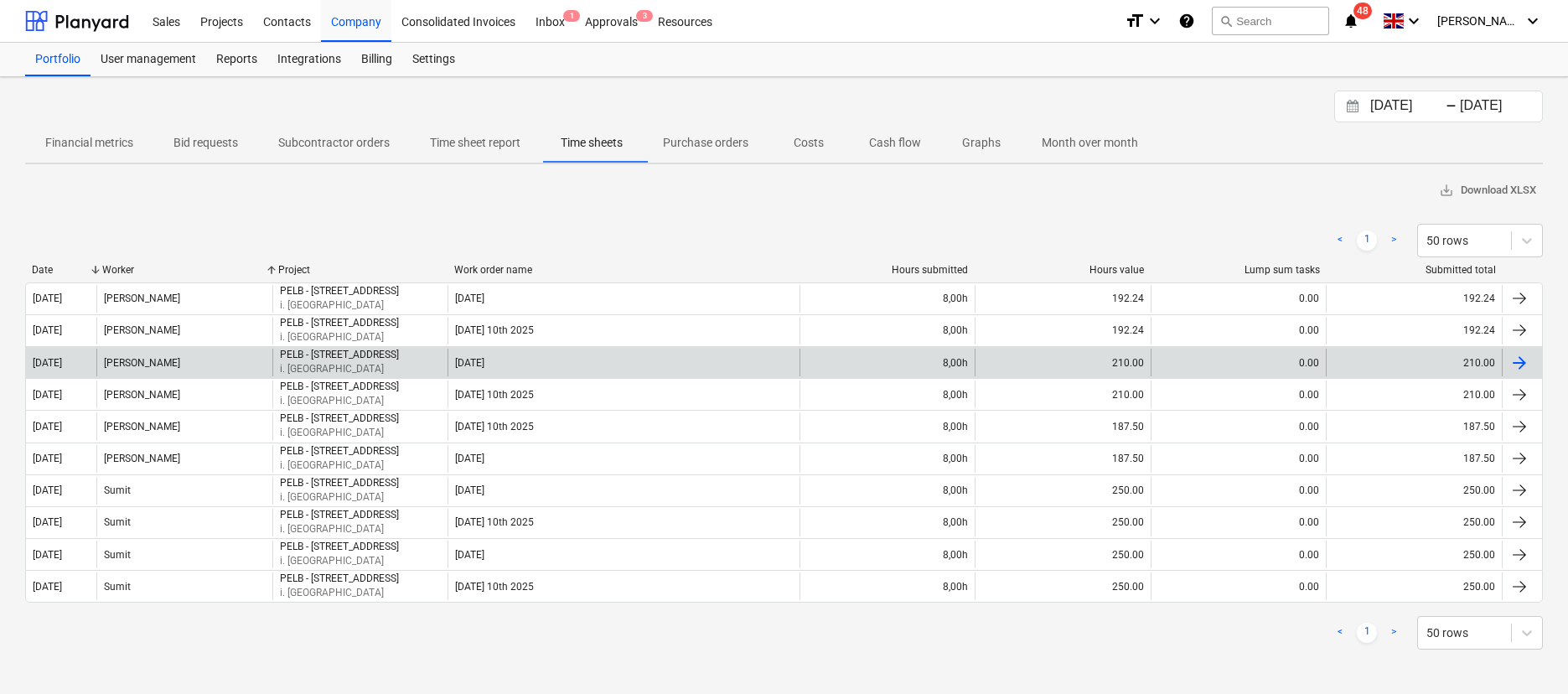
scroll to position [3, 0]
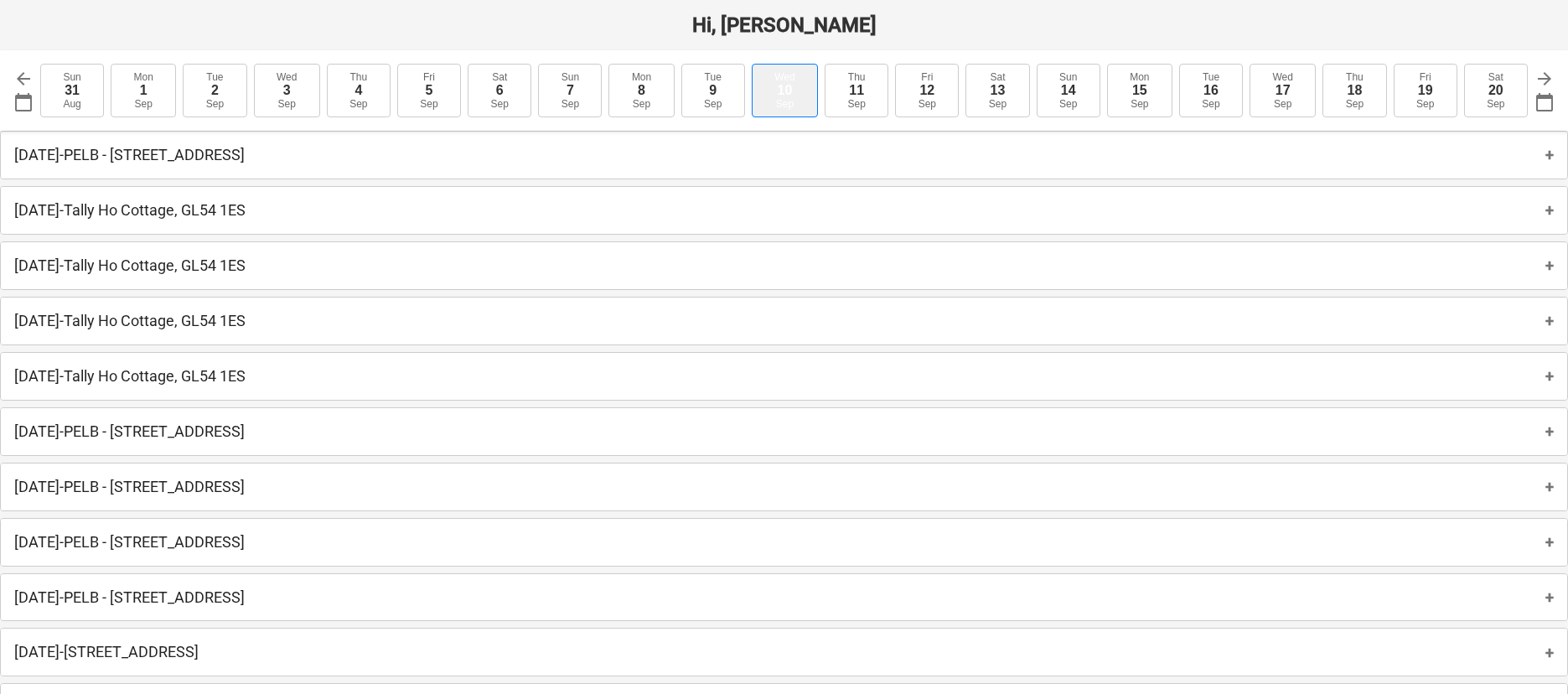
click at [793, 89] on button "[DATE]" at bounding box center [784, 90] width 66 height 53
click at [798, 108] on button "[DATE]" at bounding box center [784, 90] width 66 height 53
click at [794, 95] on button "[DATE]" at bounding box center [784, 90] width 66 height 53
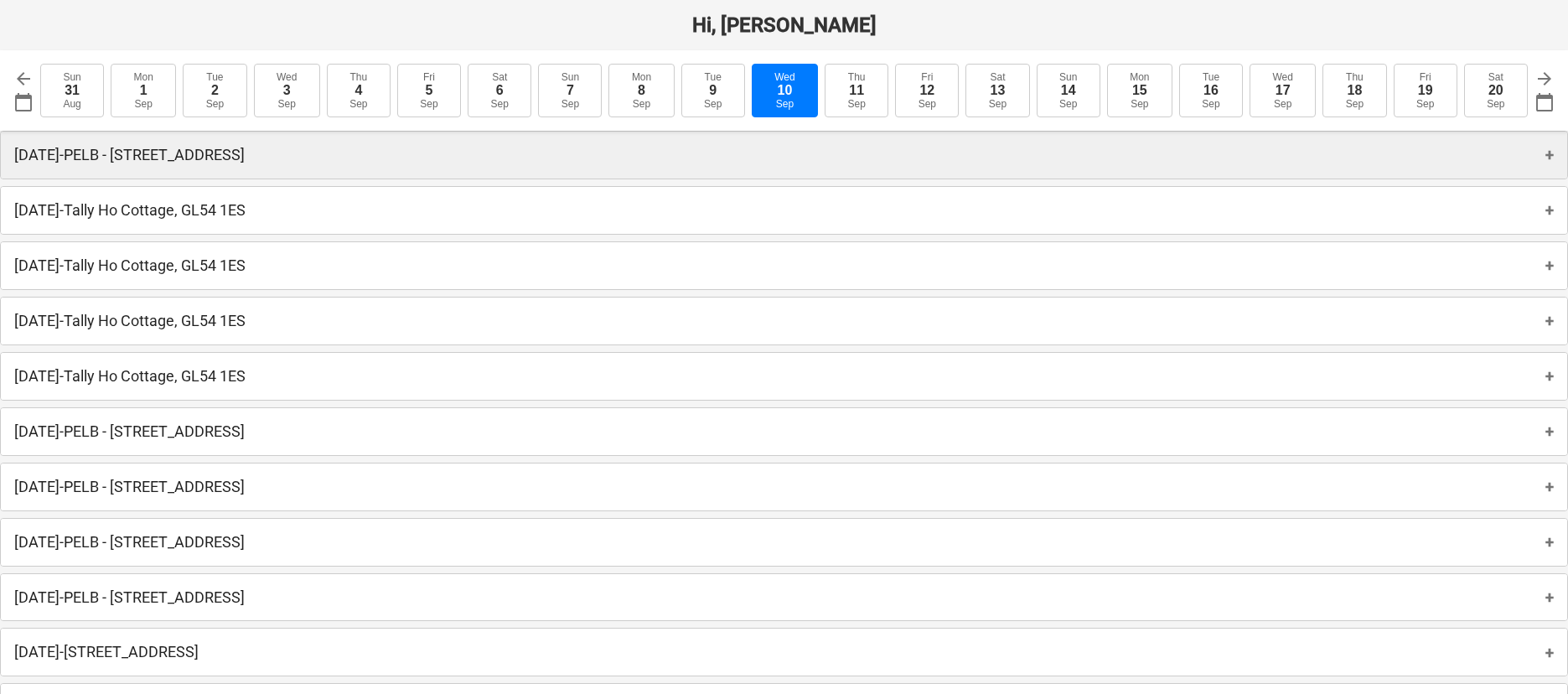
click at [698, 140] on div "[DATE] - PELB - [GEOGRAPHIC_DATA], [GEOGRAPHIC_DATA] +" at bounding box center [784, 155] width 1566 height 47
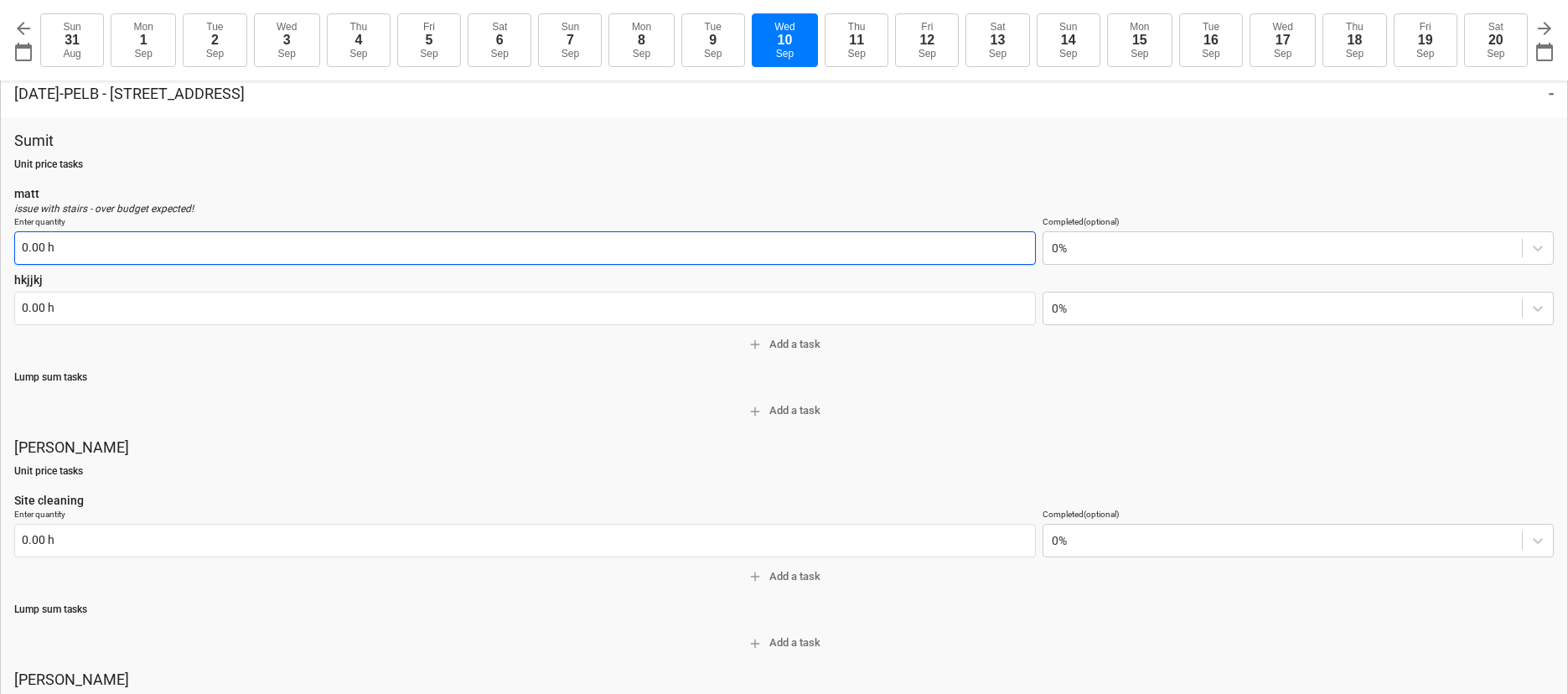
scroll to position [58, 0]
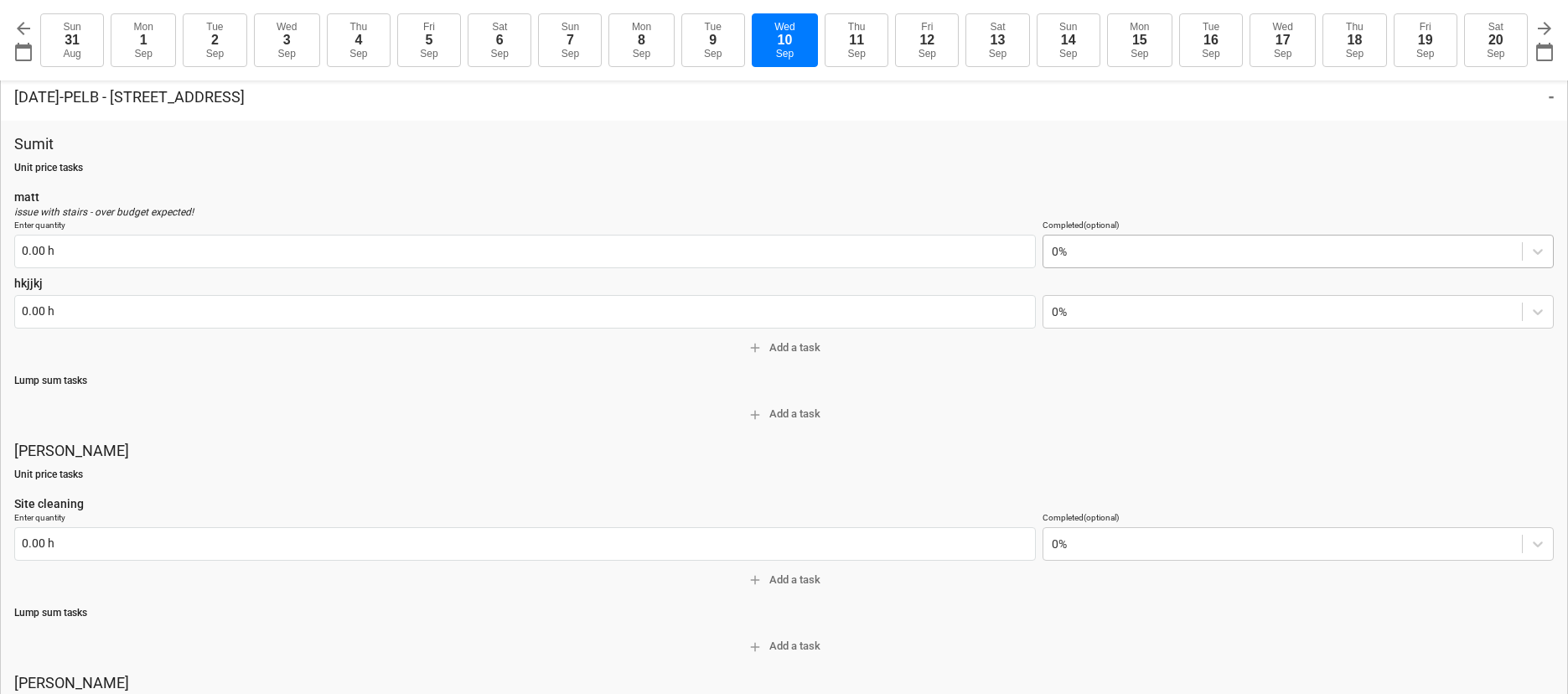
click at [1106, 264] on div "0%" at bounding box center [1298, 251] width 511 height 34
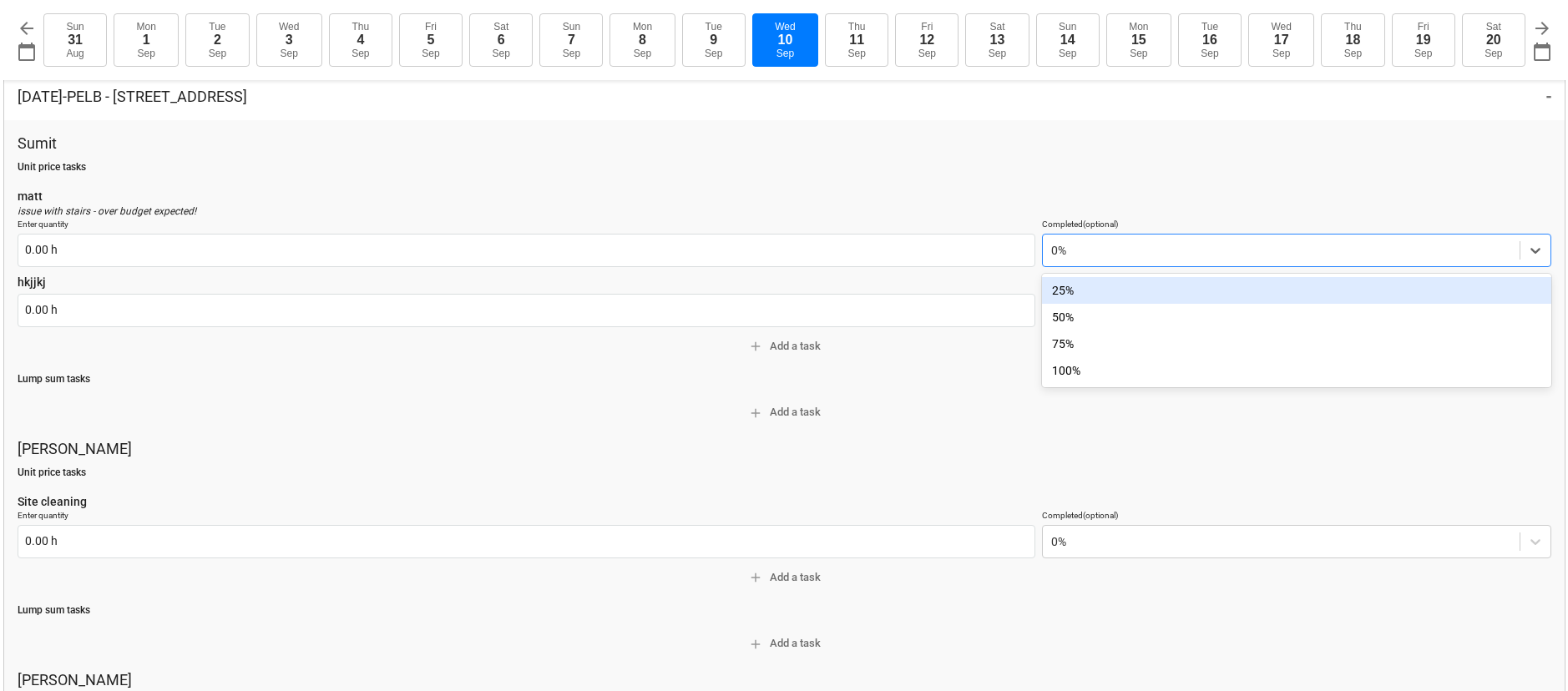
scroll to position [0, 0]
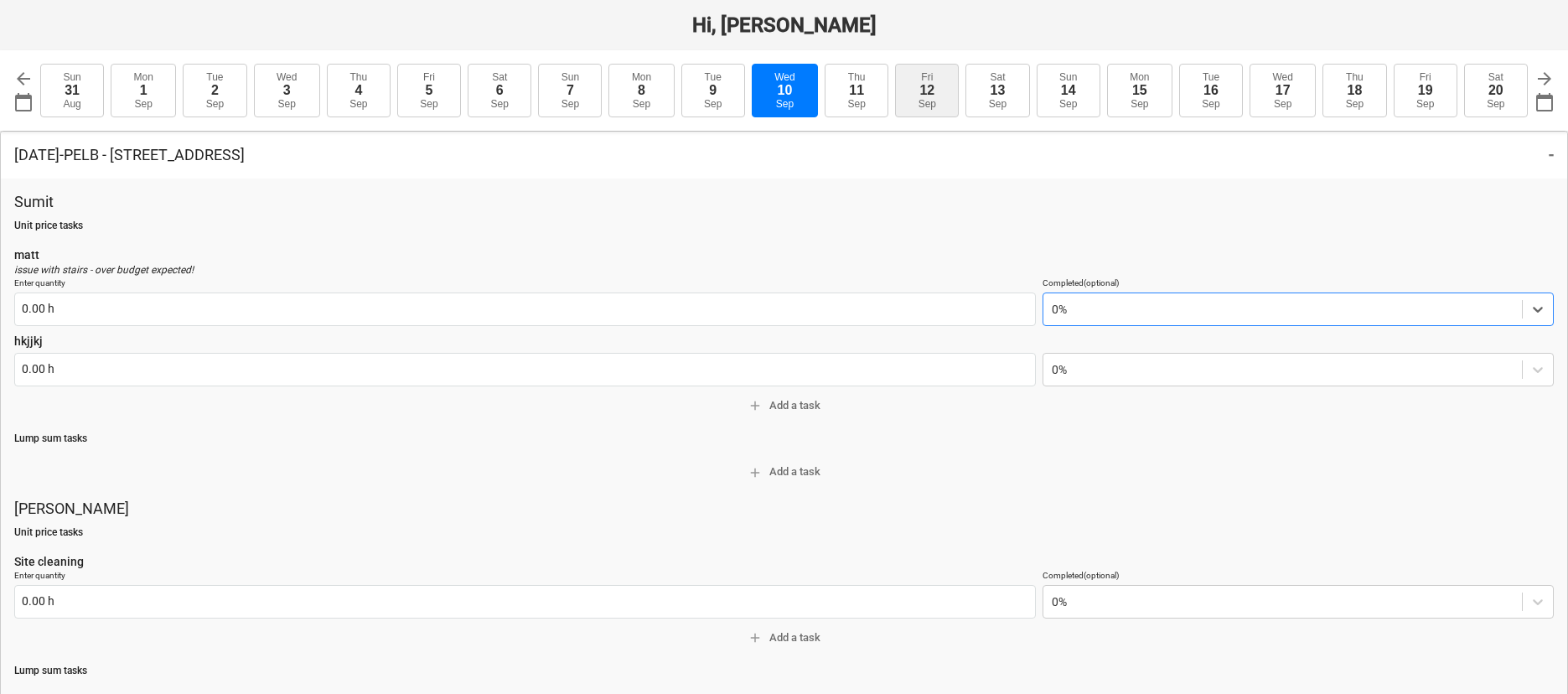
click at [868, 85] on button "[DATE]" at bounding box center [856, 90] width 63 height 53
type input "[DATE]"
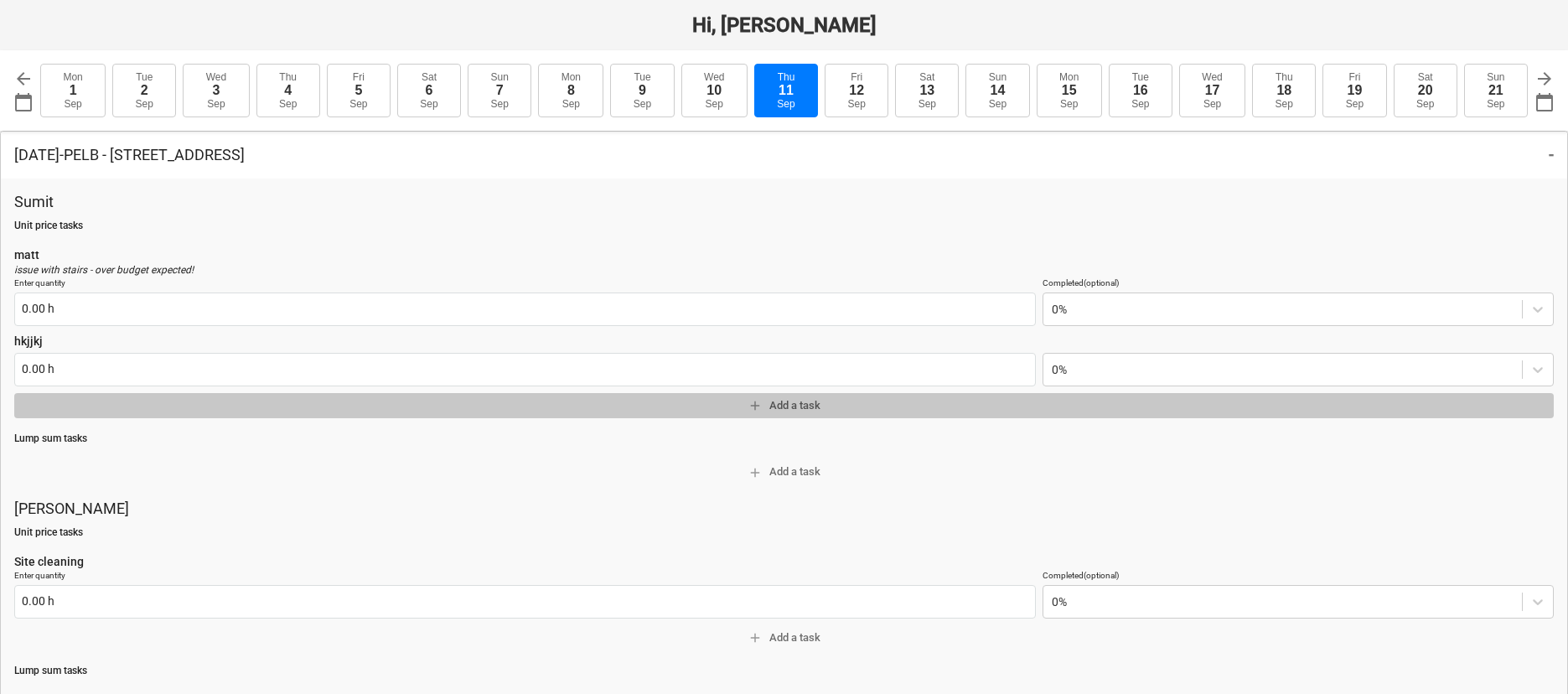
click at [810, 403] on span "add Add a task" at bounding box center [784, 406] width 1525 height 19
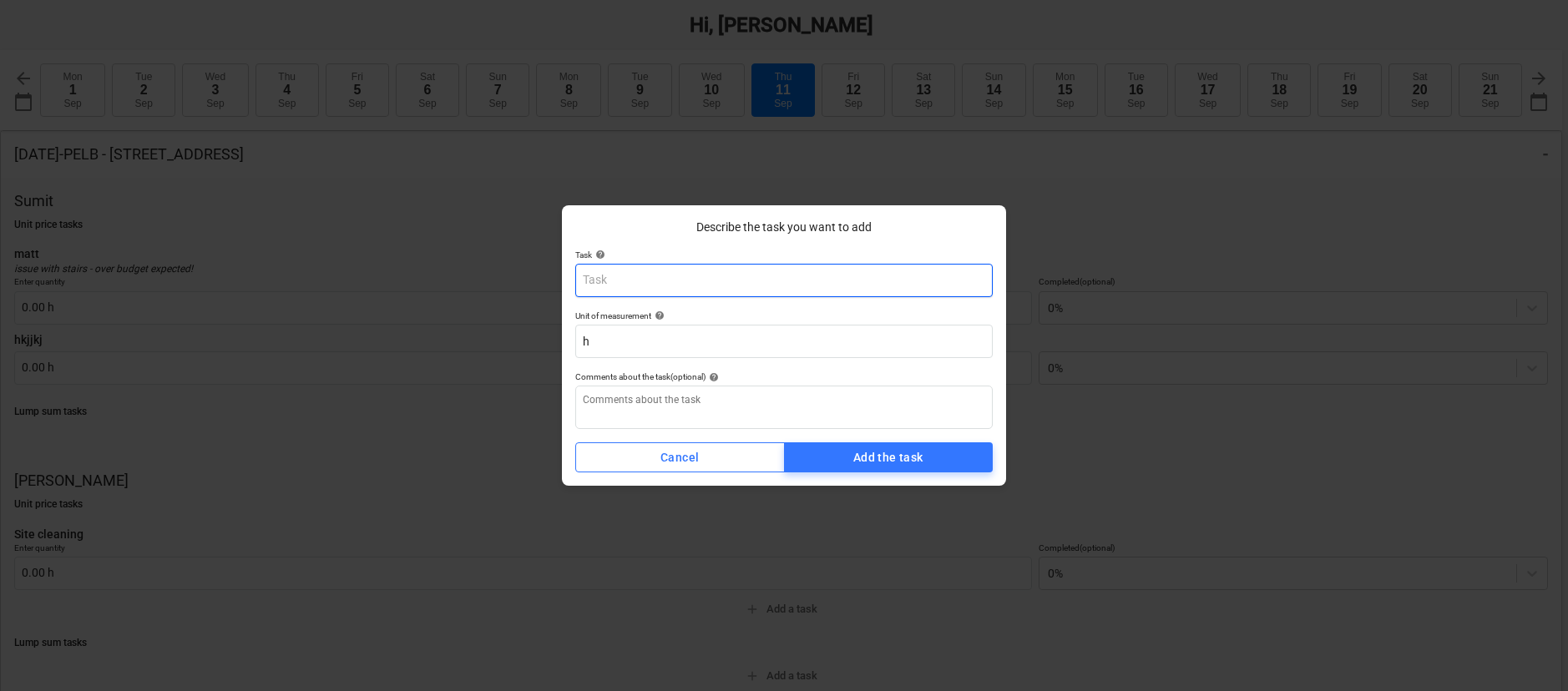
click at [644, 279] on input "text" at bounding box center [784, 280] width 417 height 33
type textarea "x"
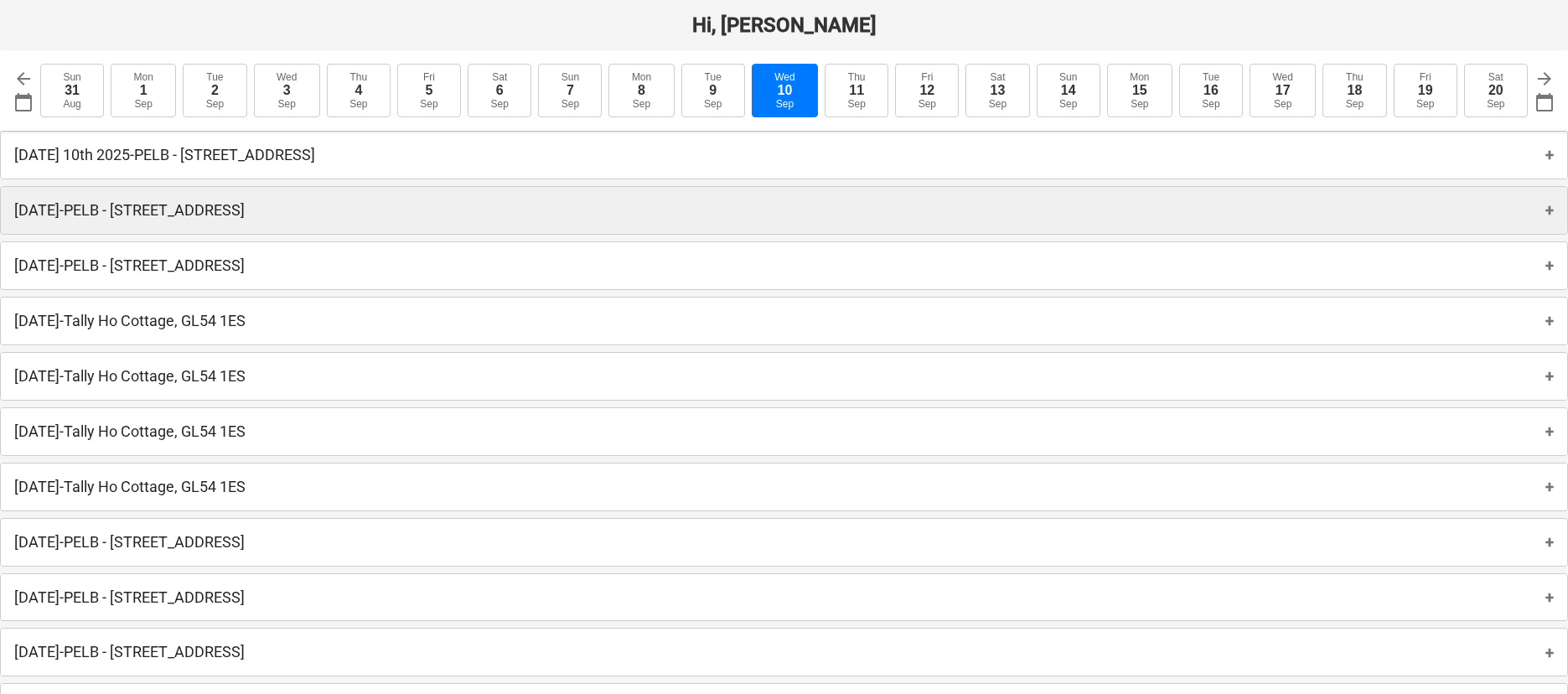
click at [188, 223] on div "[DATE] - PELB - [GEOGRAPHIC_DATA], [GEOGRAPHIC_DATA] +" at bounding box center [784, 210] width 1566 height 47
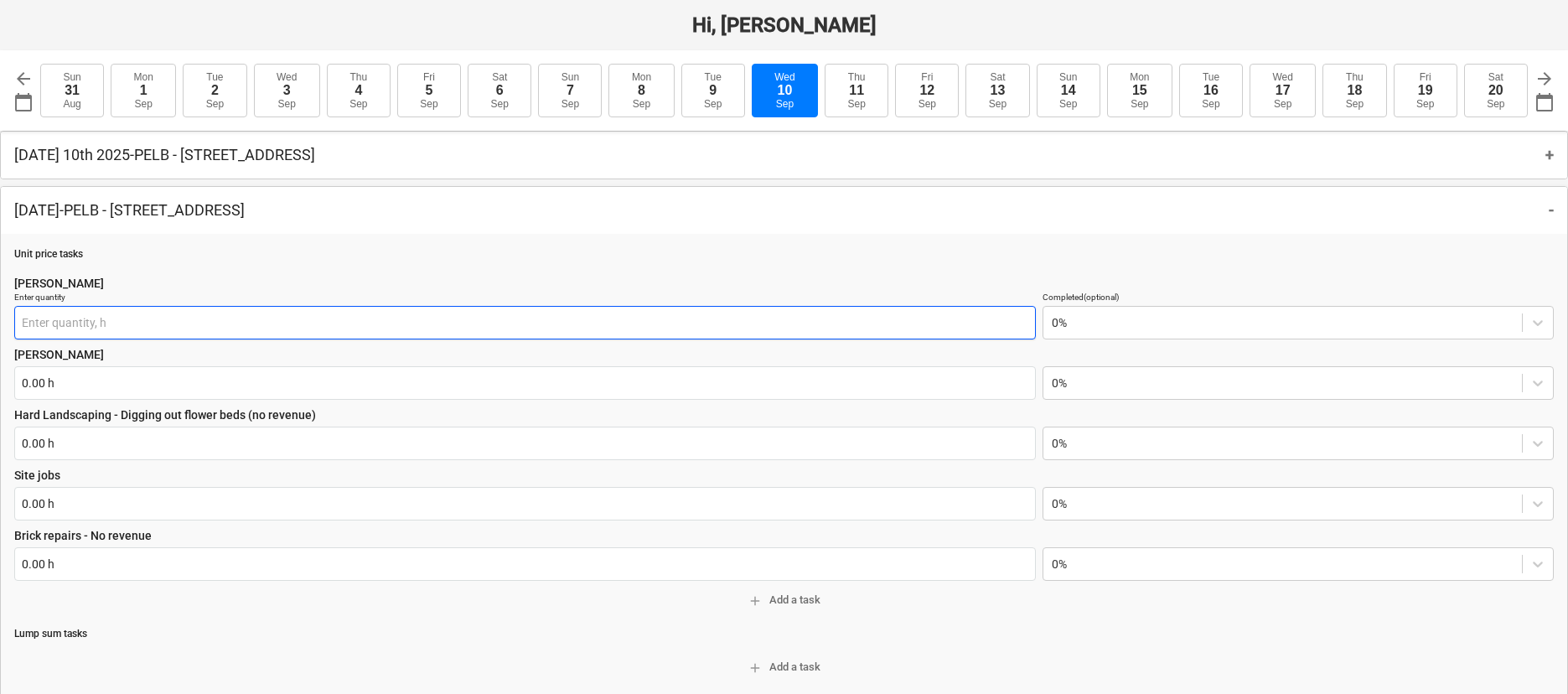
click at [223, 327] on input "text" at bounding box center [525, 323] width 1022 height 34
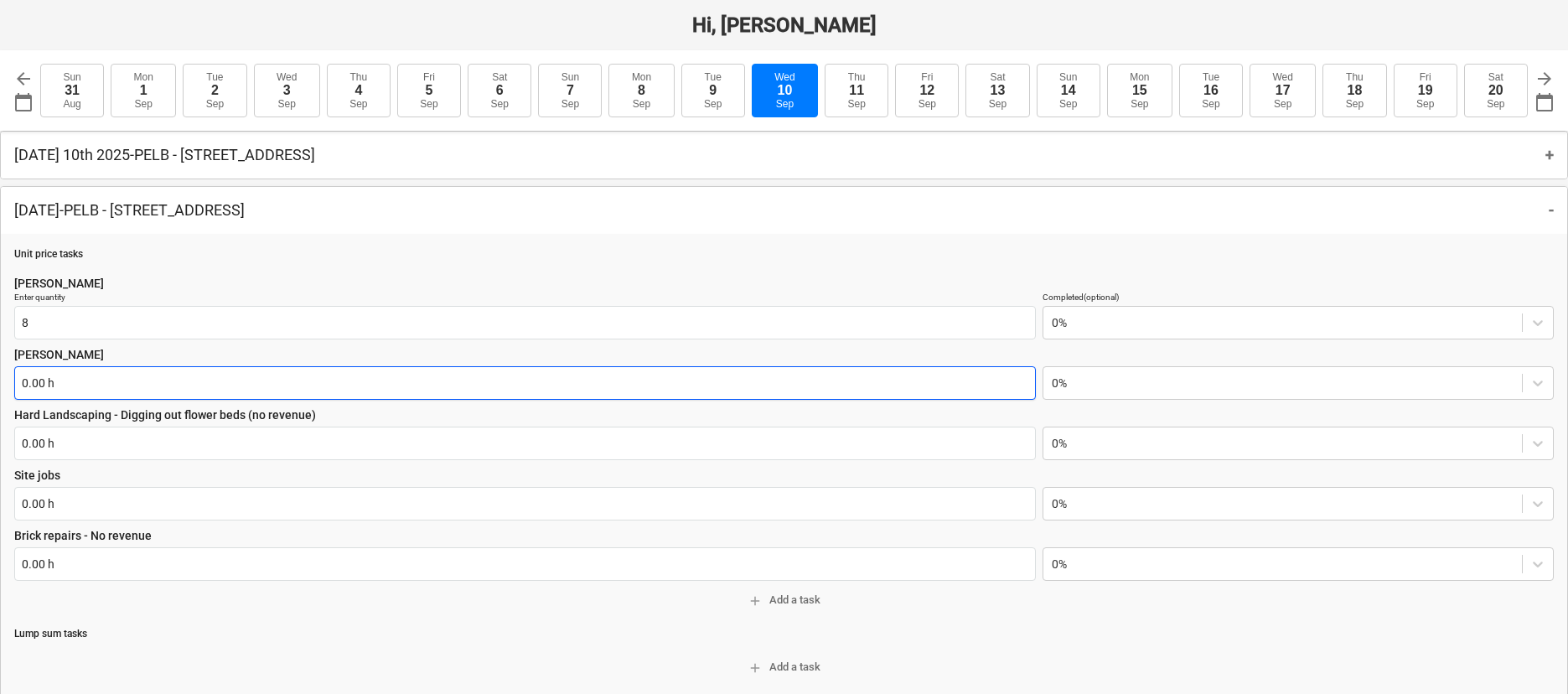
type input "8.00 h"
click at [166, 385] on input "text" at bounding box center [525, 382] width 1022 height 34
type textarea "x"
type input "8"
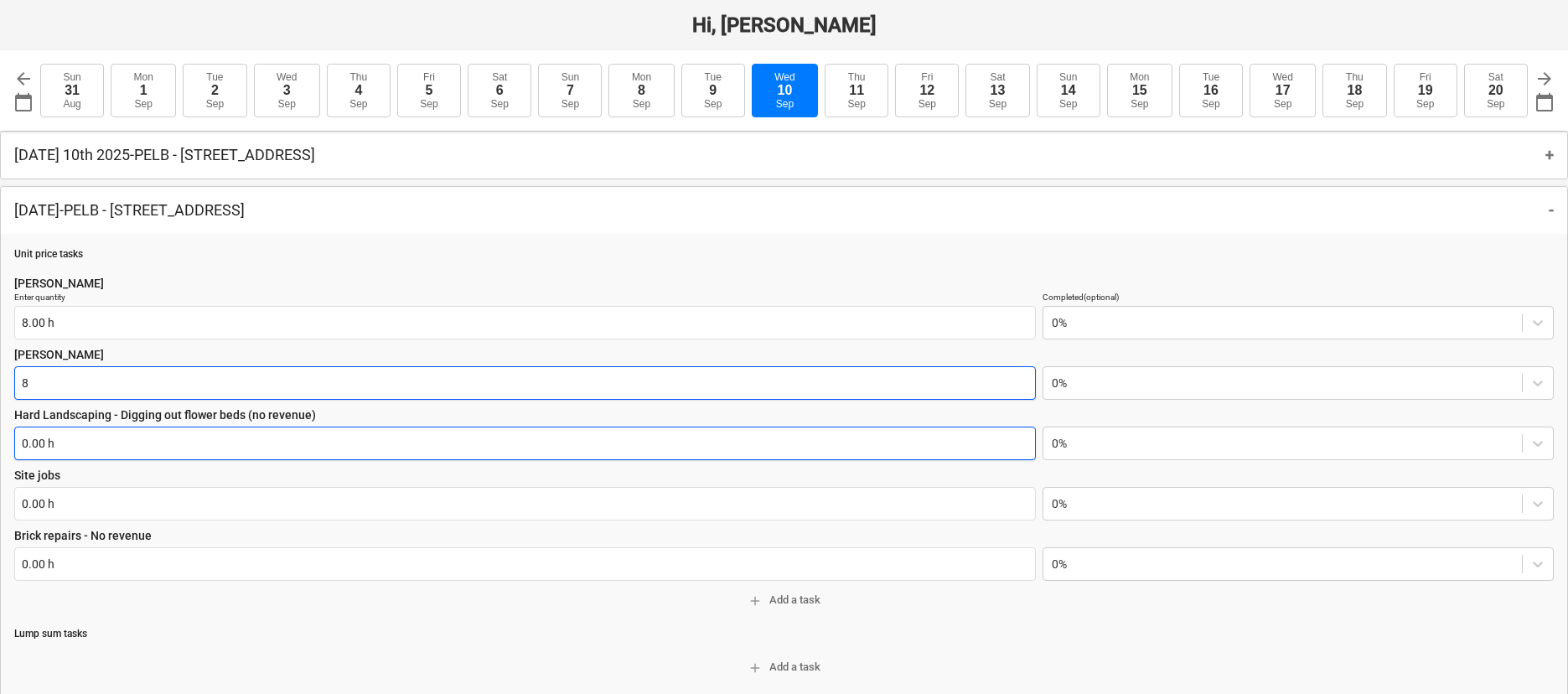
type textarea "x"
type input "8.00 h"
click at [127, 442] on input "text" at bounding box center [525, 443] width 1022 height 34
type textarea "x"
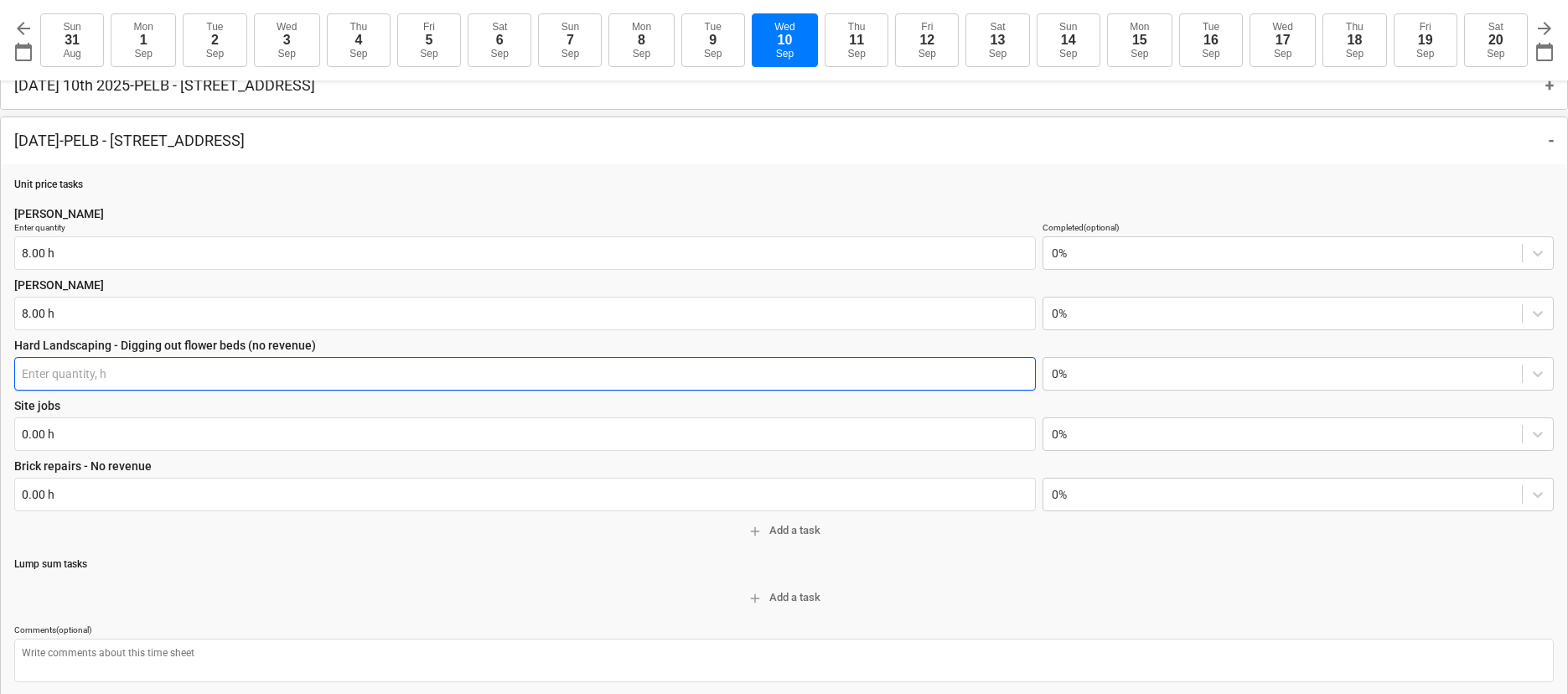
scroll to position [82, 0]
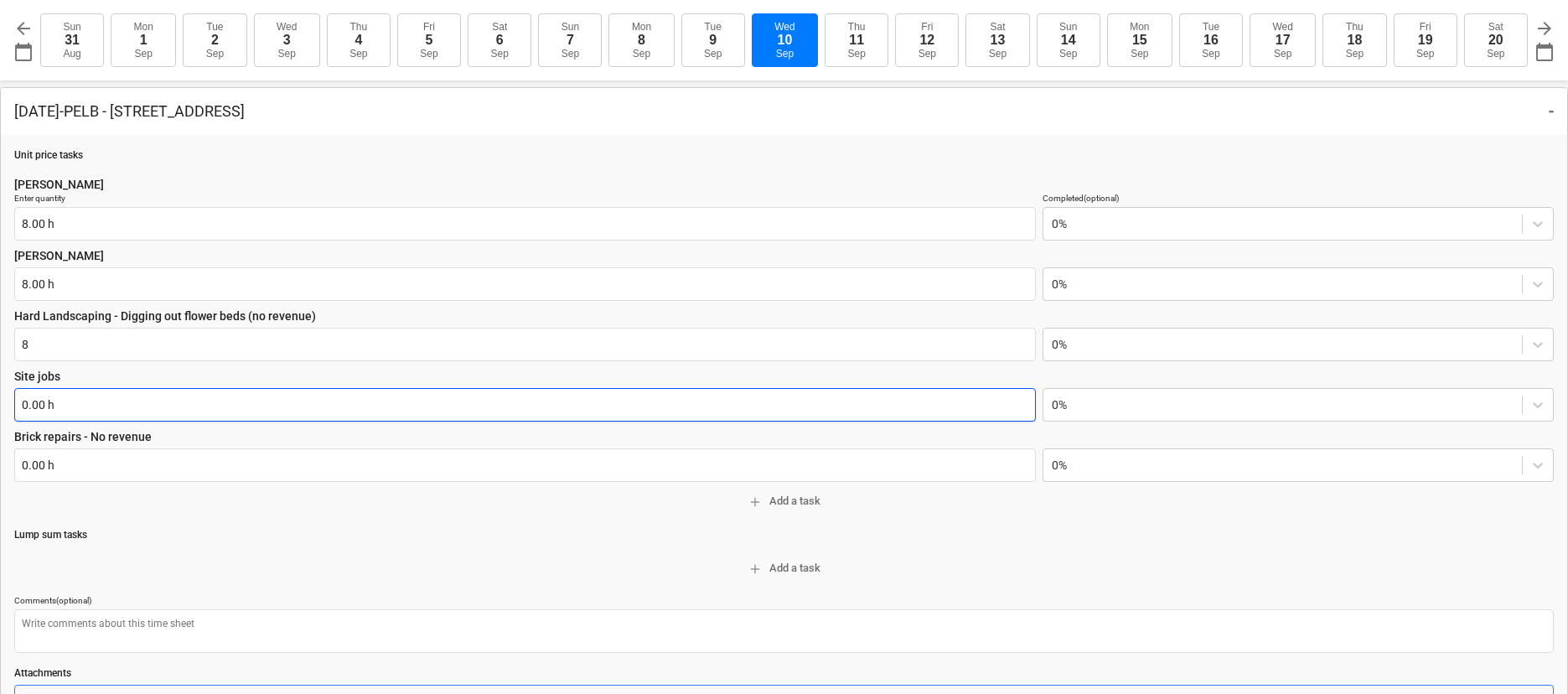
type input "8.00 h"
click at [127, 410] on input "text" at bounding box center [525, 404] width 1022 height 34
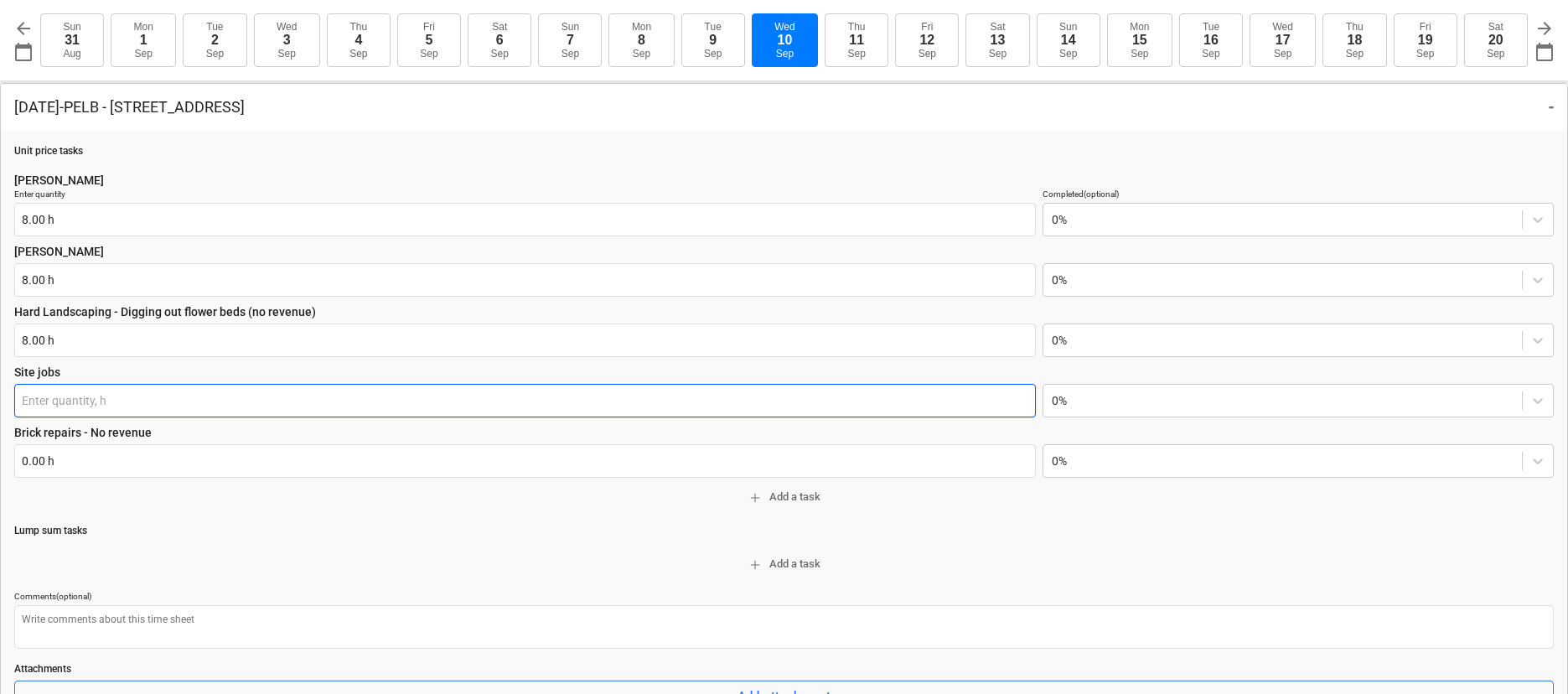
type textarea "x"
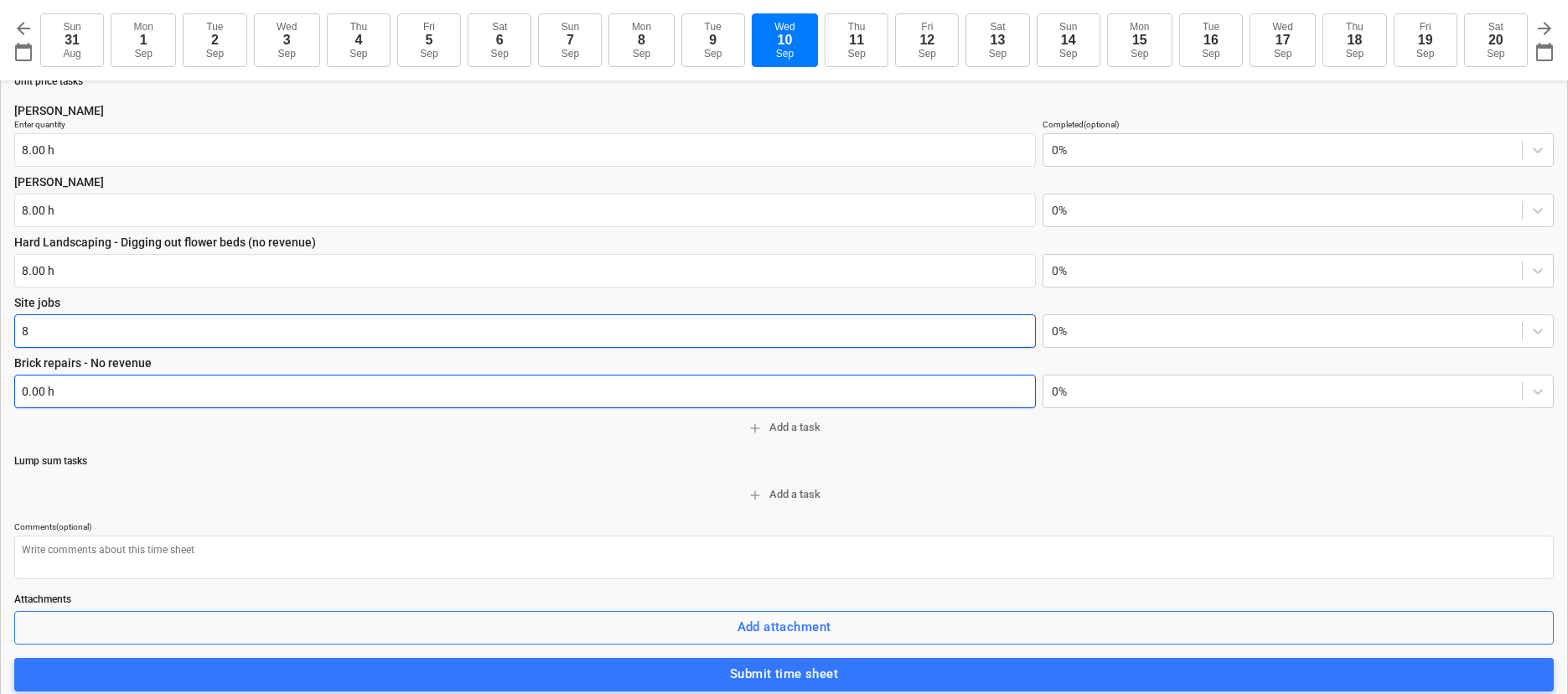
scroll to position [172, 0]
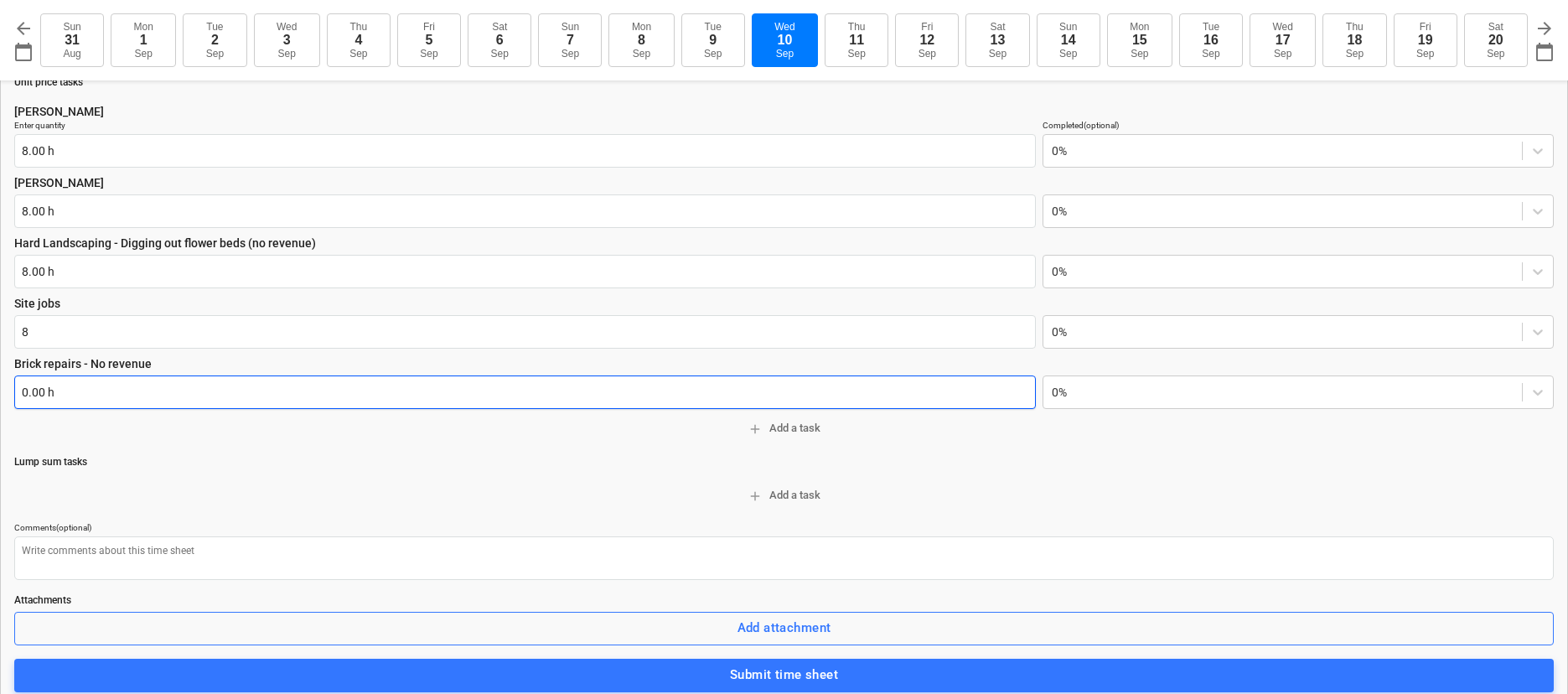
type input "8.00 h"
click at [122, 390] on input "text" at bounding box center [525, 391] width 1022 height 34
type textarea "x"
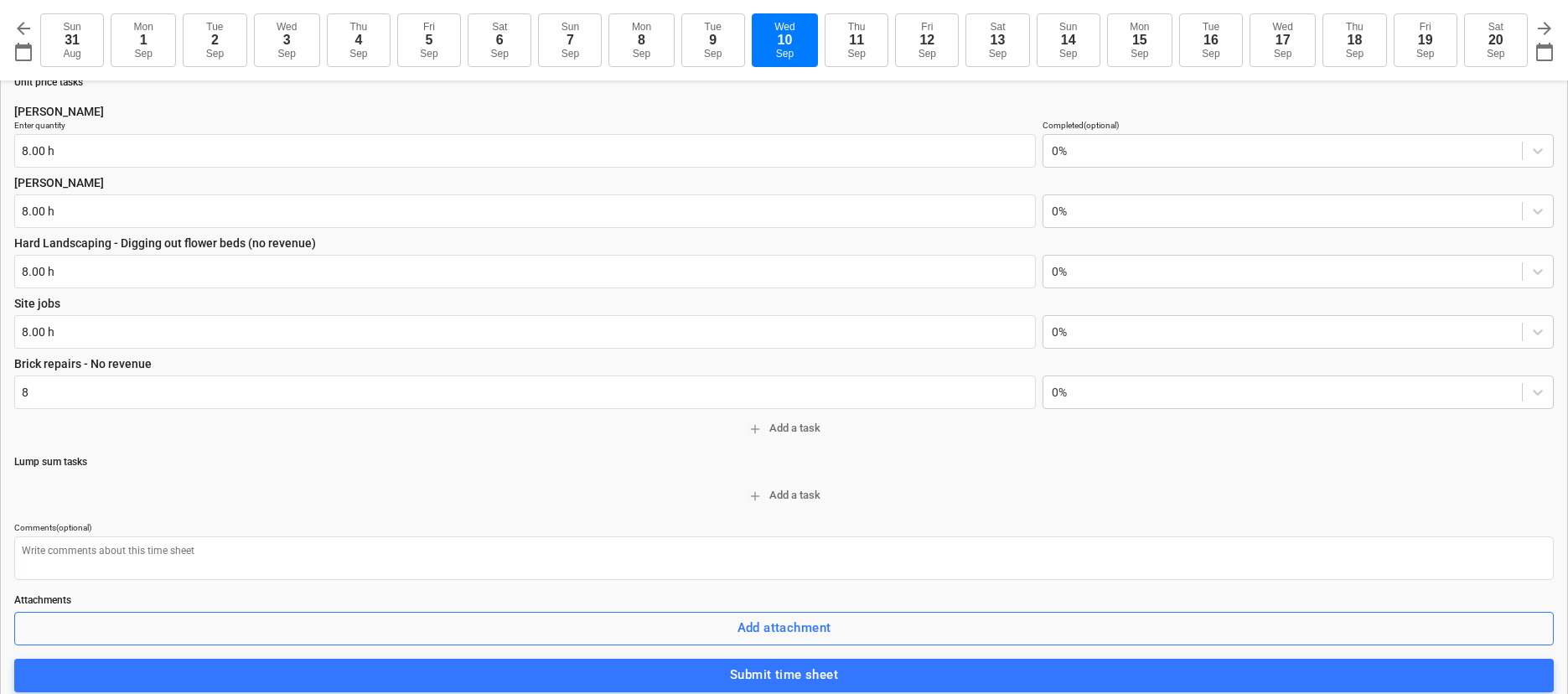
type input "8.00 h"
click at [106, 447] on div "Unit price tasks Dean Enter quantity 8.00 h Completed (optional) 0% Matt 8.00 h…" at bounding box center [784, 383] width 1539 height 617
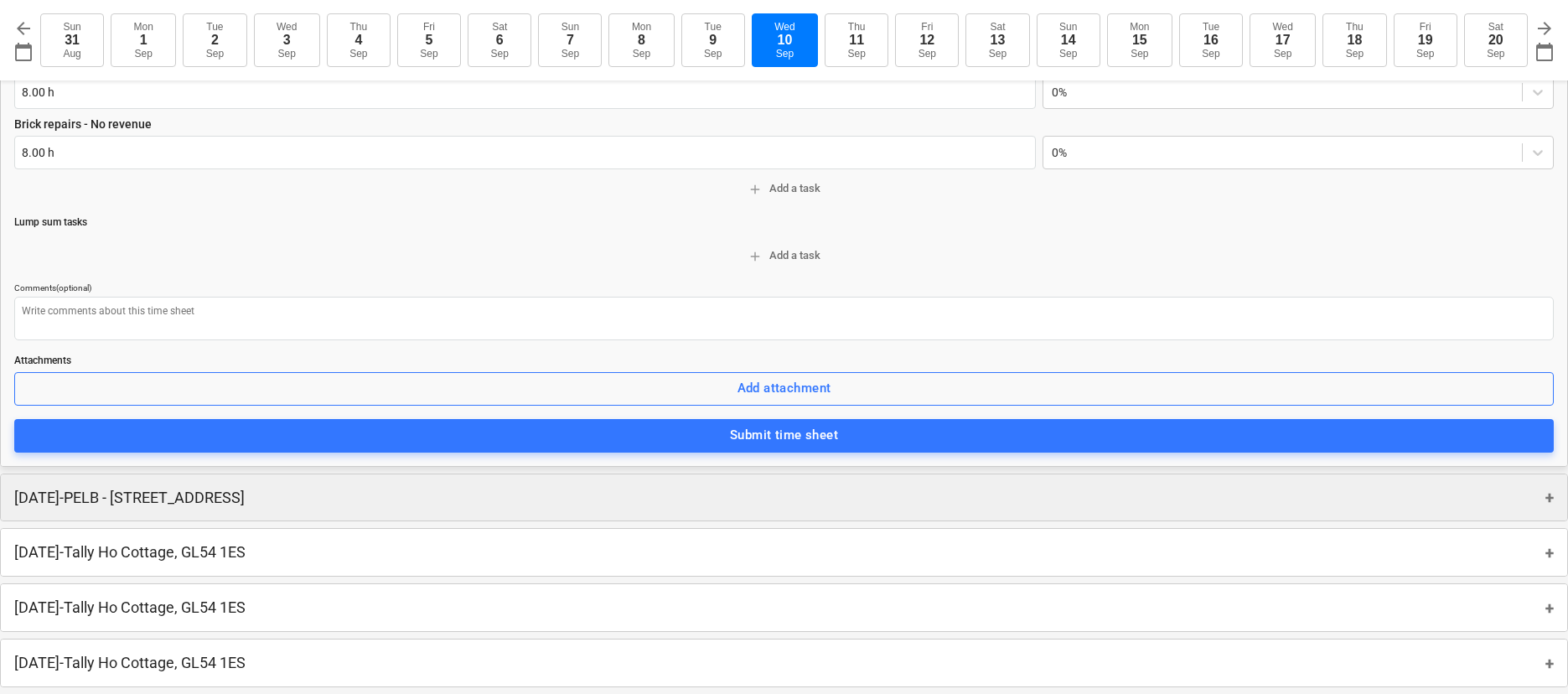
scroll to position [414, 0]
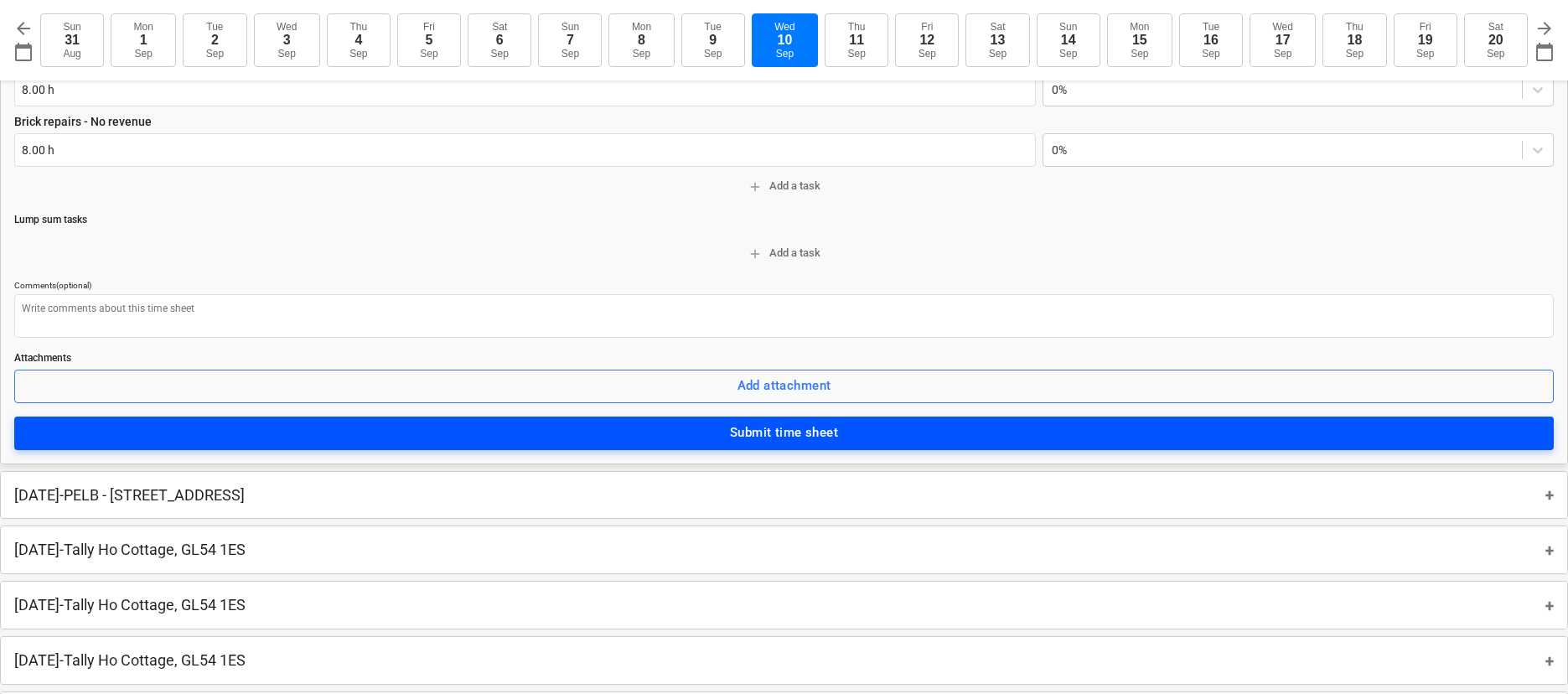
click at [795, 436] on div "Submit time sheet" at bounding box center [784, 432] width 108 height 22
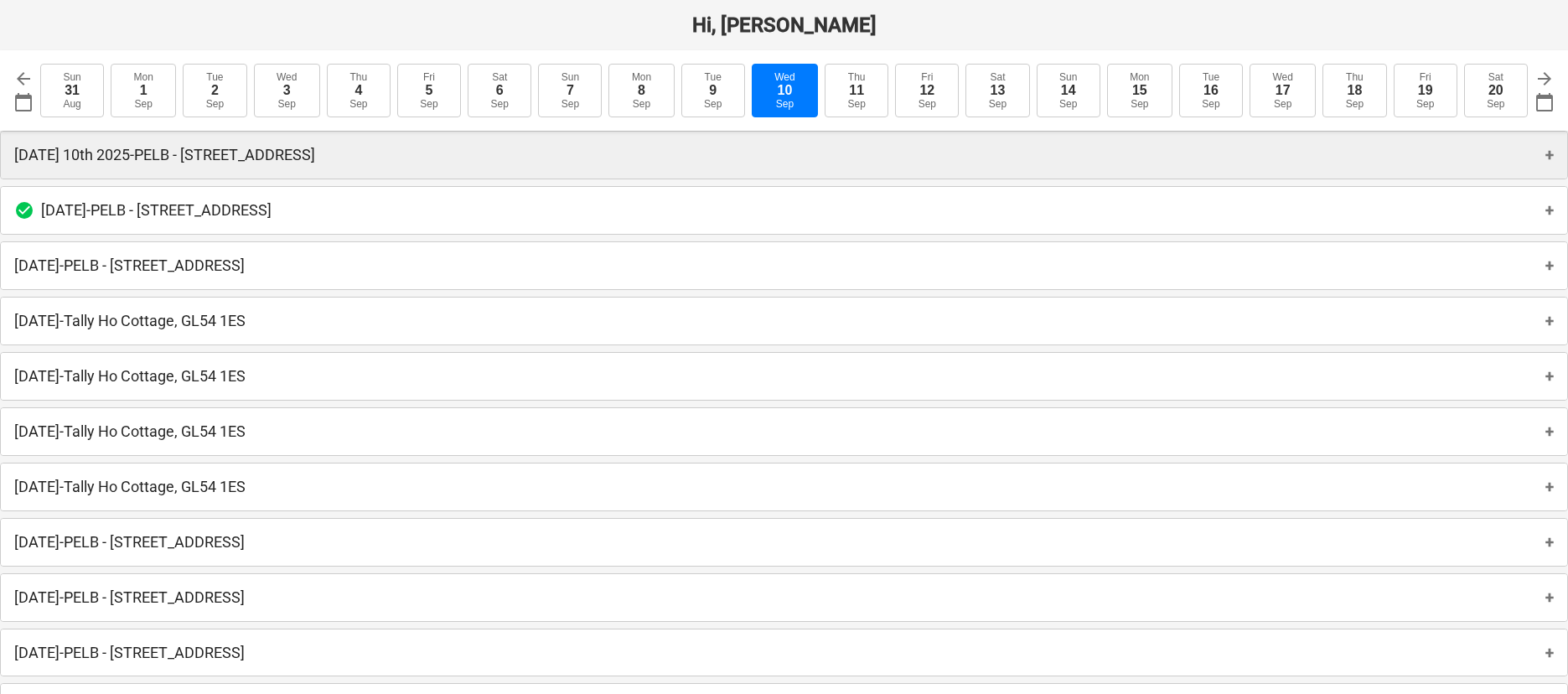
click at [130, 159] on p "Wednesday 10th 2025 - PELB - Castle lane, Moreton Valence, GL2 7NE" at bounding box center [165, 155] width 301 height 20
type textarea "x"
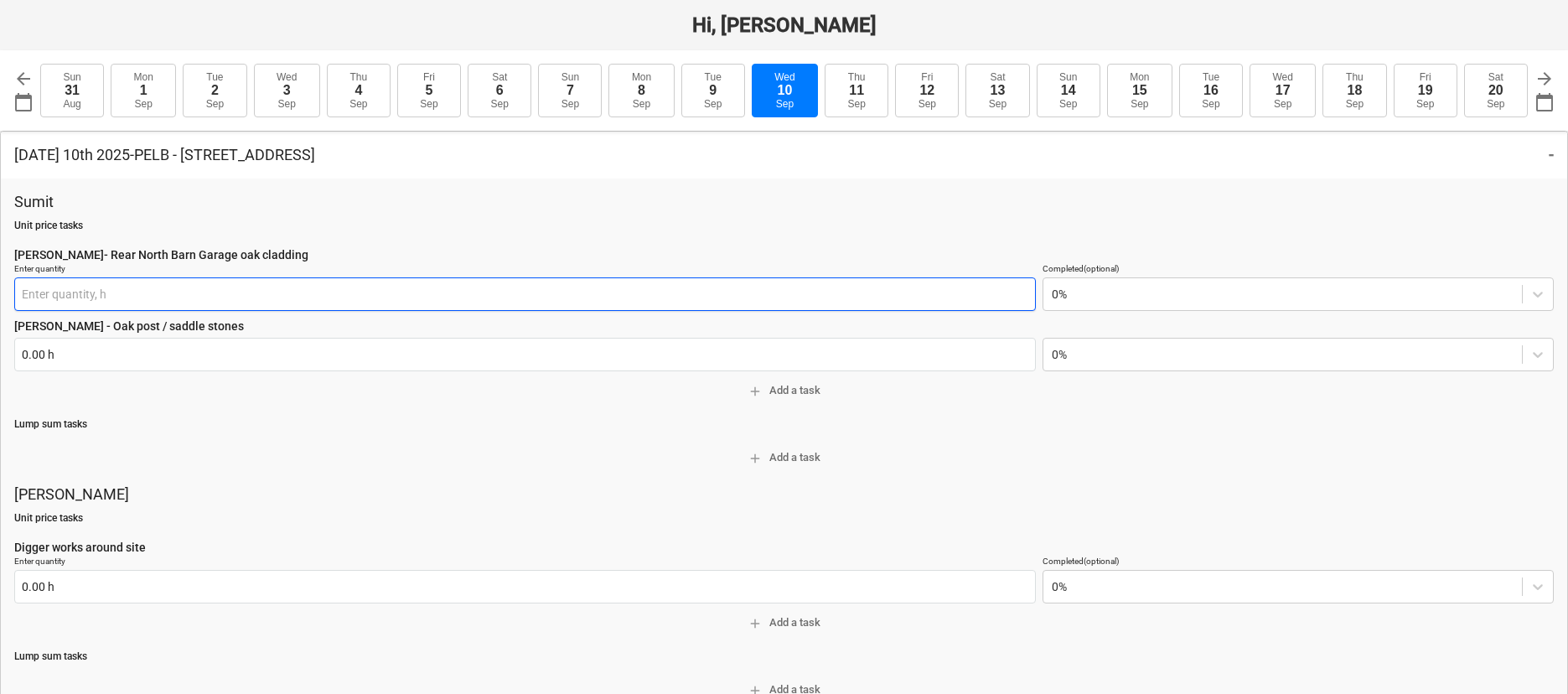
click at [106, 293] on input "text" at bounding box center [525, 294] width 1022 height 34
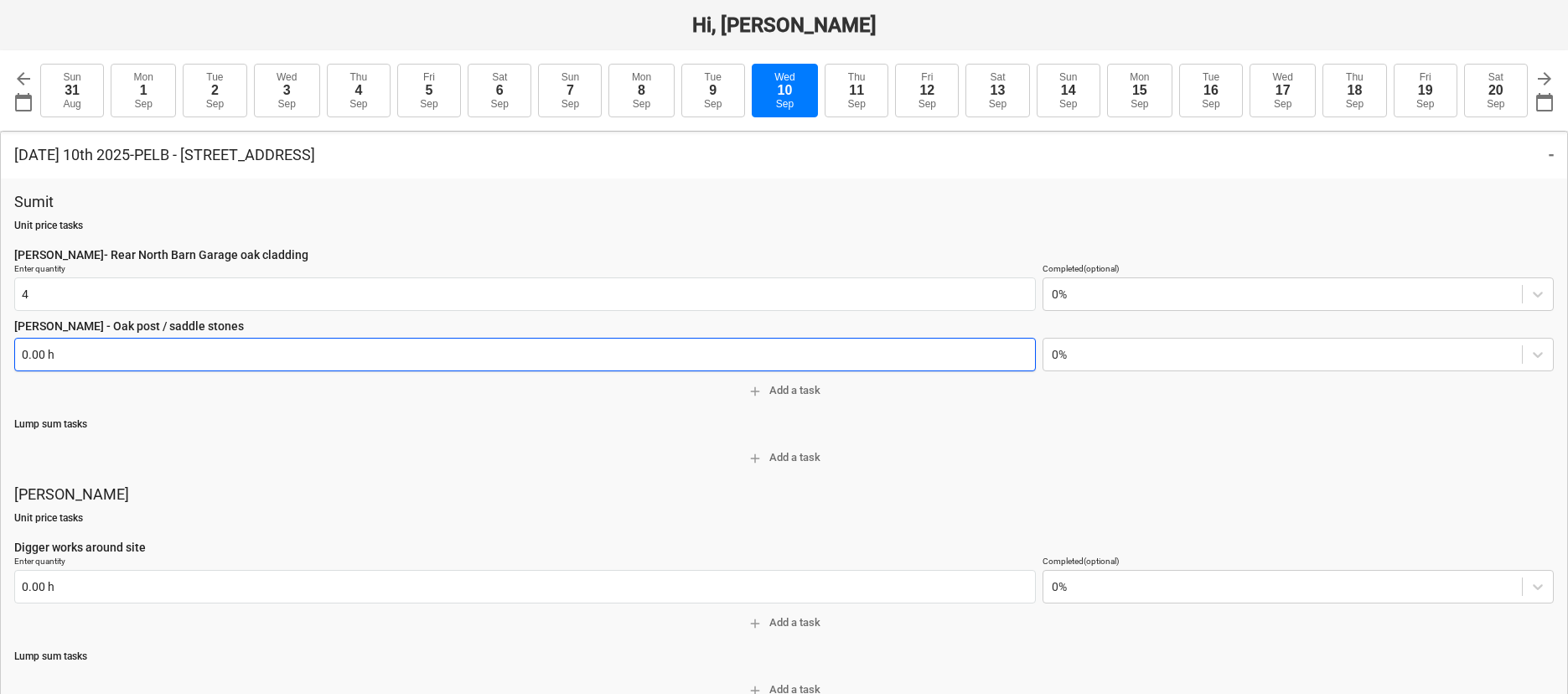
type input "4.00 h"
click at [120, 352] on input "text" at bounding box center [525, 354] width 1022 height 34
type textarea "x"
type input "4"
type textarea "x"
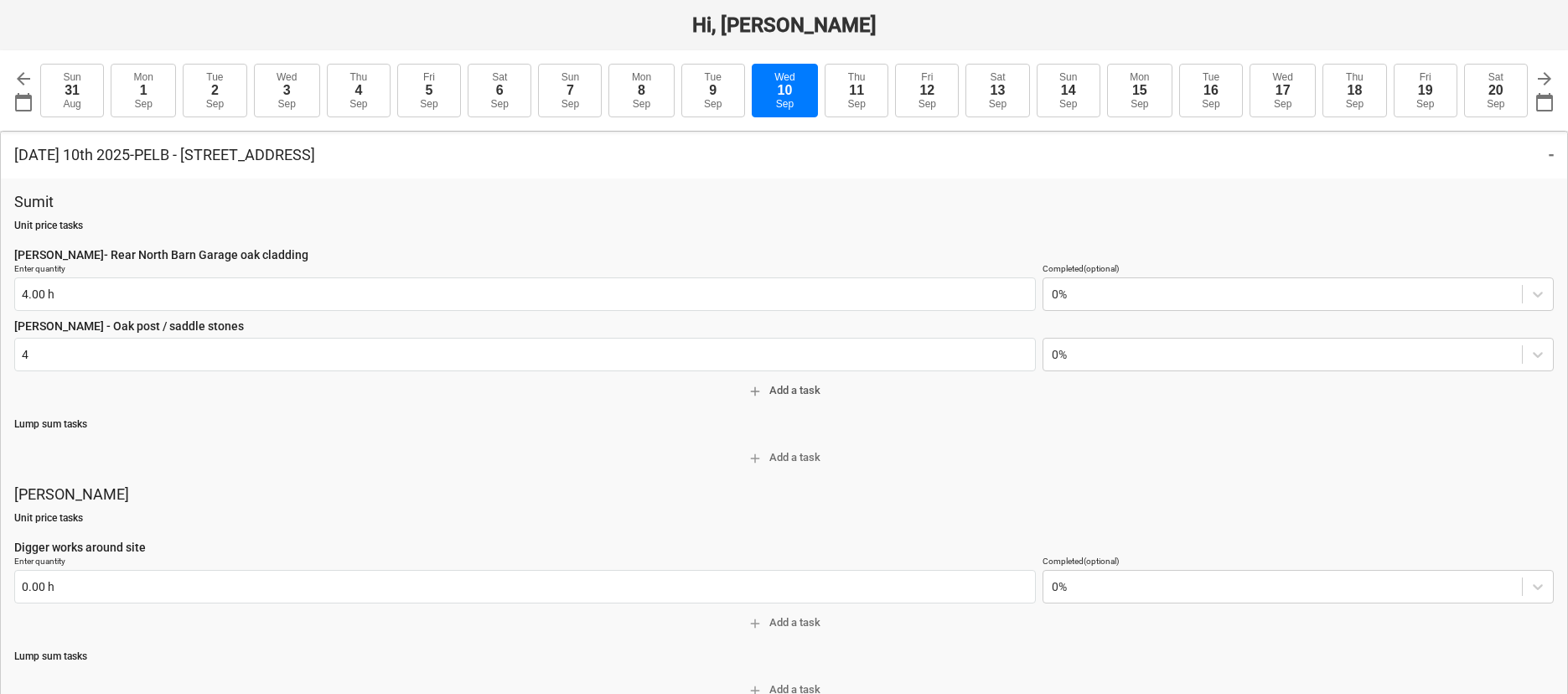
type input "4.00 h"
click at [304, 392] on span "add Add a task" at bounding box center [784, 390] width 1525 height 19
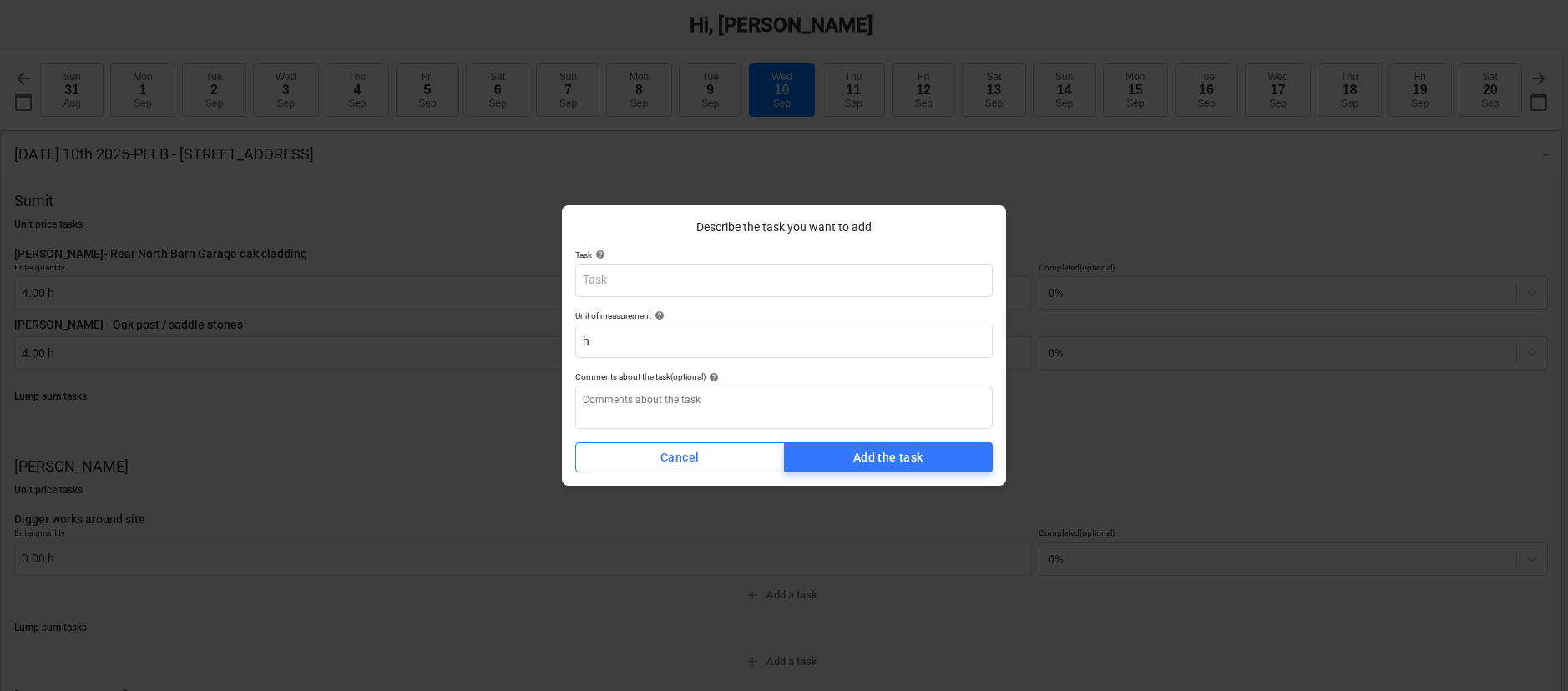
type textarea "x"
click at [663, 439] on div "Describe the task you want to add Task help Unit of measurement help h Comments…" at bounding box center [784, 346] width 444 height 281
click at [684, 457] on div "Cancel" at bounding box center [680, 457] width 39 height 21
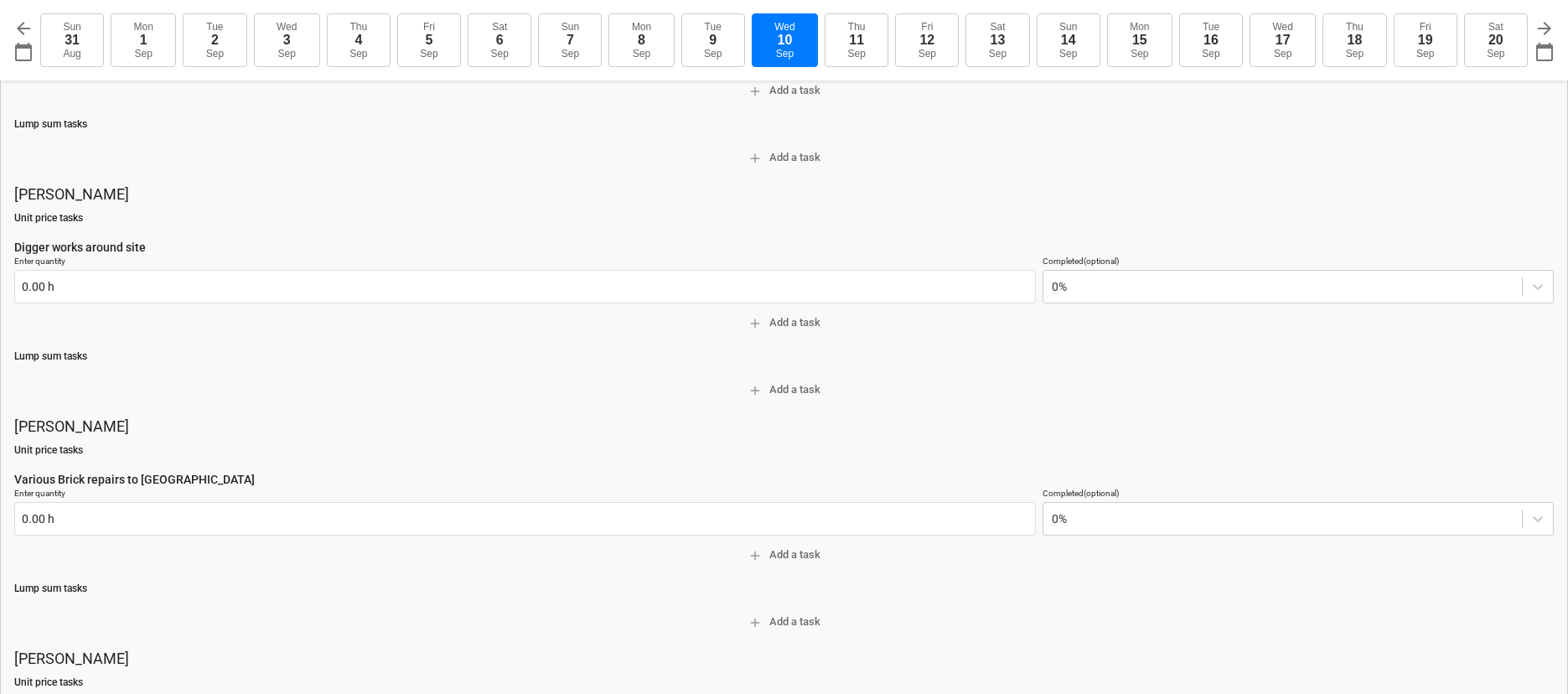
scroll to position [301, 0]
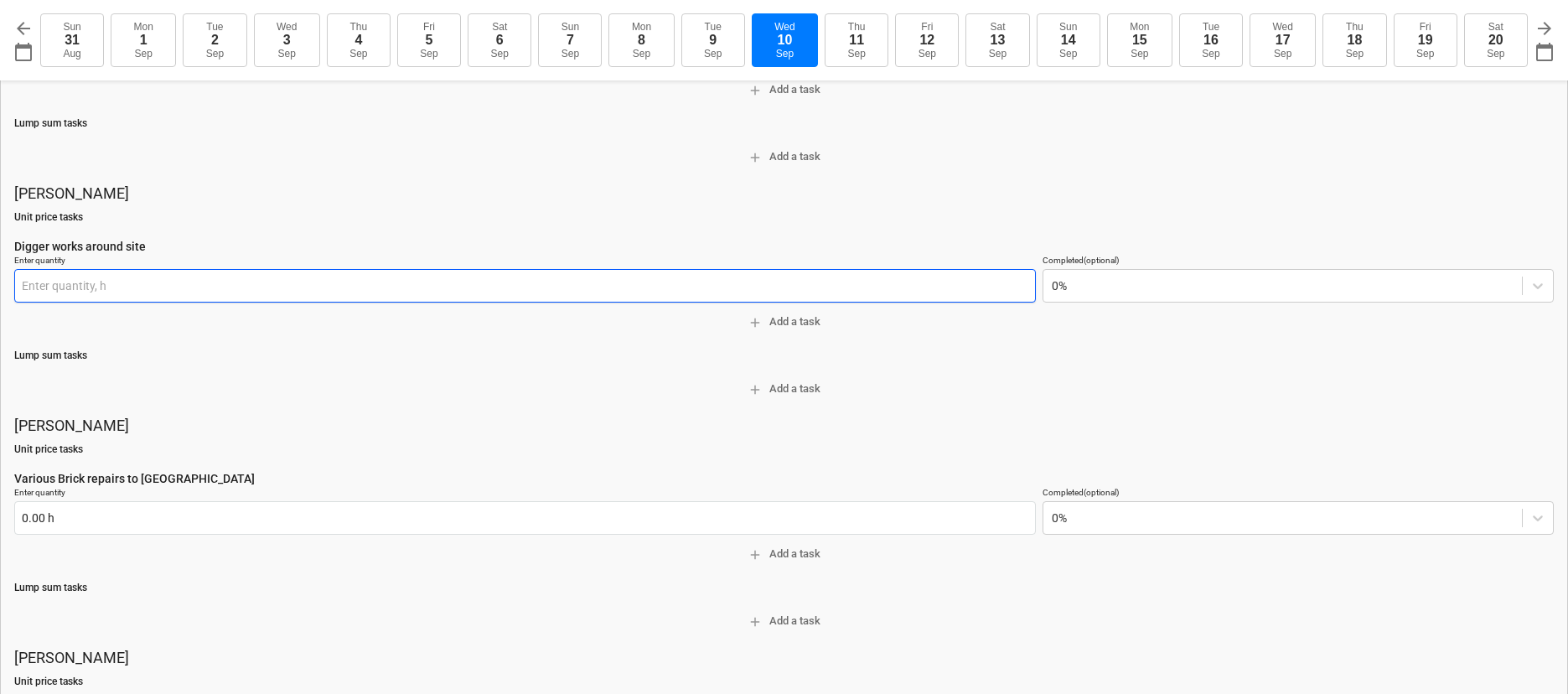
click at [102, 287] on input "text" at bounding box center [525, 285] width 1022 height 34
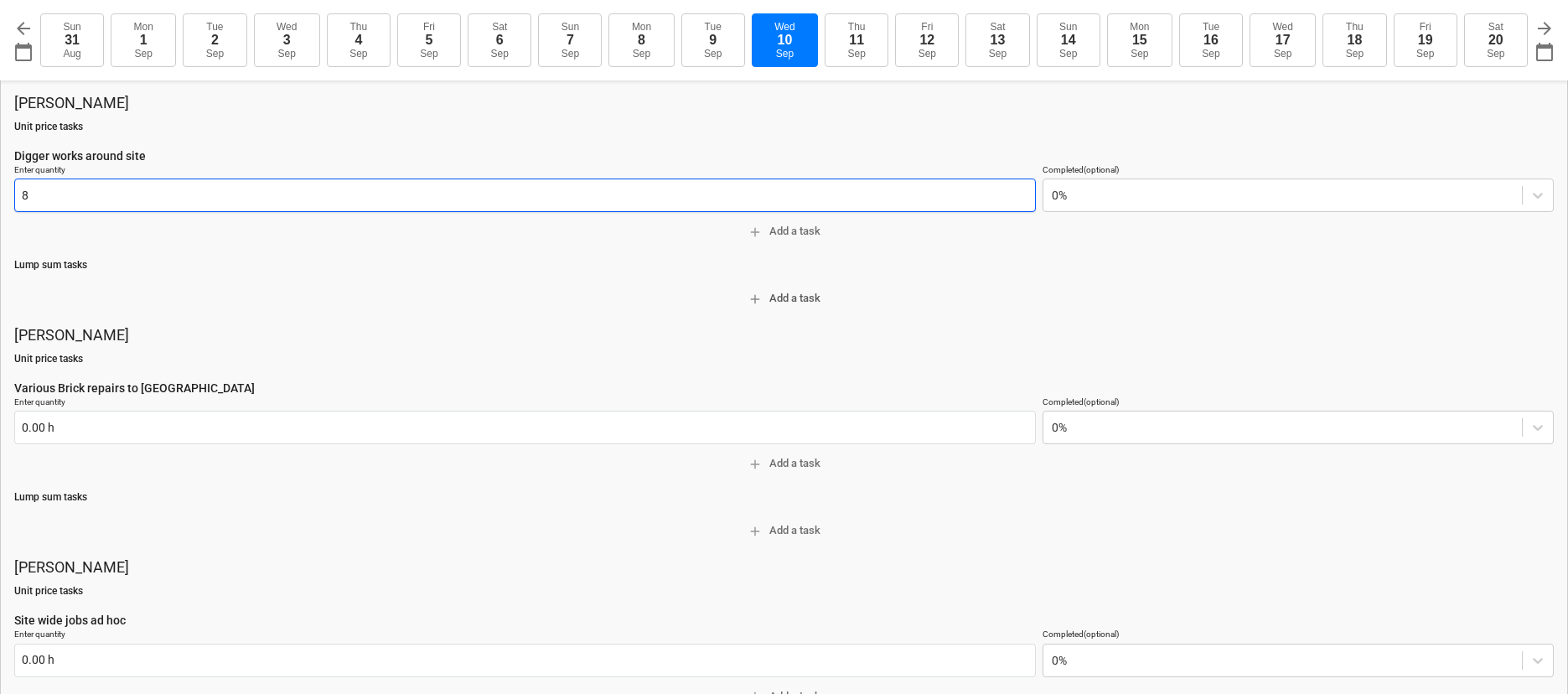
scroll to position [419, 0]
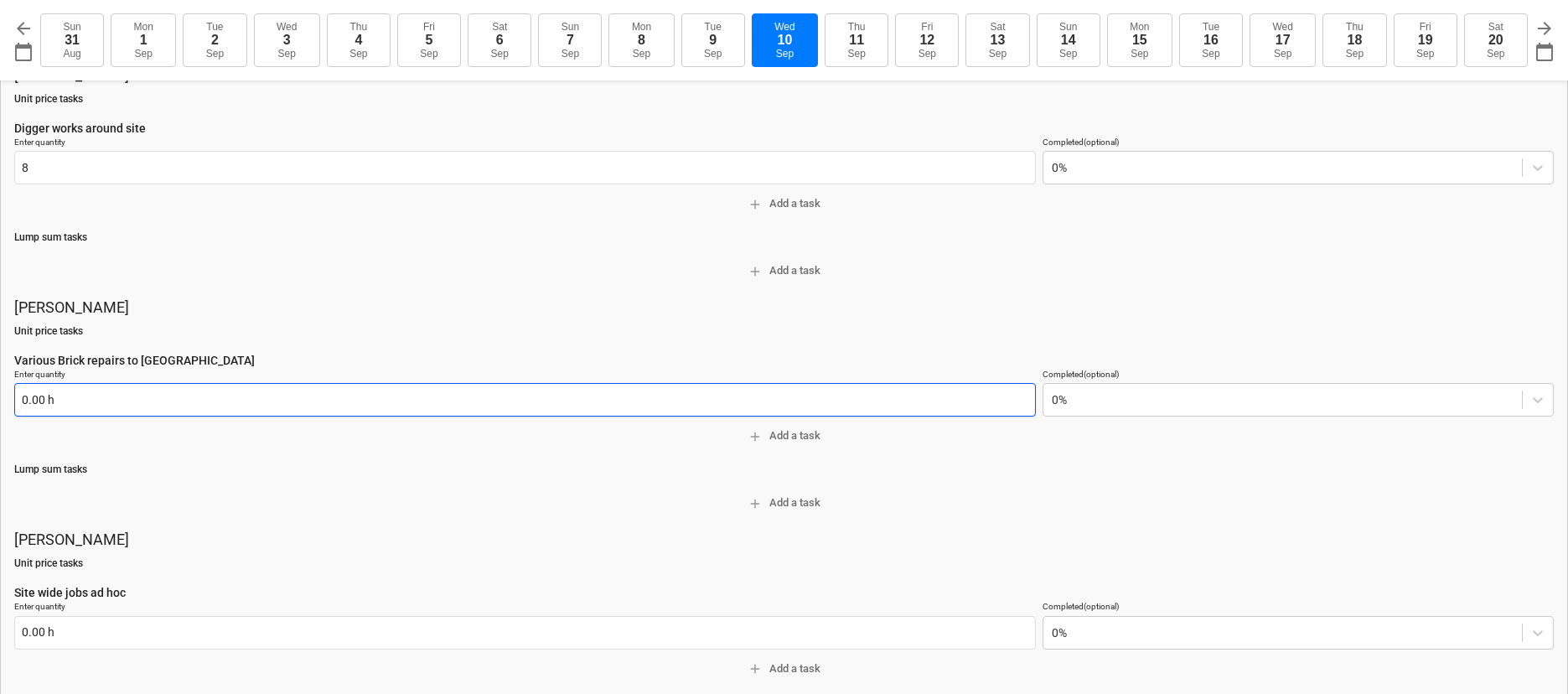
type input "8.00 h"
click at [83, 403] on input "text" at bounding box center [525, 400] width 1022 height 34
type textarea "x"
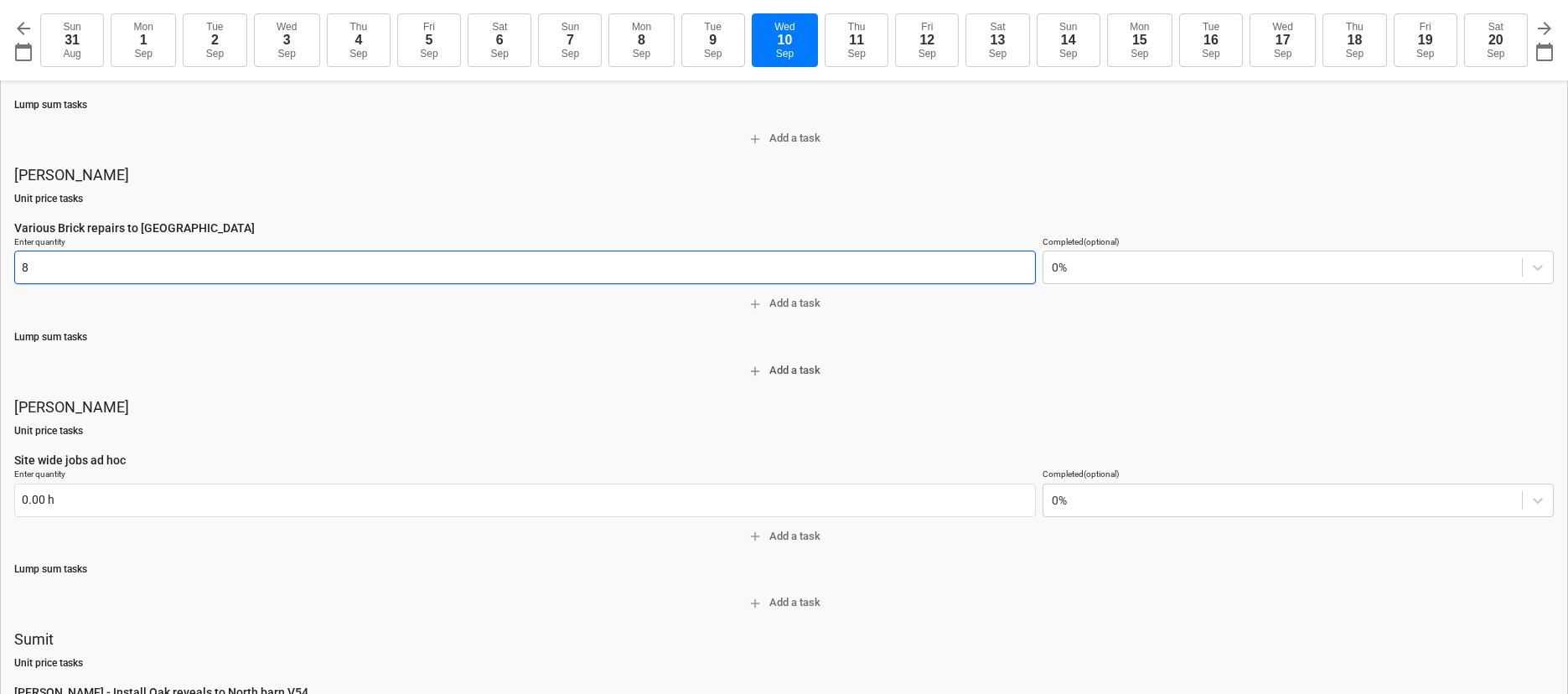
scroll to position [663, 0]
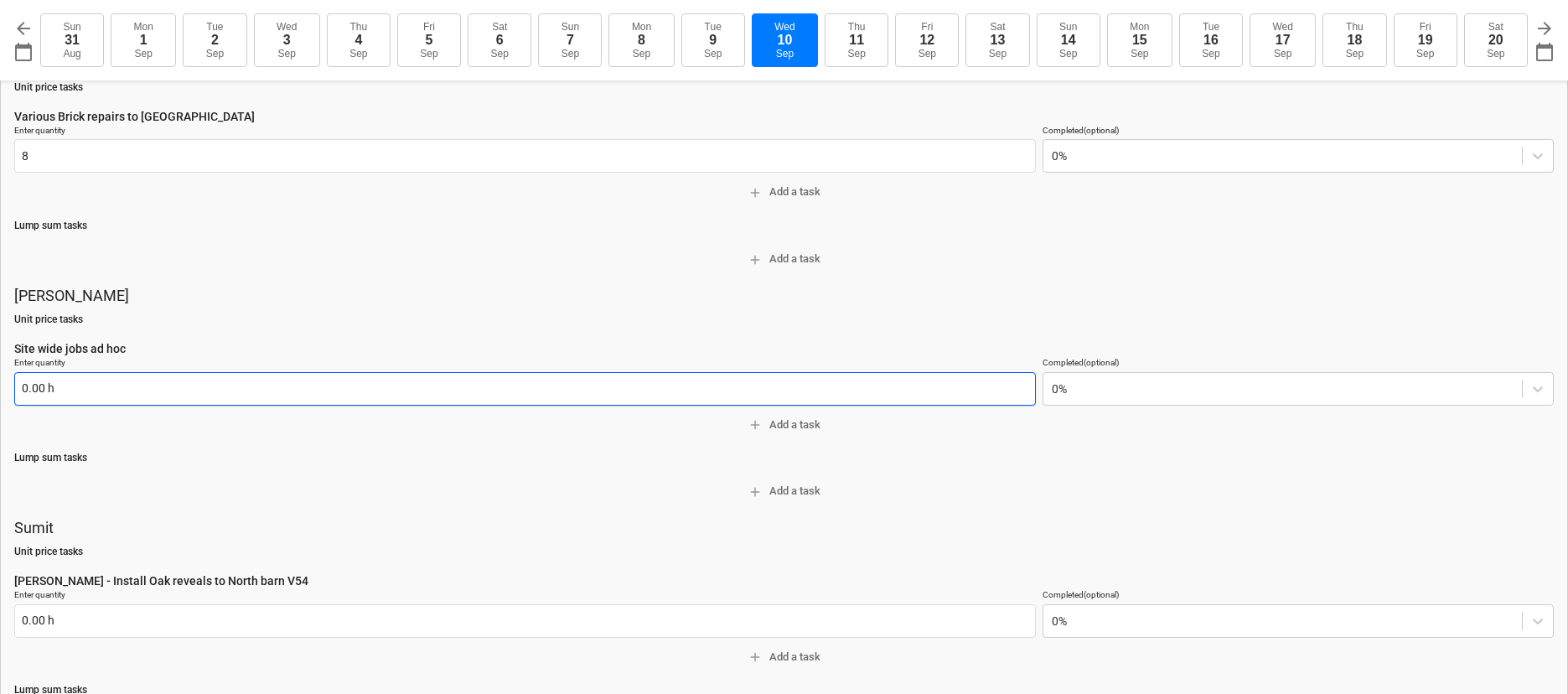
type input "8.00 h"
click at [69, 386] on input "text" at bounding box center [525, 389] width 1022 height 34
type textarea "x"
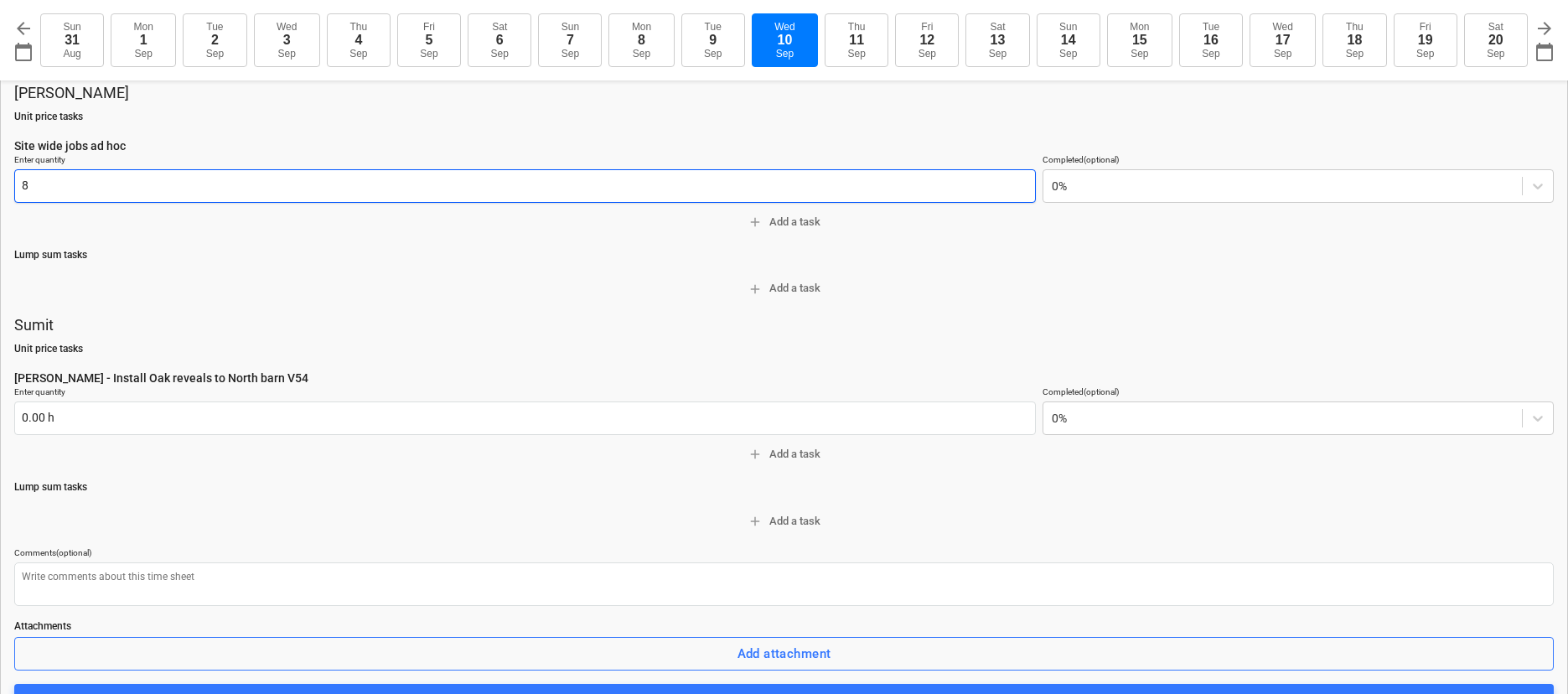
scroll to position [894, 0]
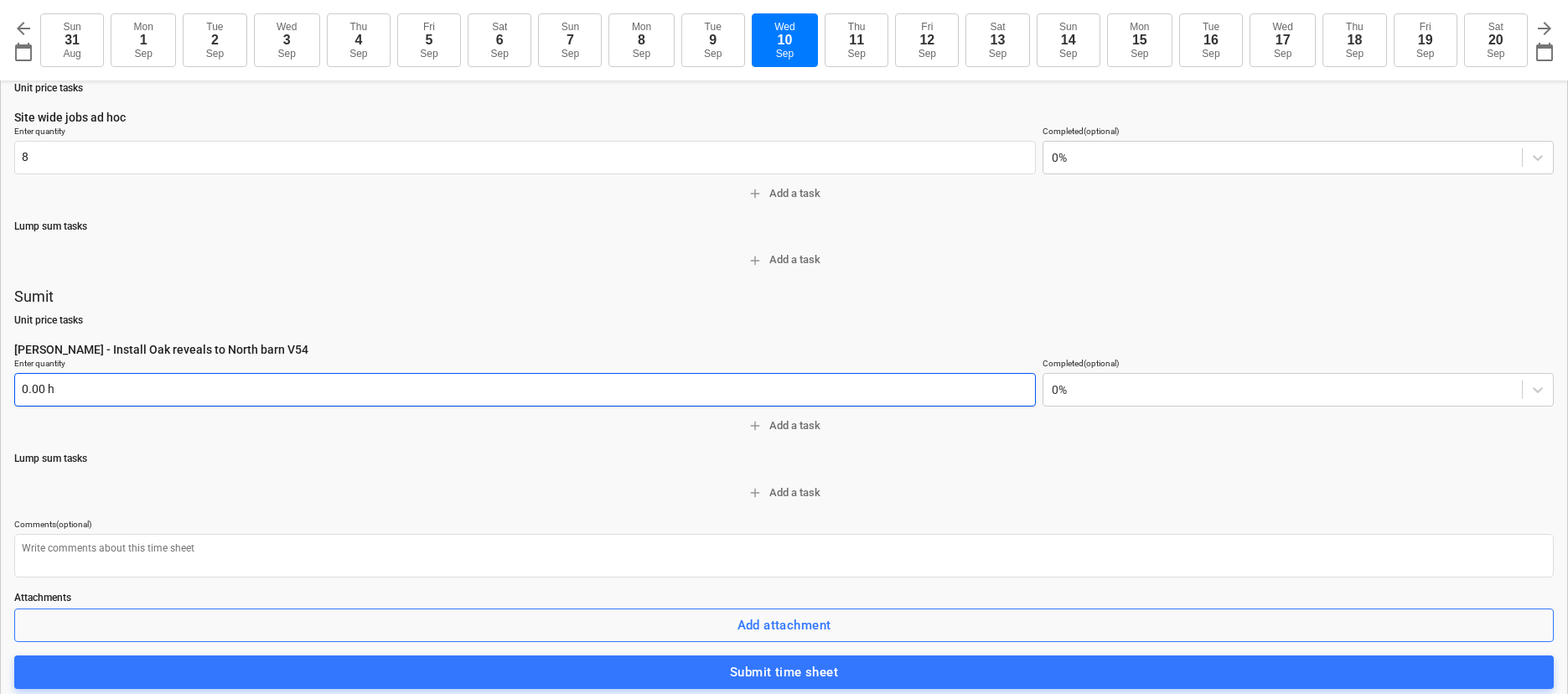
type input "8.00 h"
click at [74, 375] on input "text" at bounding box center [525, 390] width 1022 height 34
type textarea "x"
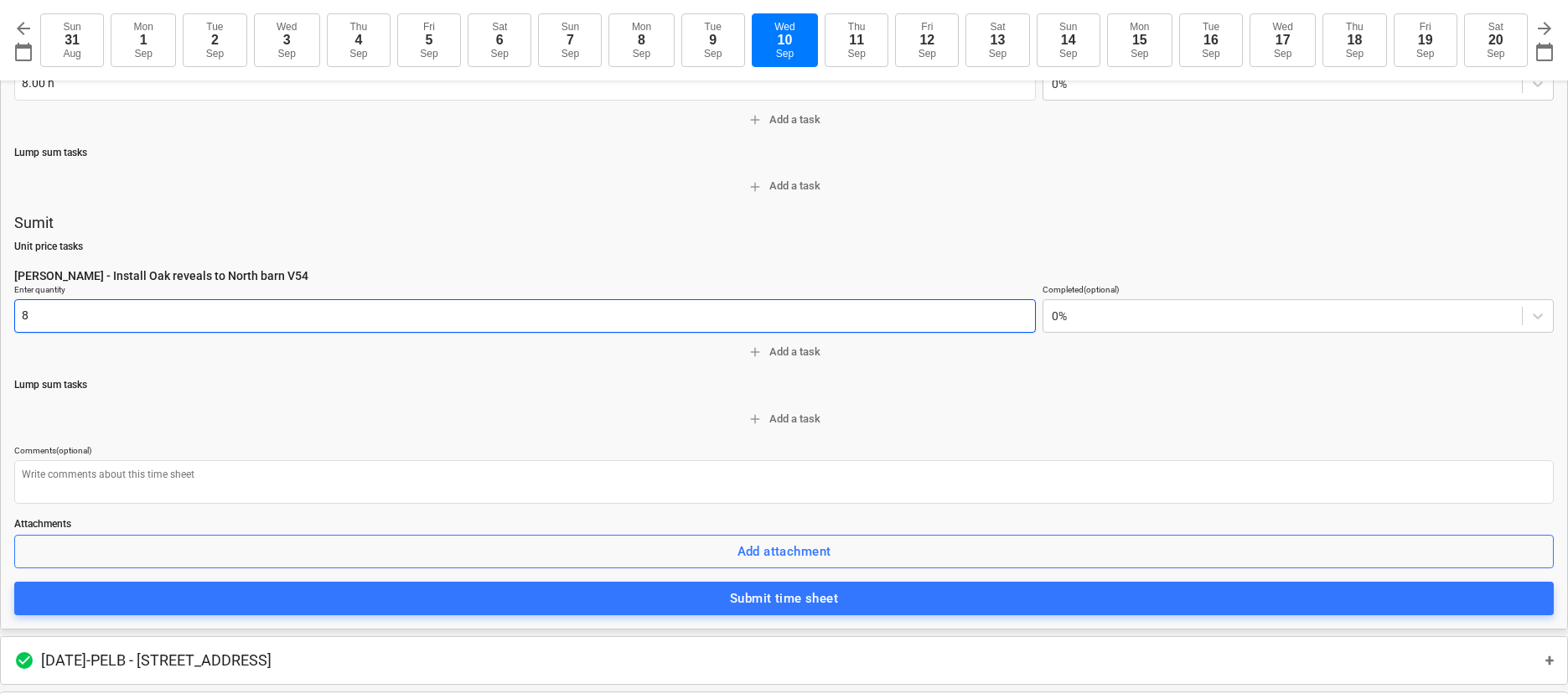
scroll to position [967, 0]
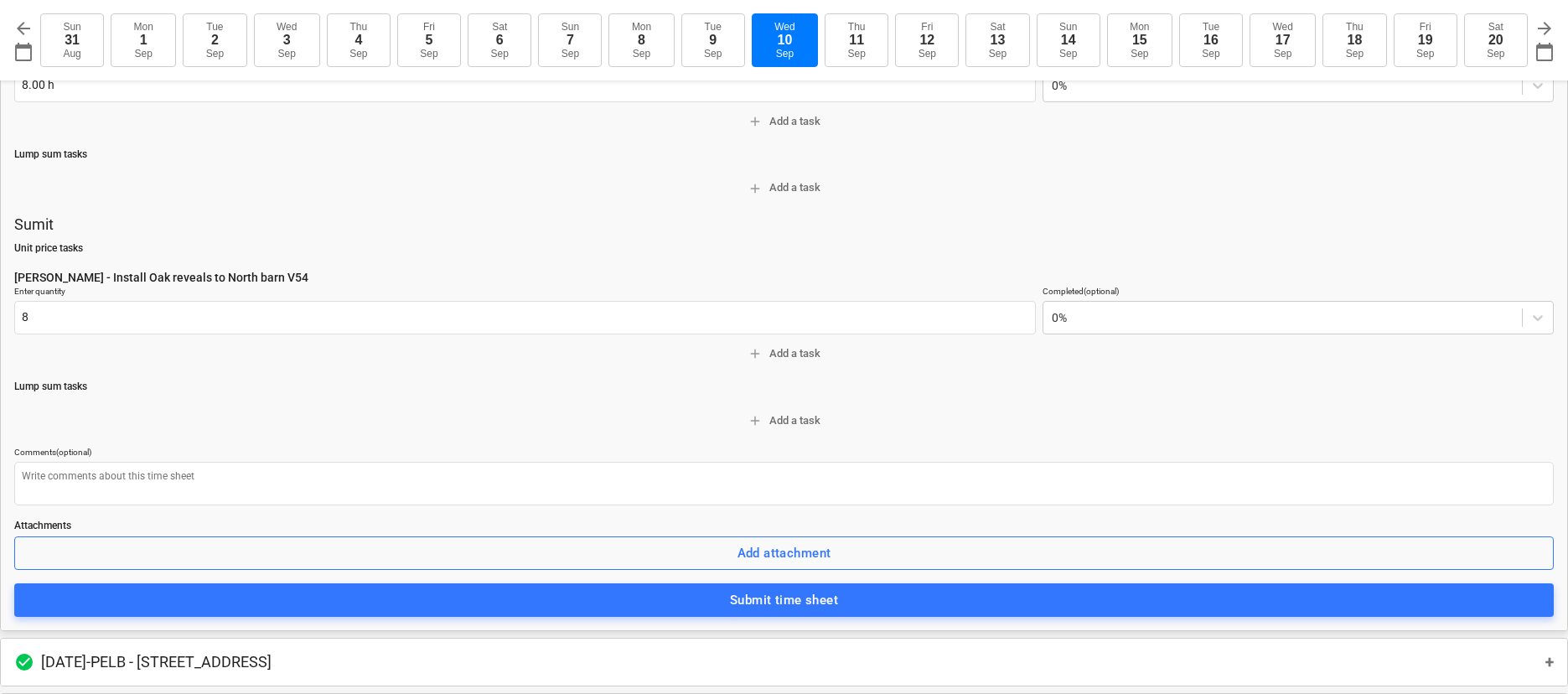
type input "8.00 h"
click at [832, 606] on div "Submit time sheet" at bounding box center [784, 600] width 108 height 22
type textarea "x"
